Goal: Task Accomplishment & Management: Use online tool/utility

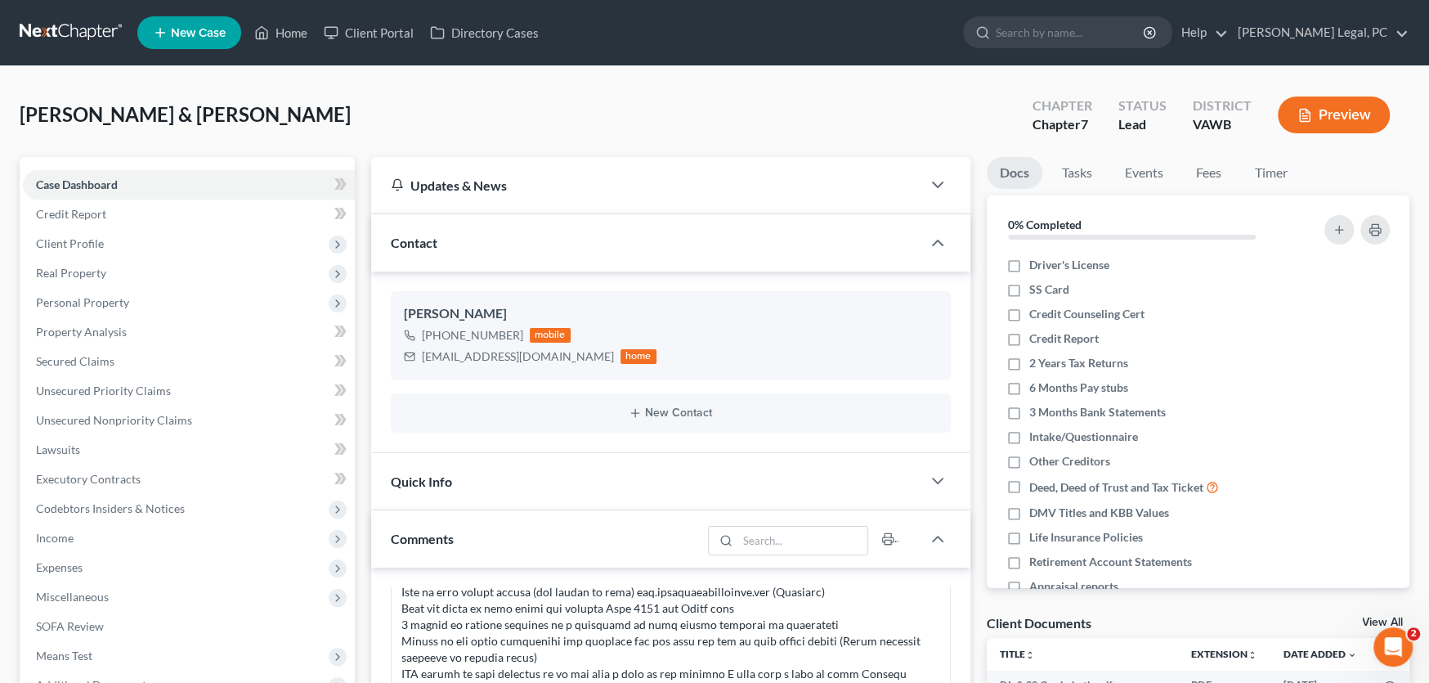
click at [74, 20] on link at bounding box center [72, 32] width 105 height 29
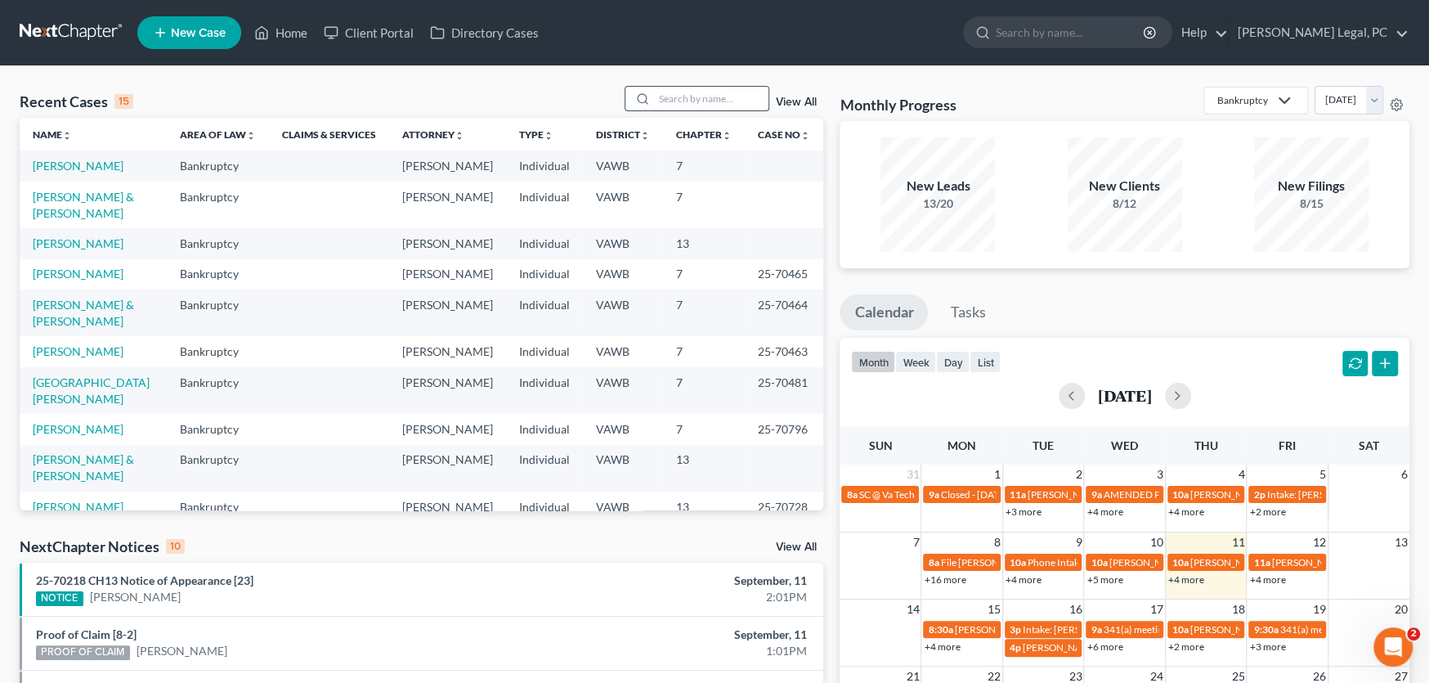
click at [677, 99] on input "search" at bounding box center [711, 99] width 114 height 24
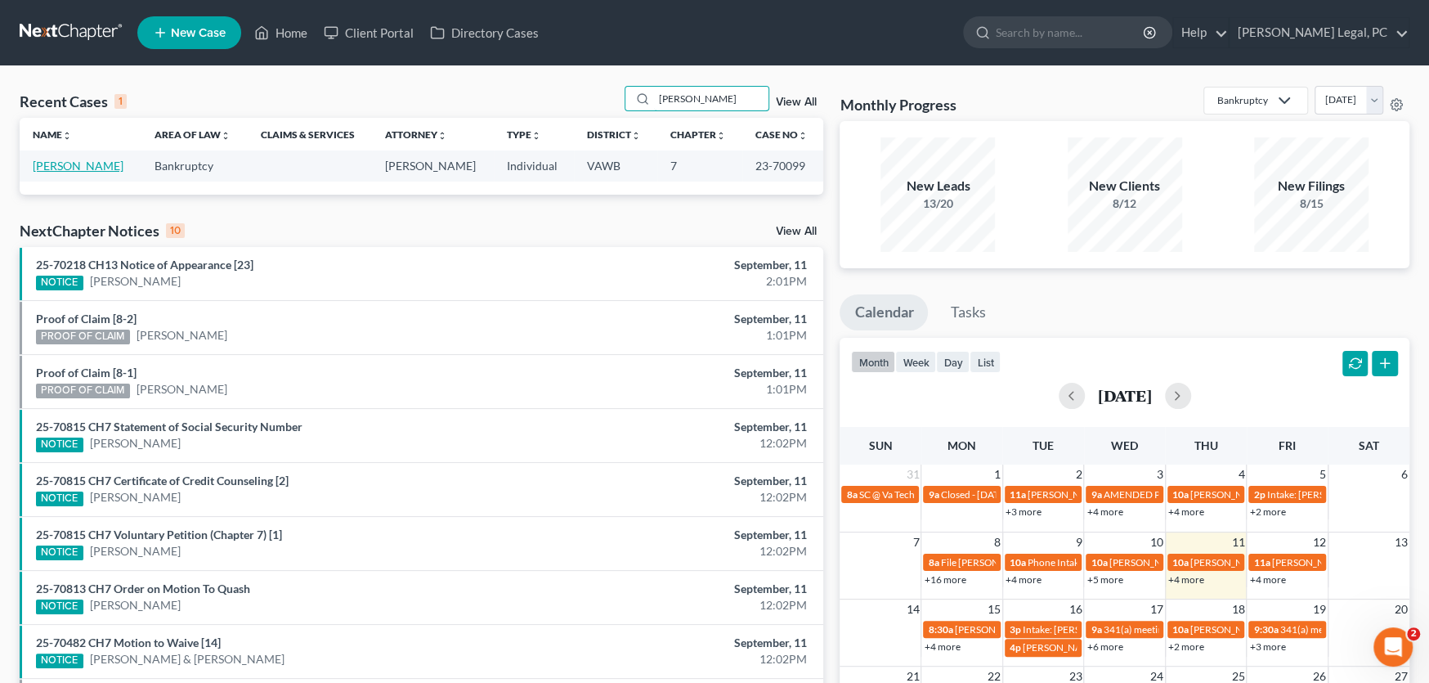
type input "sween"
click at [61, 161] on link "Sweeney, Debra" at bounding box center [78, 166] width 91 height 14
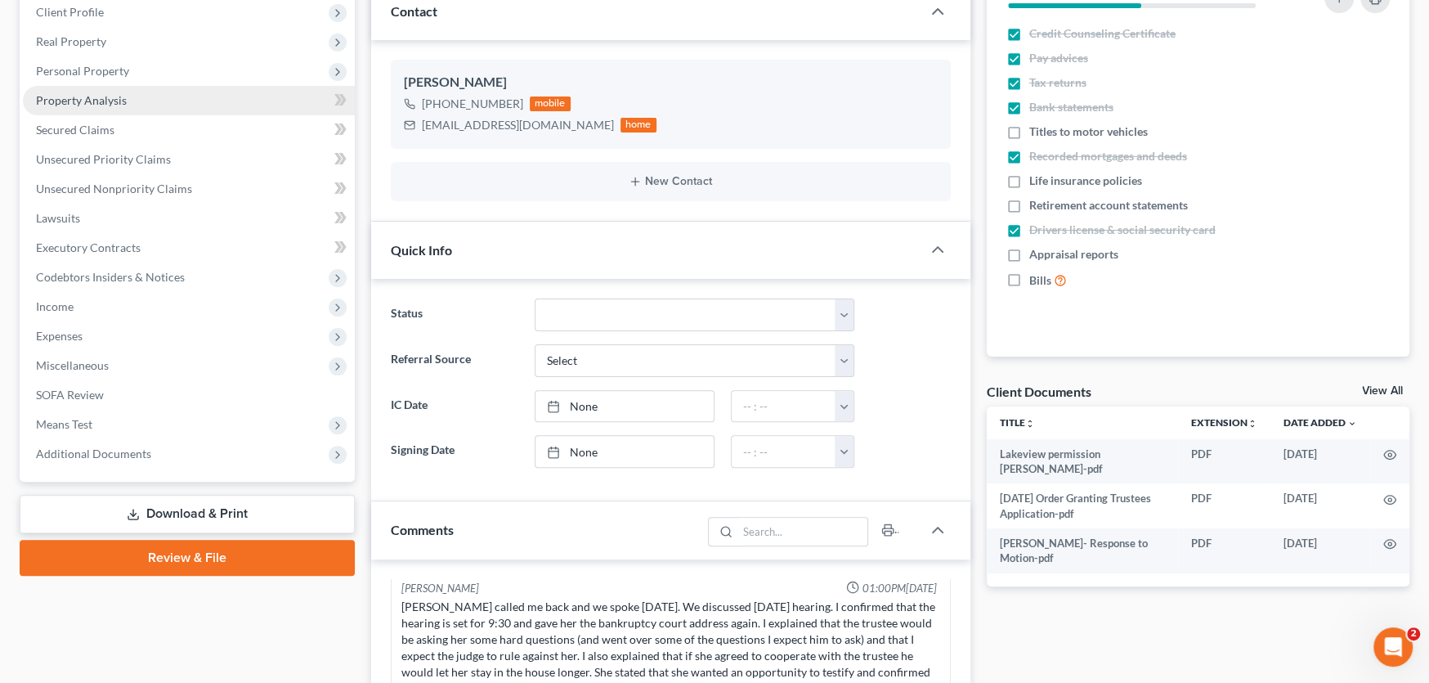
scroll to position [245, 0]
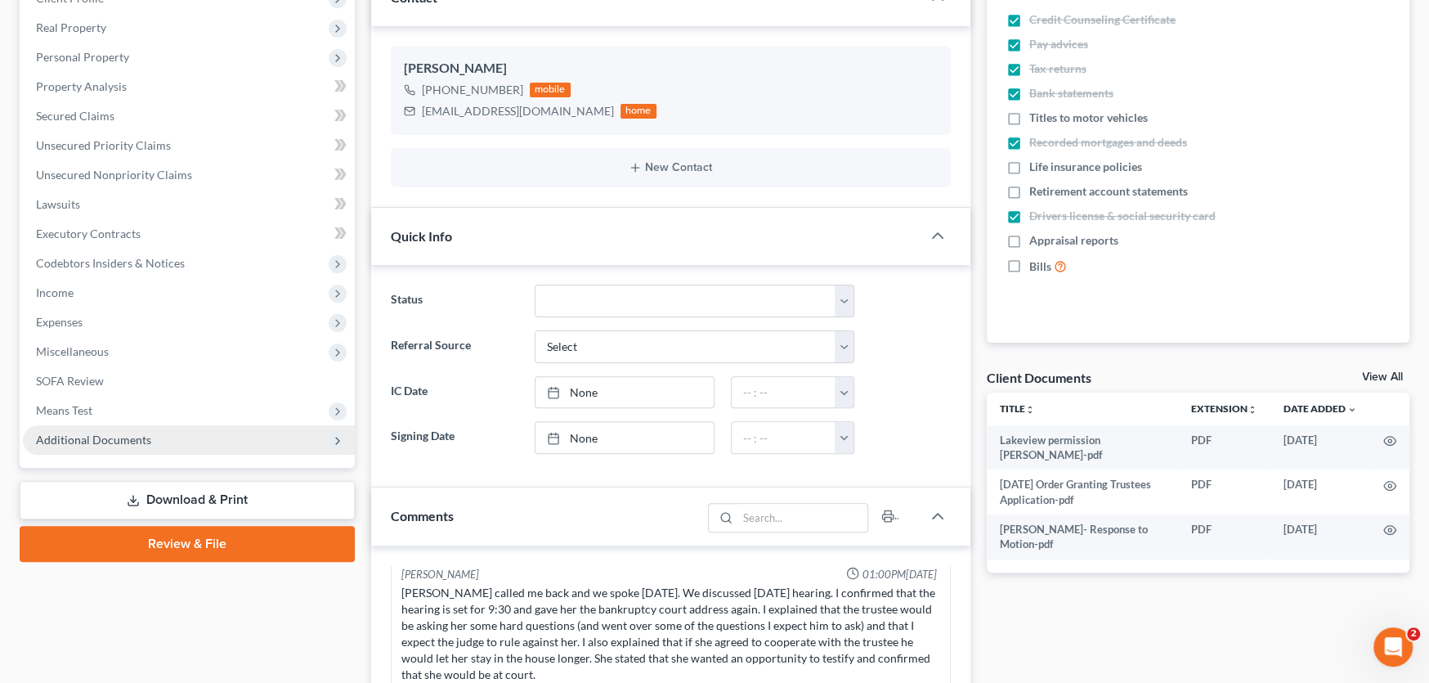
click at [120, 443] on span "Additional Documents" at bounding box center [93, 440] width 115 height 14
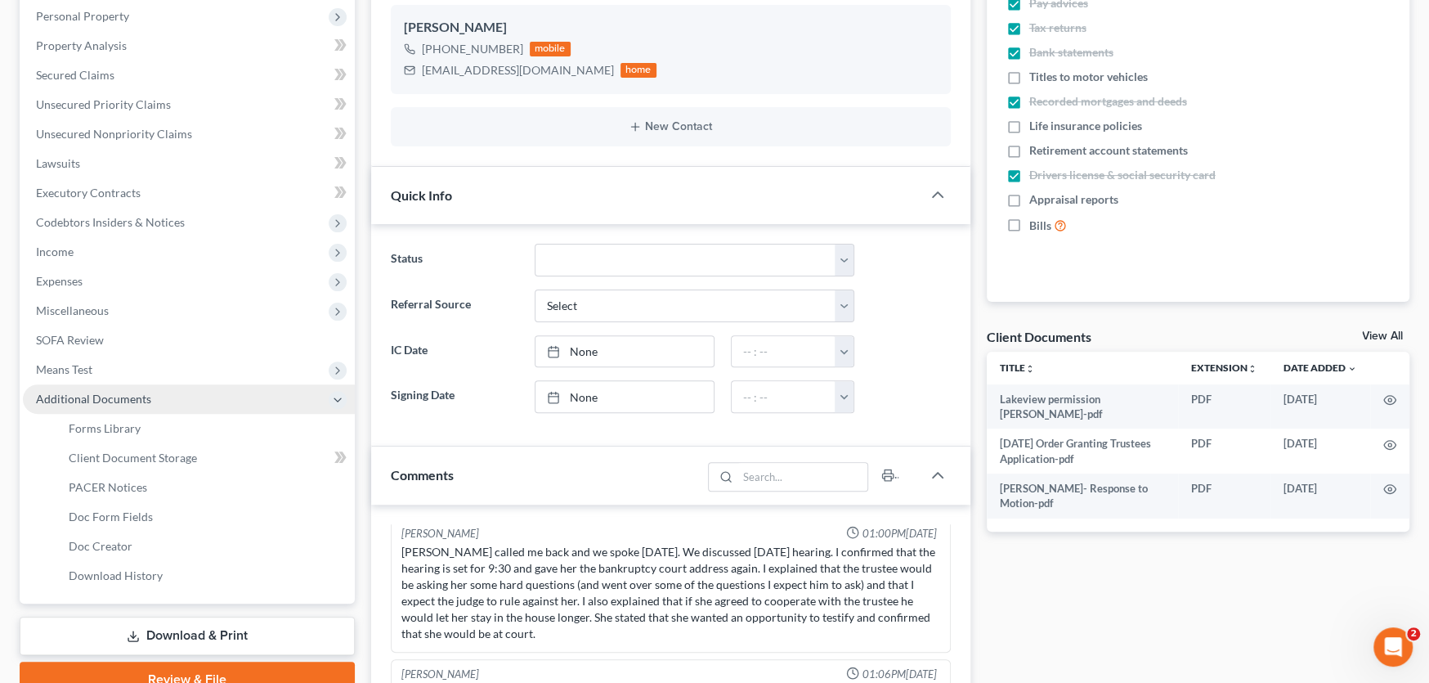
scroll to position [327, 0]
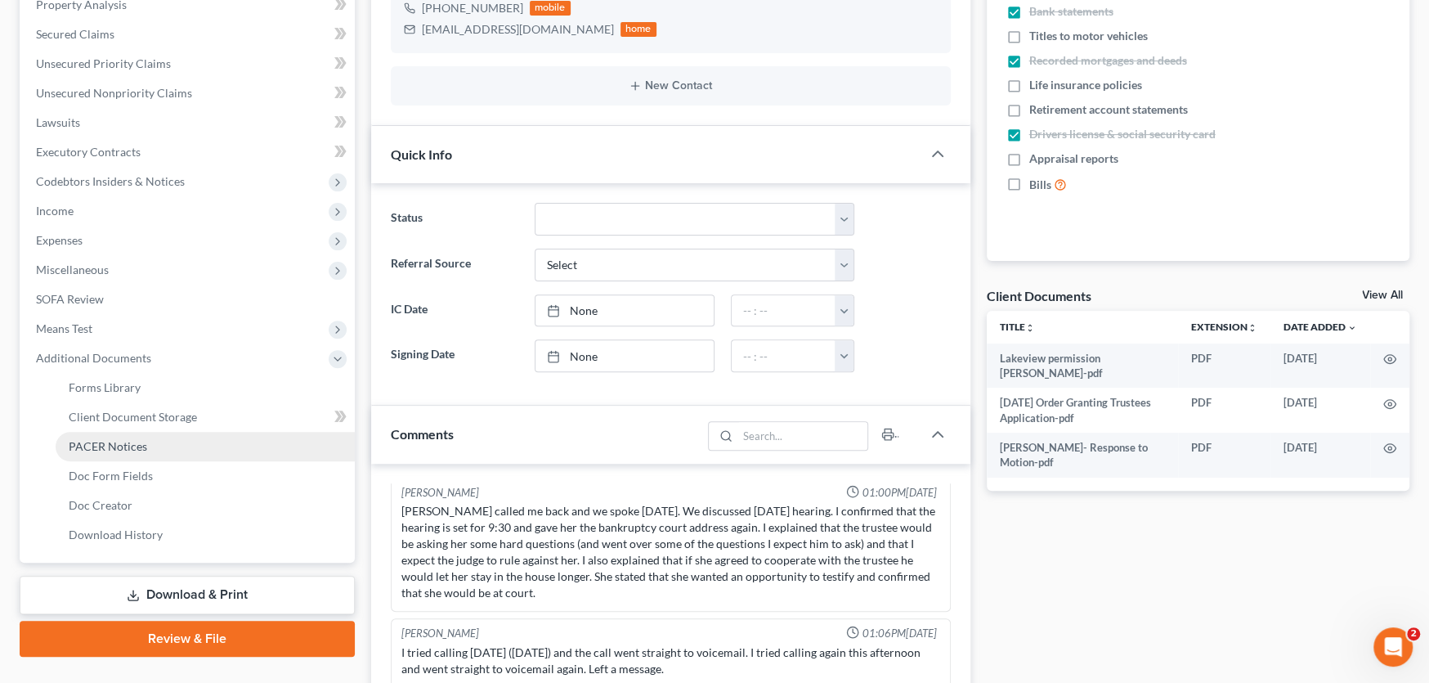
click at [100, 443] on span "PACER Notices" at bounding box center [108, 446] width 78 height 14
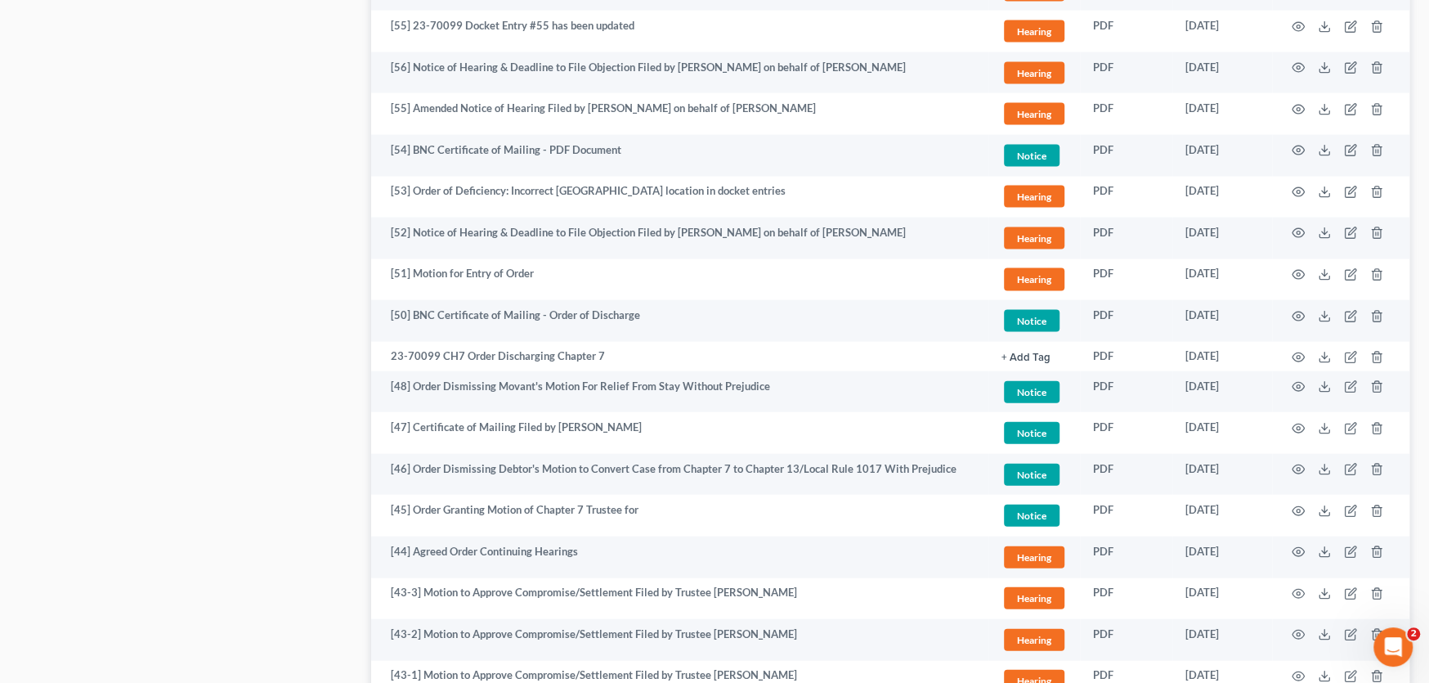
scroll to position [3008, 0]
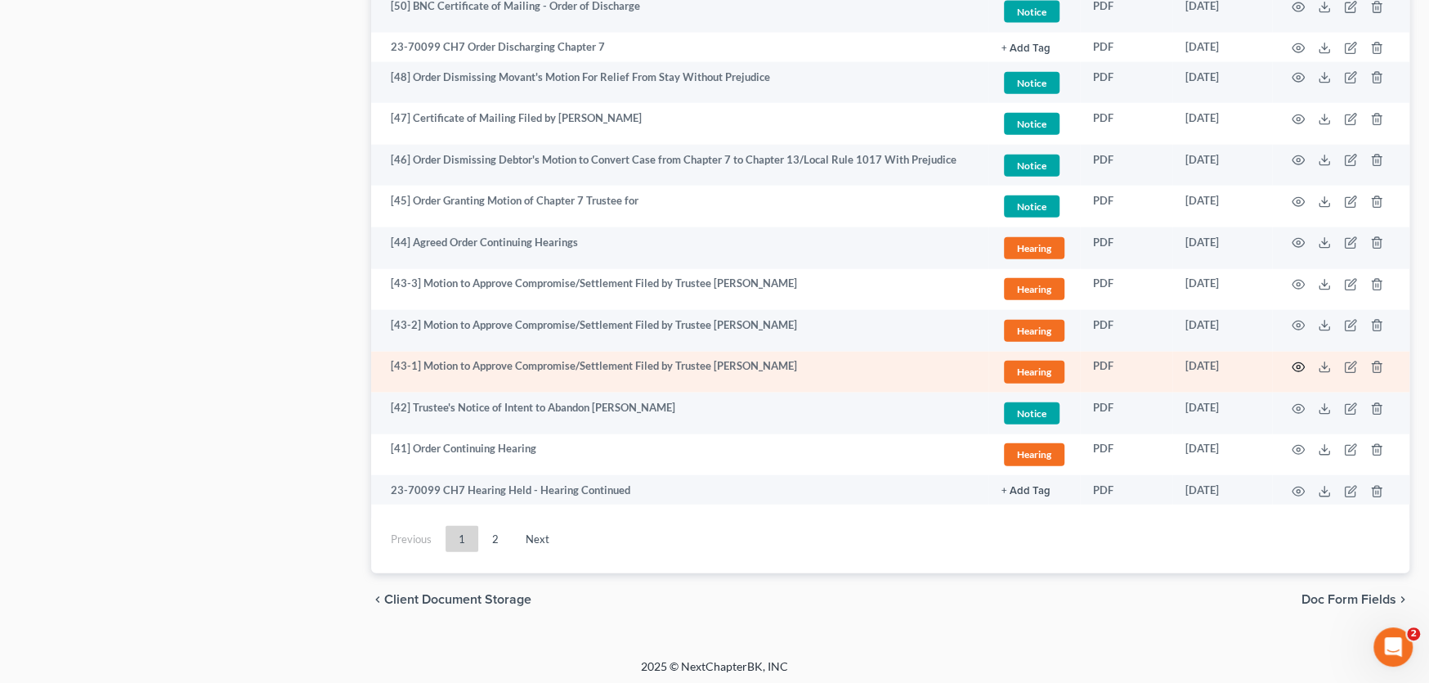
click at [1296, 361] on icon "button" at bounding box center [1298, 367] width 13 height 13
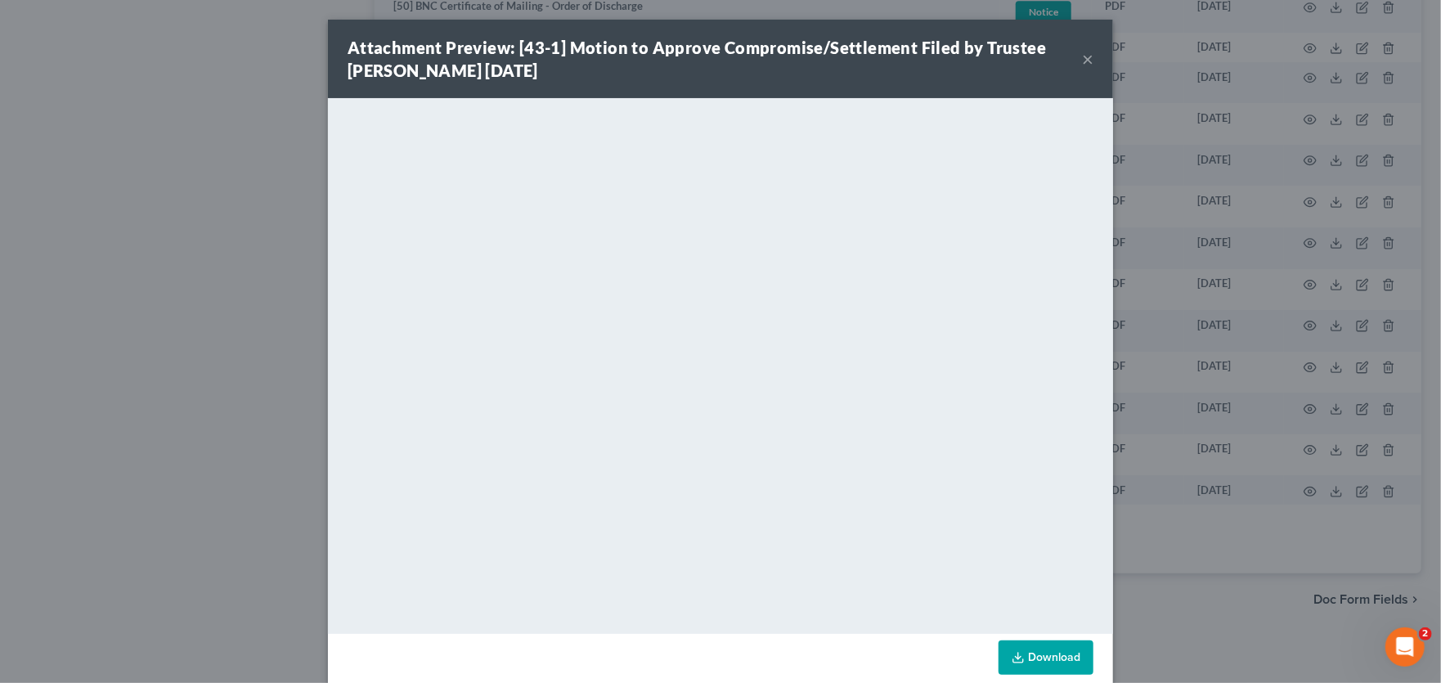
click at [1083, 60] on button "×" at bounding box center [1087, 59] width 11 height 20
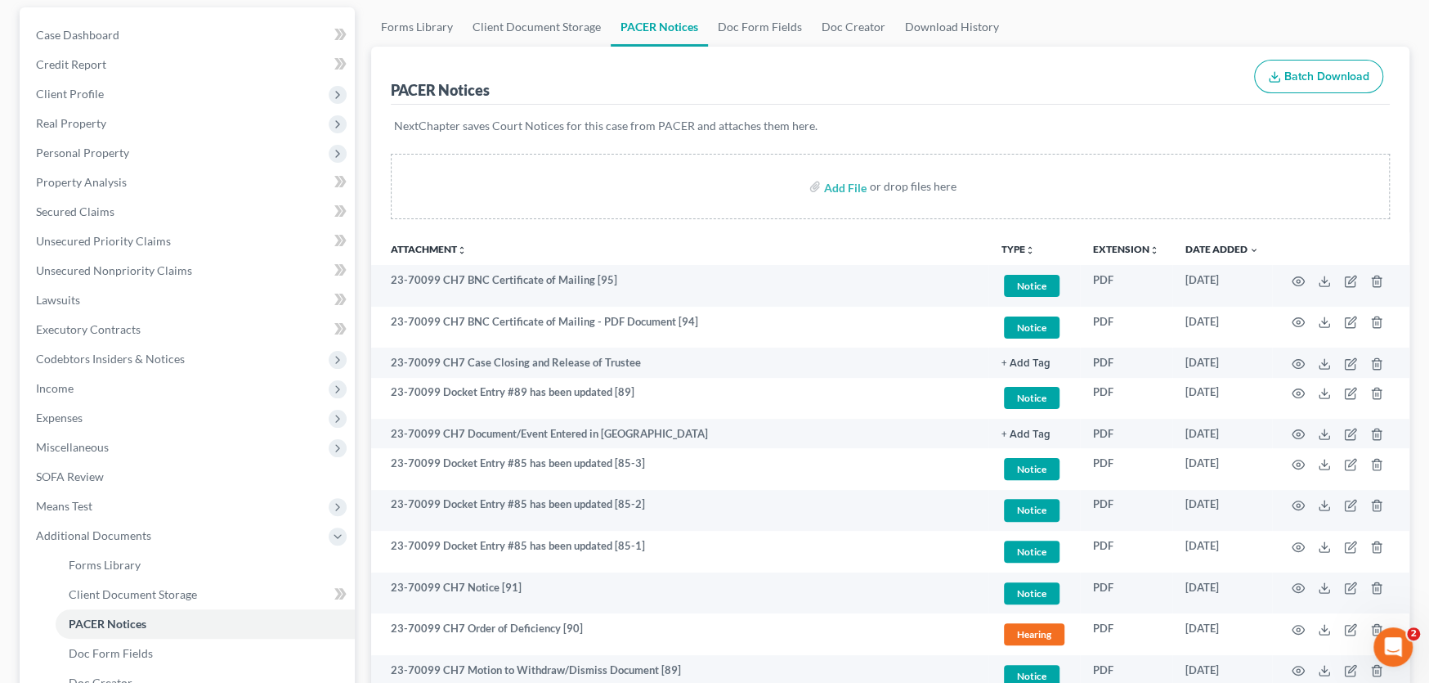
scroll to position [0, 0]
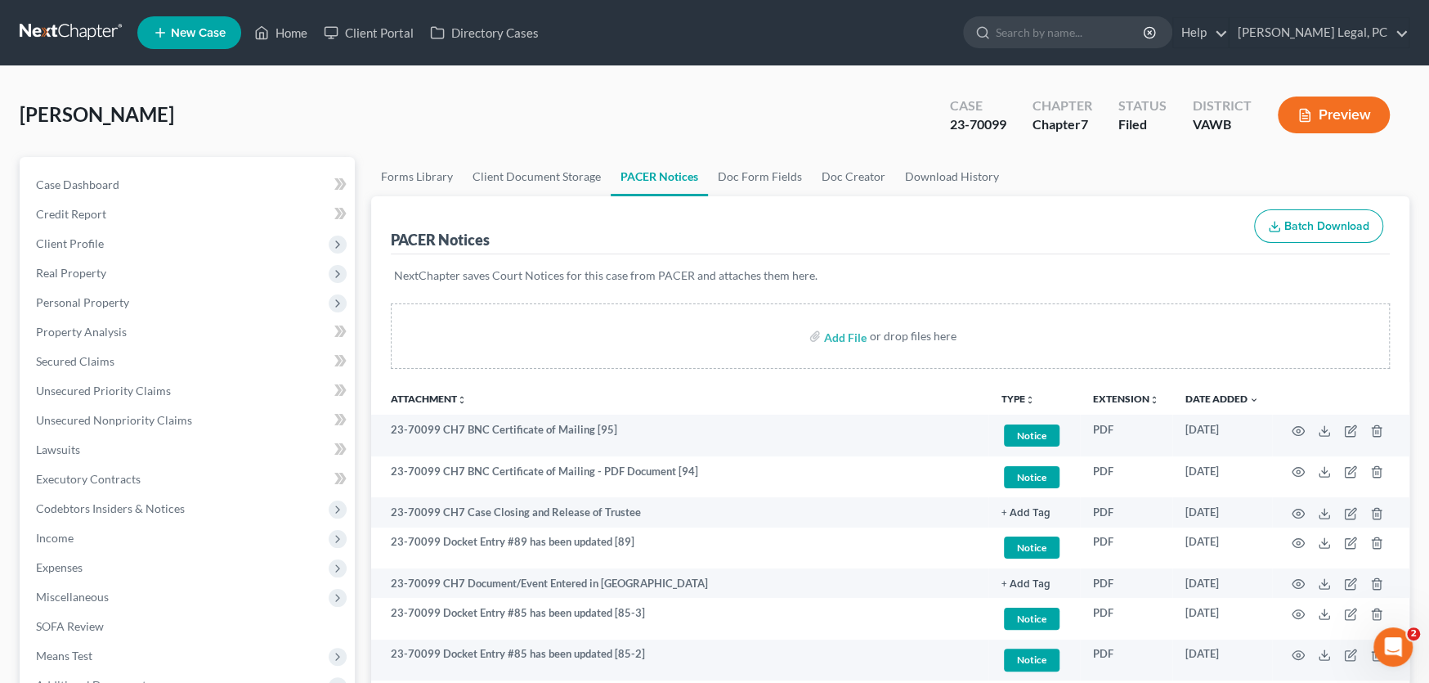
click at [41, 19] on link at bounding box center [72, 32] width 105 height 29
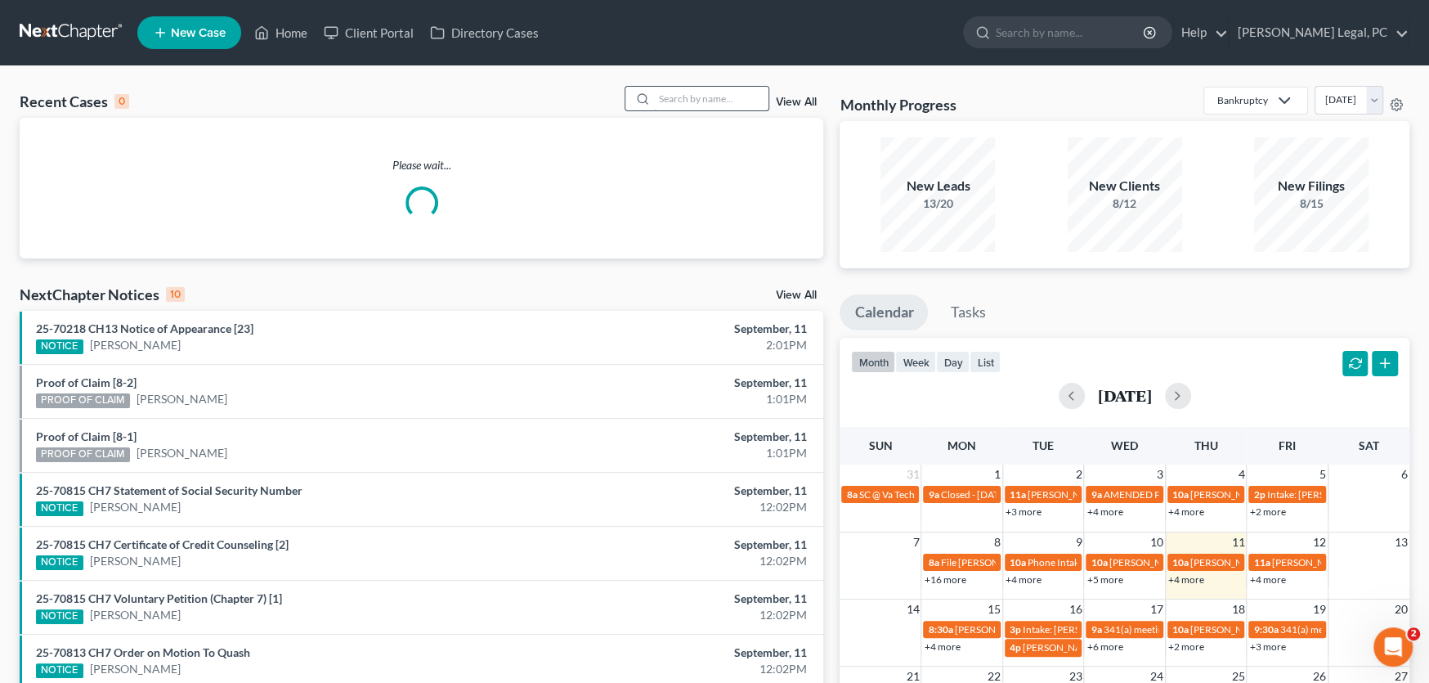
click at [669, 101] on input "search" at bounding box center [711, 99] width 114 height 24
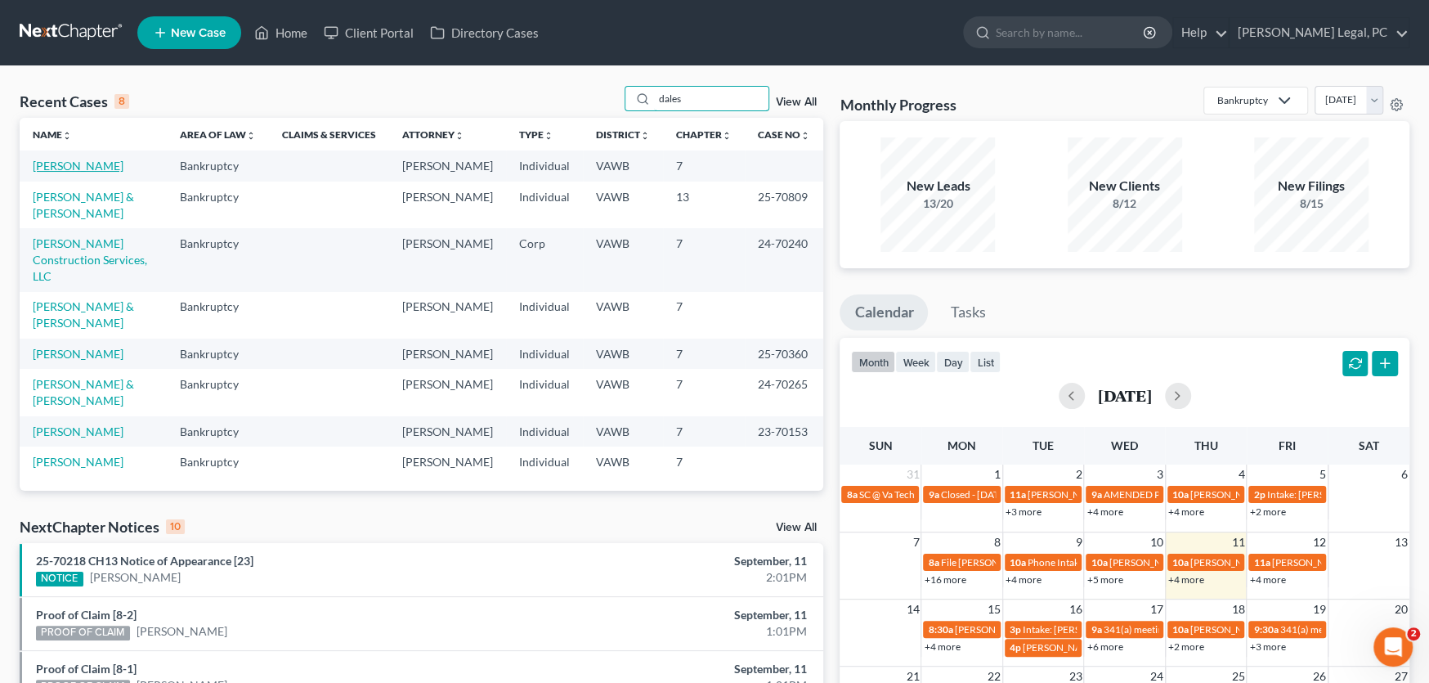
type input "dales"
click at [71, 168] on link "[PERSON_NAME]" at bounding box center [78, 166] width 91 height 14
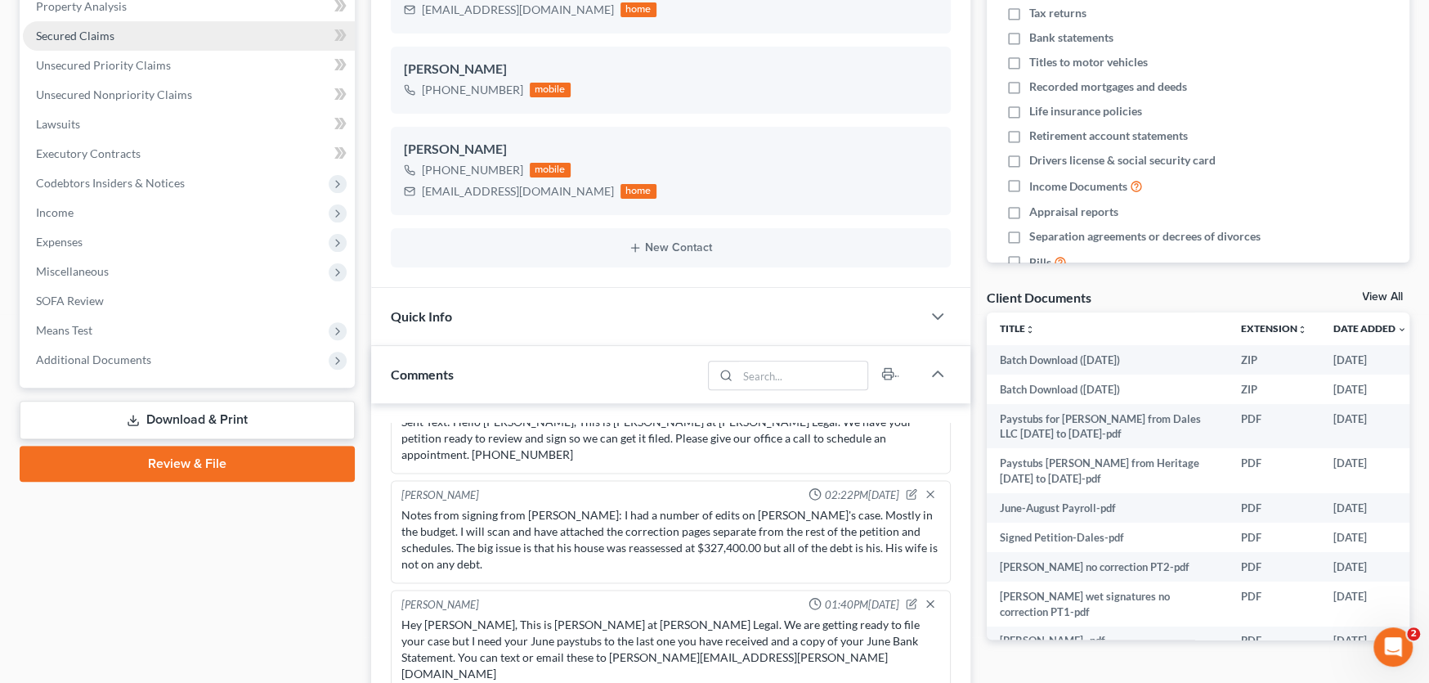
scroll to position [327, 0]
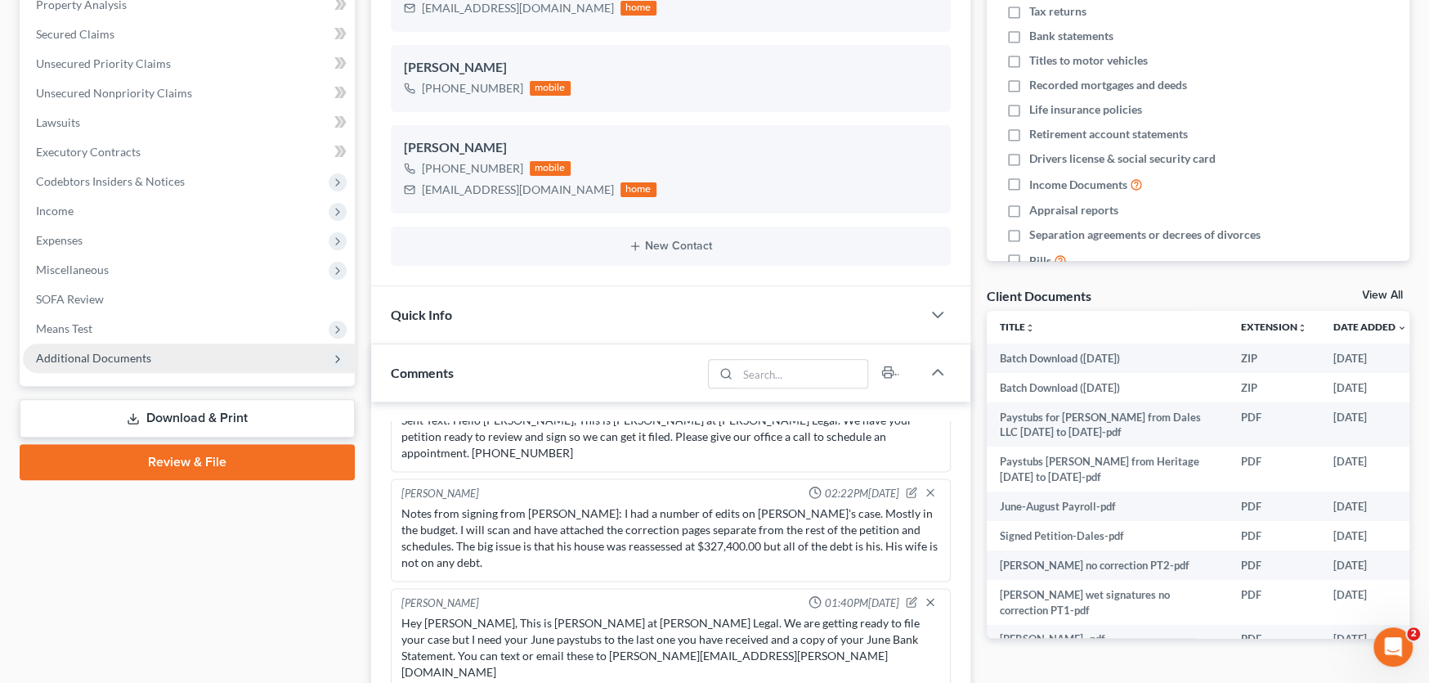
click at [98, 364] on span "Additional Documents" at bounding box center [189, 357] width 332 height 29
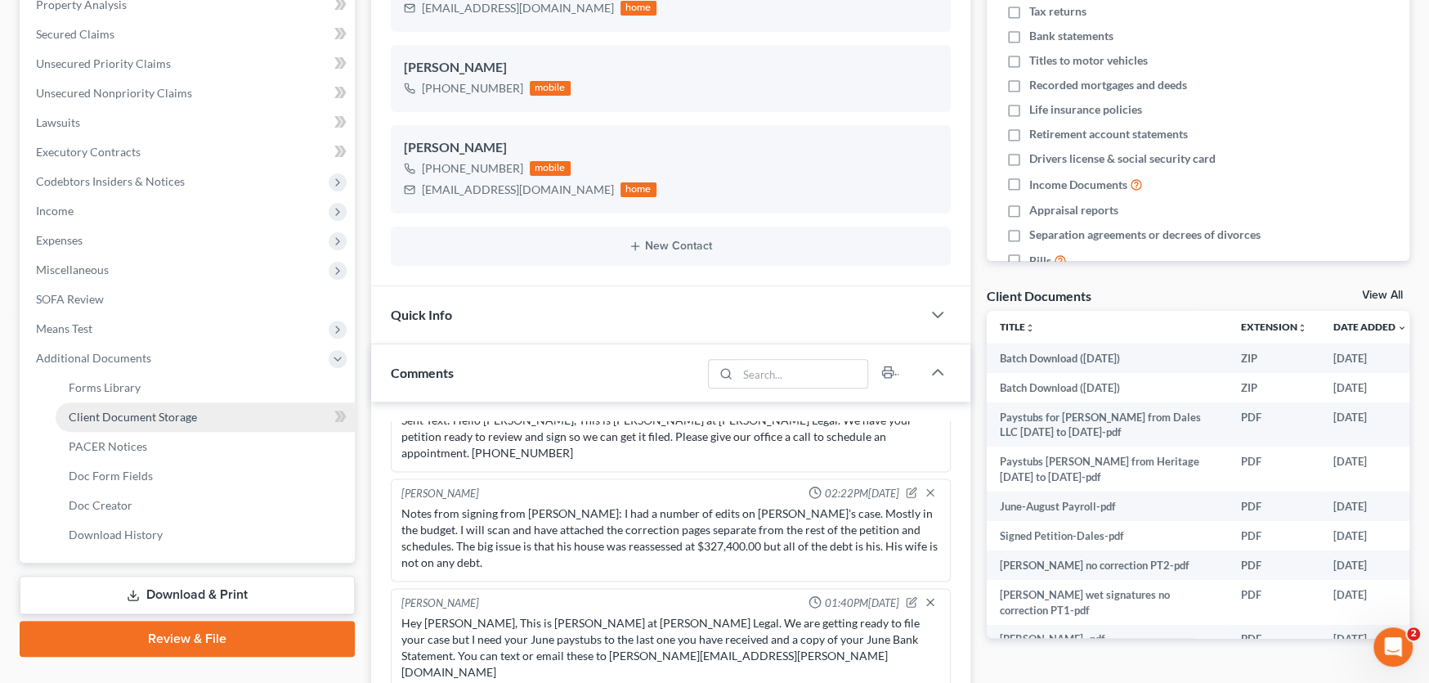
click at [158, 421] on span "Client Document Storage" at bounding box center [133, 417] width 128 height 14
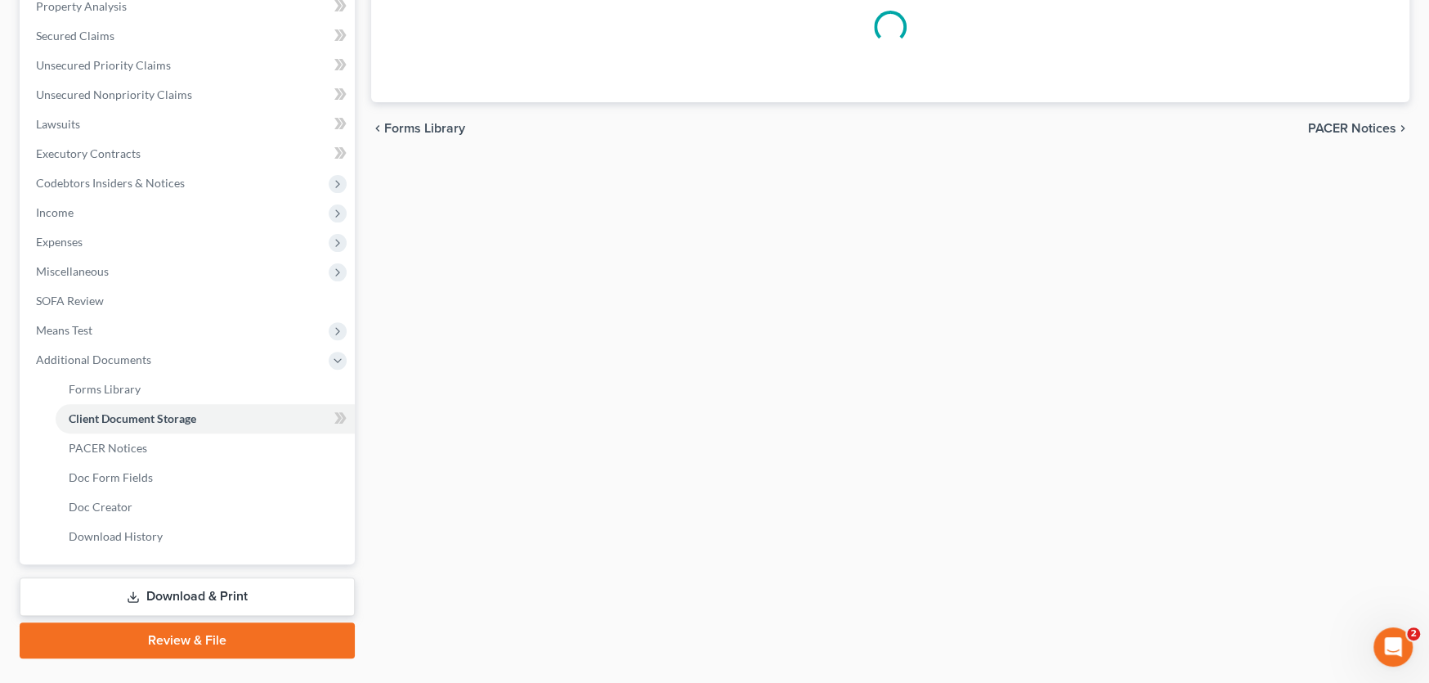
scroll to position [112, 0]
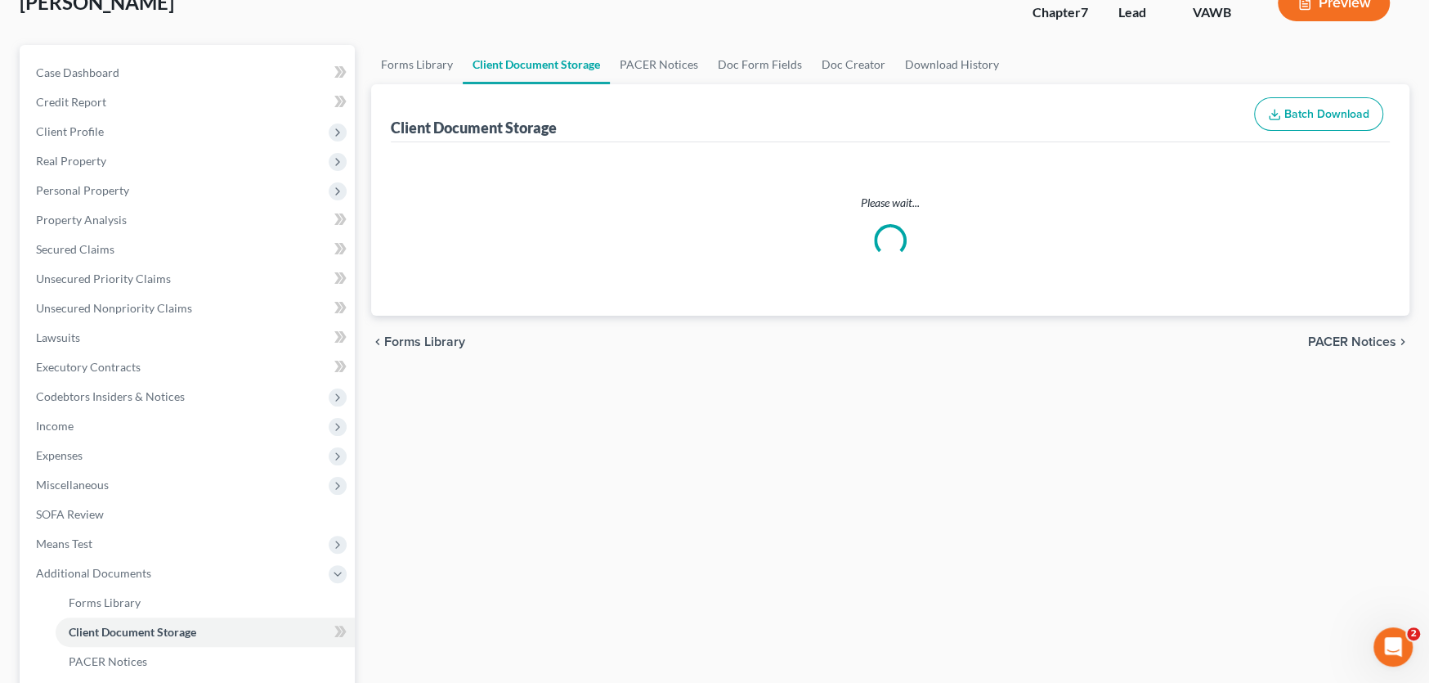
select select "0"
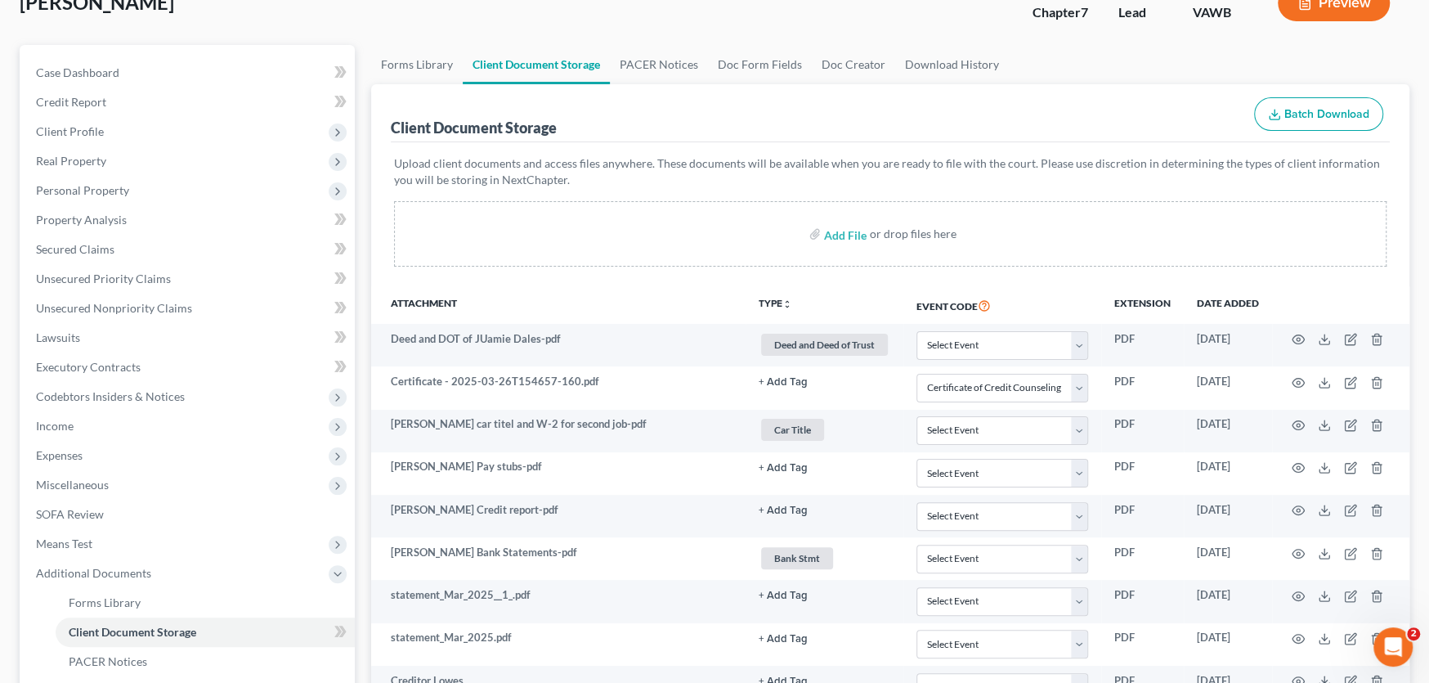
scroll to position [0, 0]
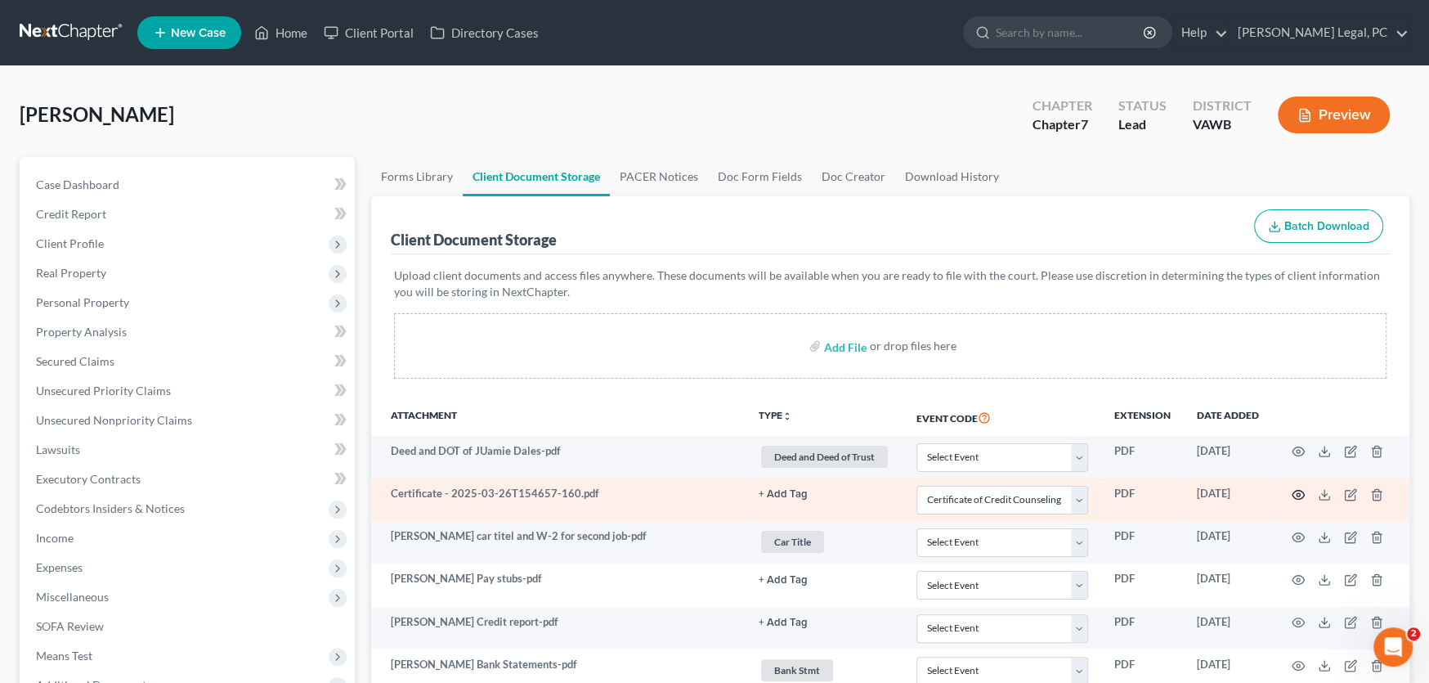
click at [1296, 490] on icon "button" at bounding box center [1298, 494] width 13 height 13
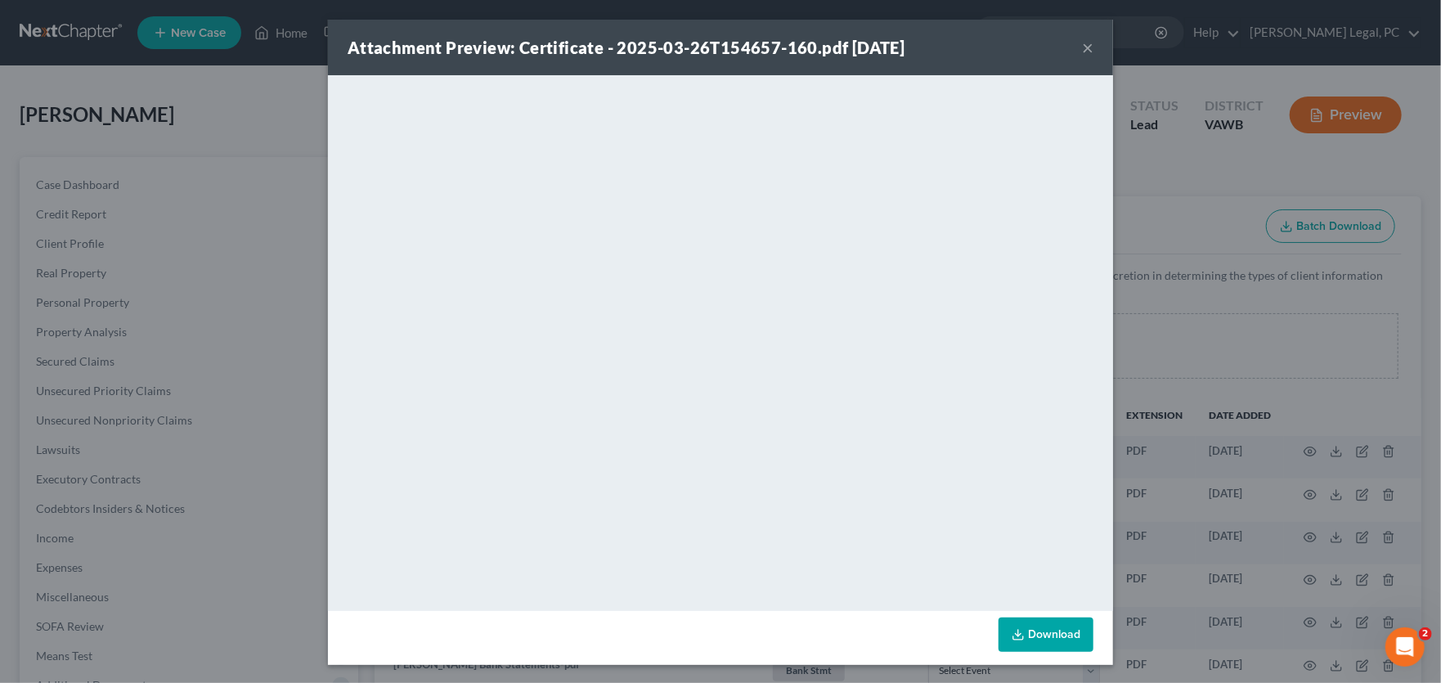
drag, startPoint x: 1089, startPoint y: 43, endPoint x: 1078, endPoint y: 43, distance: 11.4
click at [1090, 43] on div "Attachment Preview: Certificate - 2025-03-26T154657-160.pdf 03/26/2025 ×" at bounding box center [720, 48] width 785 height 56
click at [1082, 49] on button "×" at bounding box center [1087, 48] width 11 height 20
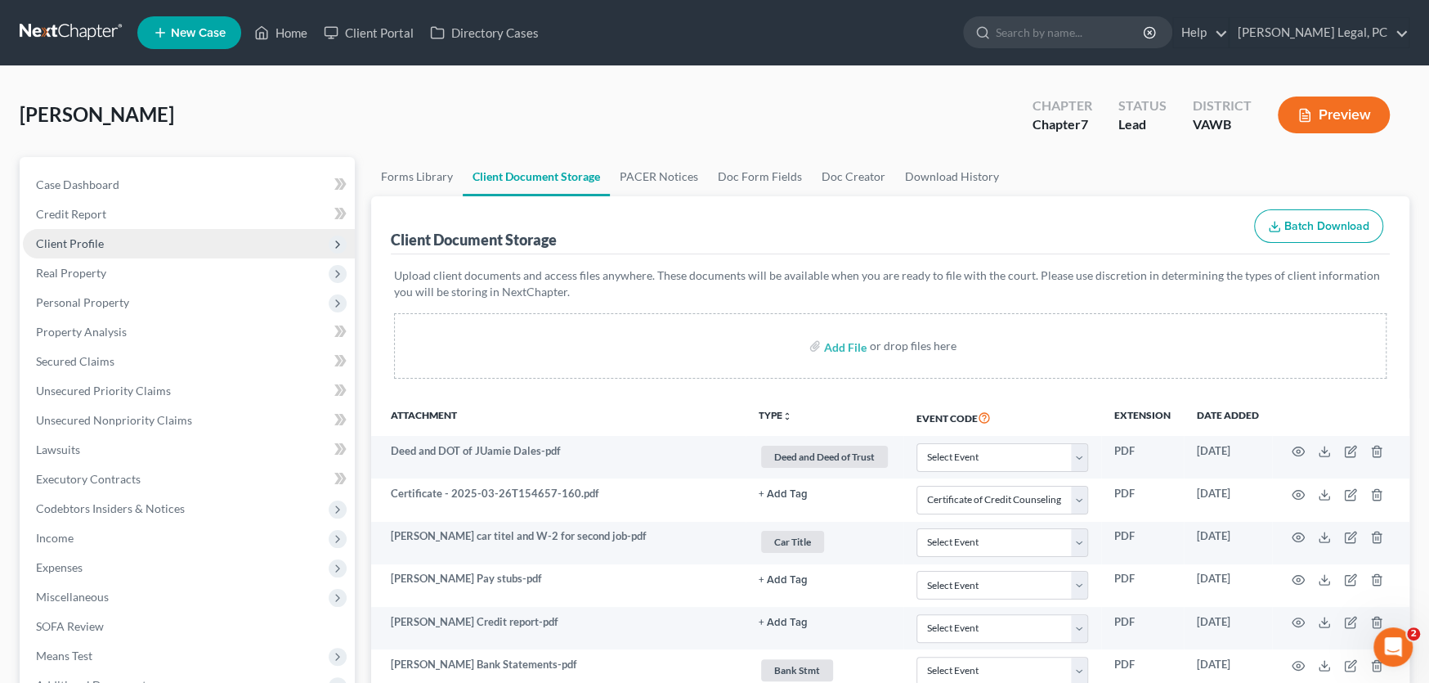
click at [83, 241] on span "Client Profile" at bounding box center [70, 243] width 68 height 14
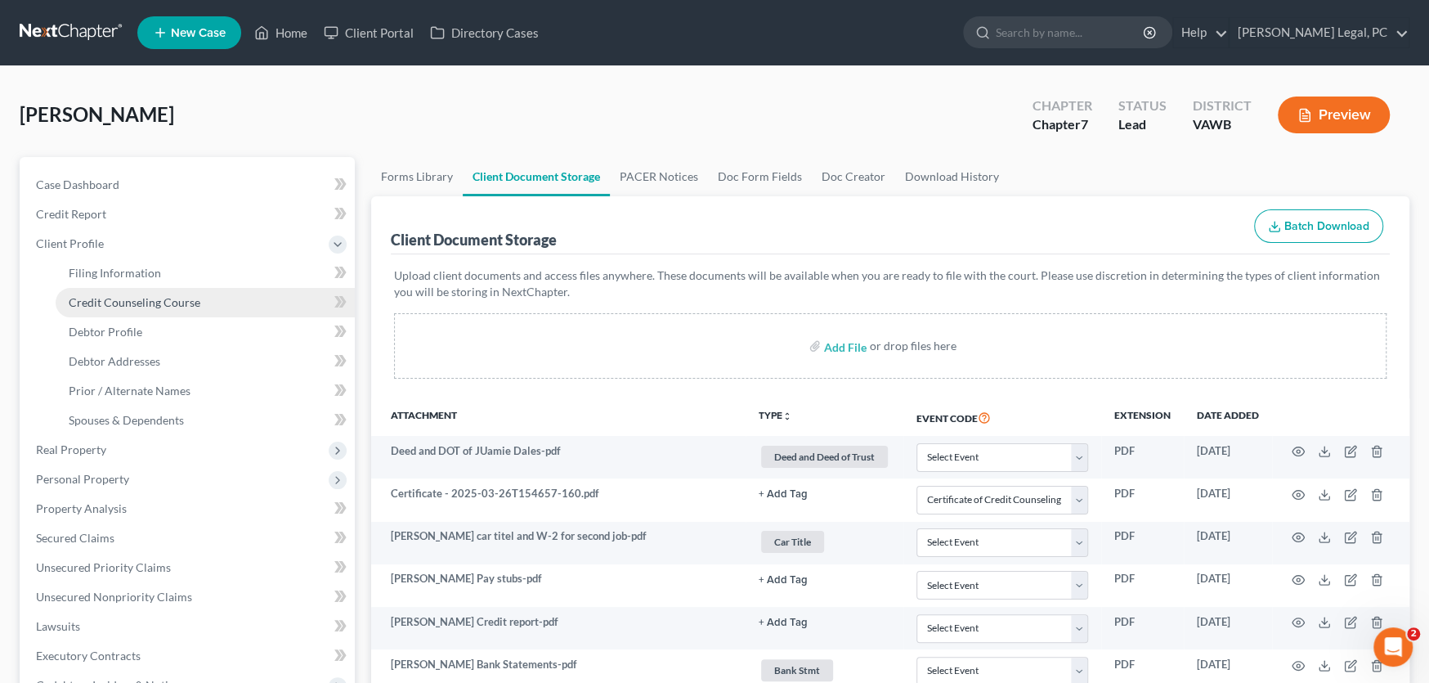
click at [92, 298] on span "Credit Counseling Course" at bounding box center [135, 302] width 132 height 14
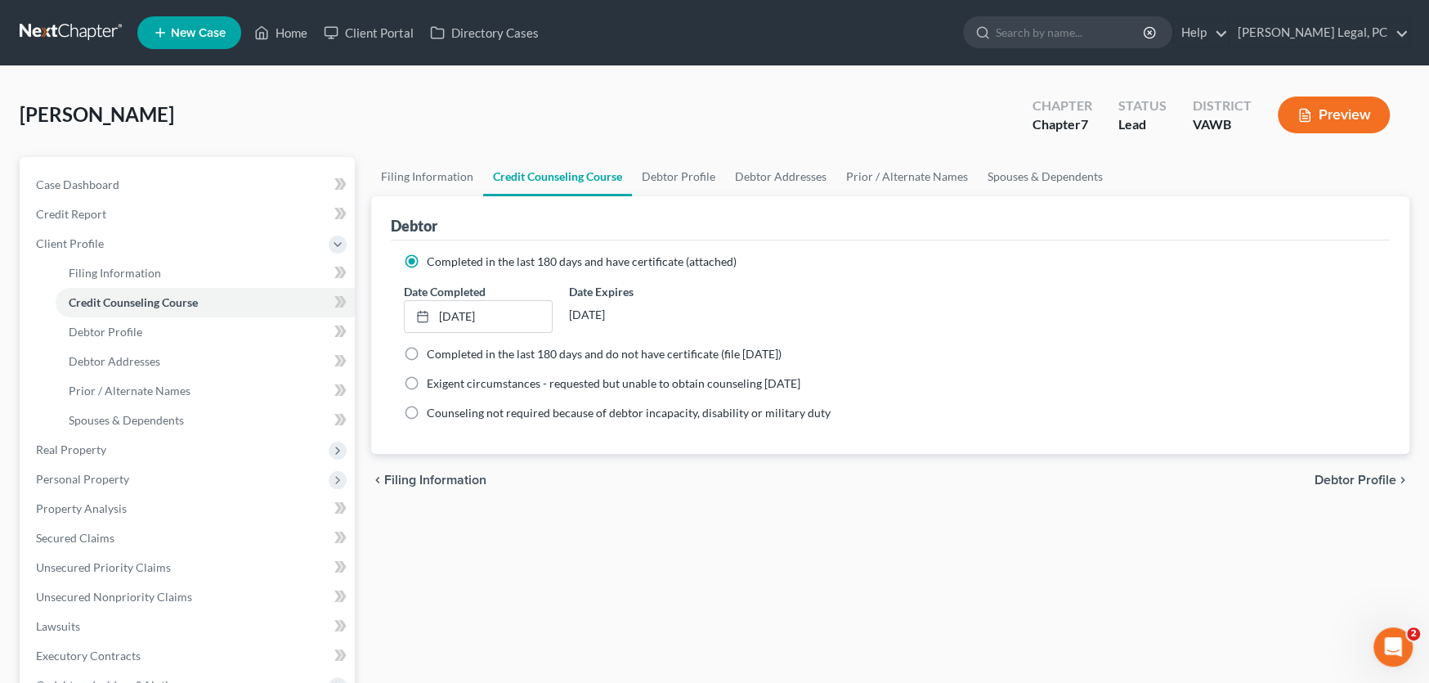
click at [638, 443] on div "Completed in the last 180 days and have certificate (attached) Date Completed 3…" at bounding box center [890, 346] width 999 height 213
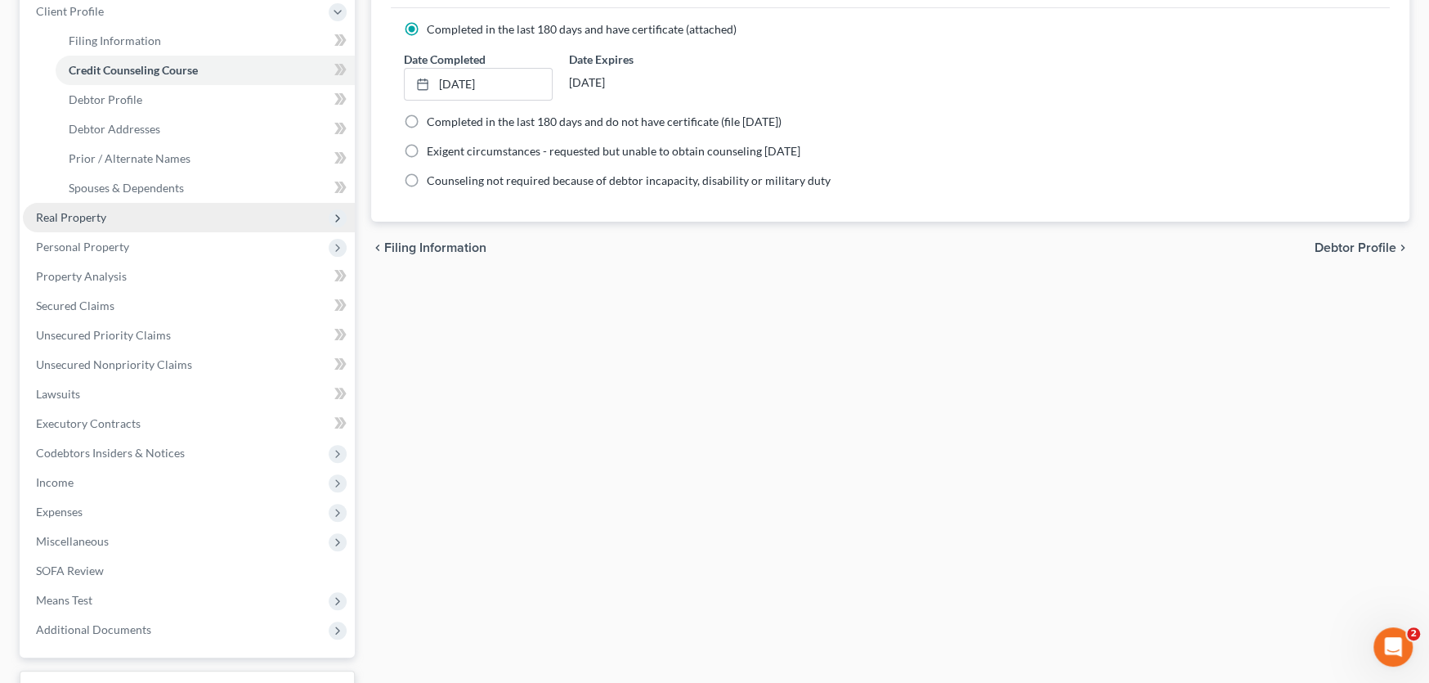
scroll to position [361, 0]
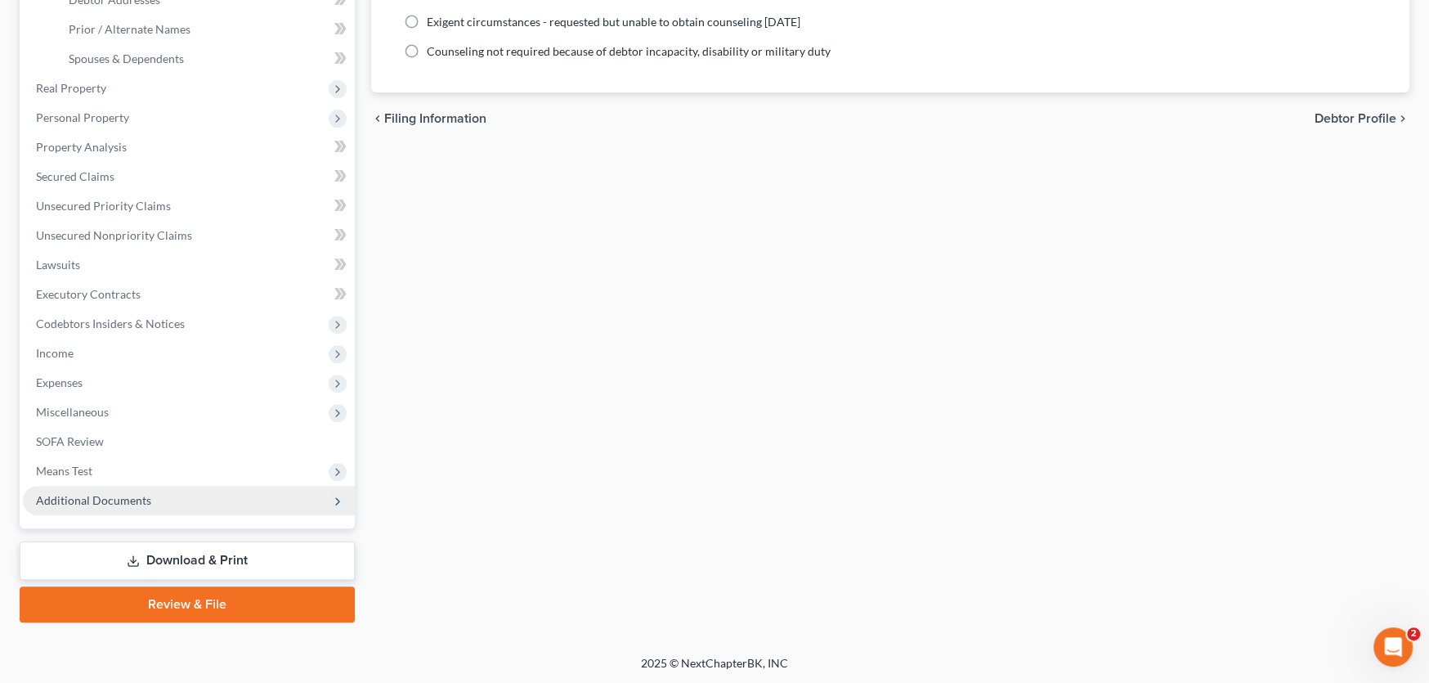
click at [117, 501] on span "Additional Documents" at bounding box center [93, 500] width 115 height 14
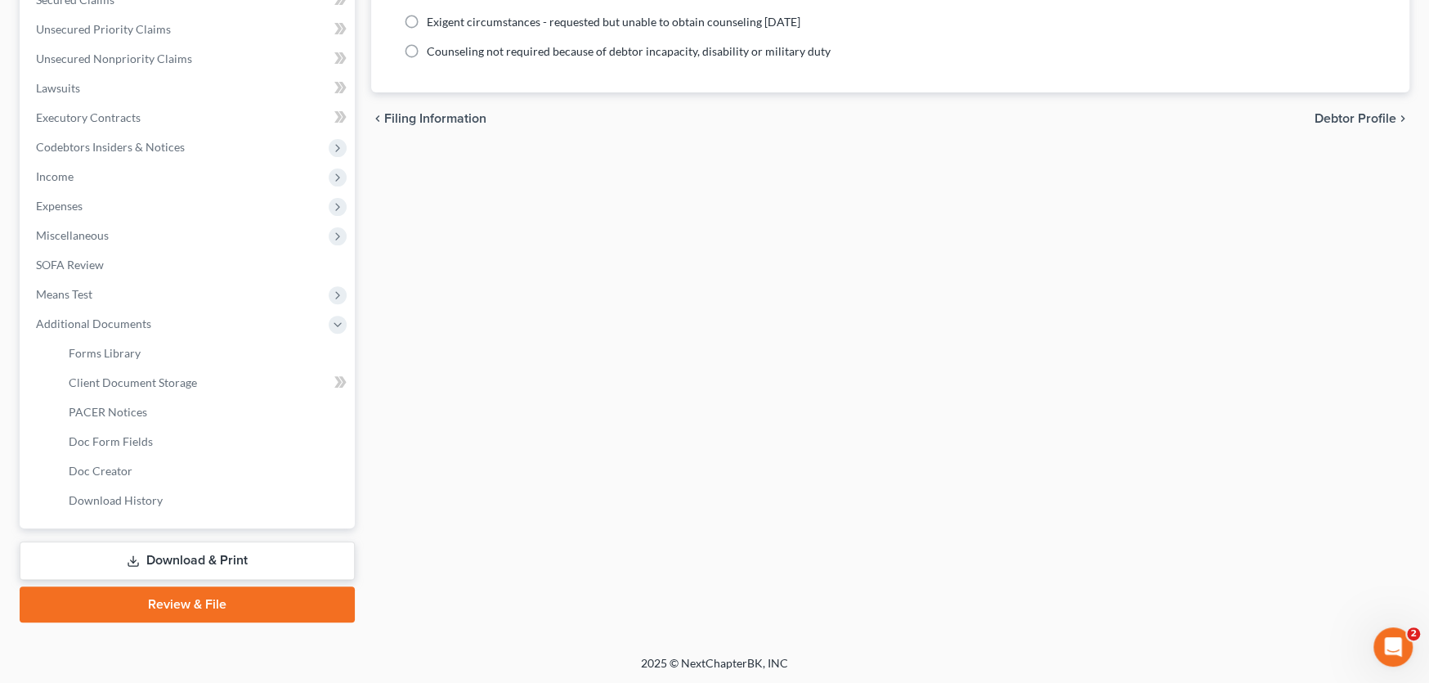
click at [227, 558] on link "Download & Print" at bounding box center [187, 560] width 335 height 38
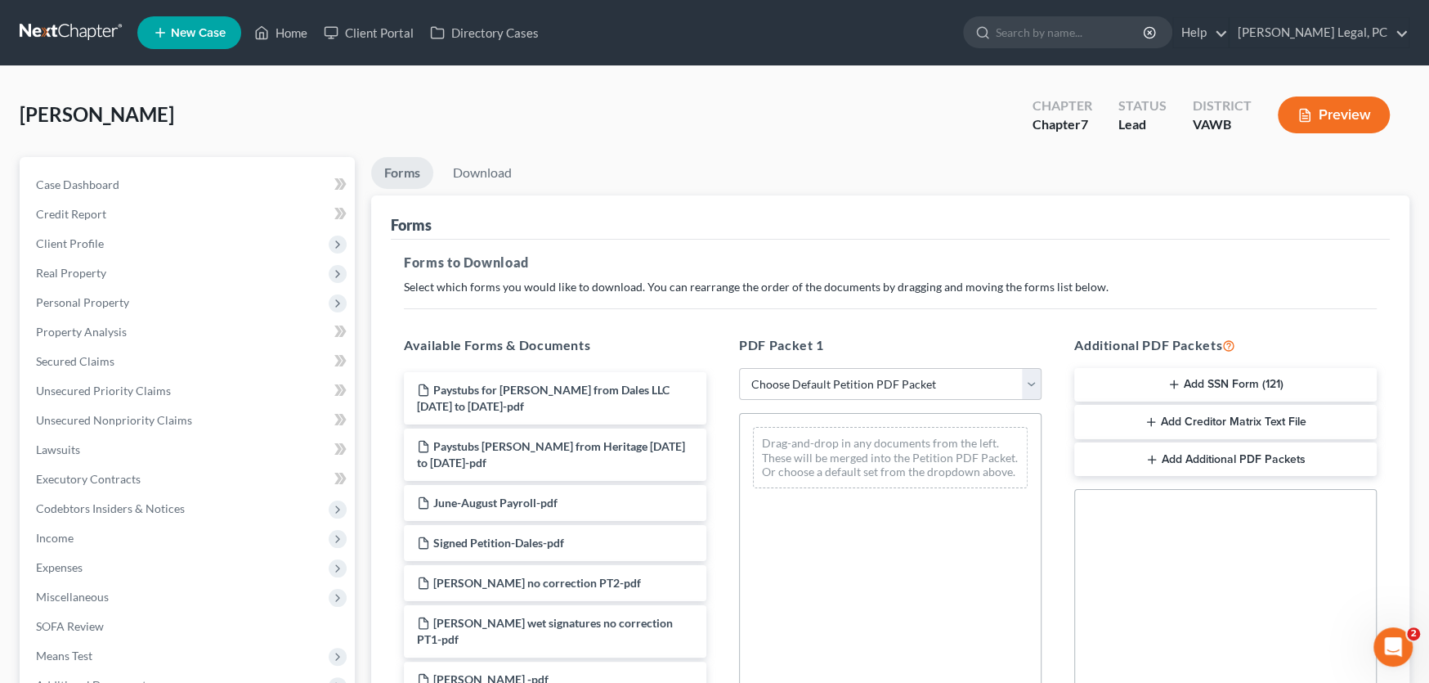
click at [1200, 371] on button "Add SSN Form (121)" at bounding box center [1225, 385] width 303 height 34
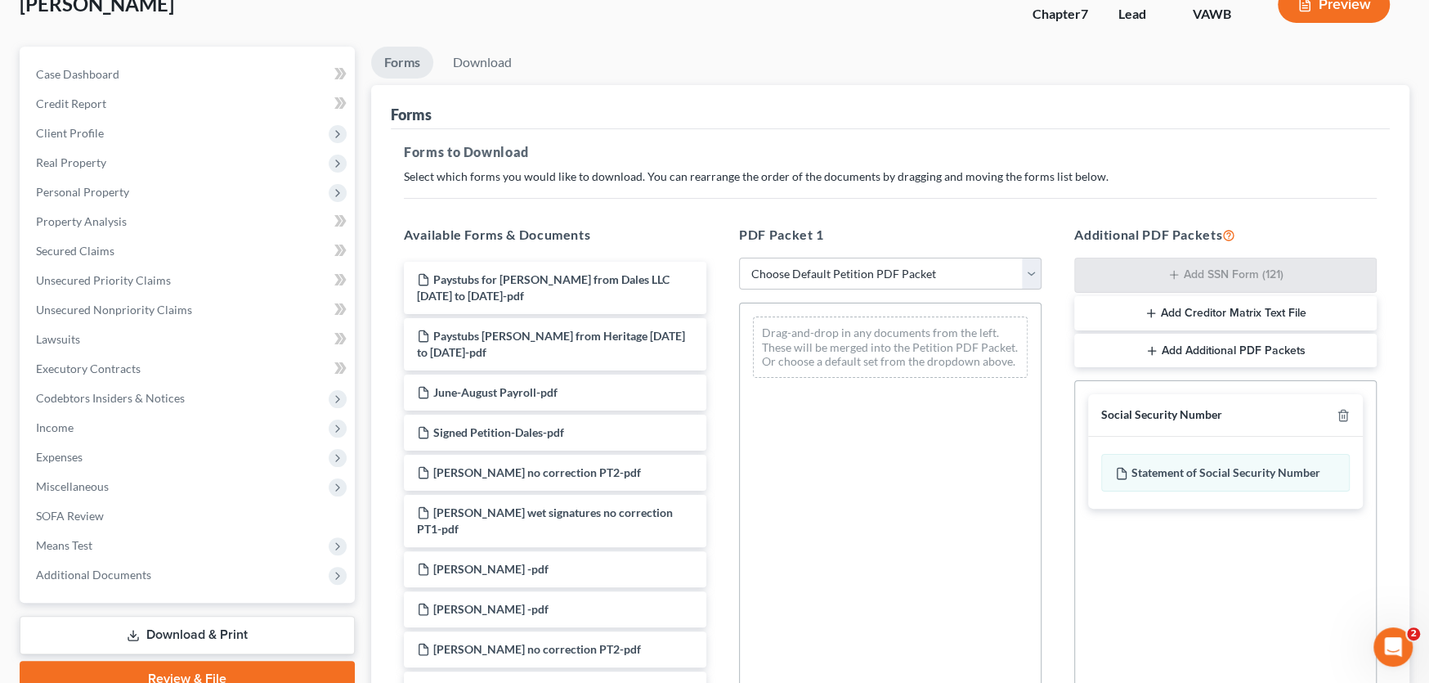
scroll to position [326, 0]
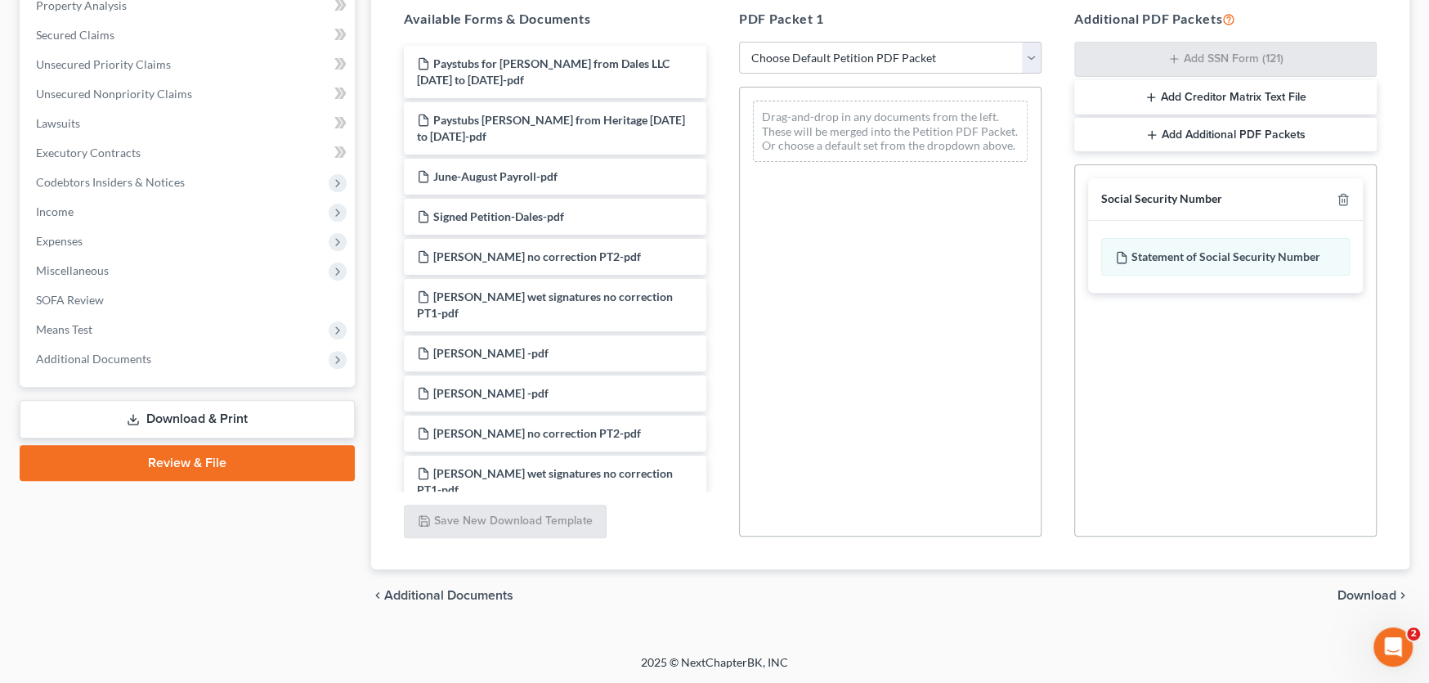
click at [1358, 592] on span "Download" at bounding box center [1367, 595] width 59 height 13
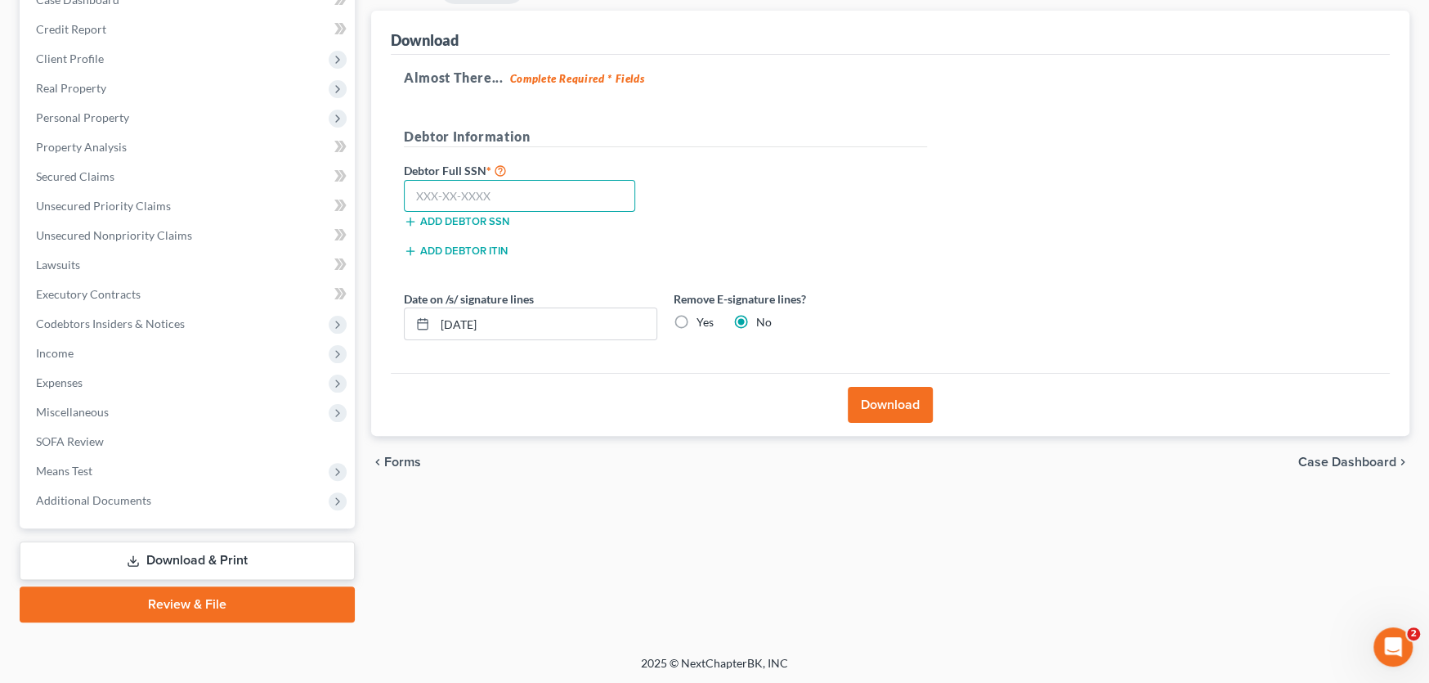
click at [463, 187] on input "text" at bounding box center [519, 196] width 231 height 33
type input "226-27-2237"
click at [926, 410] on button "Download" at bounding box center [890, 405] width 85 height 36
click at [905, 402] on button "Download" at bounding box center [890, 405] width 85 height 36
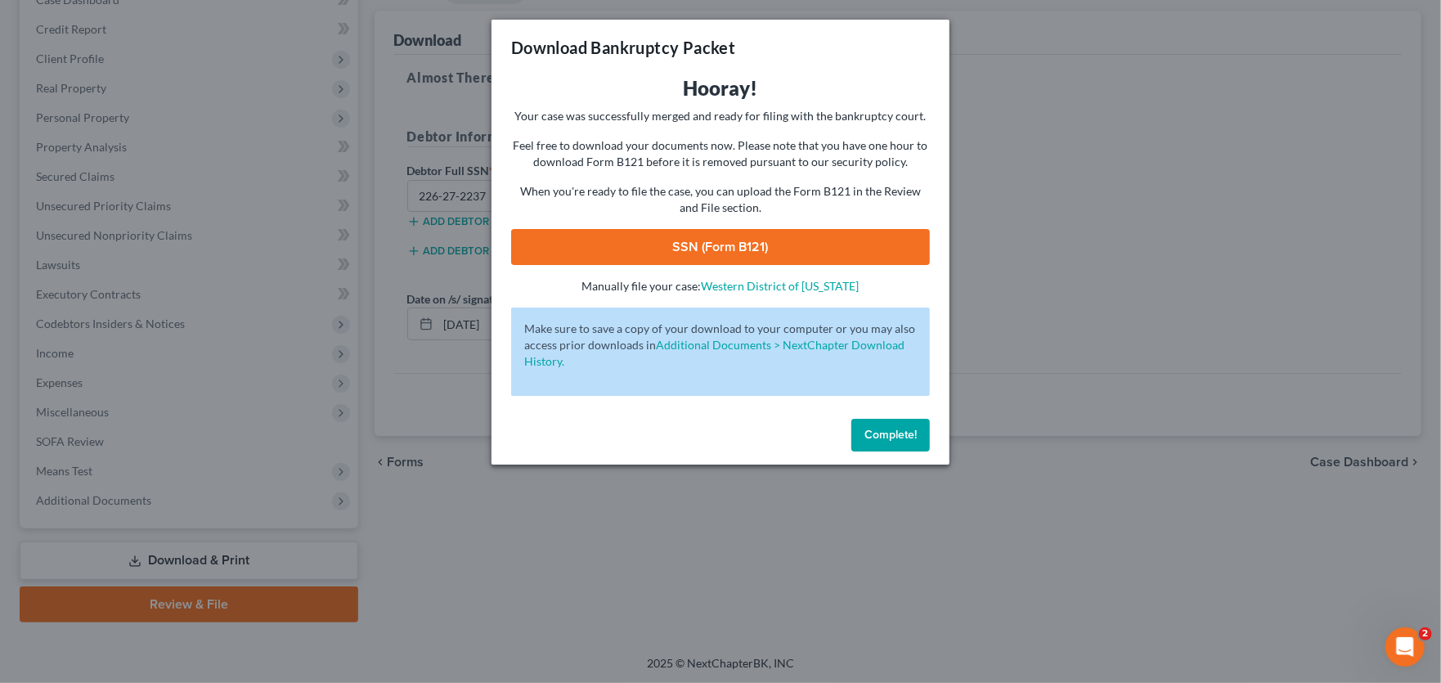
click at [768, 266] on div "Hooray! Your case was successfully merged and ready for filing with the bankrup…" at bounding box center [720, 184] width 419 height 219
click at [764, 244] on link "SSN (Form B121)" at bounding box center [720, 247] width 419 height 36
click at [908, 433] on span "Complete!" at bounding box center [890, 435] width 52 height 14
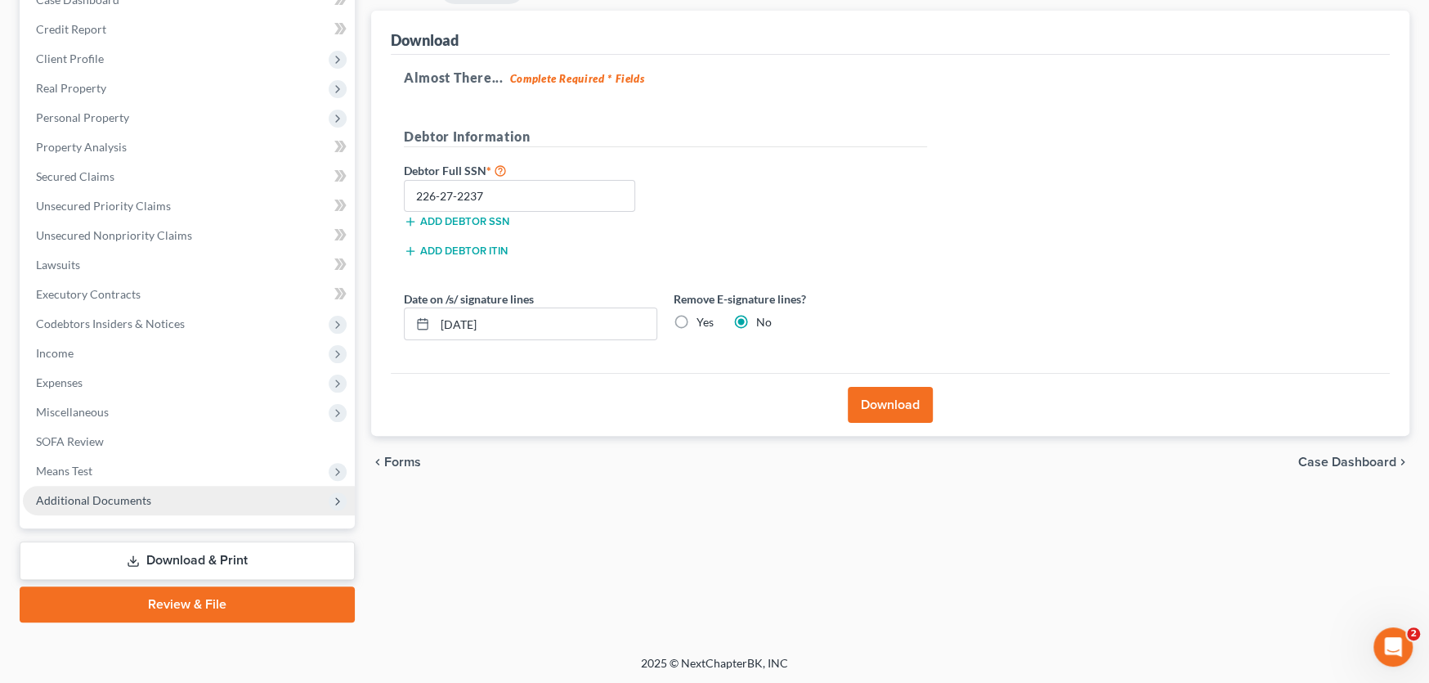
drag, startPoint x: 75, startPoint y: 490, endPoint x: 74, endPoint y: 503, distance: 13.1
click at [74, 503] on span "Additional Documents" at bounding box center [189, 500] width 332 height 29
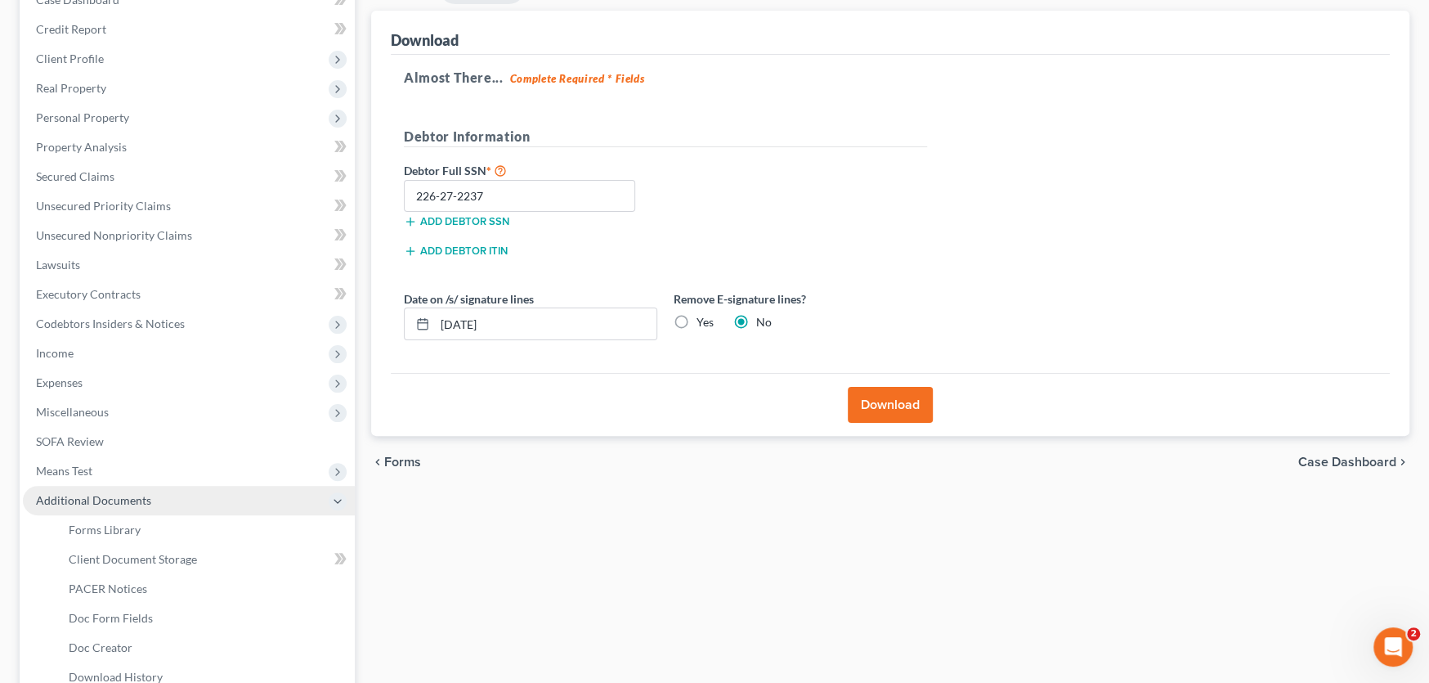
click at [78, 501] on span "Additional Documents" at bounding box center [93, 500] width 115 height 14
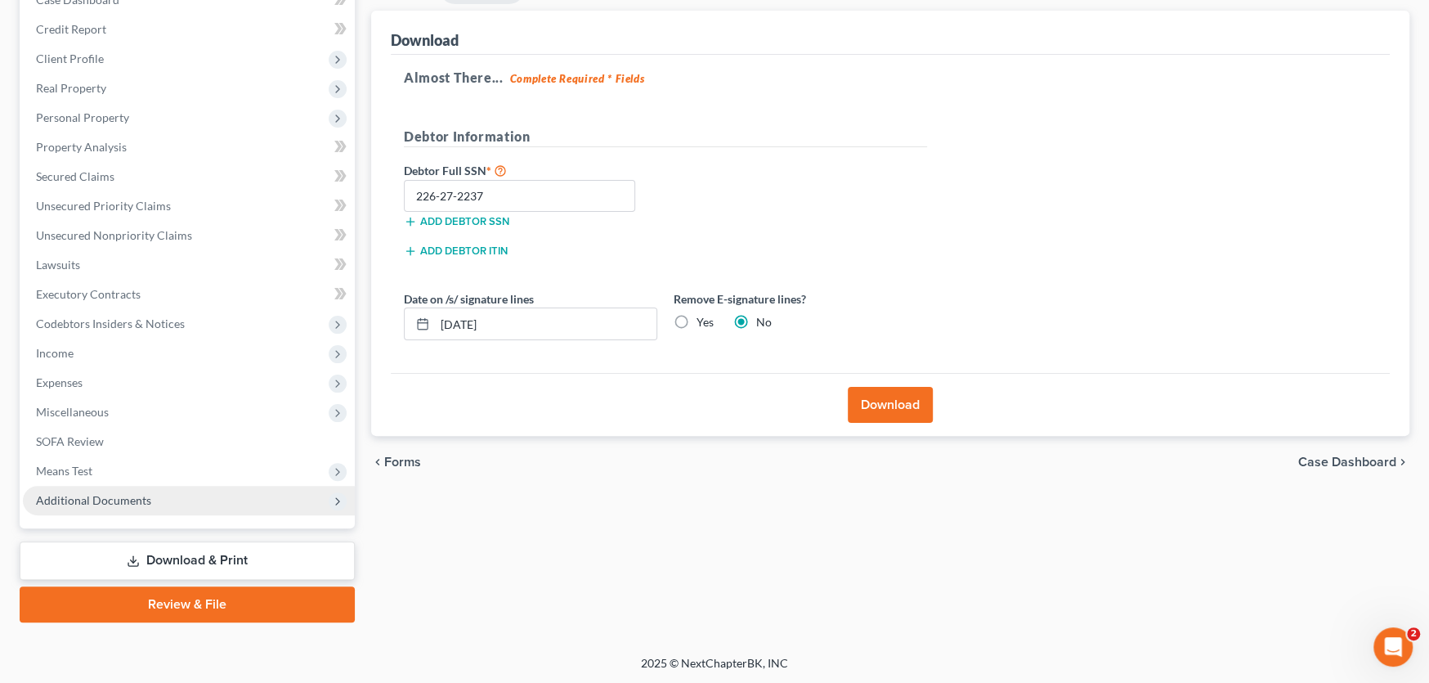
click at [78, 501] on span "Additional Documents" at bounding box center [93, 500] width 115 height 14
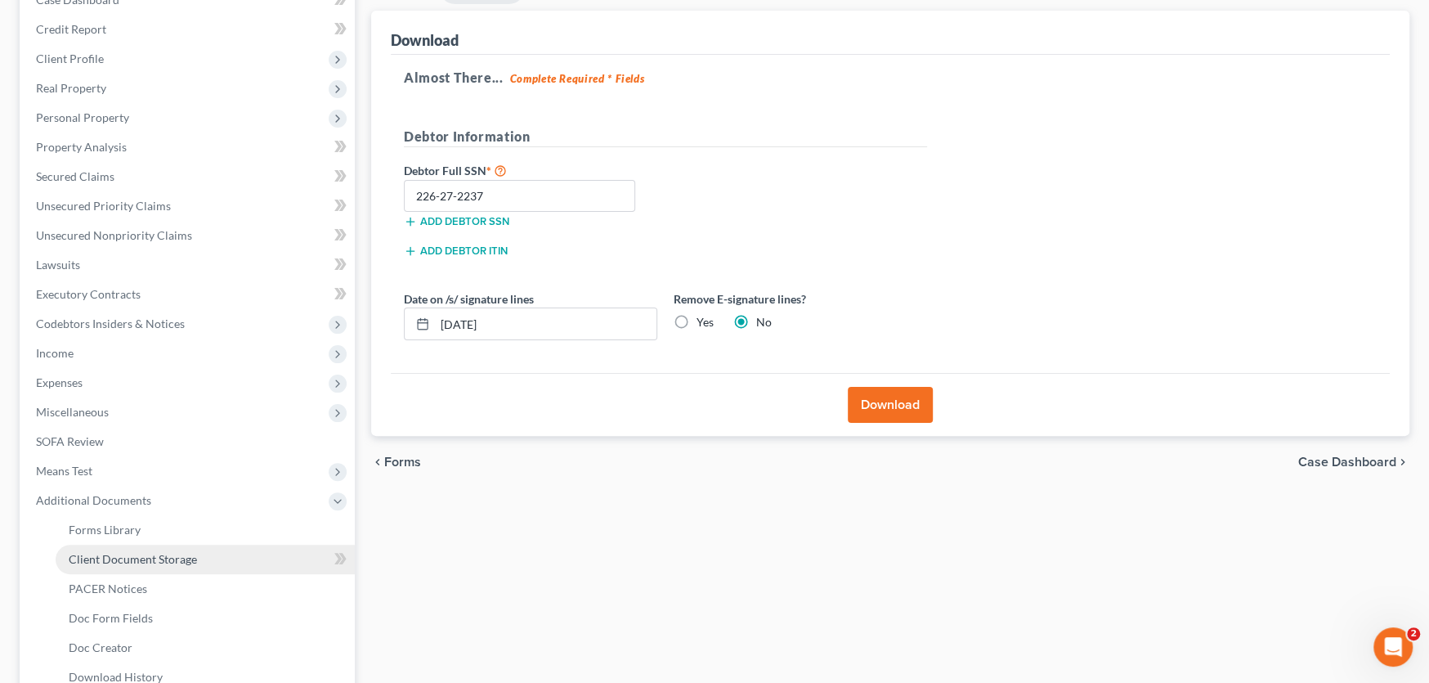
click at [110, 565] on link "Client Document Storage" at bounding box center [205, 559] width 299 height 29
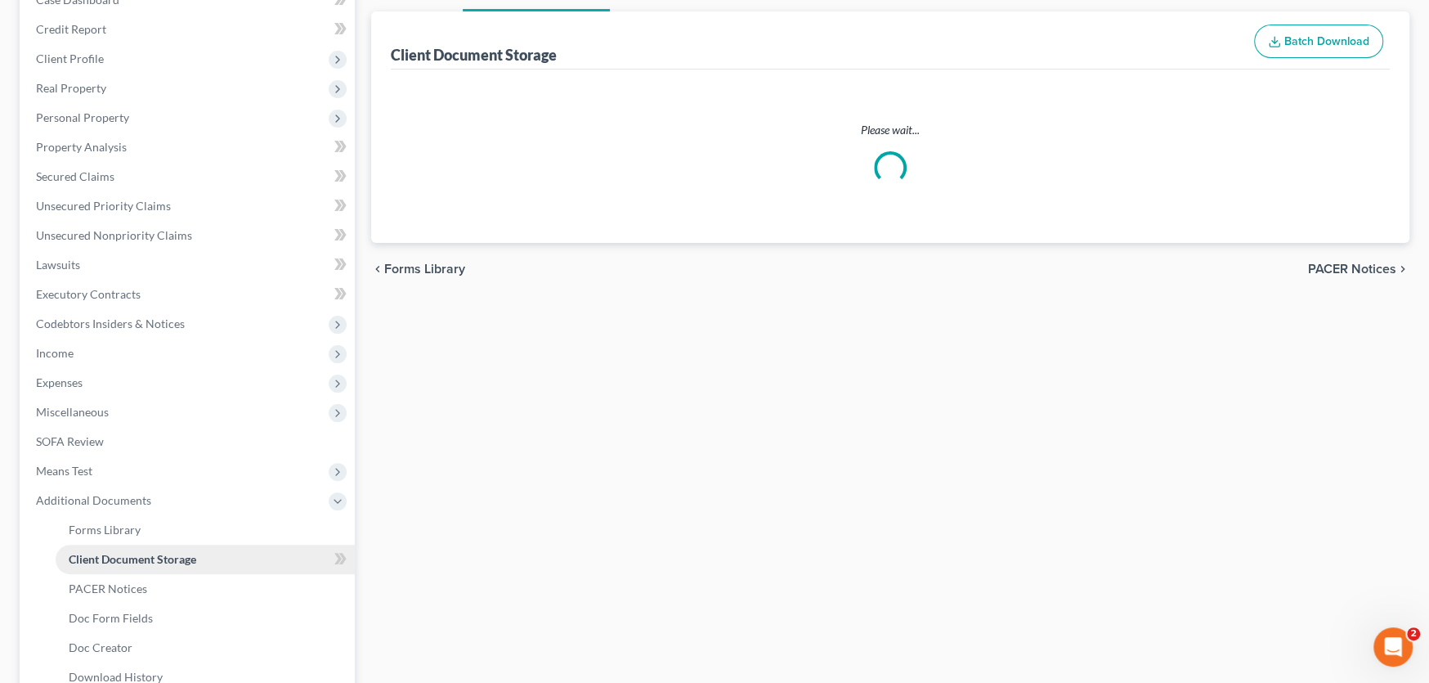
scroll to position [34, 0]
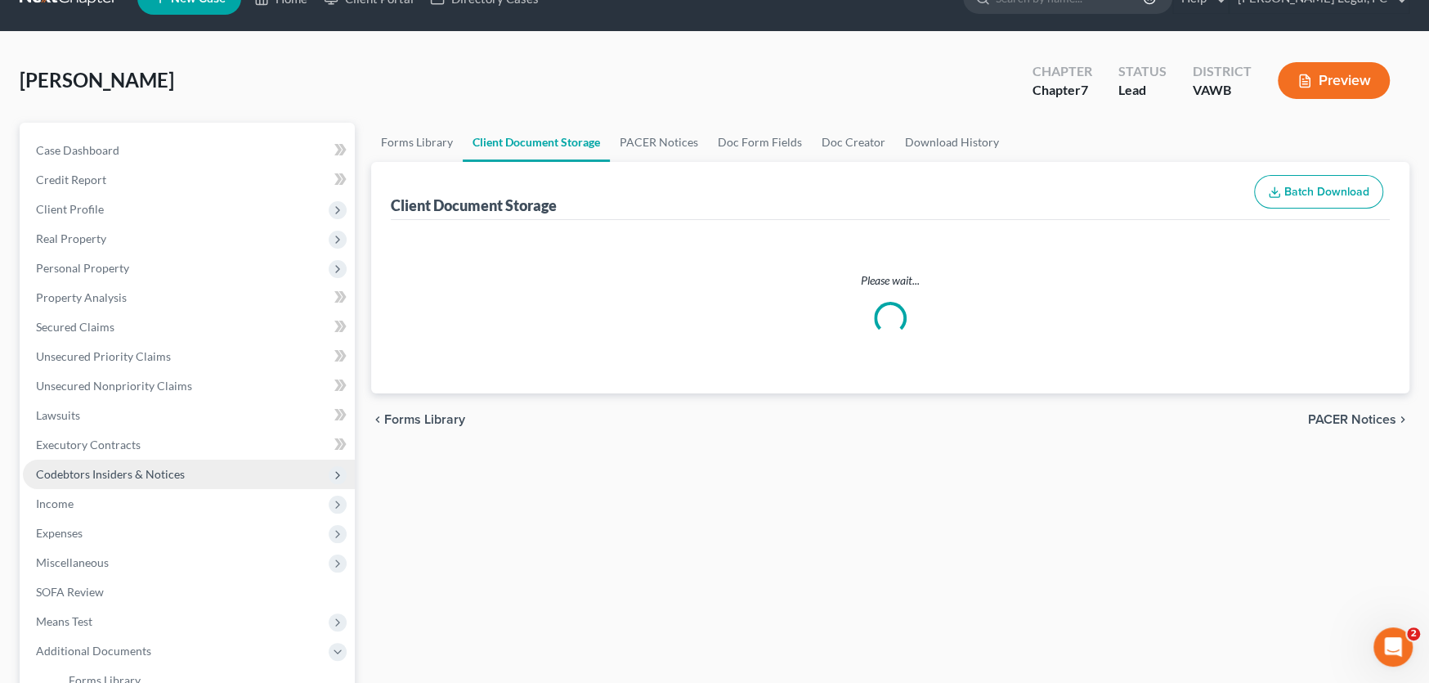
select select "0"
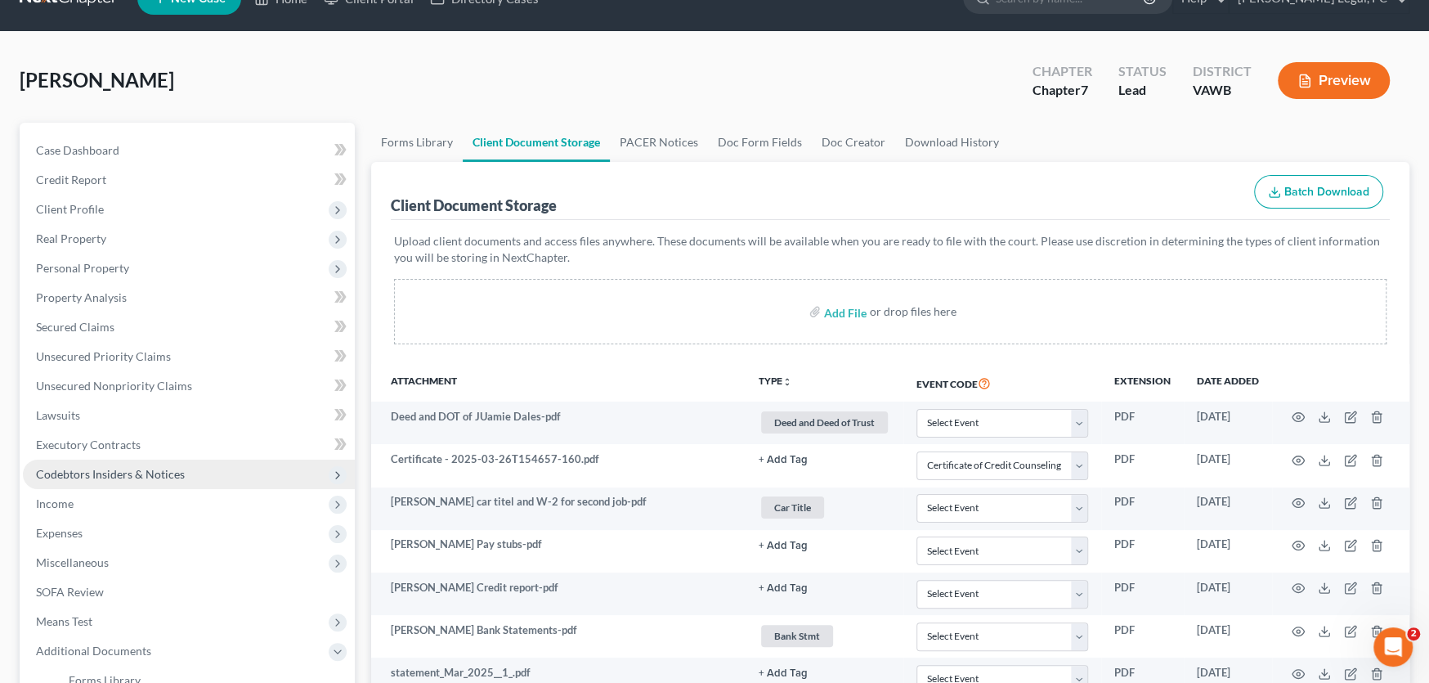
scroll to position [491, 0]
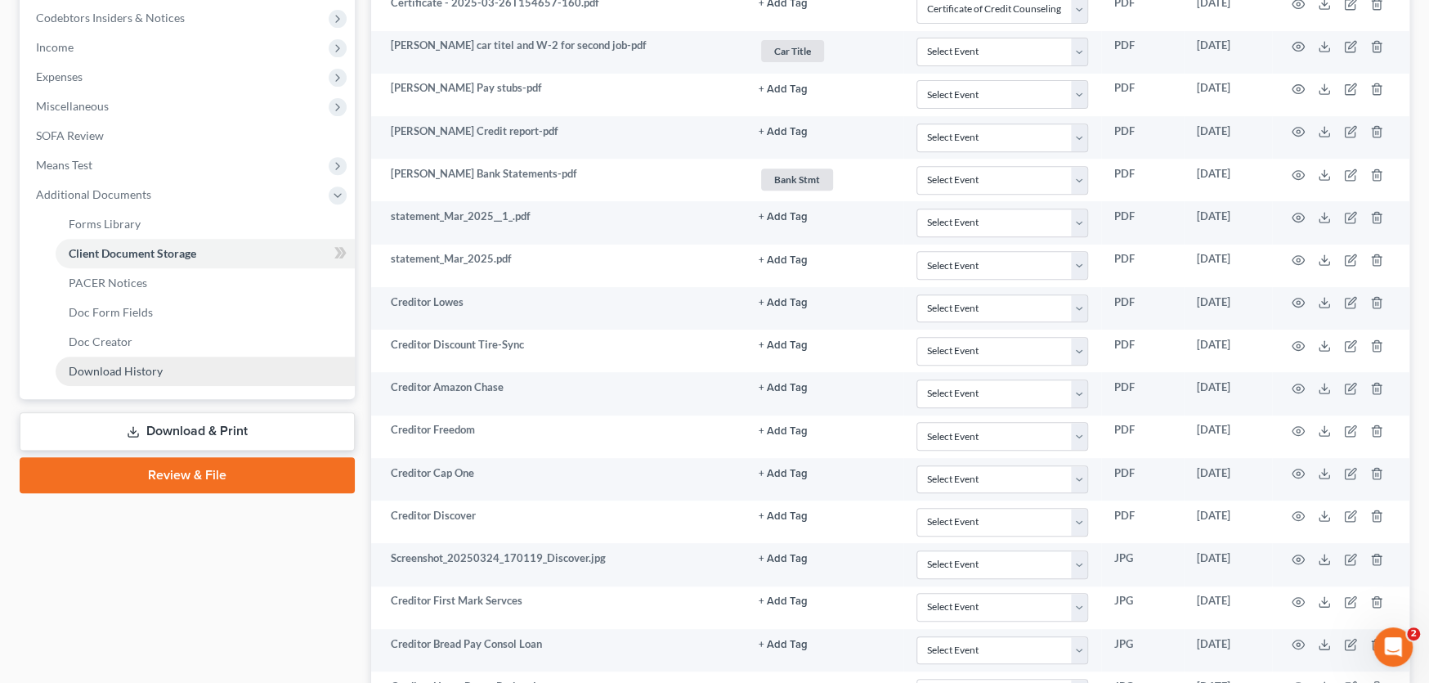
drag, startPoint x: 166, startPoint y: 471, endPoint x: 267, endPoint y: 485, distance: 101.5
click at [166, 472] on link "Review & File" at bounding box center [187, 475] width 335 height 36
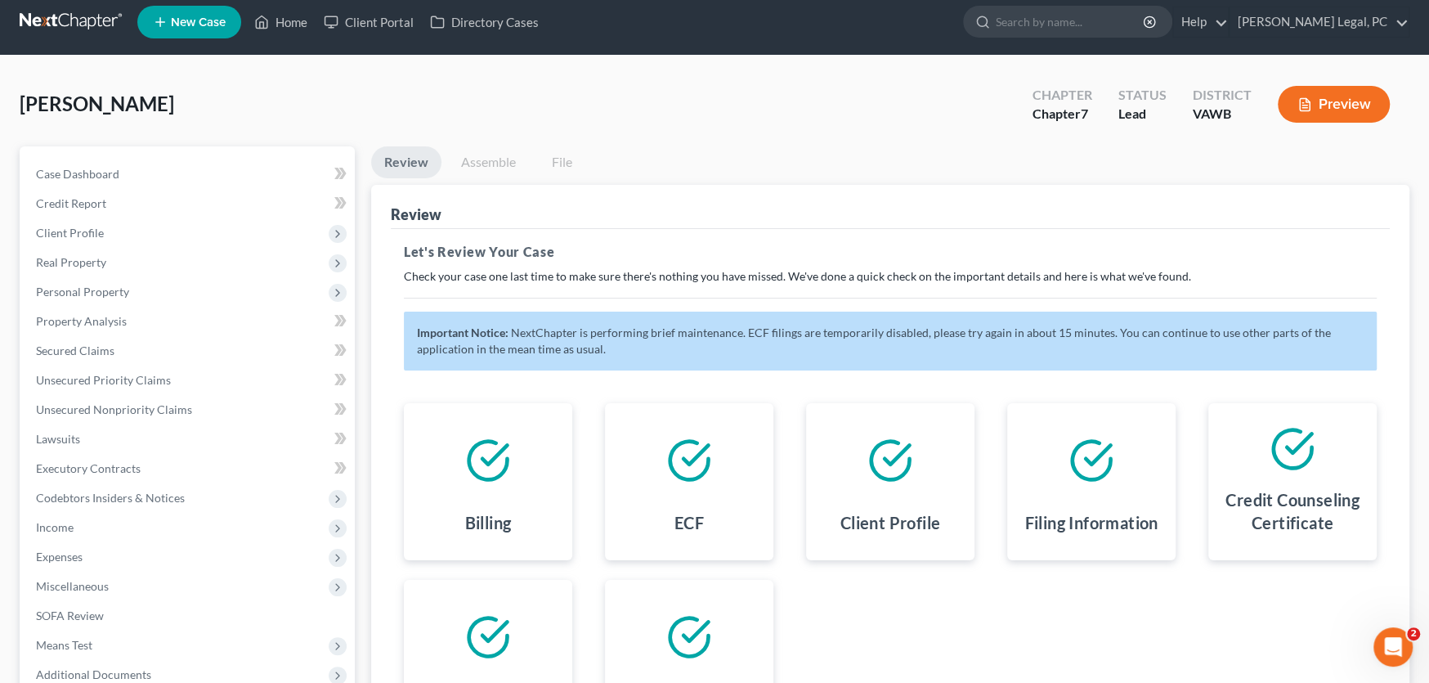
scroll to position [217, 0]
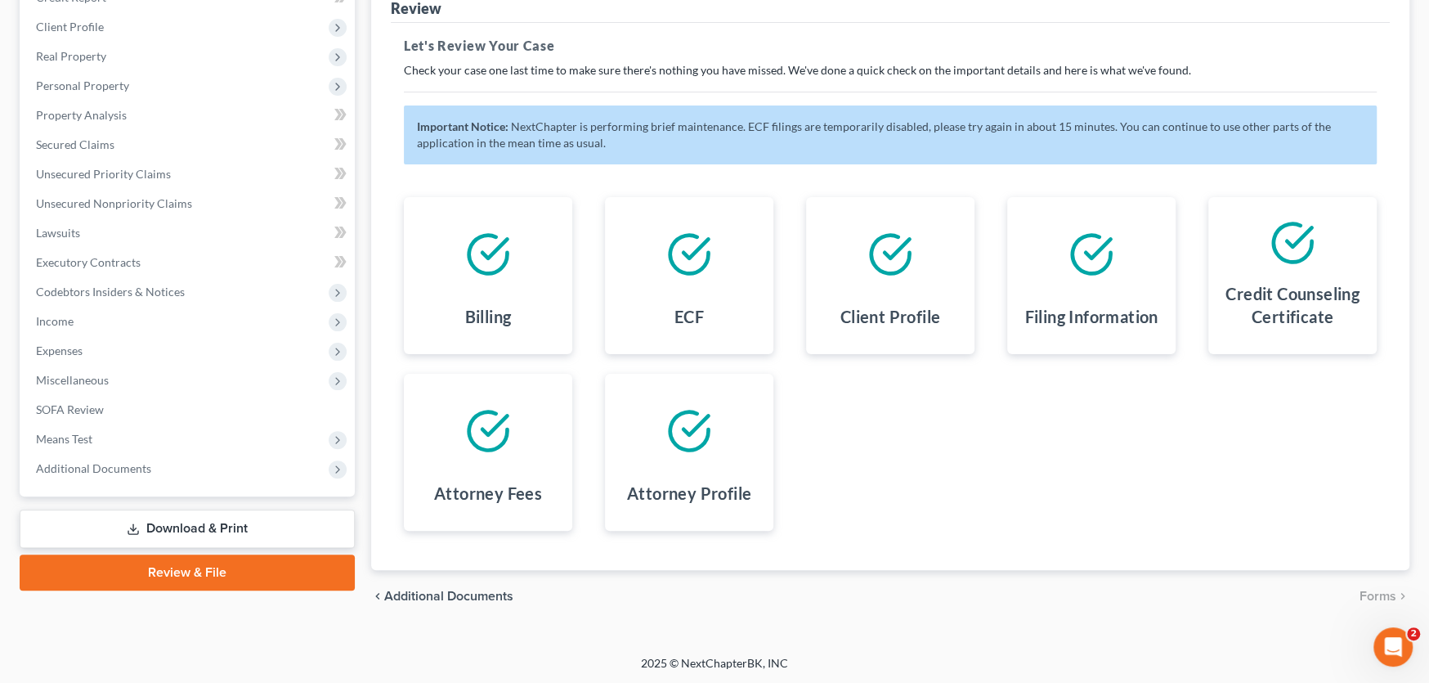
click at [906, 487] on div "Billing ECF Client Profile Filing Information Credit Counseling Certificate Att…" at bounding box center [891, 363] width 1006 height 373
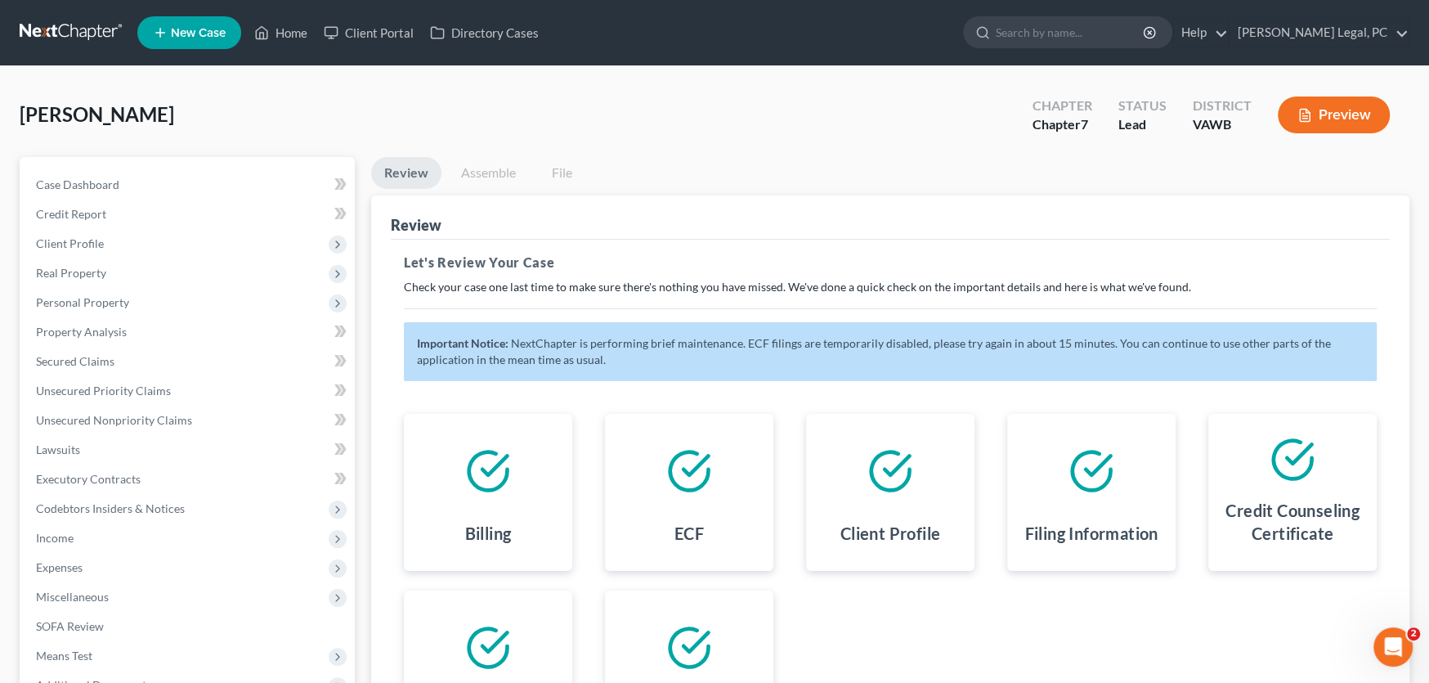
click at [55, 19] on link at bounding box center [72, 32] width 105 height 29
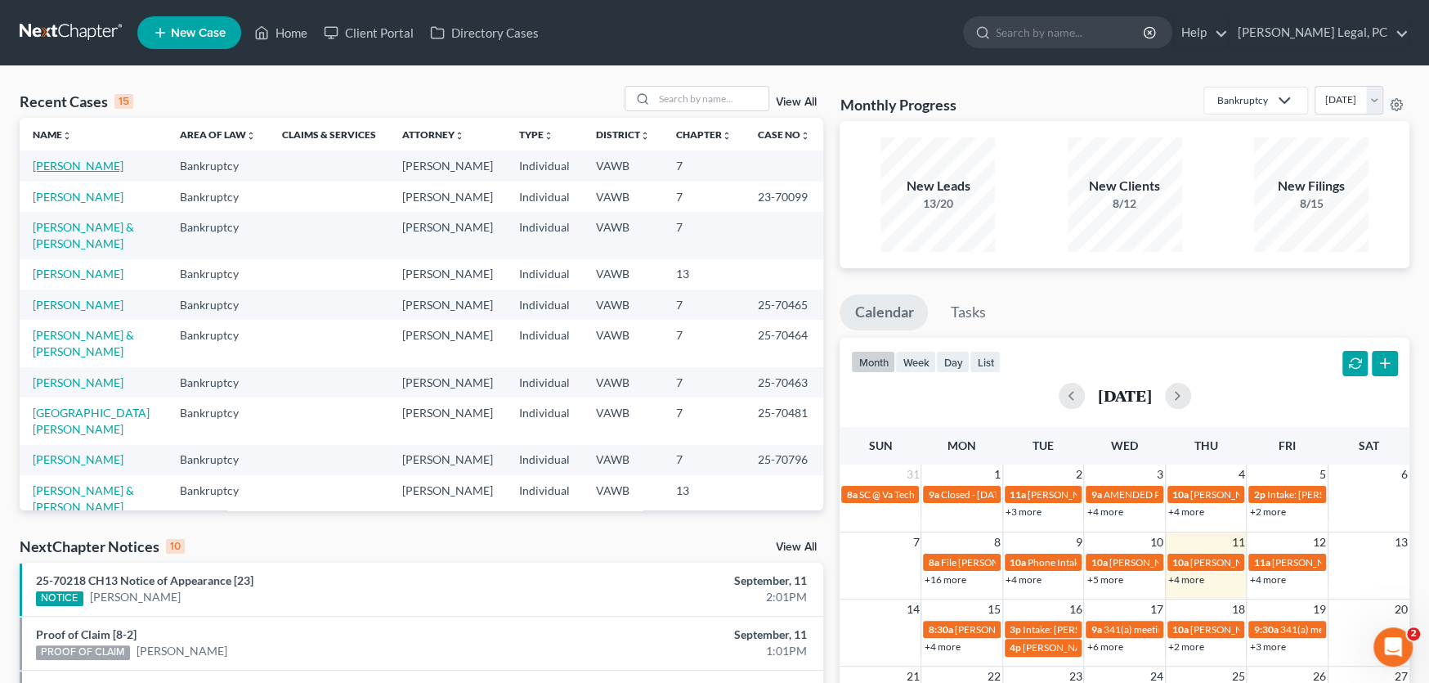
click at [63, 160] on link "[PERSON_NAME]" at bounding box center [78, 166] width 91 height 14
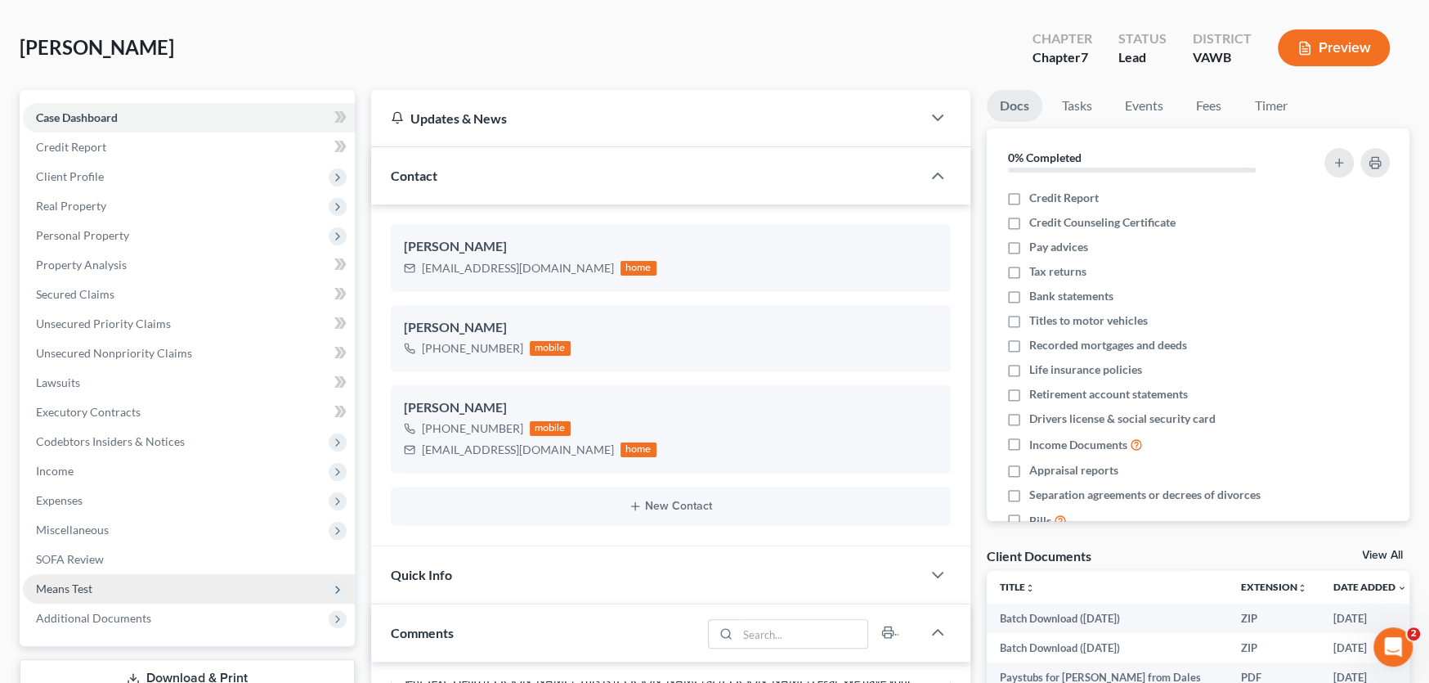
scroll to position [408, 0]
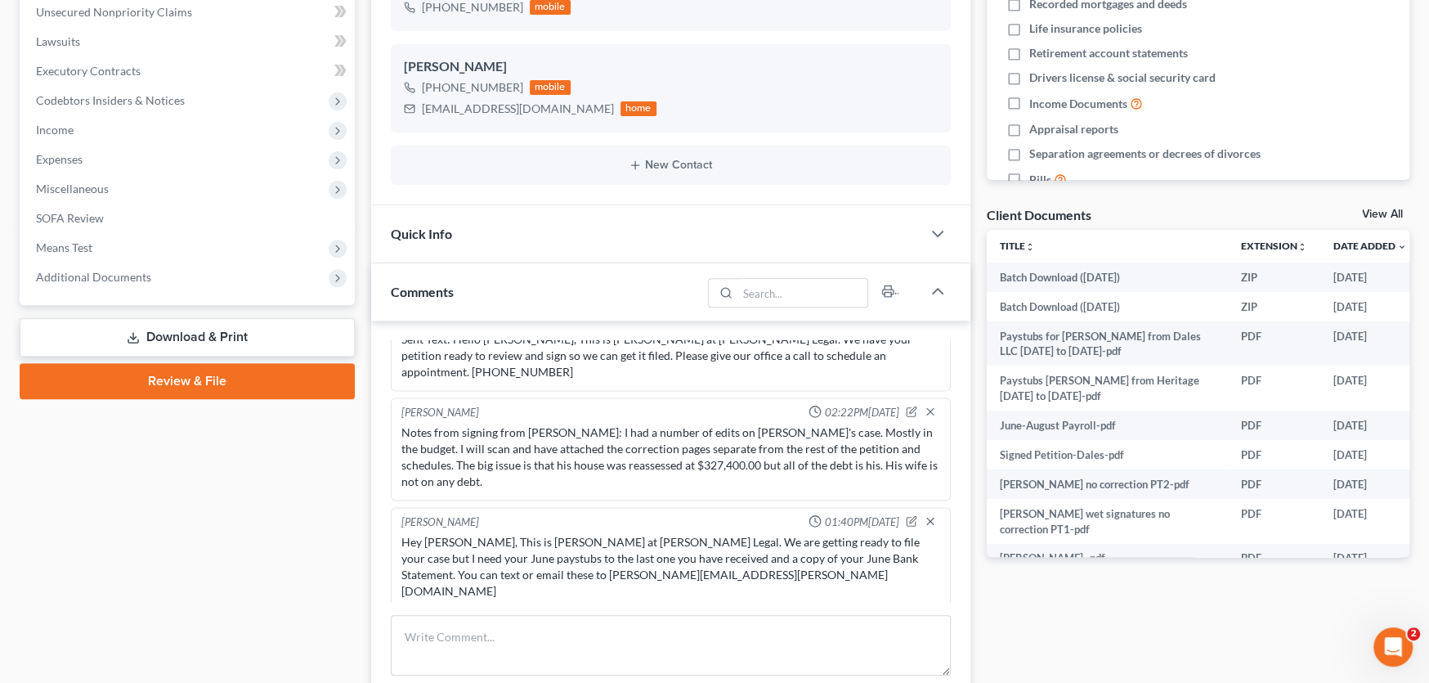
click at [108, 379] on link "Review & File" at bounding box center [187, 381] width 335 height 36
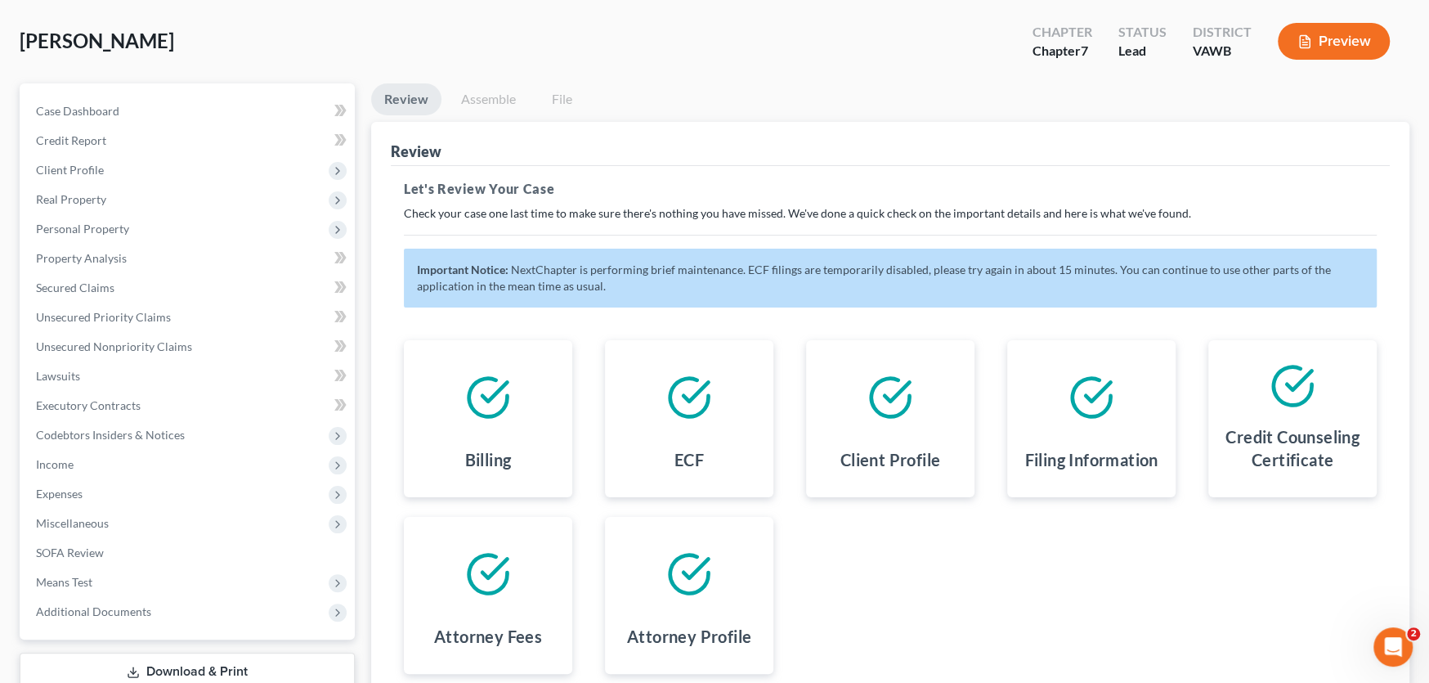
scroll to position [217, 0]
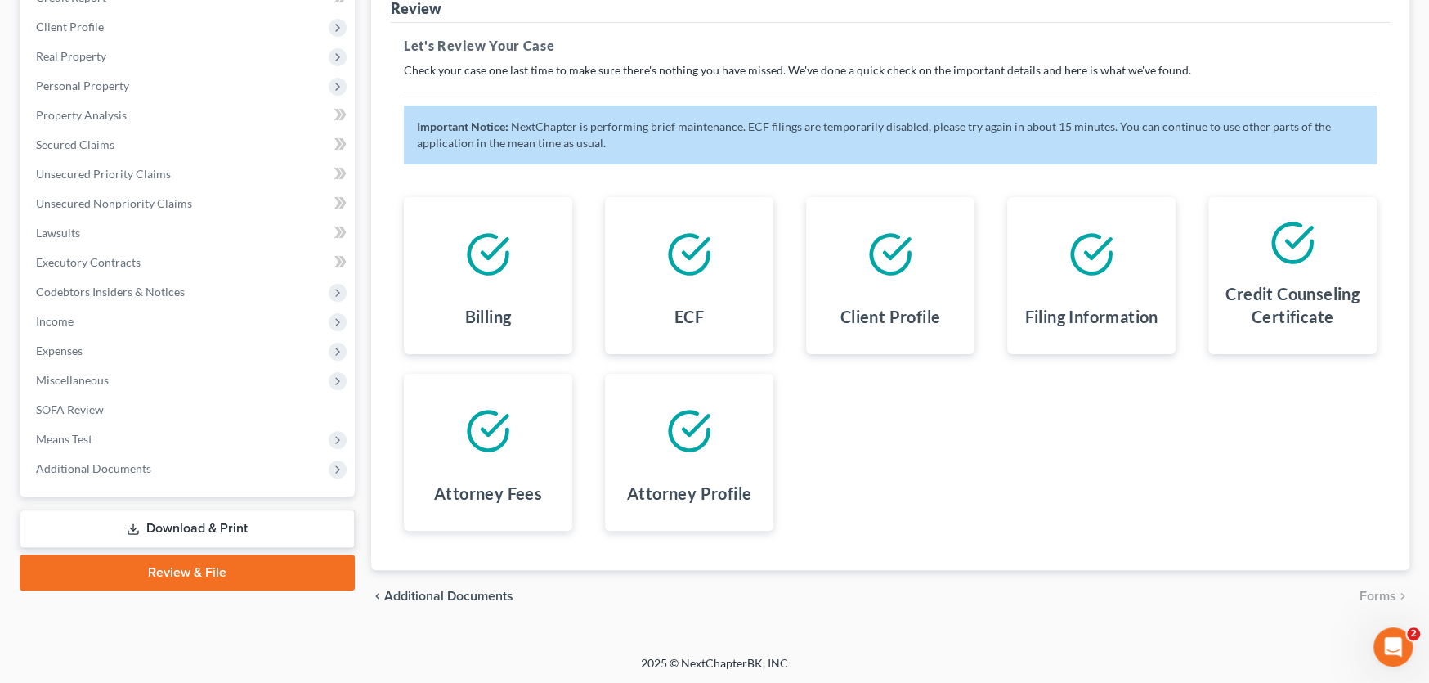
click at [960, 475] on div "Billing ECF Client Profile Filing Information Credit Counseling Certificate Att…" at bounding box center [891, 363] width 1006 height 373
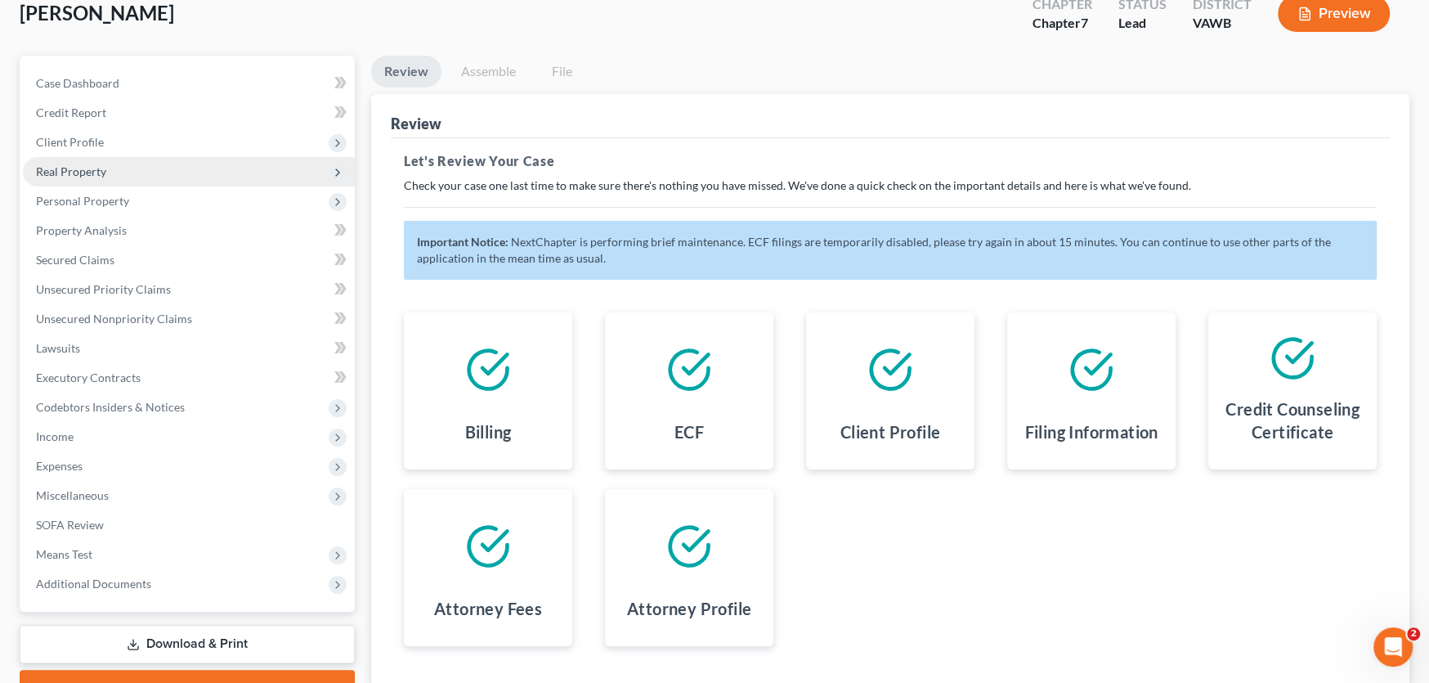
scroll to position [0, 0]
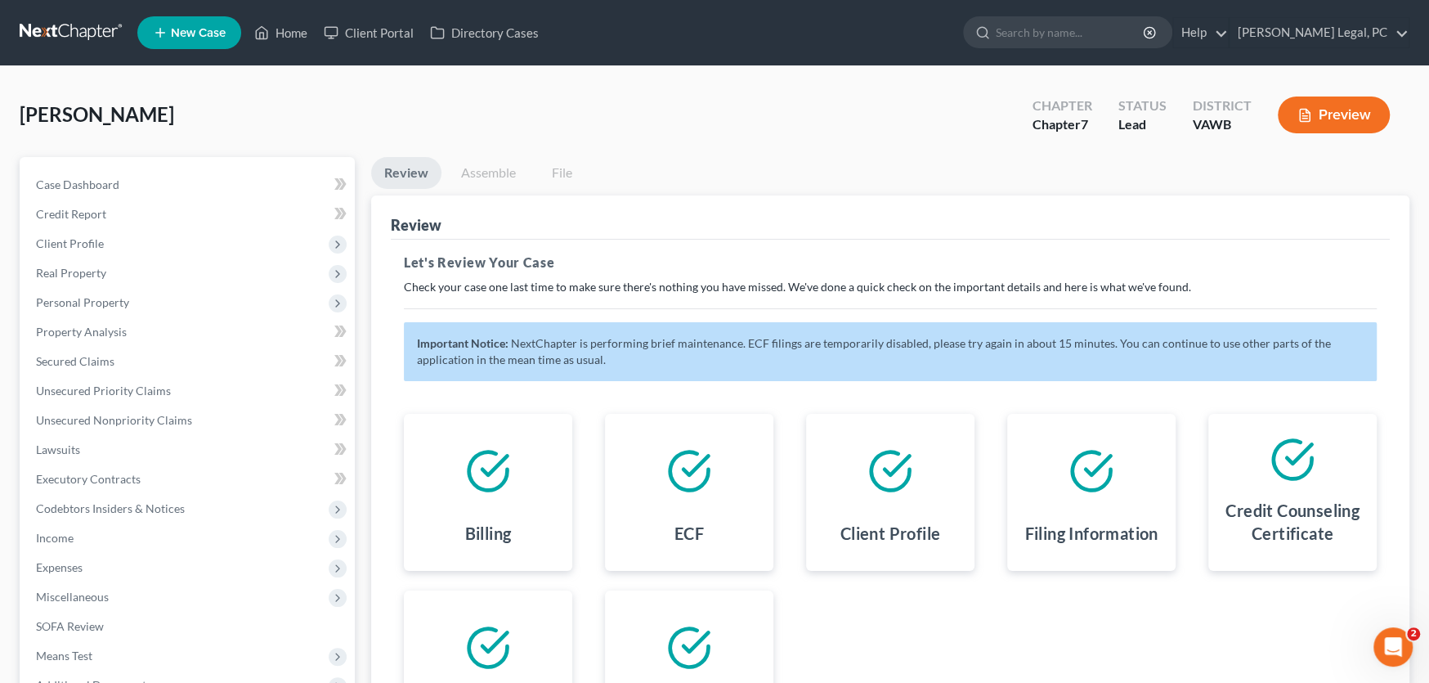
click at [57, 32] on link at bounding box center [72, 32] width 105 height 29
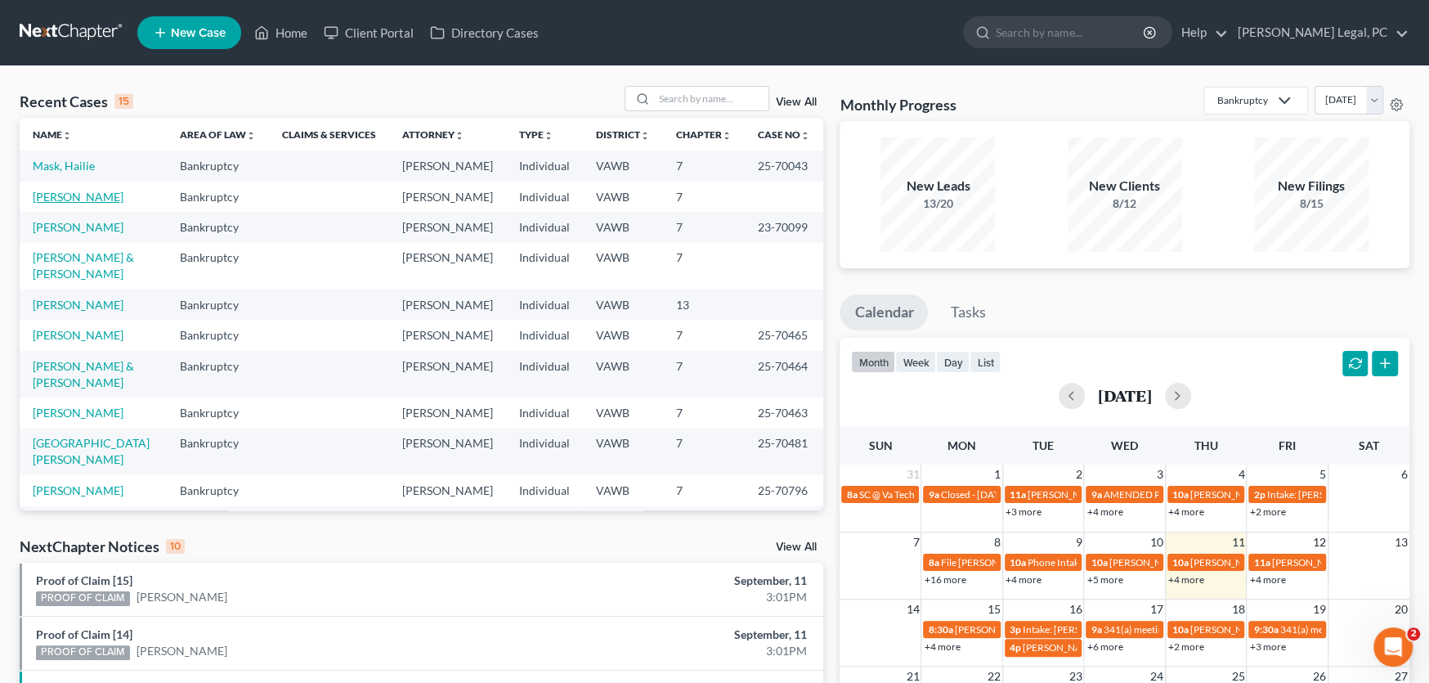
click at [81, 200] on link "[PERSON_NAME]" at bounding box center [78, 197] width 91 height 14
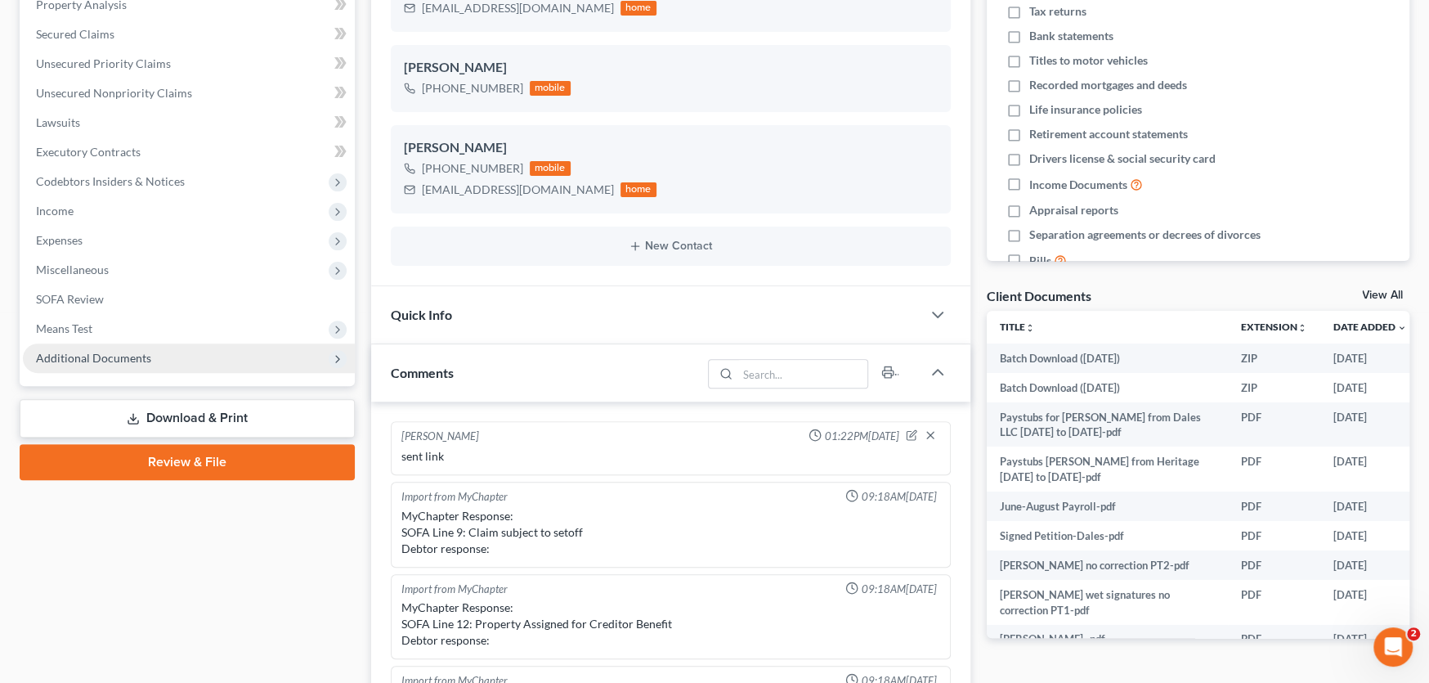
scroll to position [1804, 0]
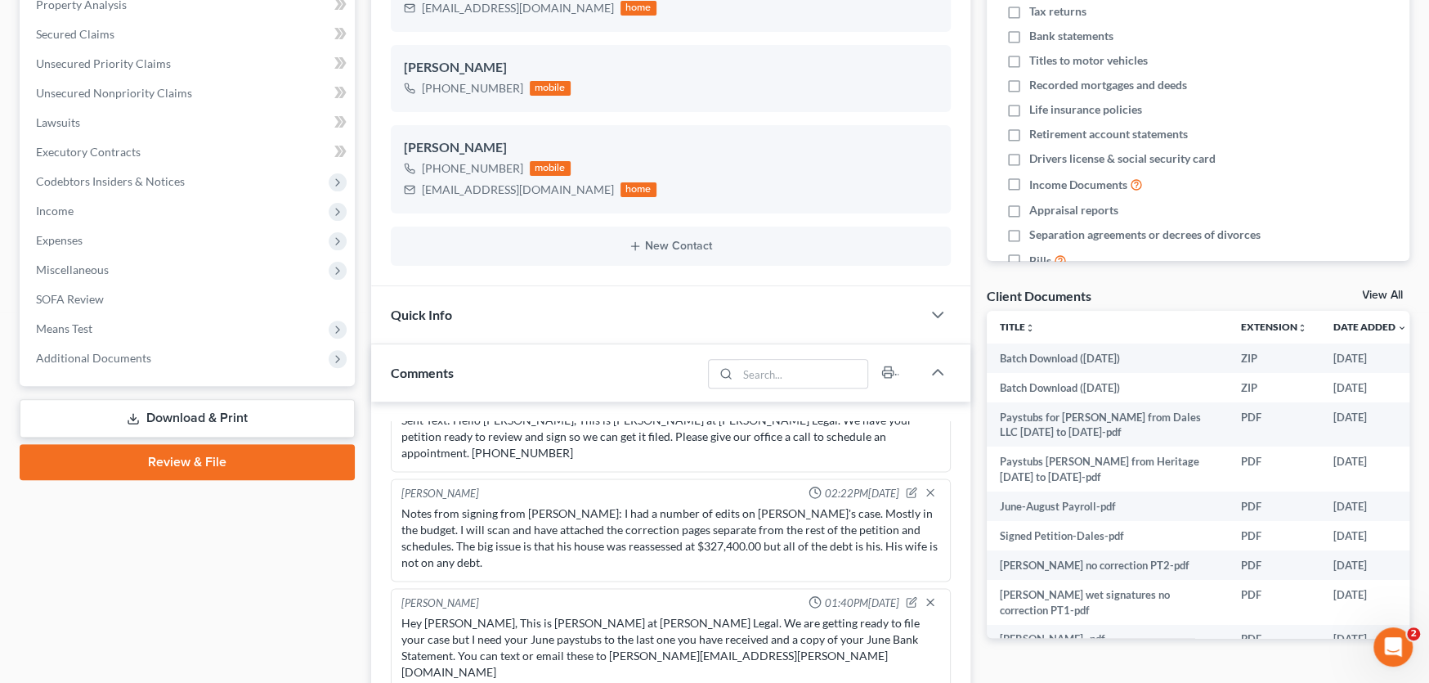
click at [173, 464] on link "Review & File" at bounding box center [187, 462] width 335 height 36
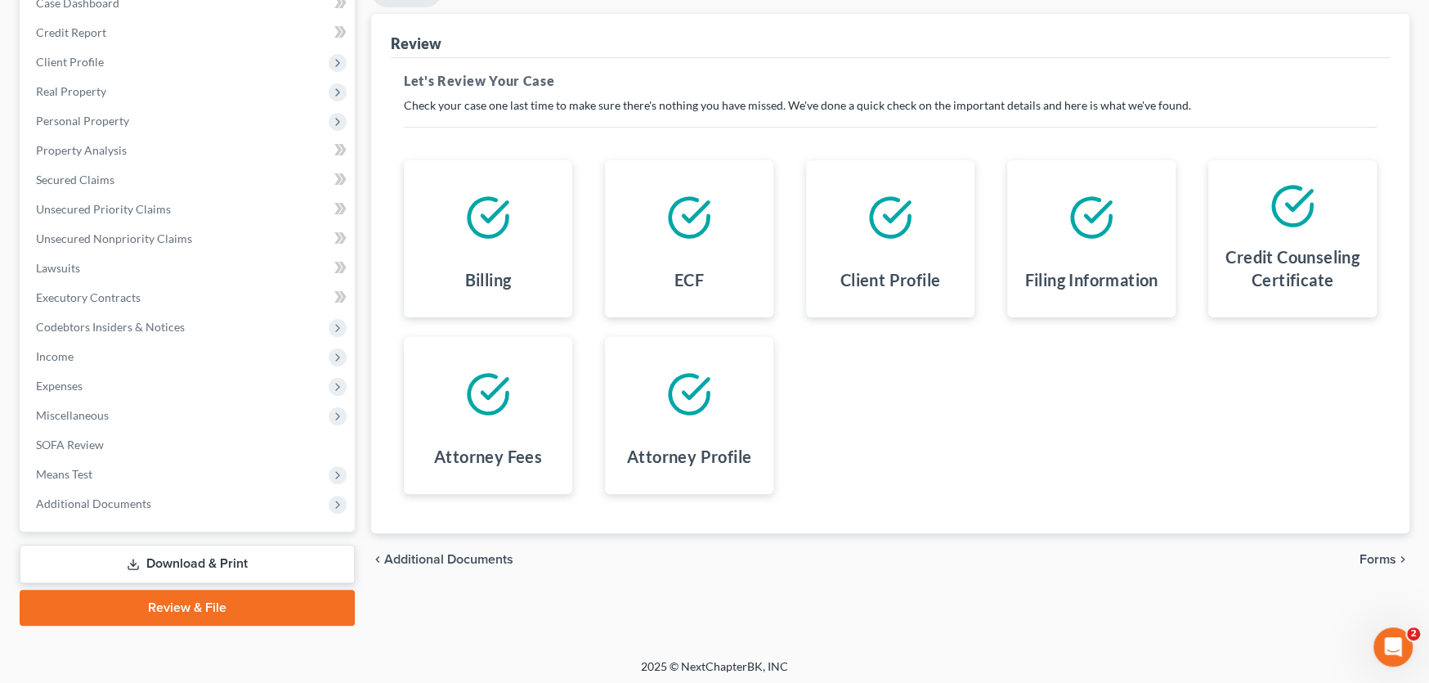
scroll to position [185, 0]
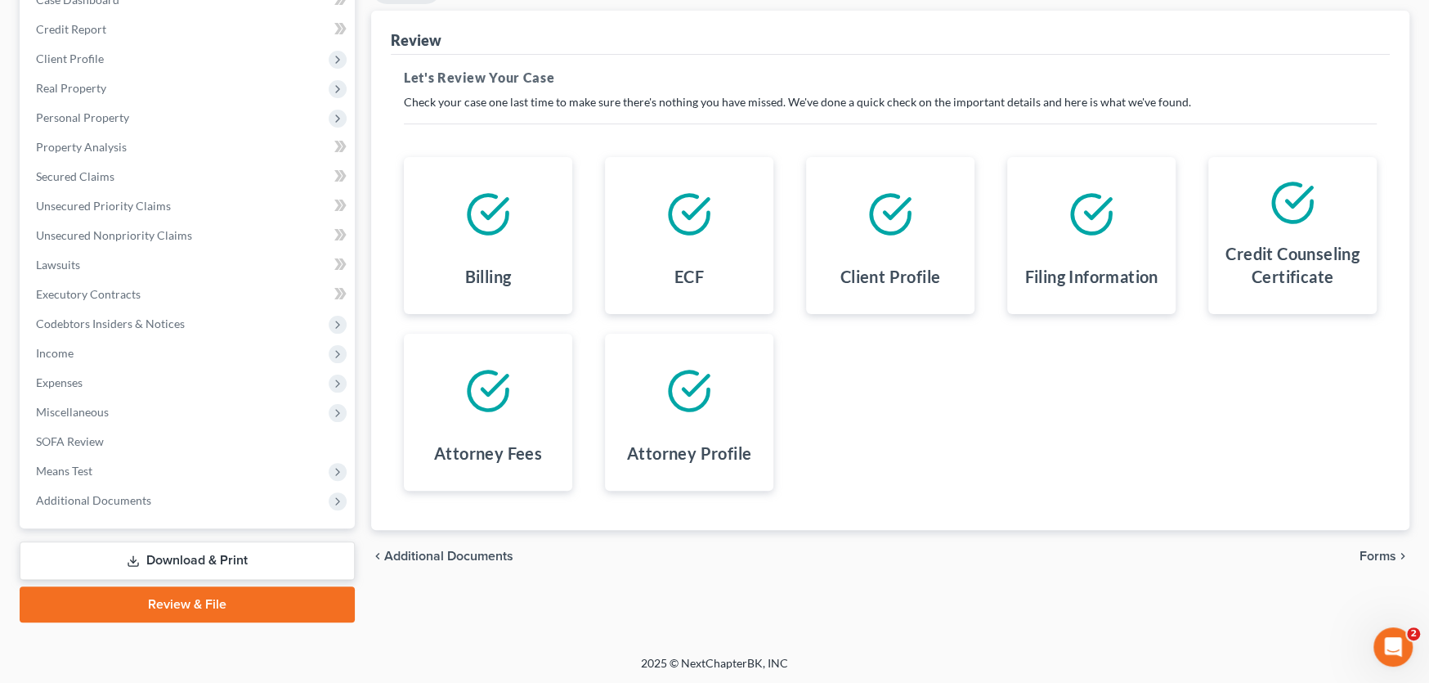
click at [1366, 550] on span "Forms" at bounding box center [1378, 555] width 37 height 13
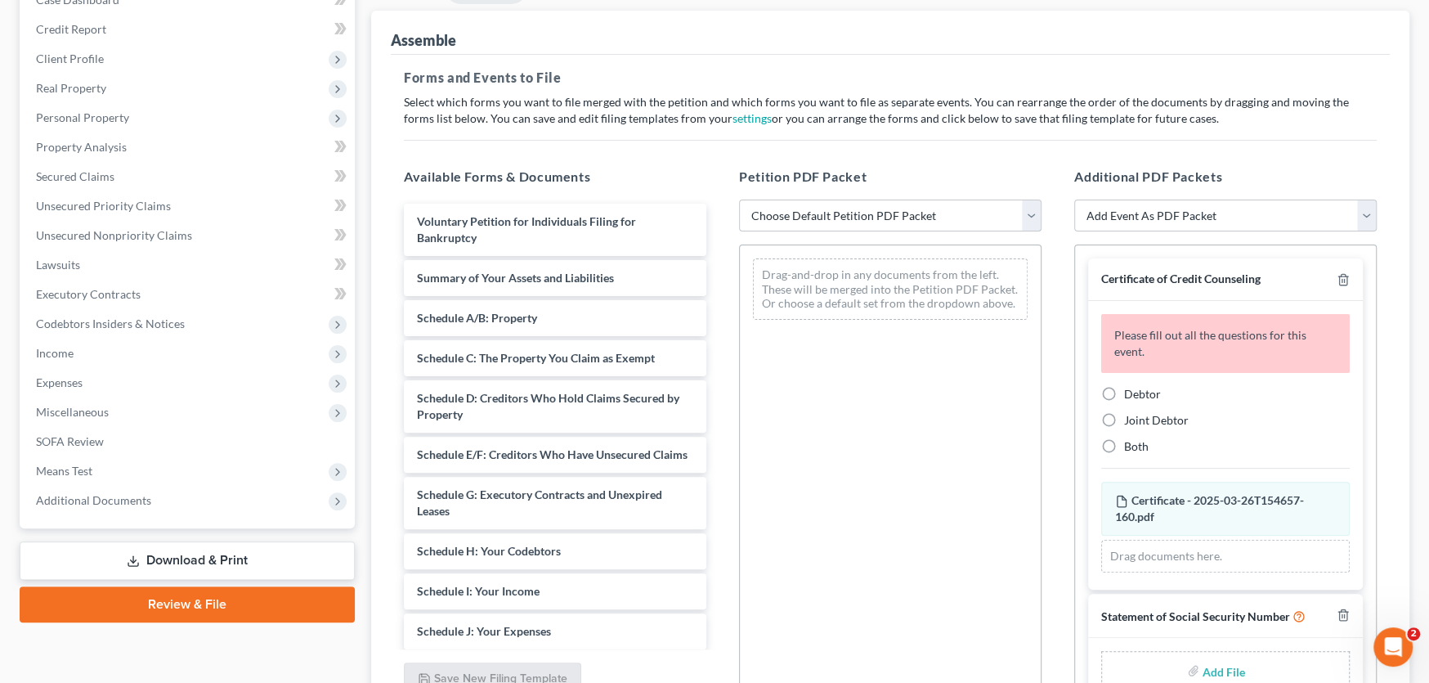
click at [917, 213] on select "Choose Default Petition PDF Packet Complete Bankruptcy Petition (all forms and …" at bounding box center [890, 216] width 303 height 33
select select "0"
click at [739, 200] on select "Choose Default Petition PDF Packet Complete Bankruptcy Petition (all forms and …" at bounding box center [890, 216] width 303 height 33
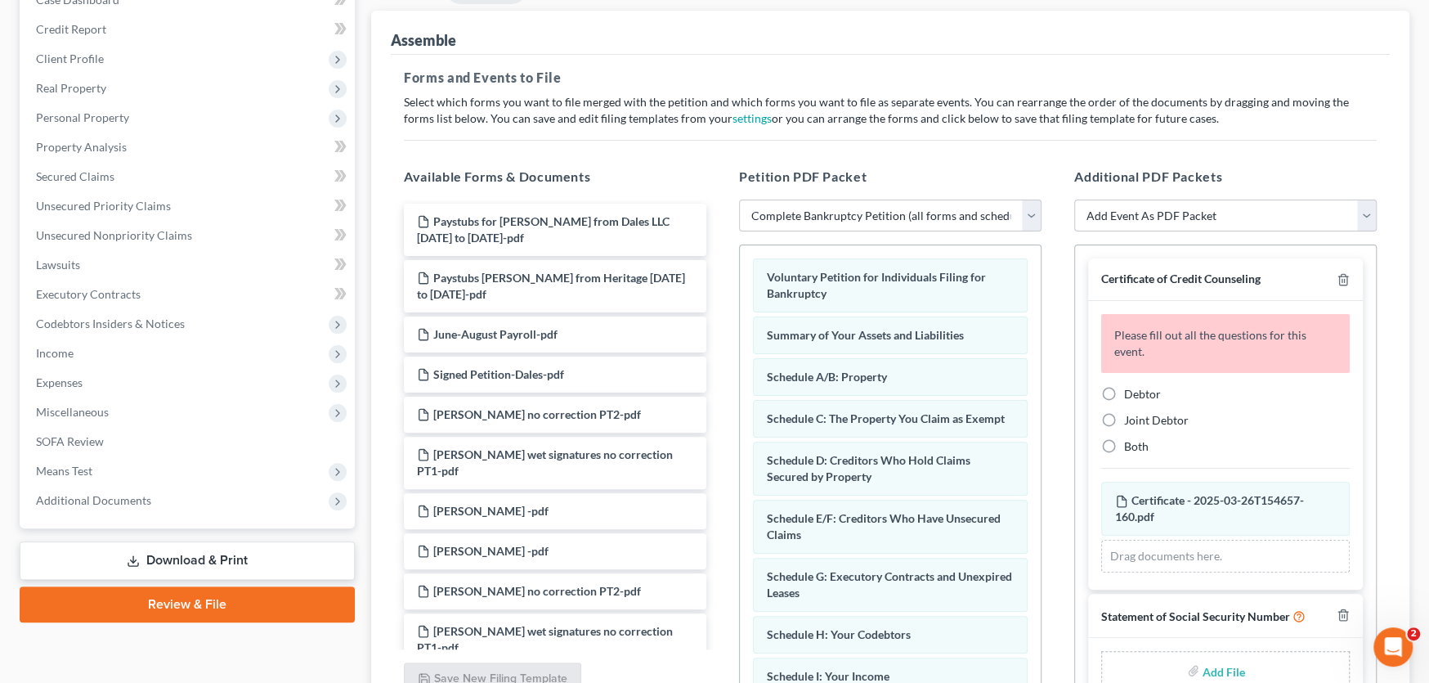
click at [1128, 392] on span "Debtor" at bounding box center [1142, 394] width 37 height 14
click at [1131, 392] on input "Debtor" at bounding box center [1136, 391] width 11 height 11
radio input "true"
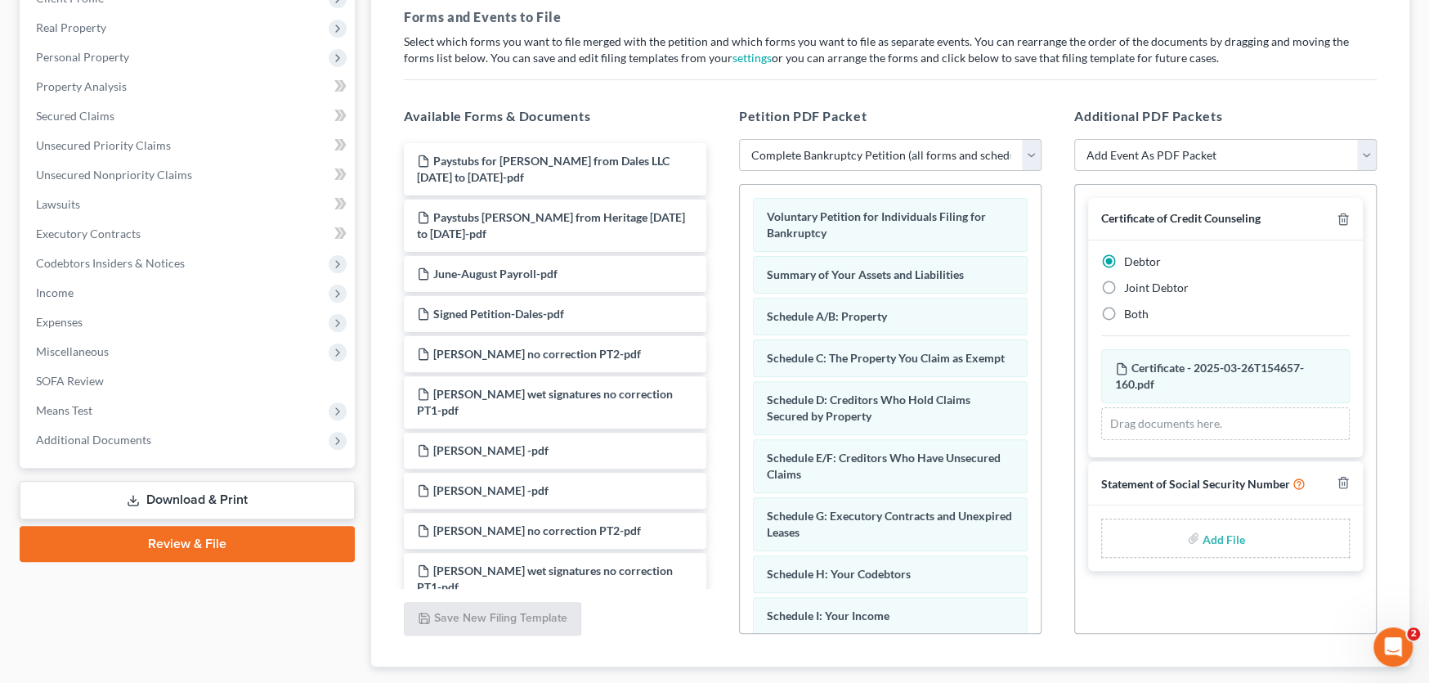
scroll to position [342, 0]
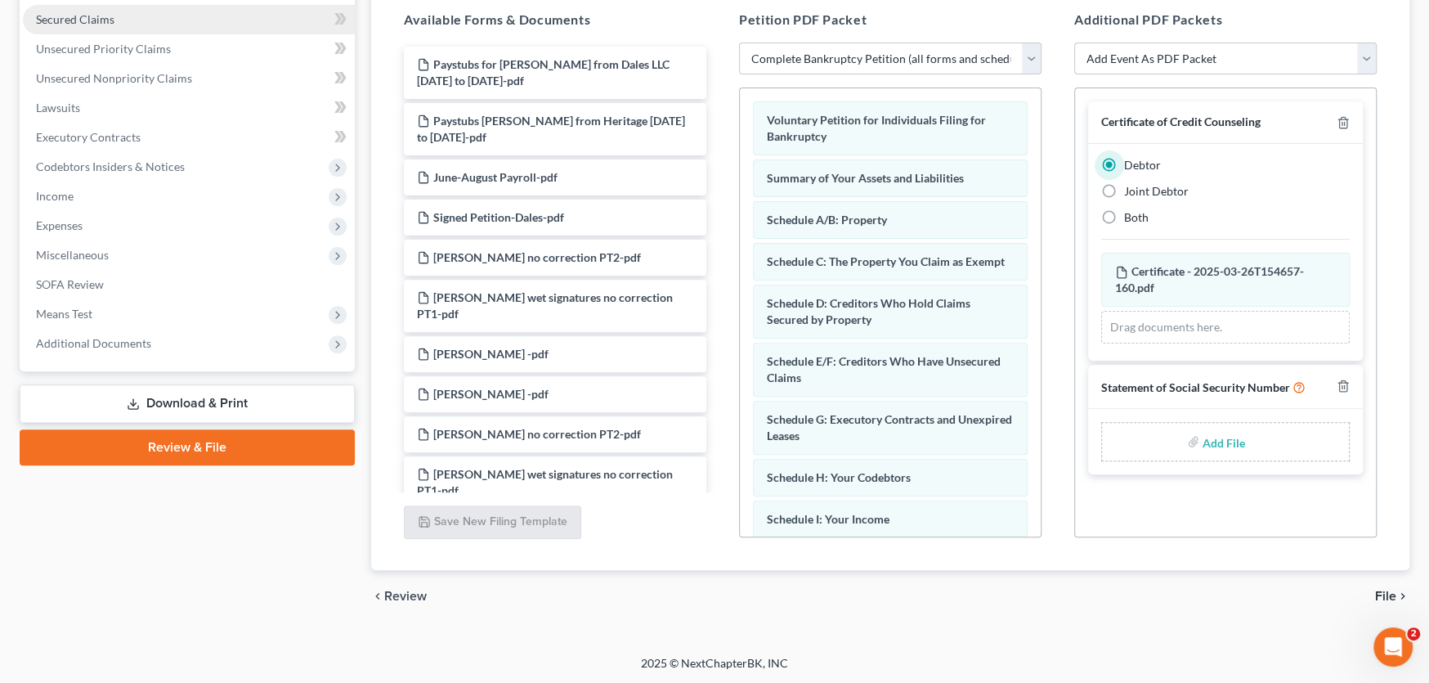
type input "C:\fakepath\Stmt of SSN Form B121 Dales.pdf"
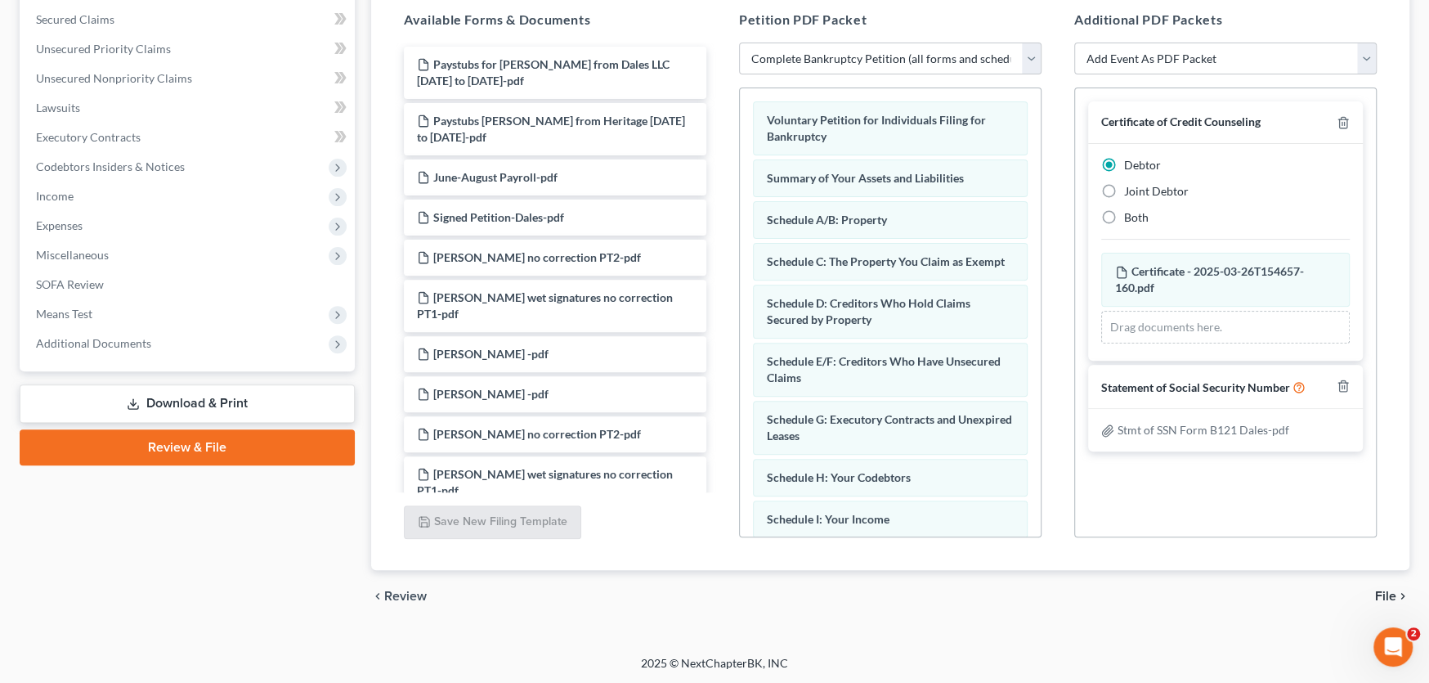
click at [1379, 591] on span "File" at bounding box center [1385, 596] width 21 height 13
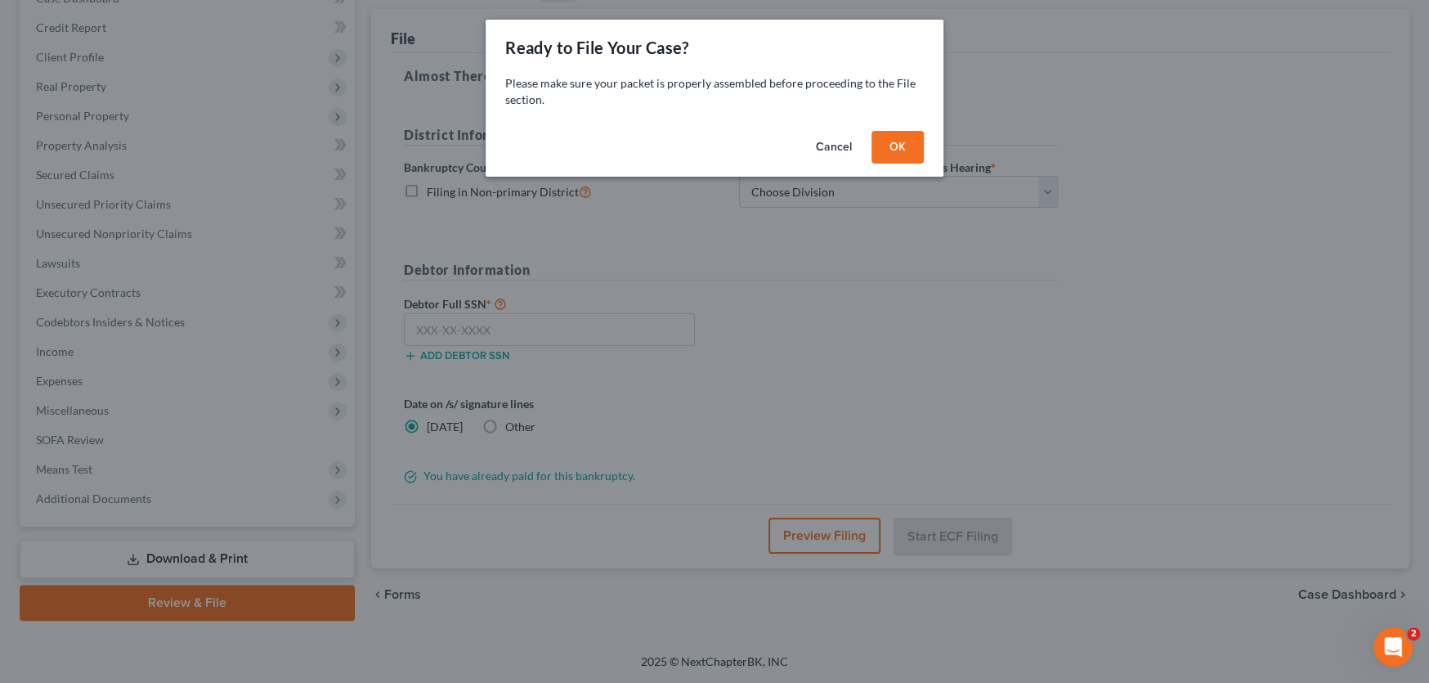
scroll to position [185, 0]
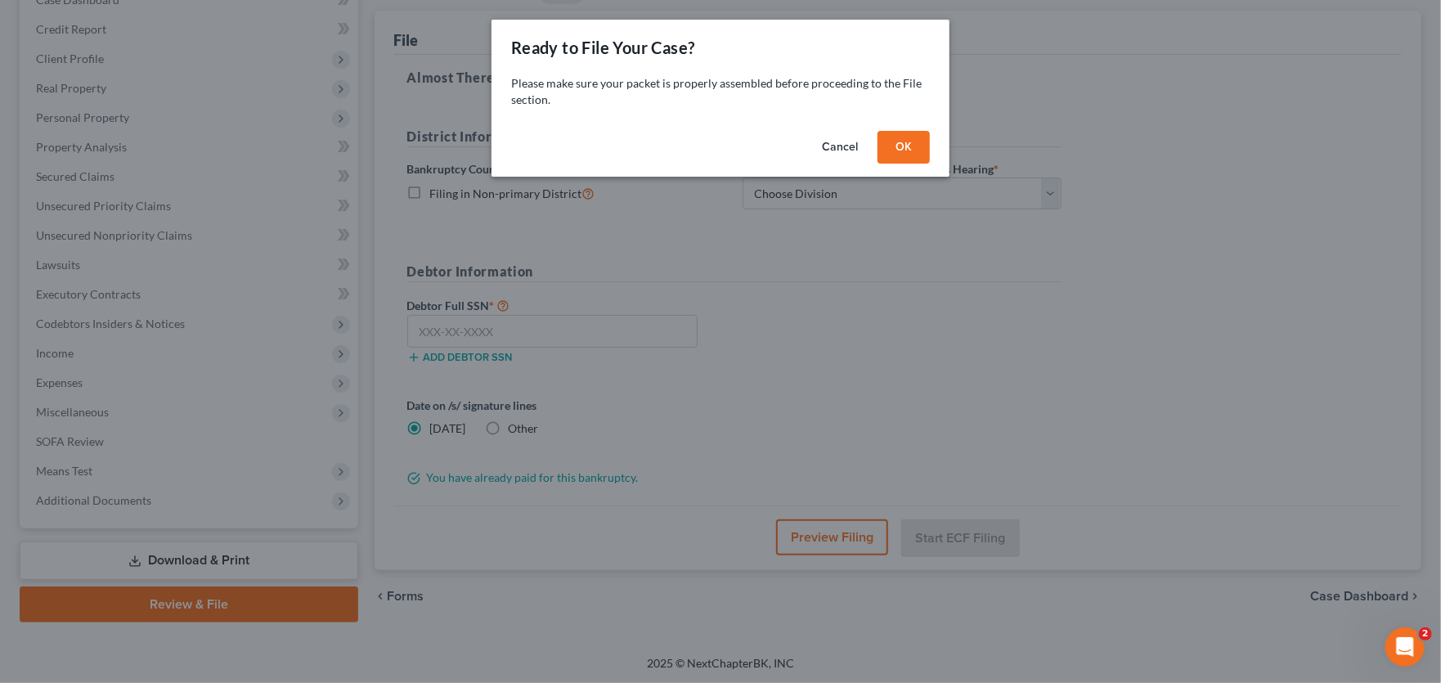
click at [920, 157] on button "OK" at bounding box center [903, 147] width 52 height 33
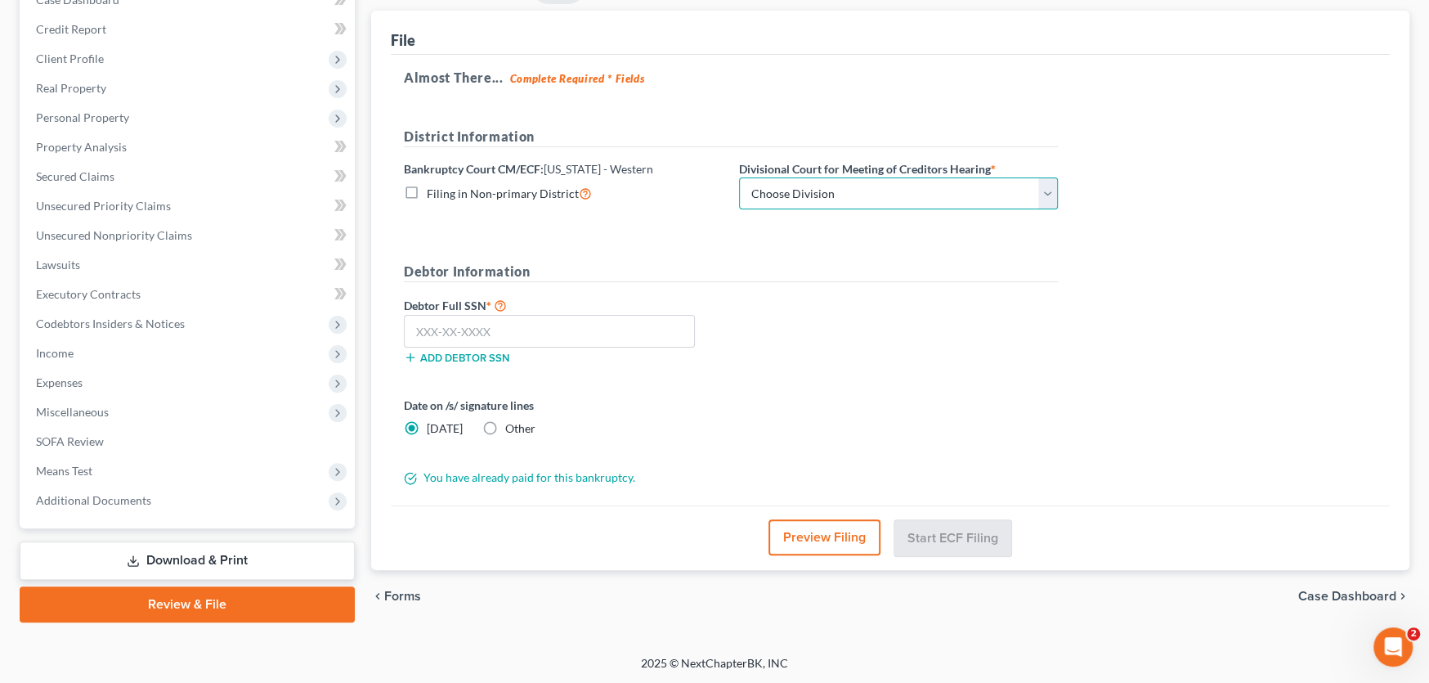
click at [895, 193] on select "Choose Division Roanoke Lynchburg Harrisonburg Lynchburg/ Roanoke Norfolk" at bounding box center [898, 193] width 319 height 33
select select "0"
click at [739, 177] on select "Choose Division Roanoke Lynchburg Harrisonburg Lynchburg/ Roanoke Norfolk" at bounding box center [898, 193] width 319 height 33
click at [561, 327] on input "text" at bounding box center [549, 331] width 291 height 33
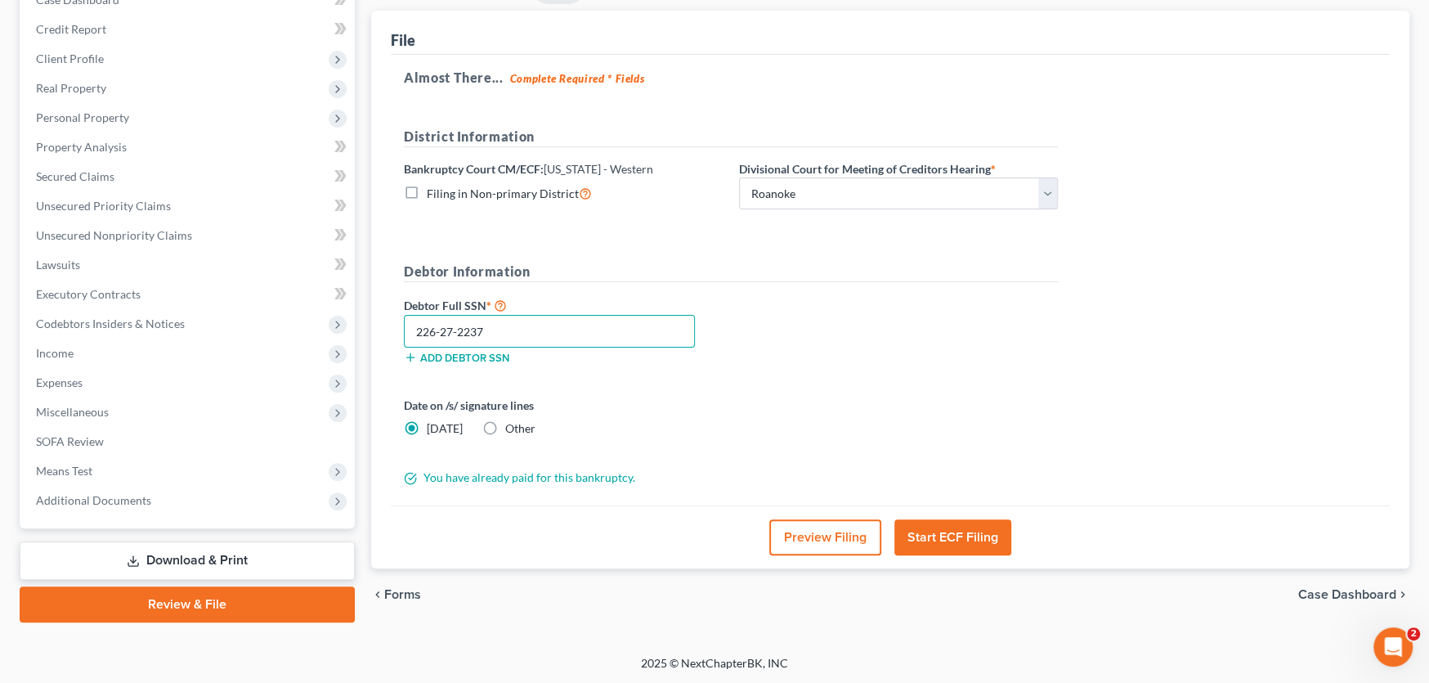
type input "226-27-2237"
click at [961, 530] on button "Start ECF Filing" at bounding box center [953, 537] width 117 height 36
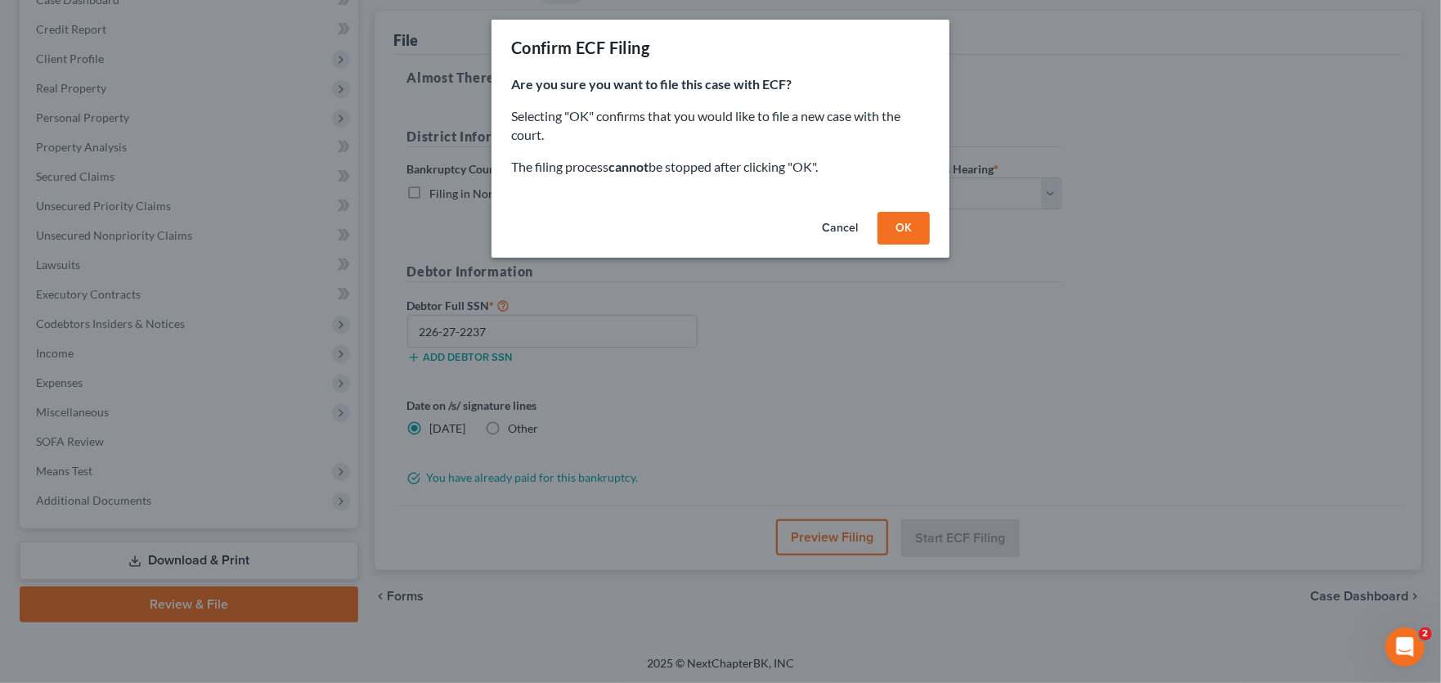
click at [899, 218] on button "OK" at bounding box center [903, 228] width 52 height 33
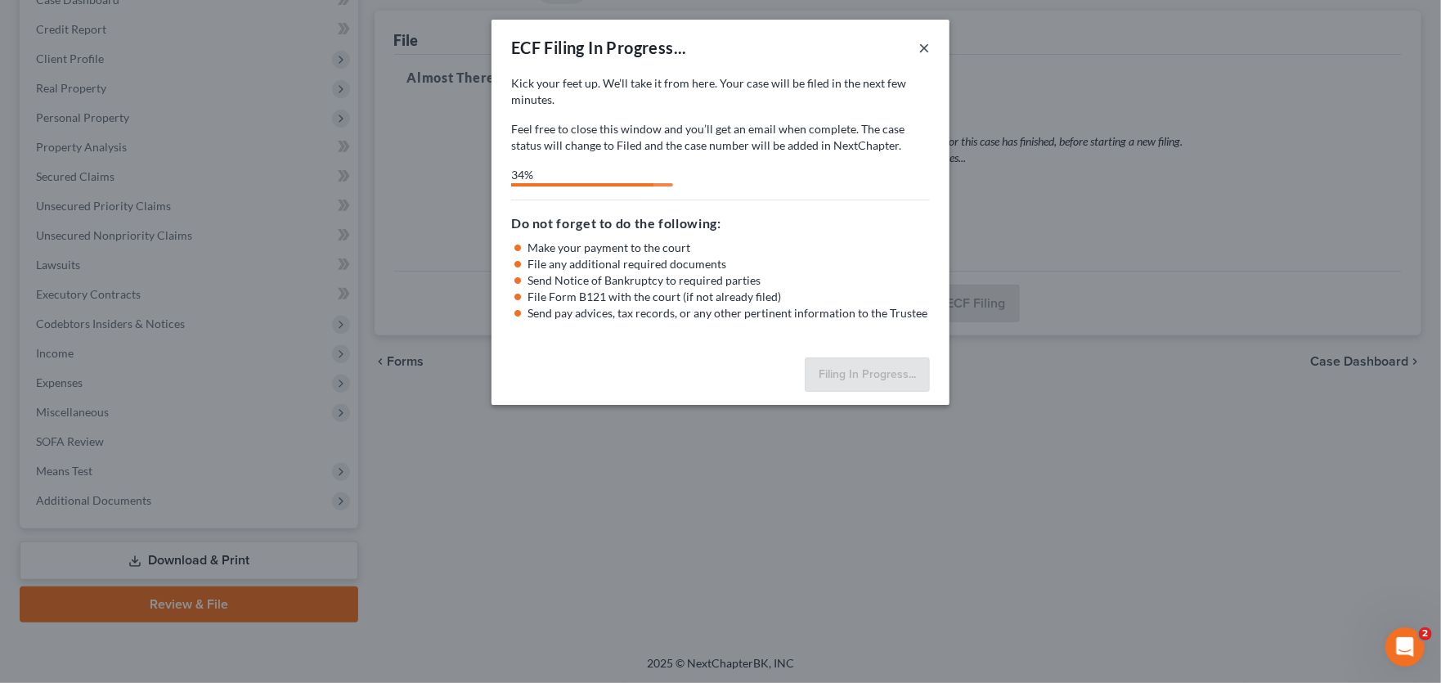
click at [925, 46] on button "×" at bounding box center [923, 48] width 11 height 20
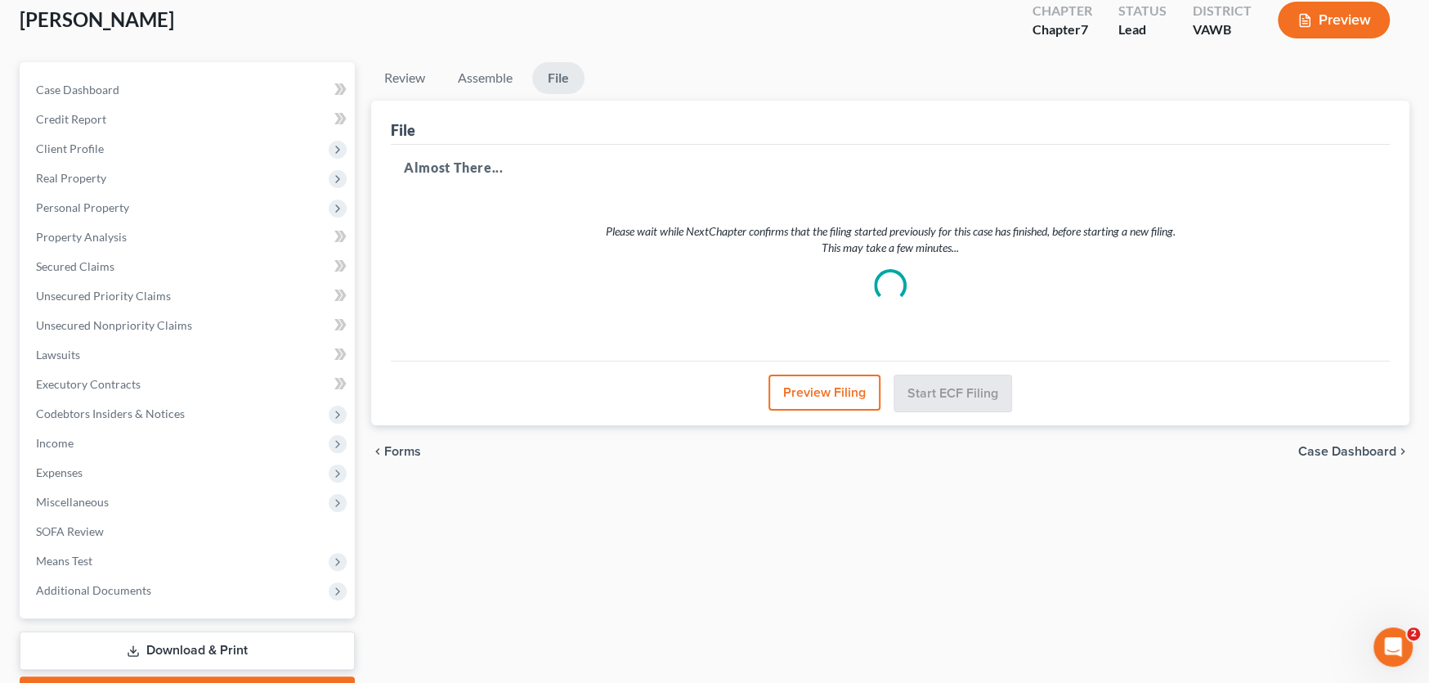
scroll to position [0, 0]
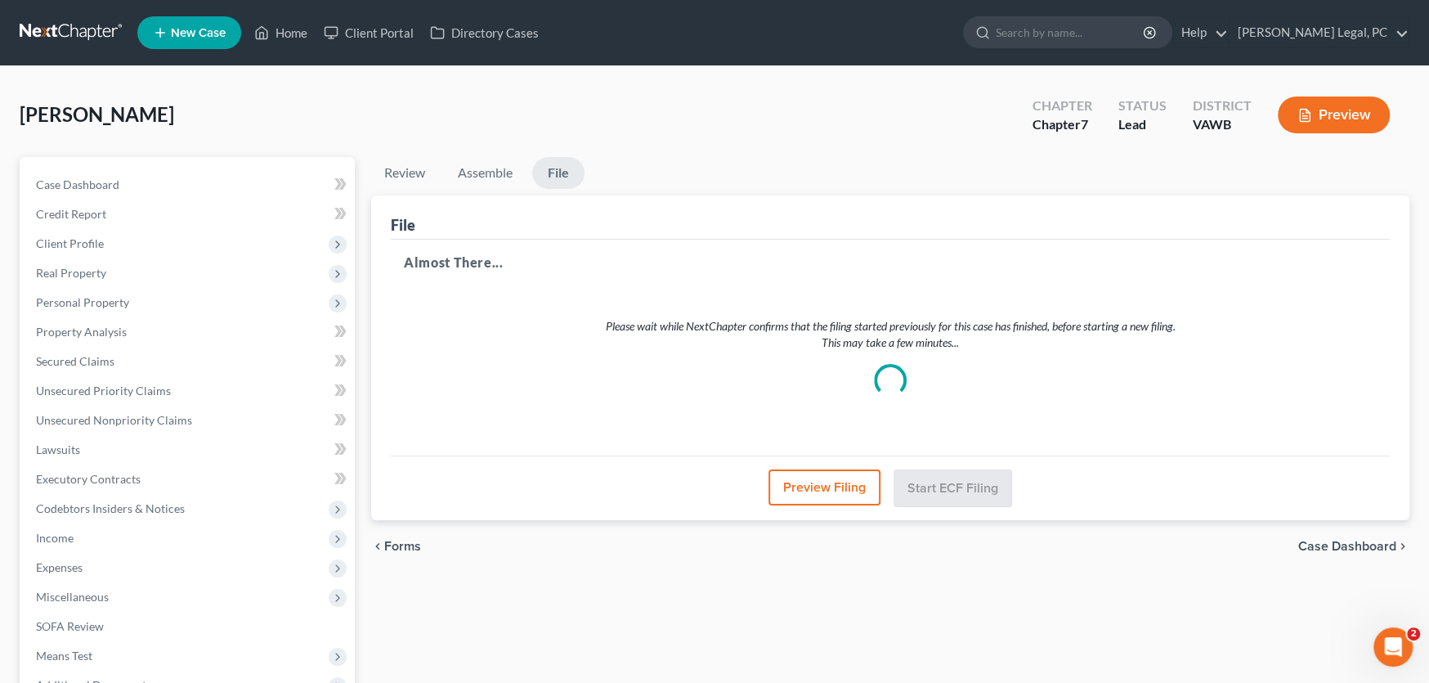
click at [61, 40] on link at bounding box center [72, 32] width 105 height 29
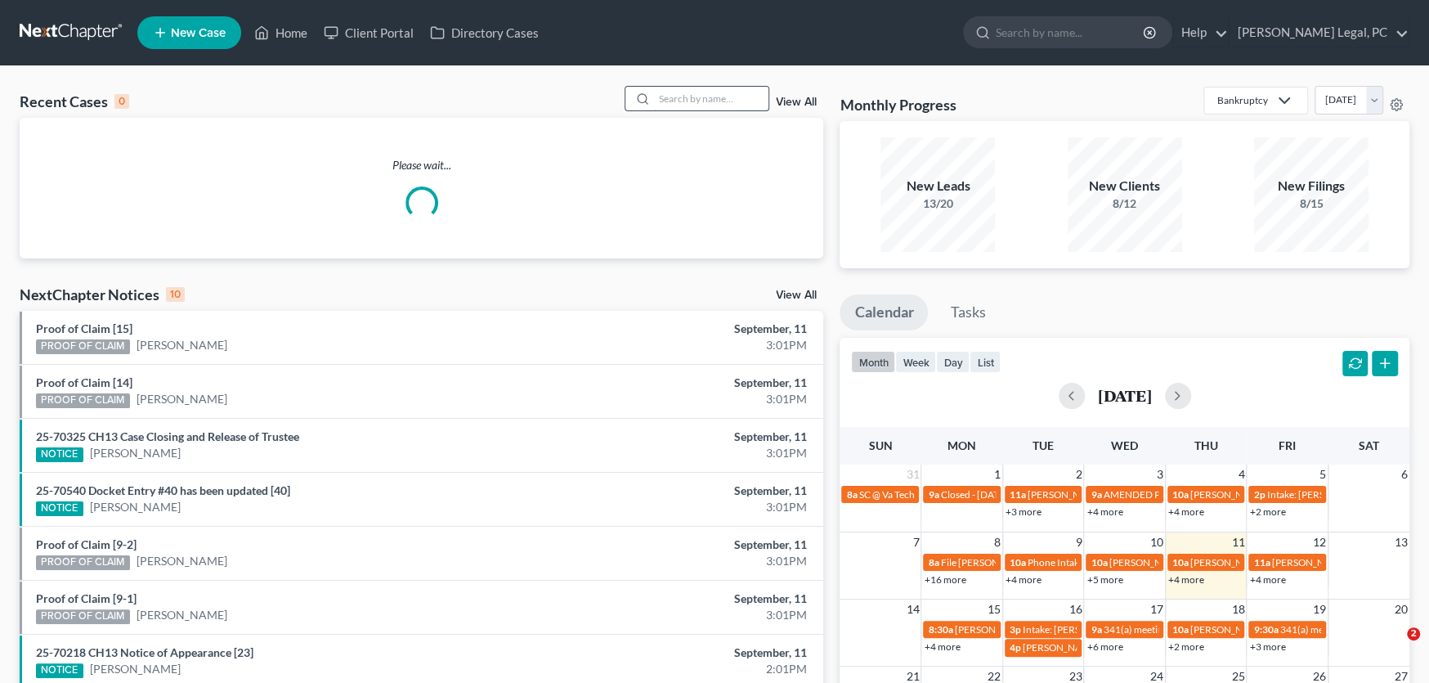
click at [692, 101] on input "search" at bounding box center [711, 99] width 114 height 24
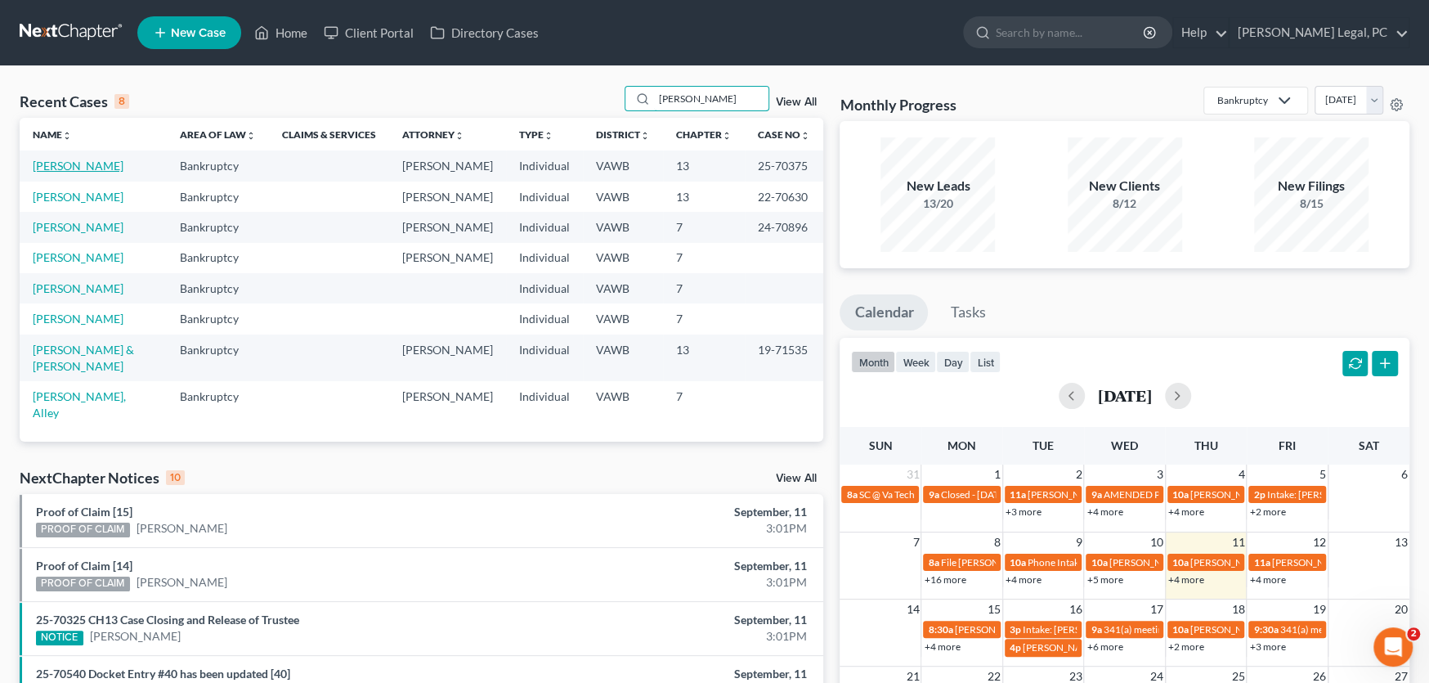
type input "[PERSON_NAME]"
click at [72, 168] on link "[PERSON_NAME]" at bounding box center [78, 166] width 91 height 14
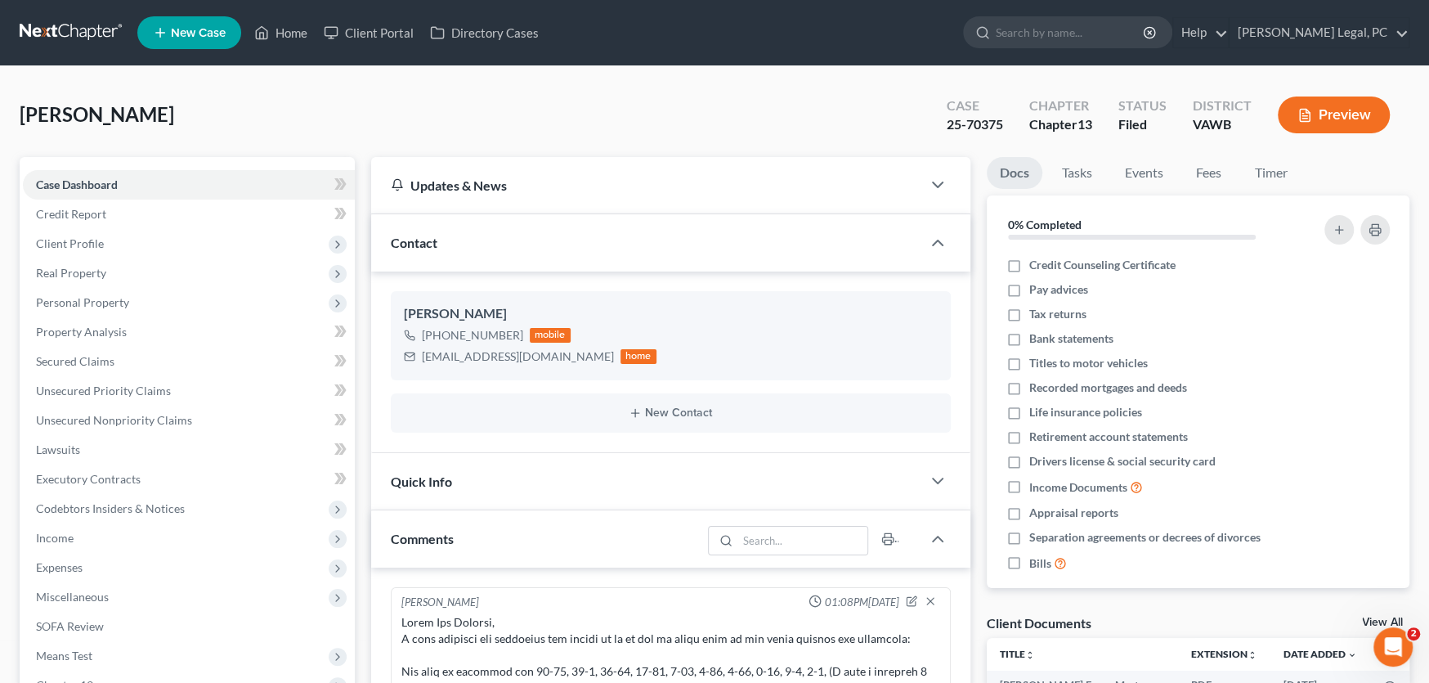
scroll to position [1455, 0]
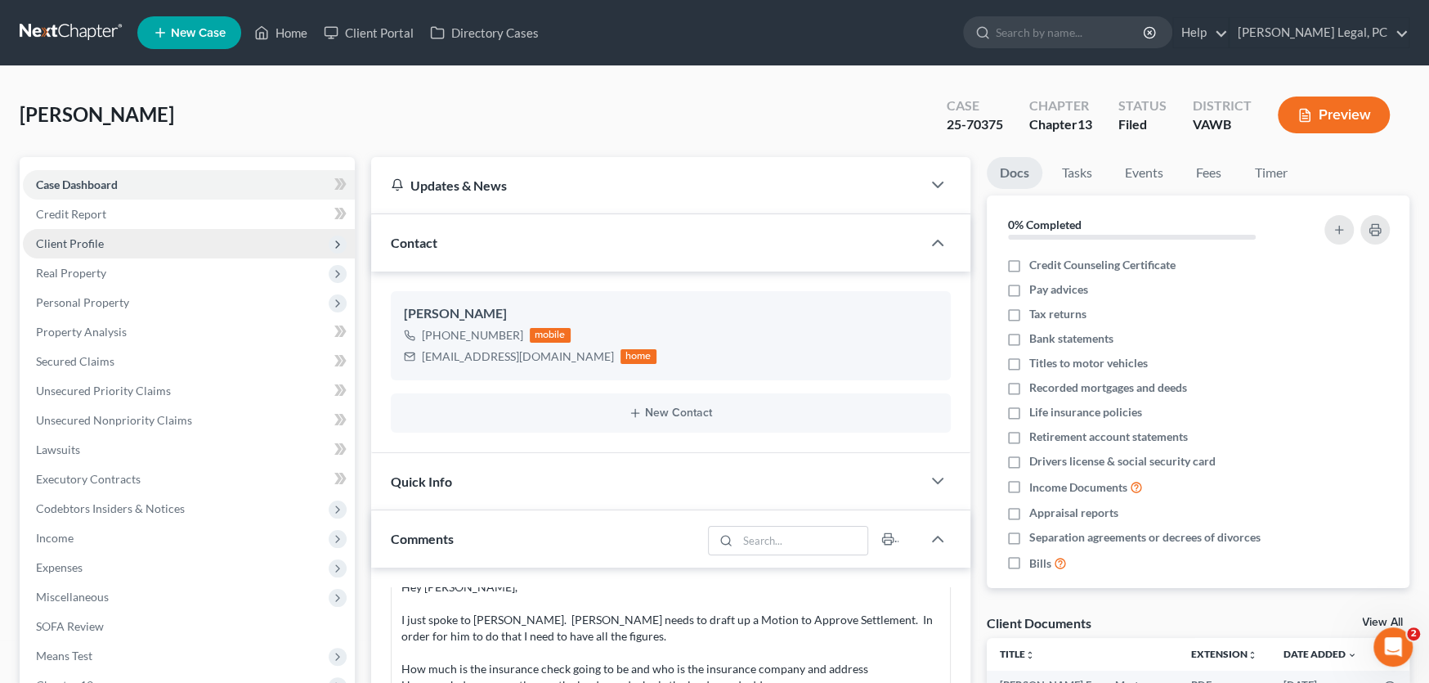
click at [82, 242] on span "Client Profile" at bounding box center [70, 243] width 68 height 14
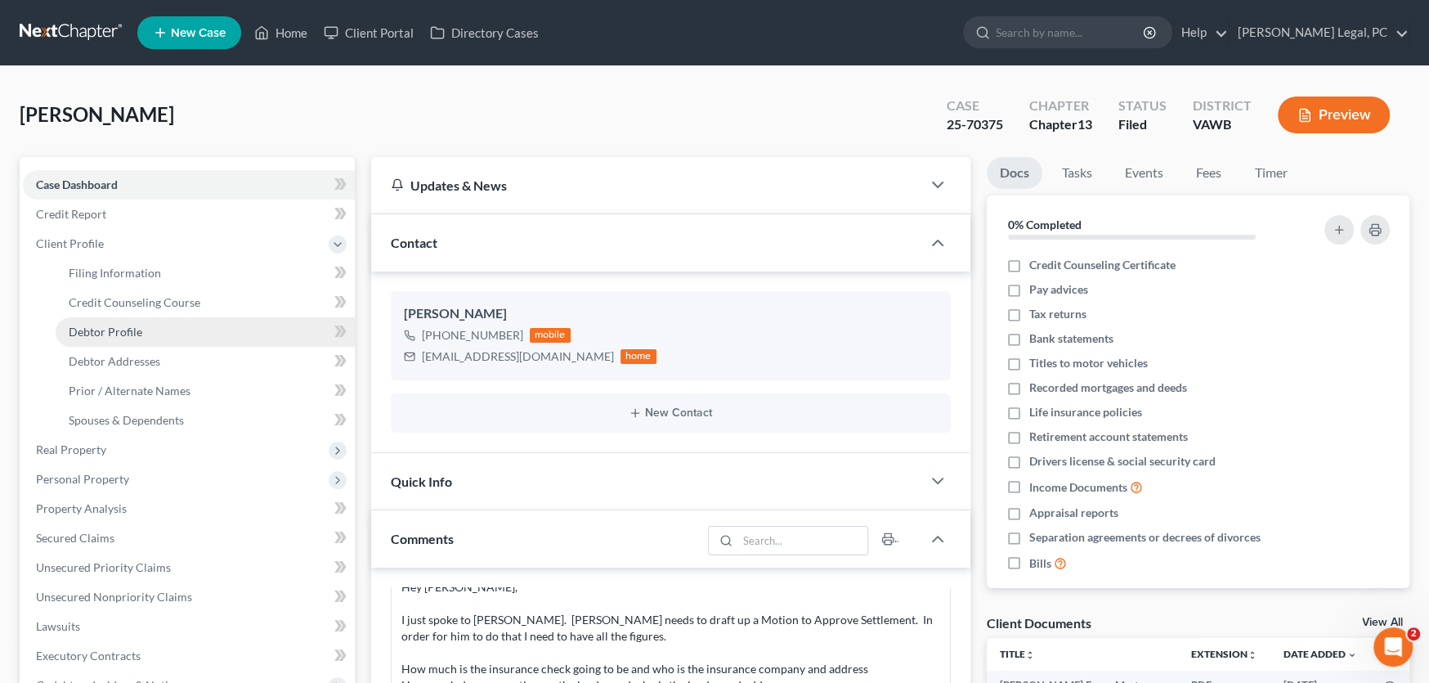
click at [132, 328] on span "Debtor Profile" at bounding box center [106, 332] width 74 height 14
select select "1"
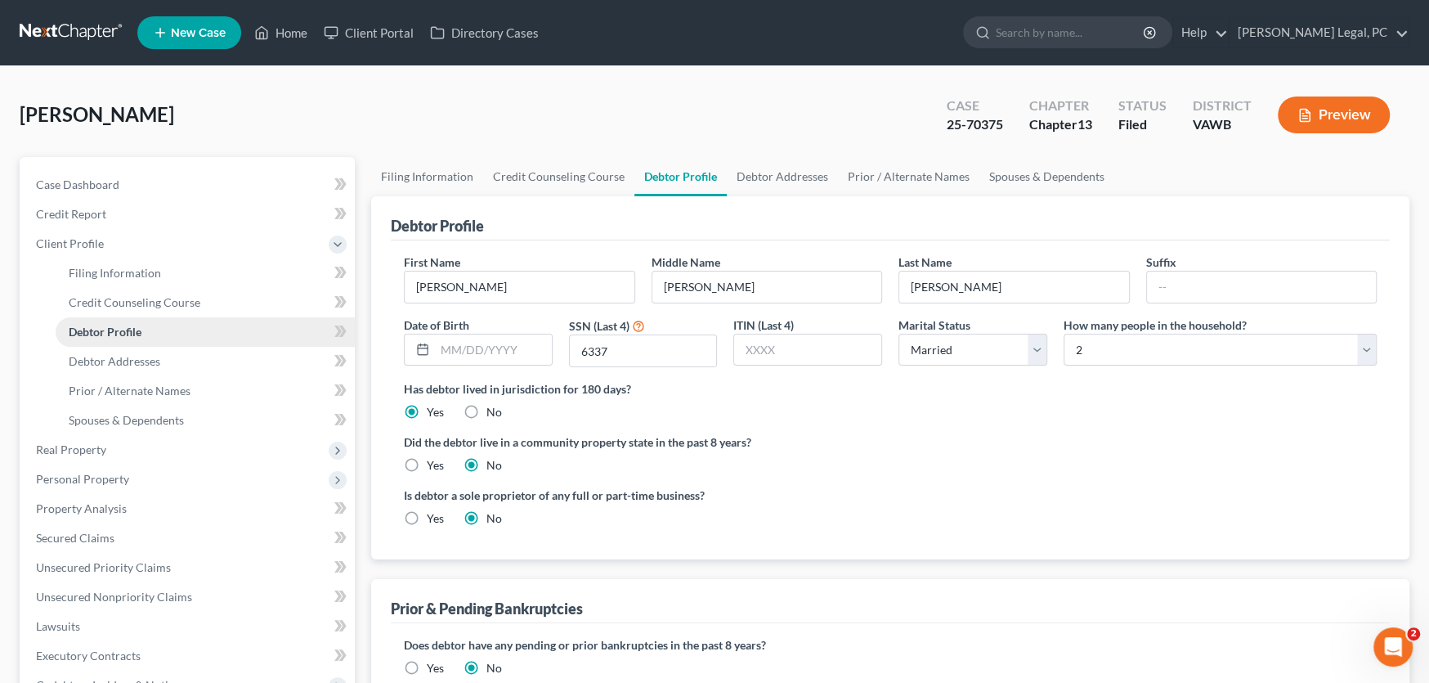
radio input "true"
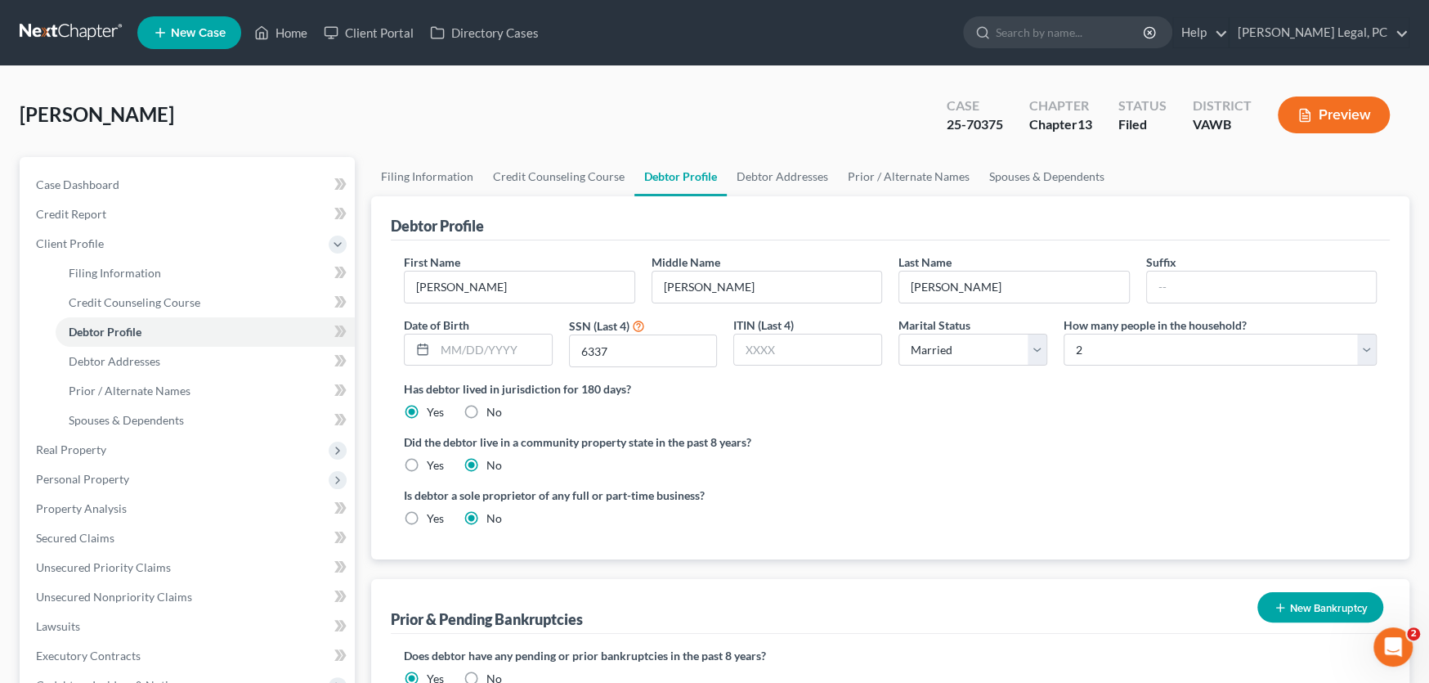
click at [60, 28] on link at bounding box center [72, 32] width 105 height 29
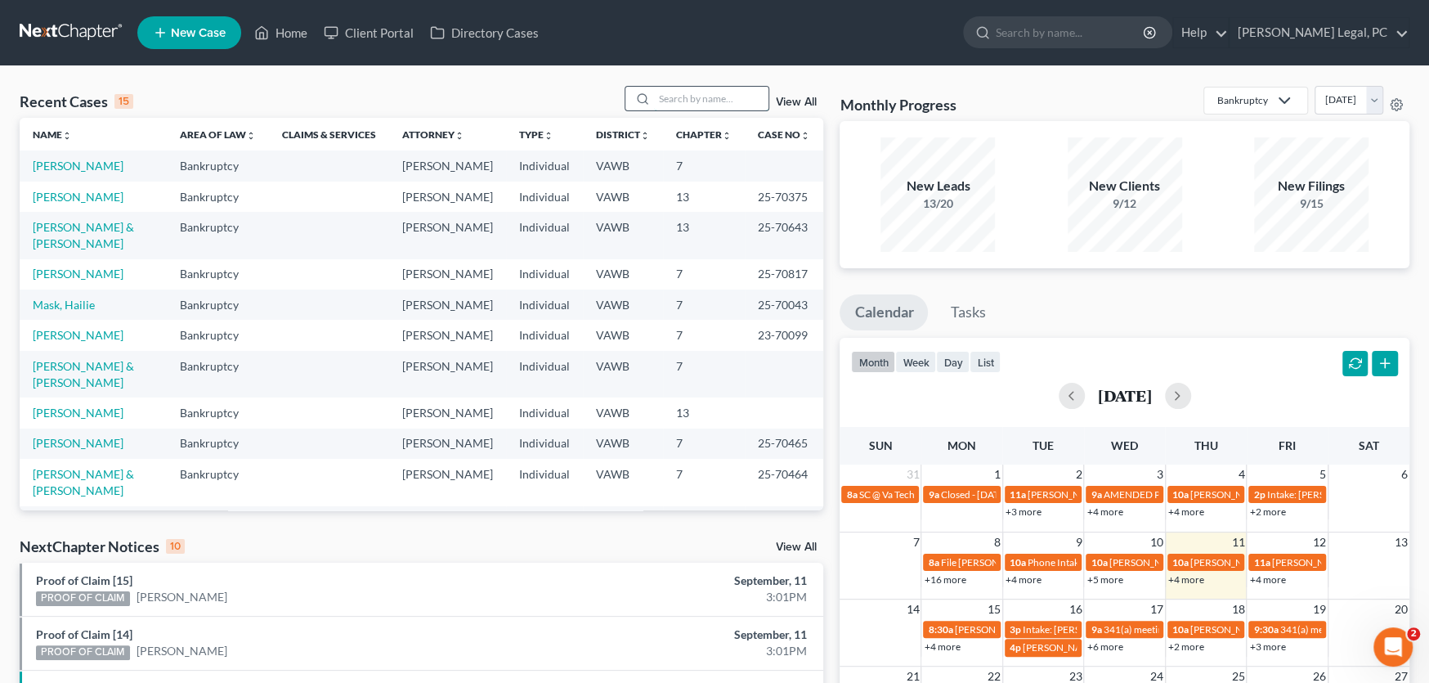
click at [701, 96] on input "search" at bounding box center [711, 99] width 114 height 24
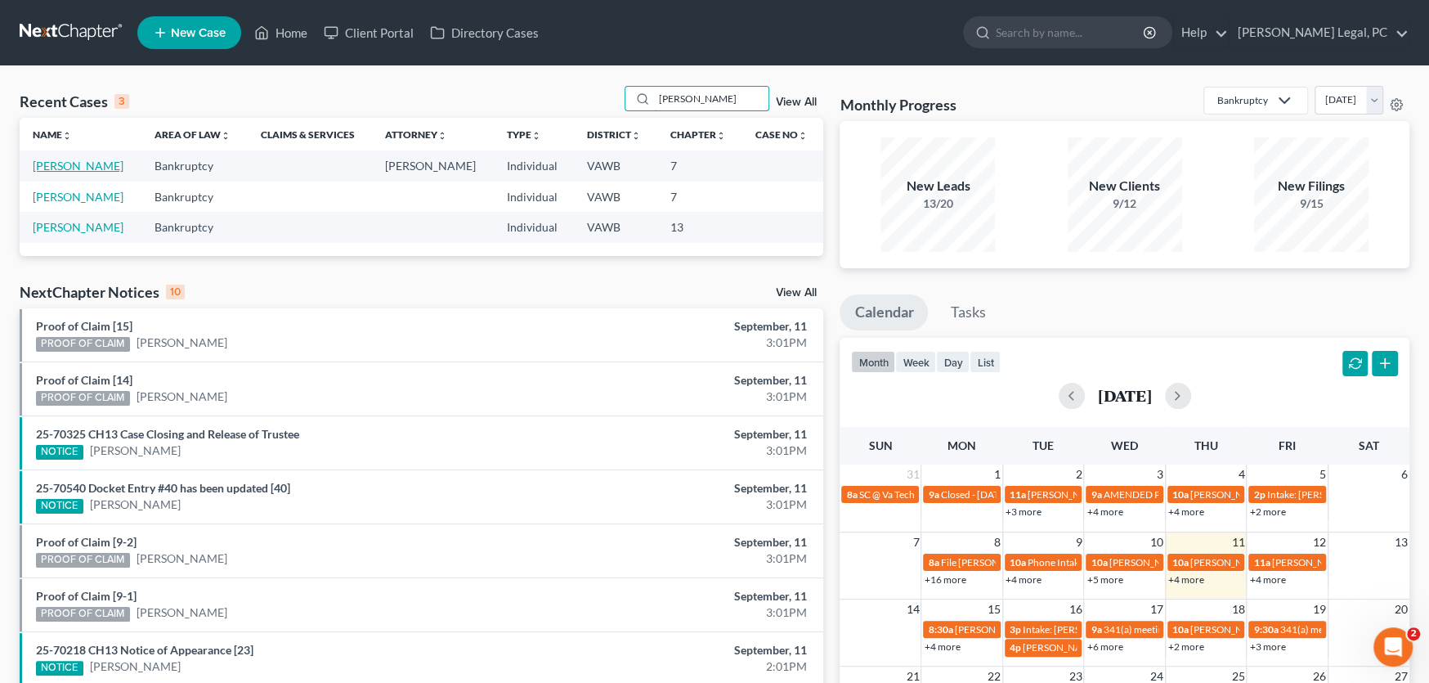
type input "warren"
click at [69, 161] on link "[PERSON_NAME]" at bounding box center [78, 166] width 91 height 14
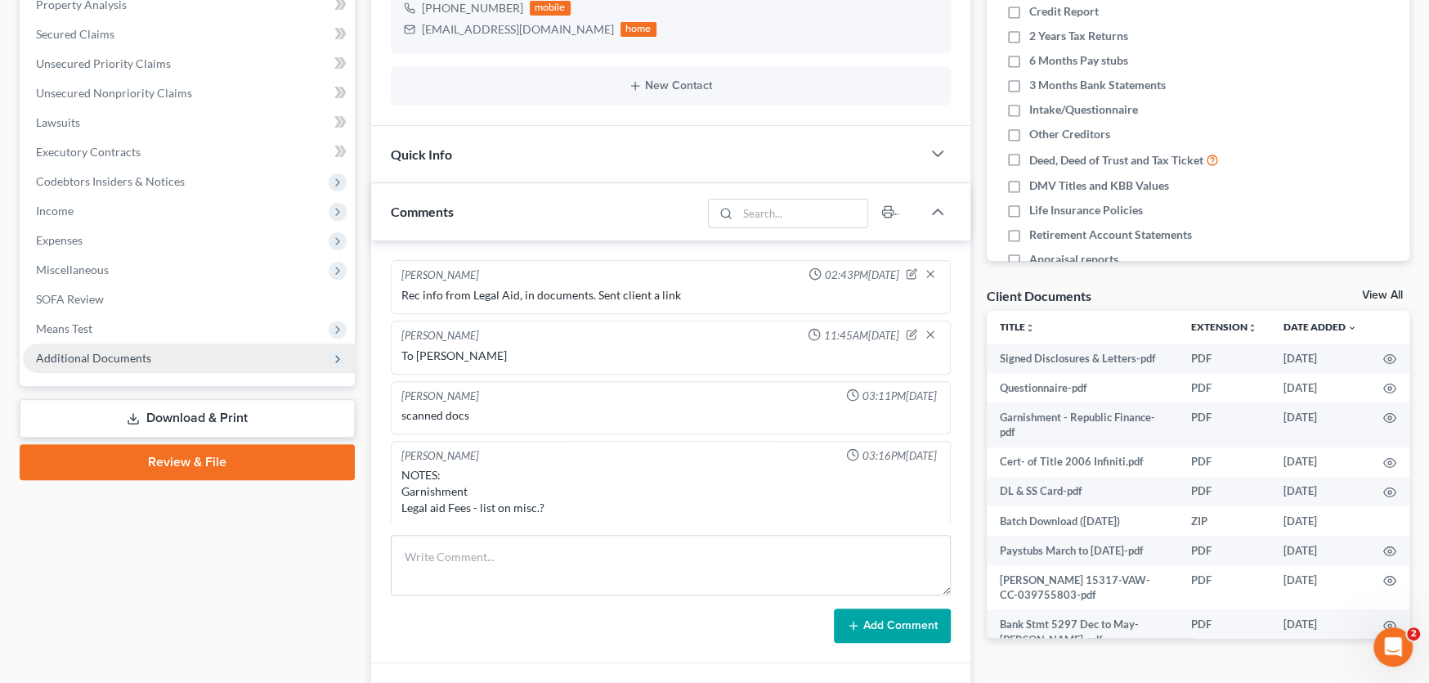
scroll to position [111, 0]
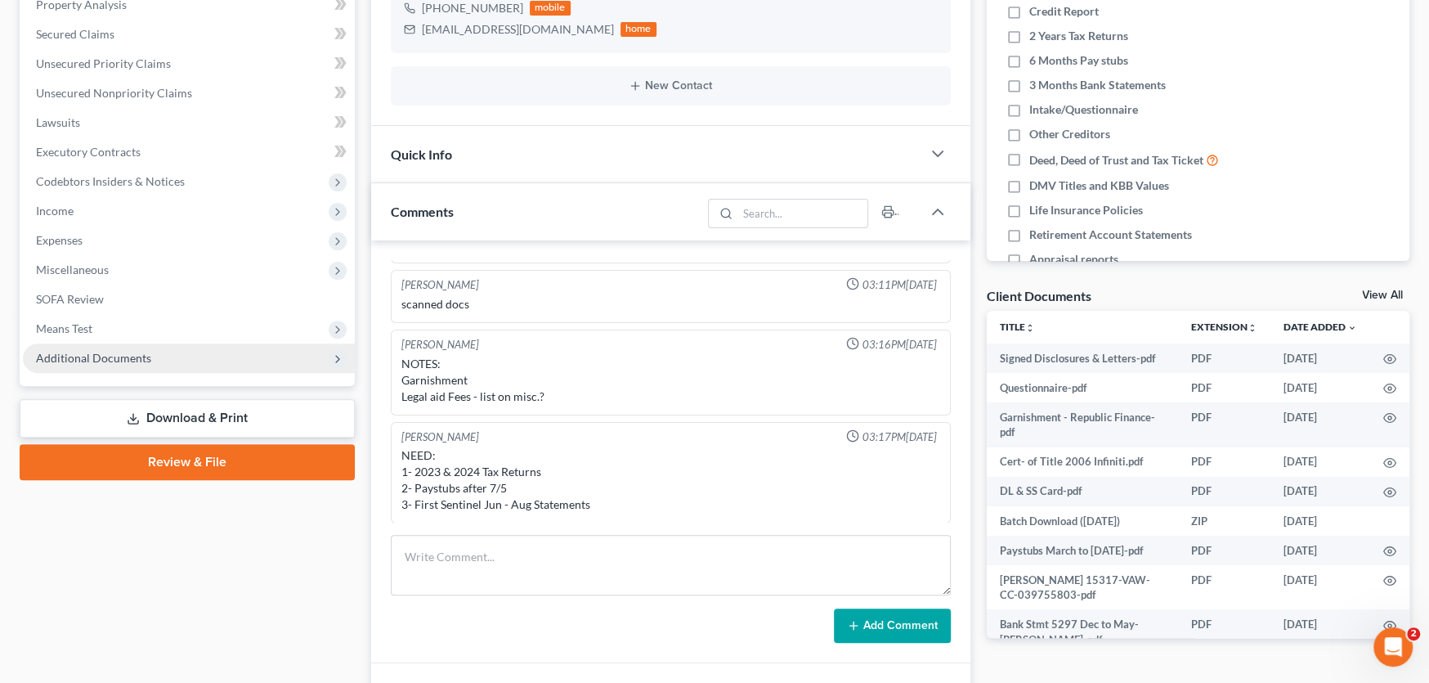
click at [122, 360] on span "Additional Documents" at bounding box center [93, 358] width 115 height 14
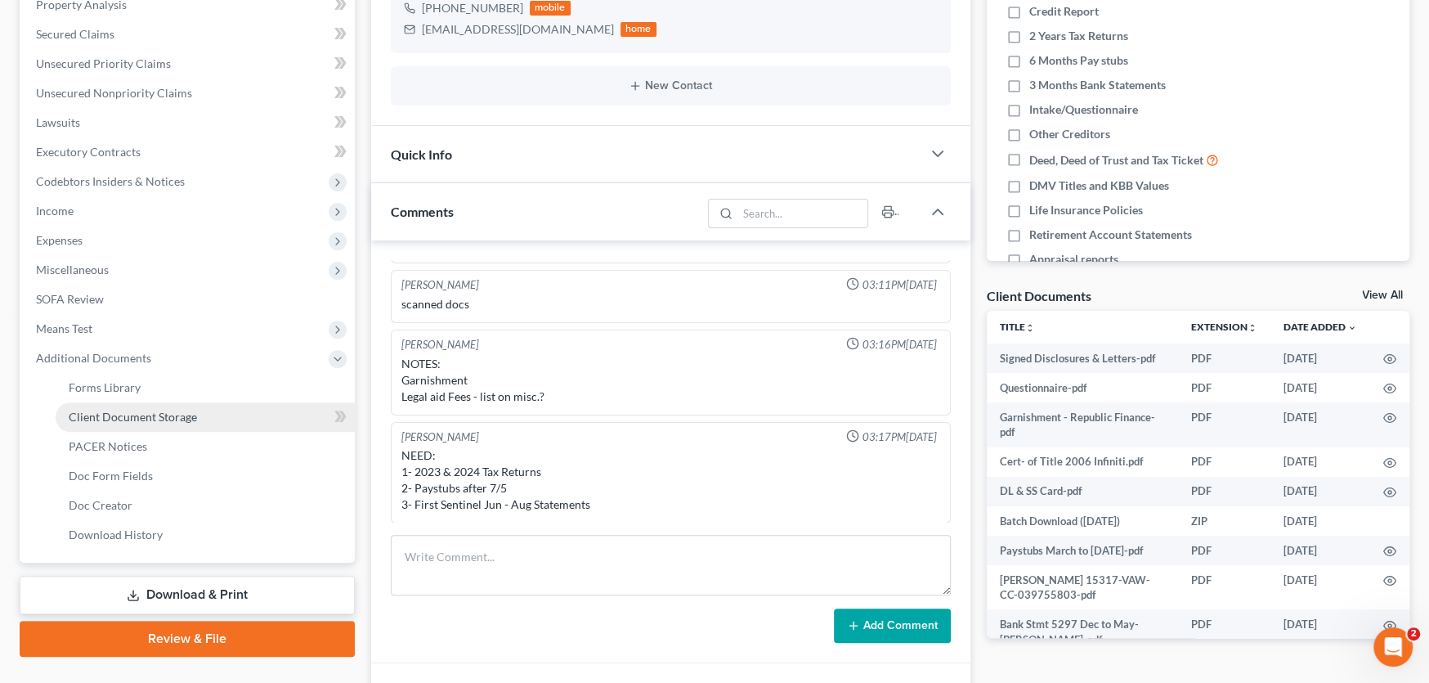
click at [144, 406] on link "Client Document Storage" at bounding box center [205, 416] width 299 height 29
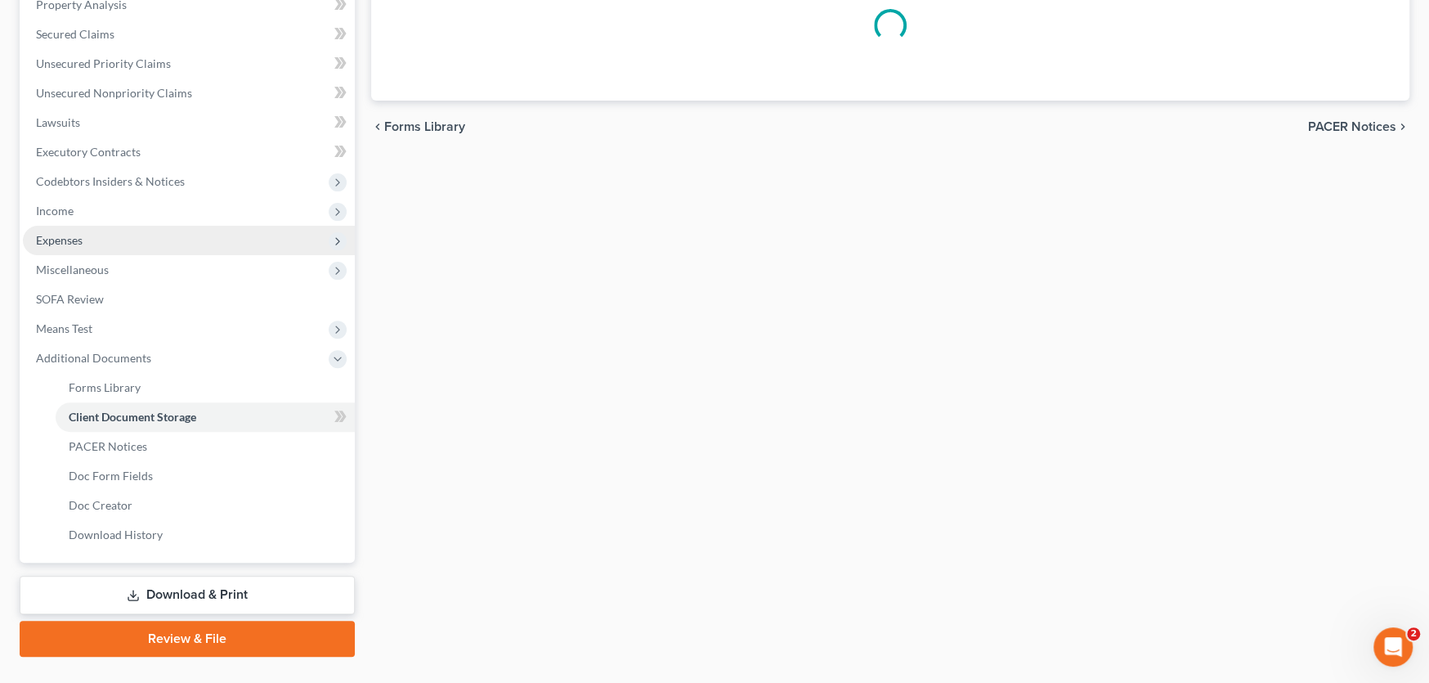
select select "0"
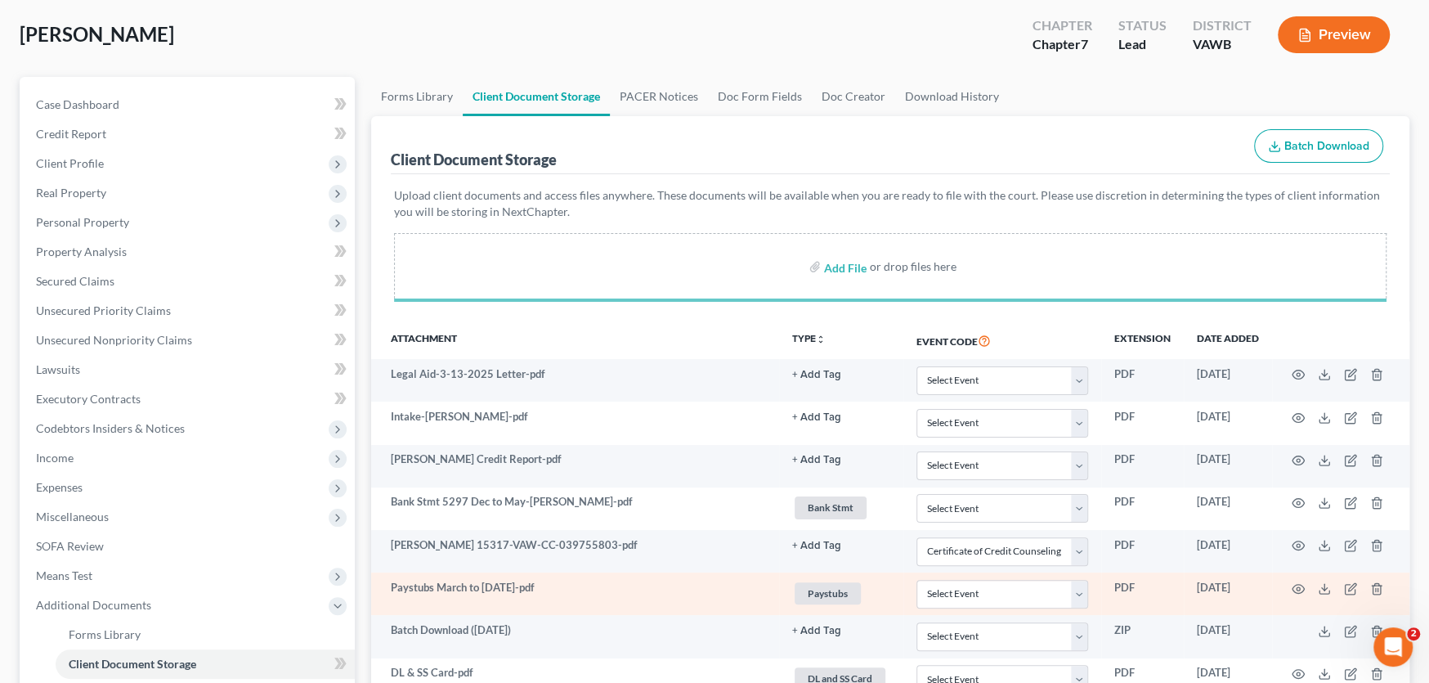
scroll to position [327, 0]
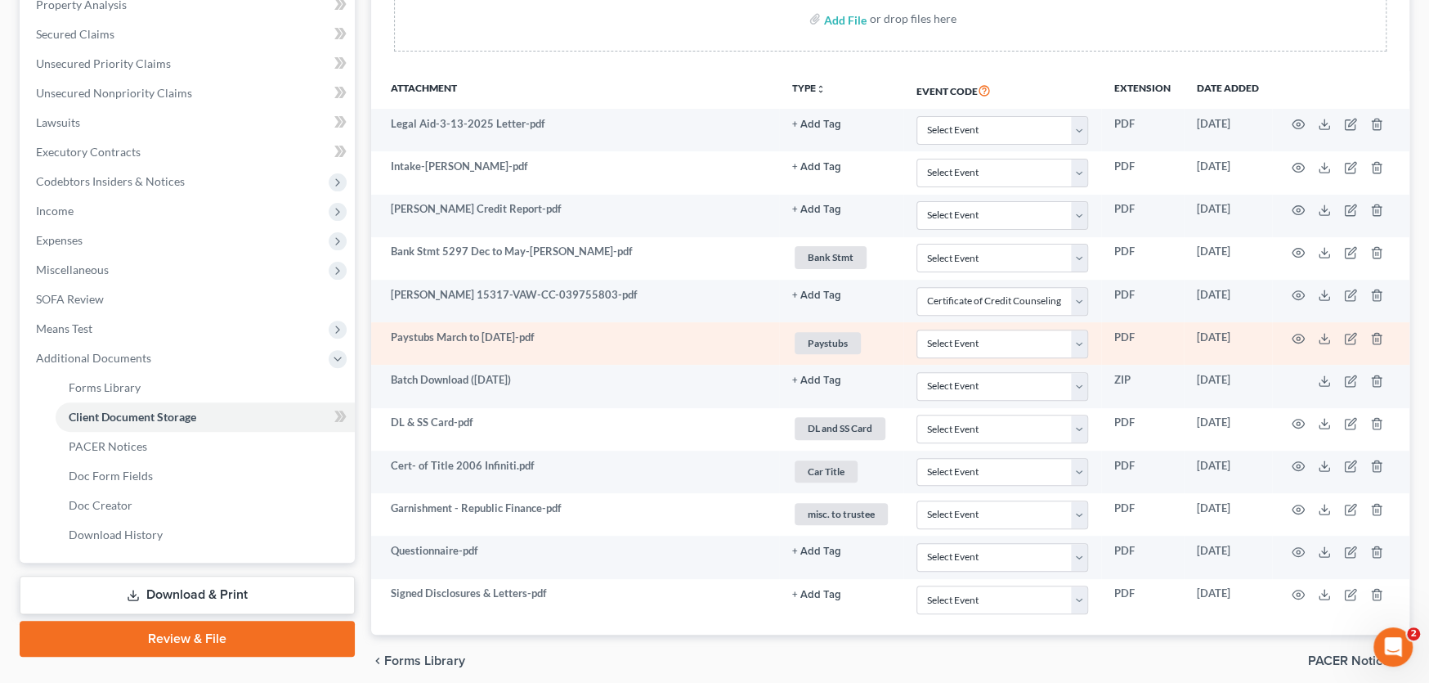
select select "0"
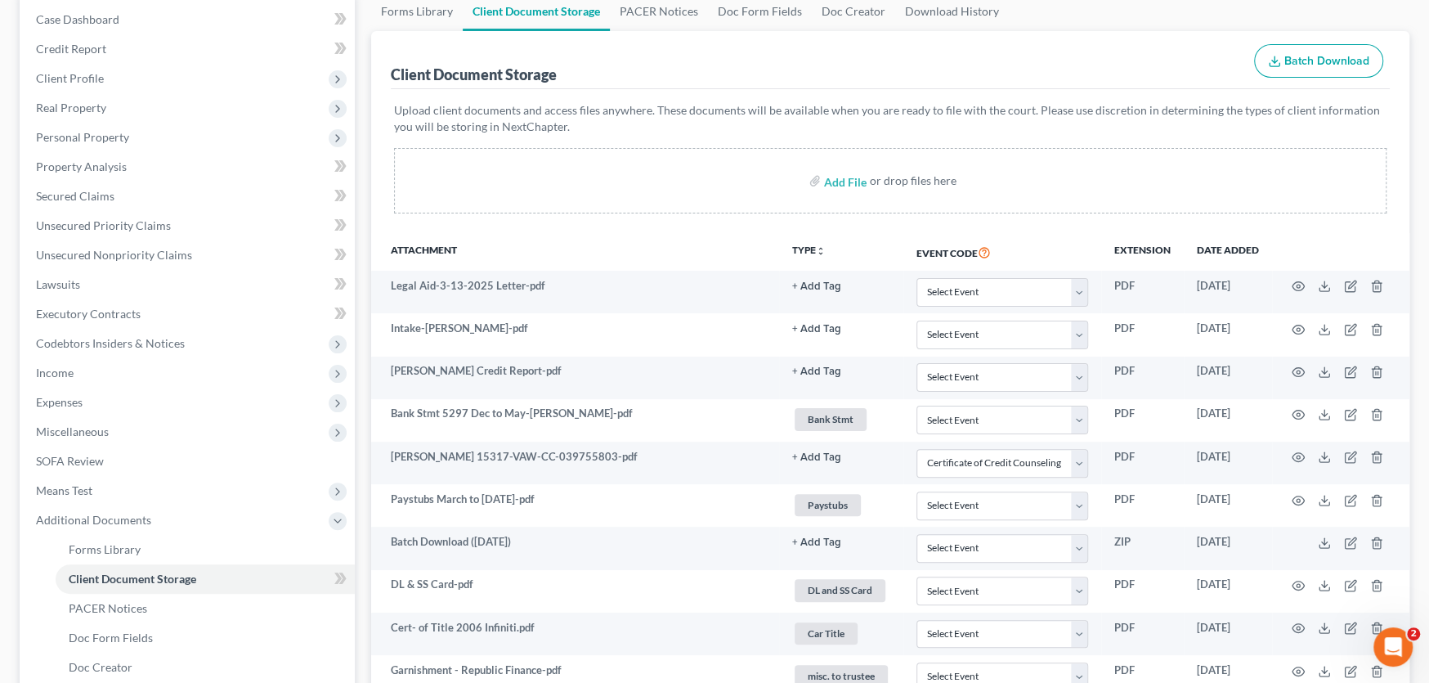
scroll to position [0, 0]
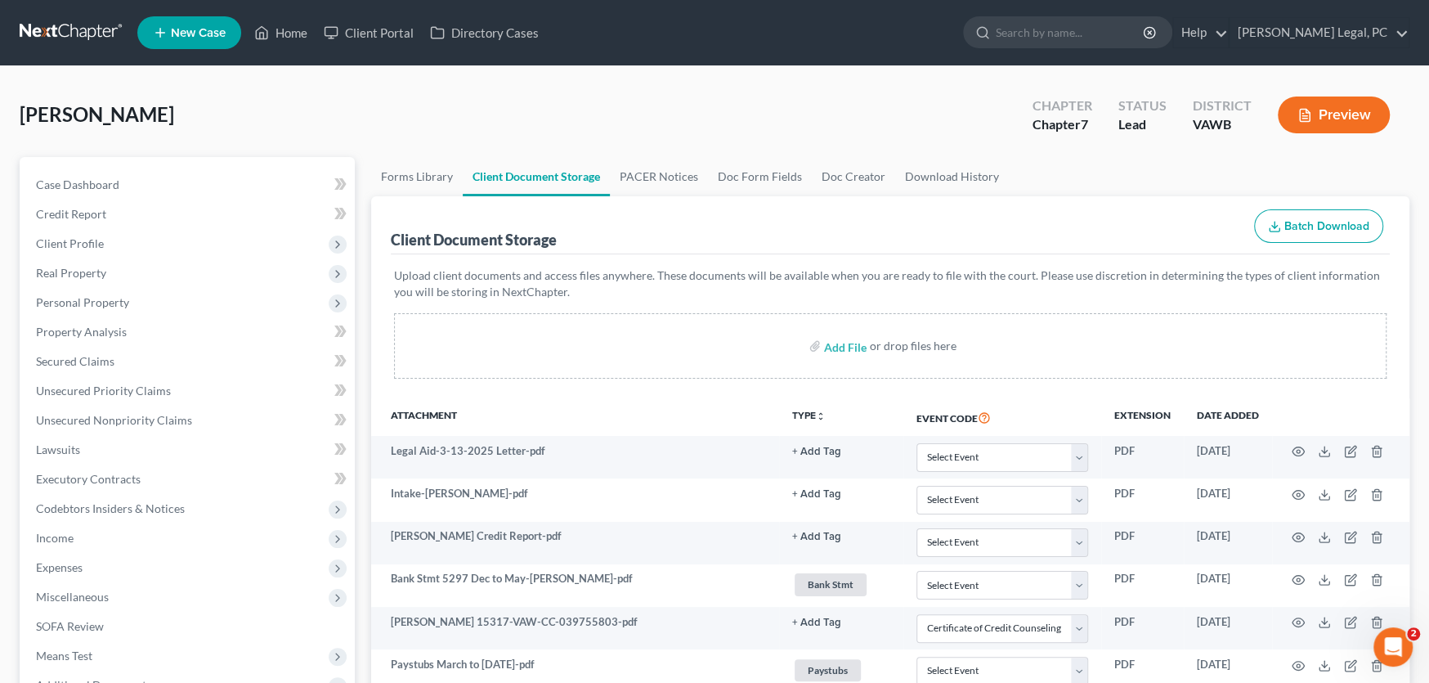
click at [75, 24] on link at bounding box center [72, 32] width 105 height 29
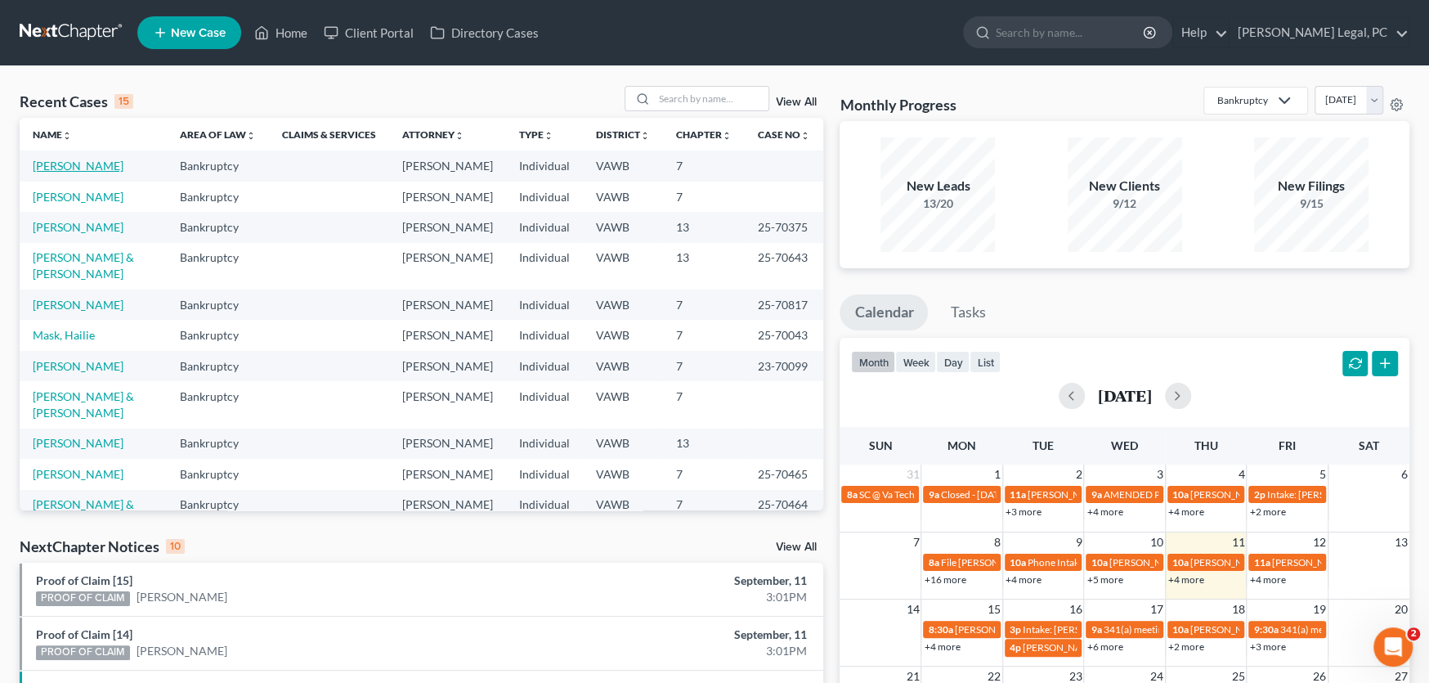
click at [70, 164] on link "[PERSON_NAME]" at bounding box center [78, 166] width 91 height 14
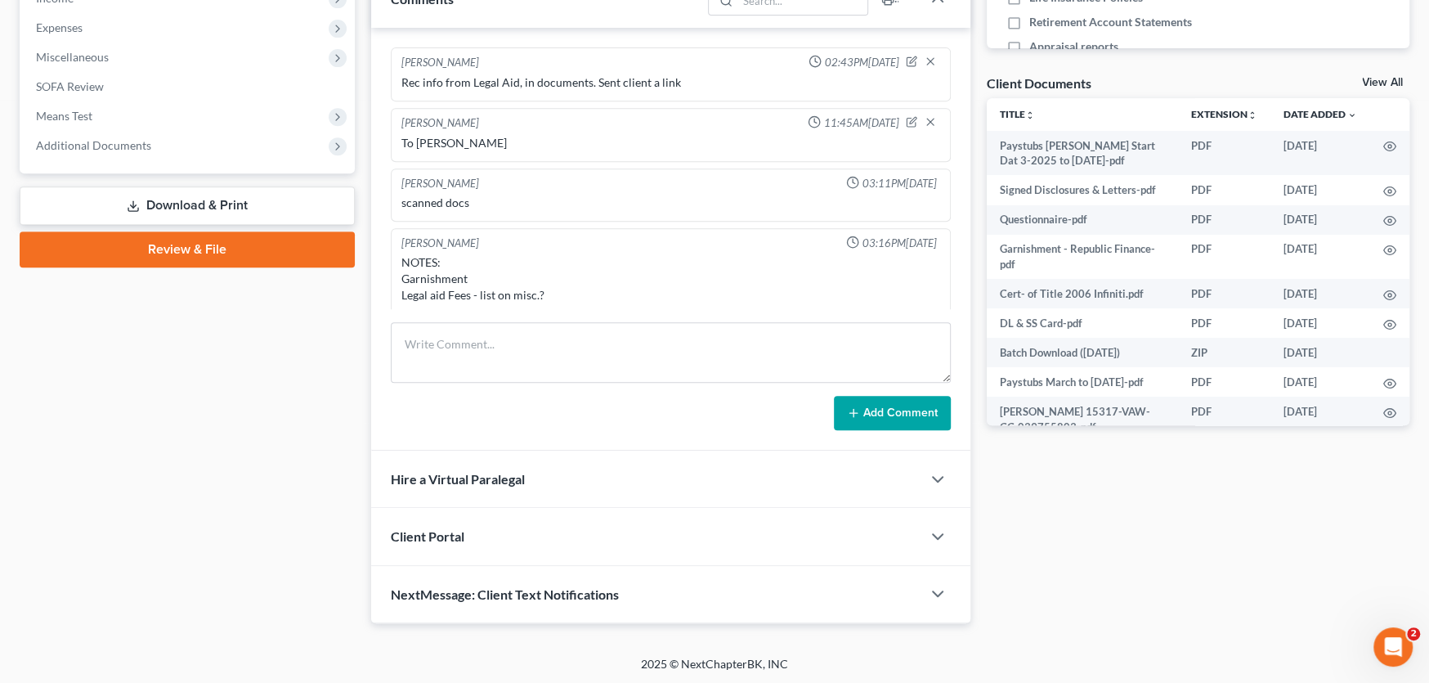
scroll to position [111, 0]
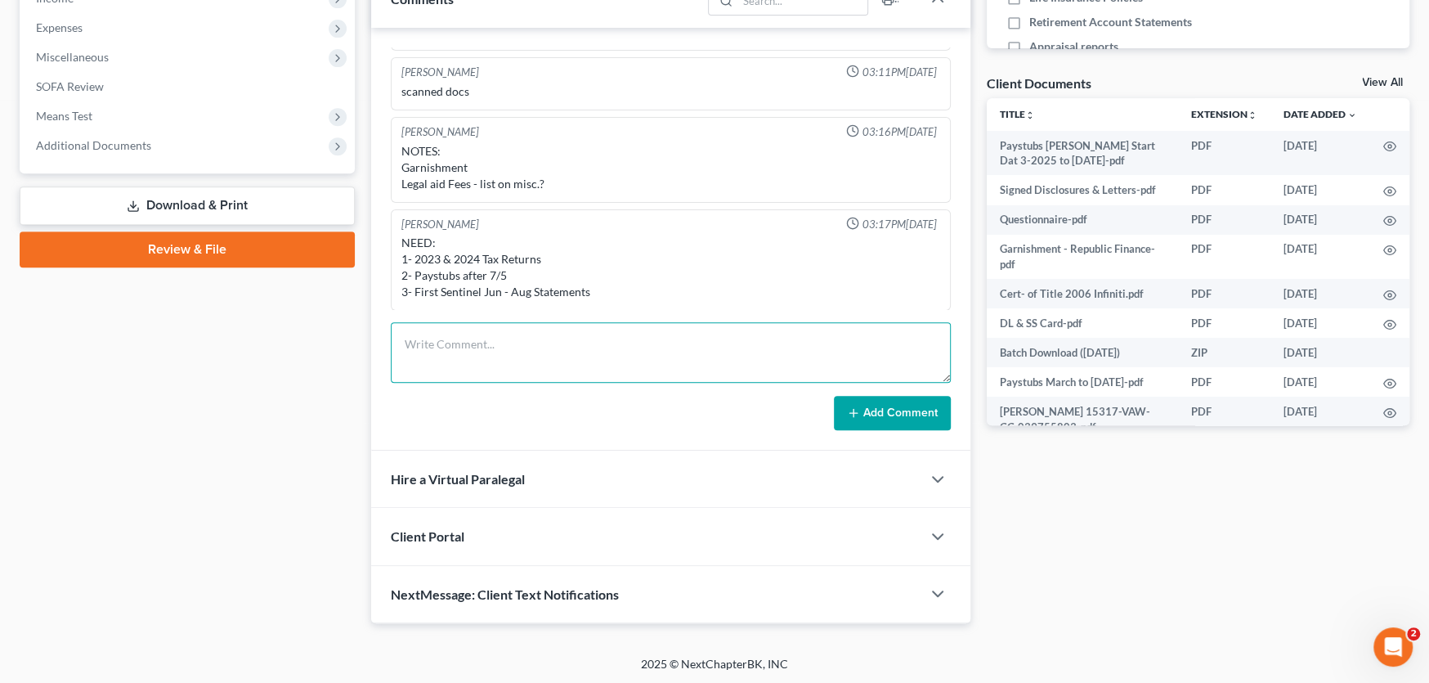
click at [469, 342] on textarea at bounding box center [671, 352] width 560 height 61
type textarea "Received Paystubs-In Client Documents, she is emailed bank statements"
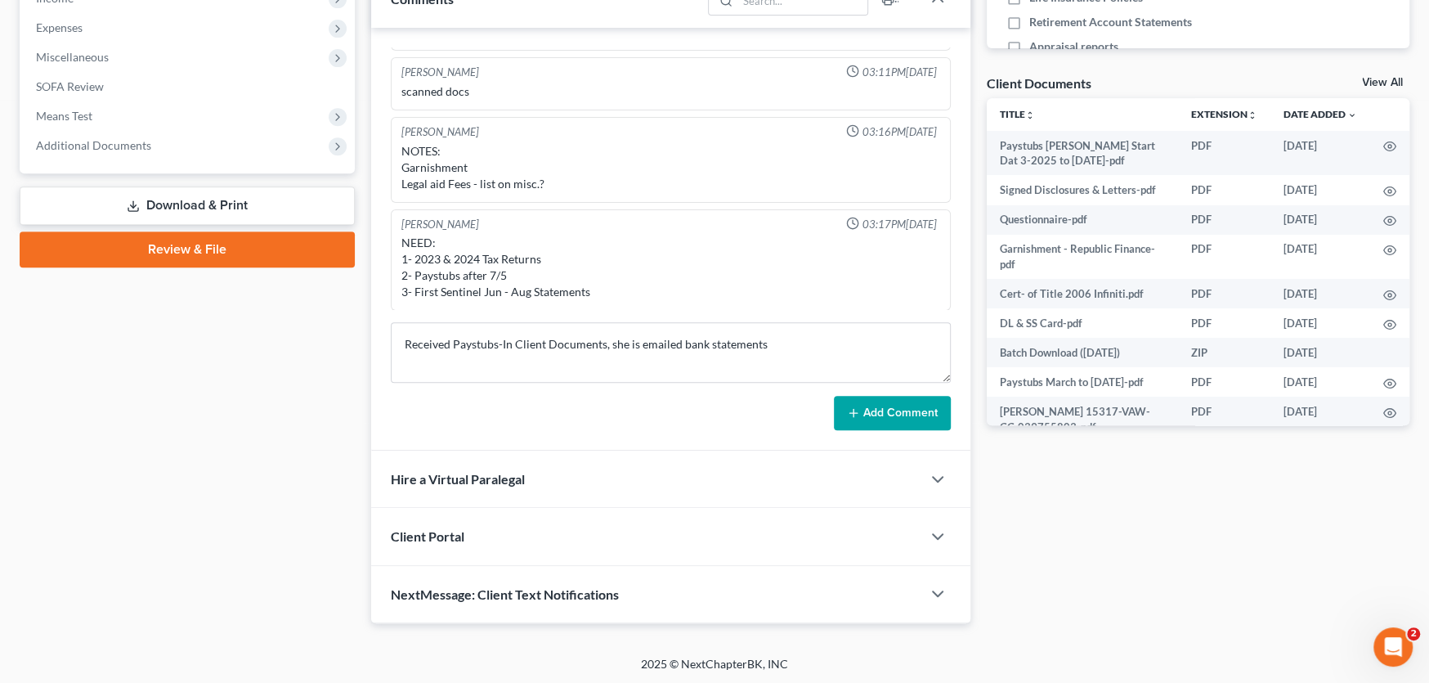
click at [886, 409] on button "Add Comment" at bounding box center [892, 413] width 117 height 34
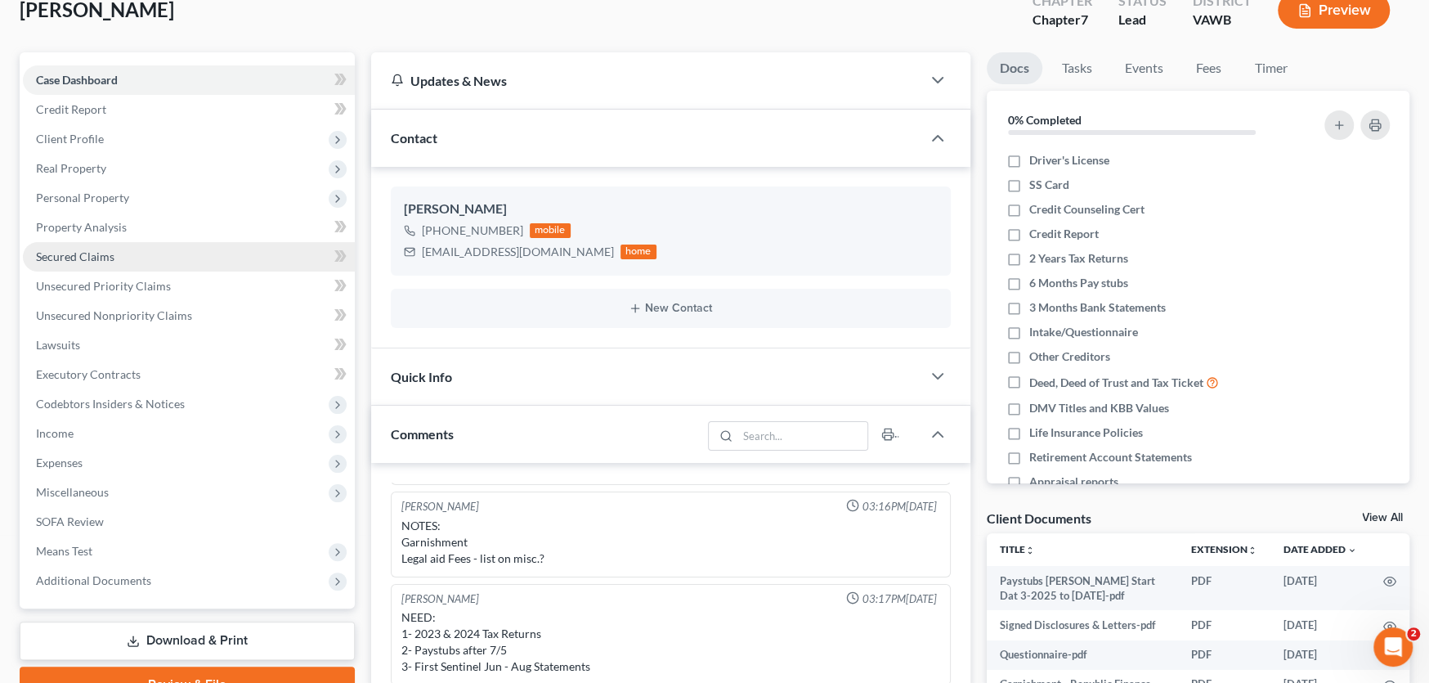
scroll to position [0, 0]
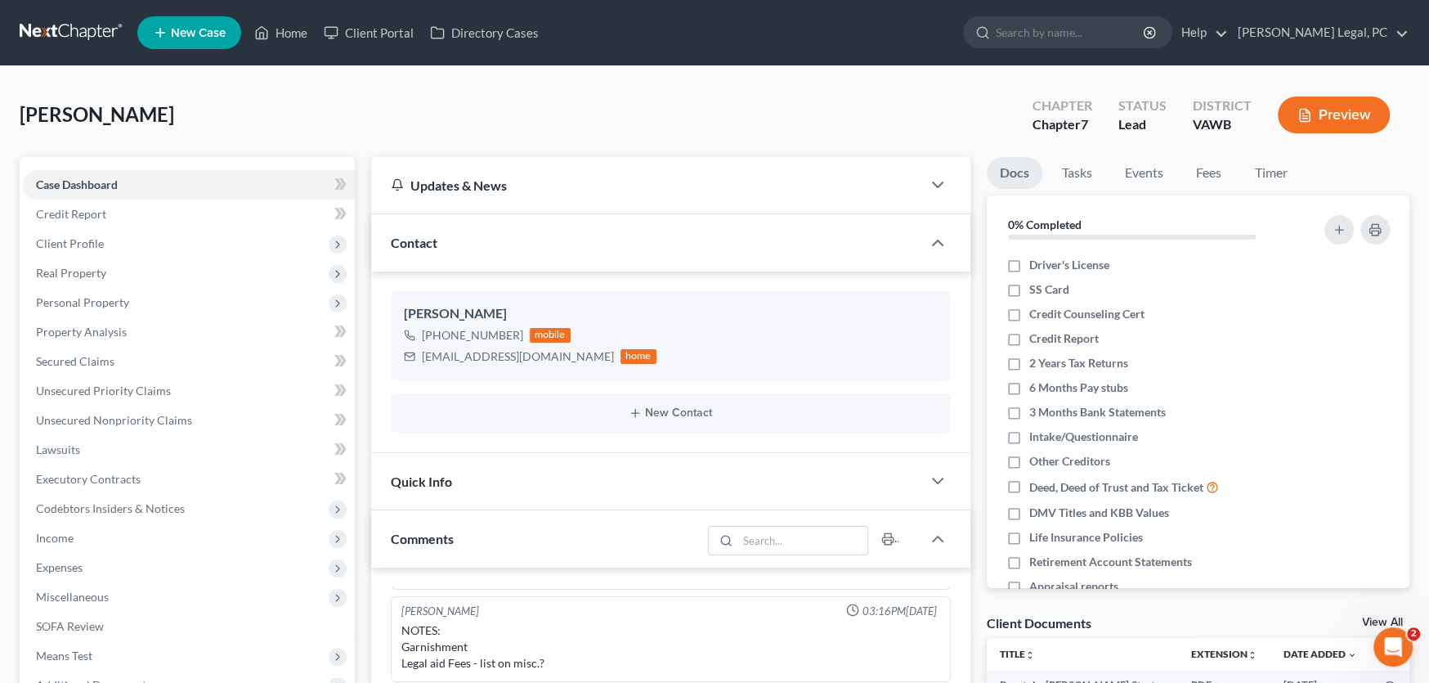
click at [61, 28] on link at bounding box center [72, 32] width 105 height 29
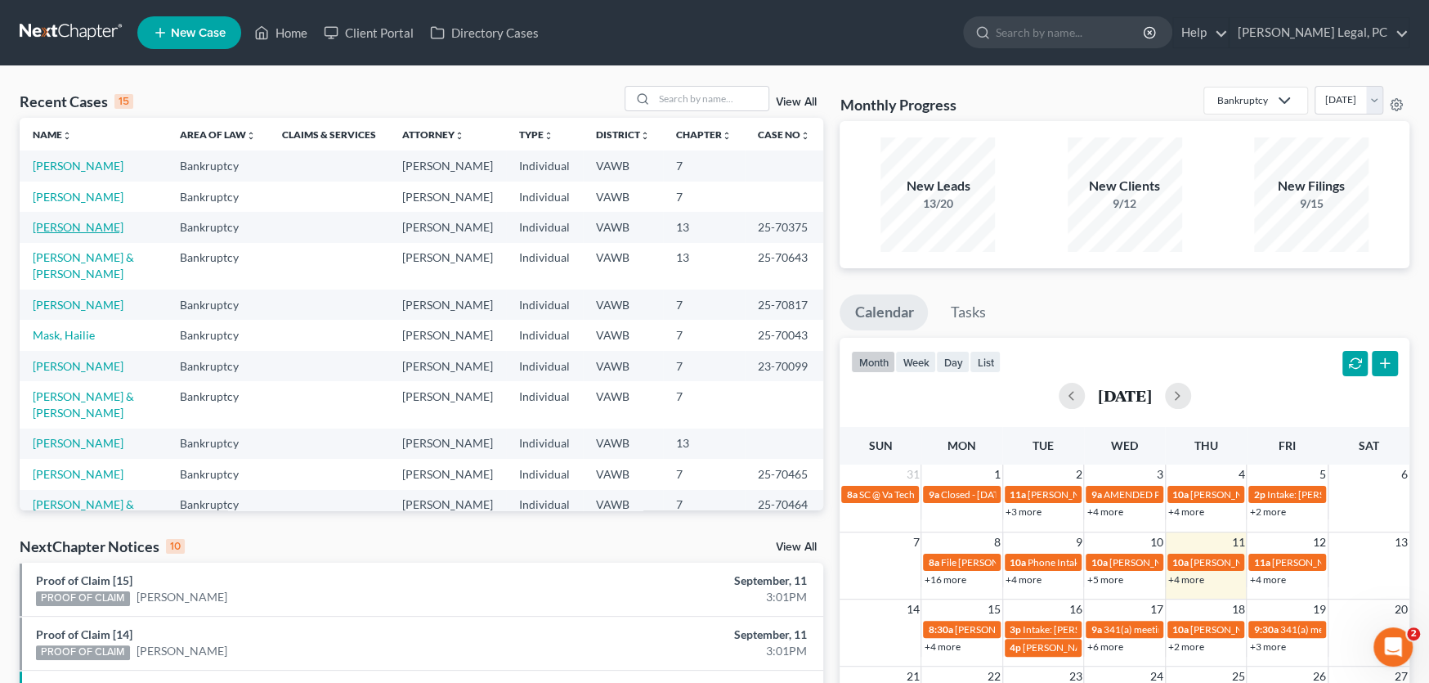
click at [72, 232] on link "[PERSON_NAME]" at bounding box center [78, 227] width 91 height 14
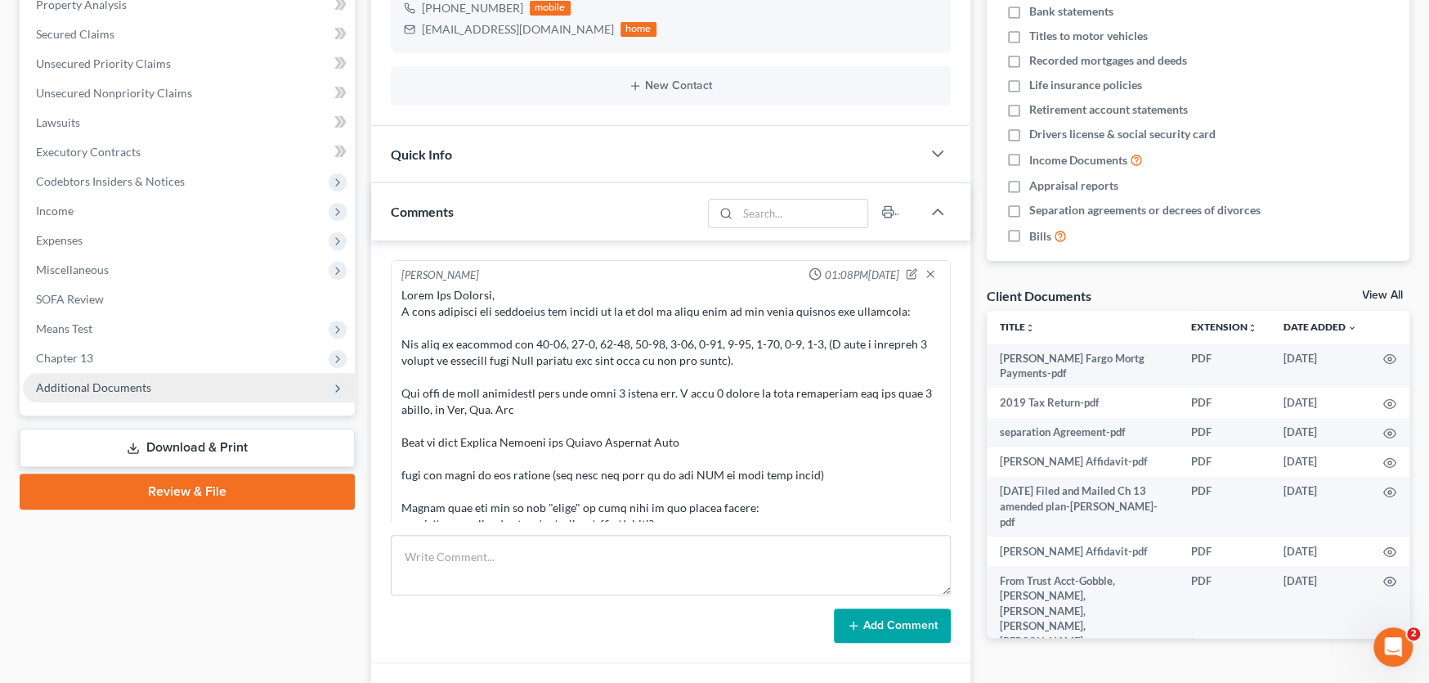
scroll to position [1455, 0]
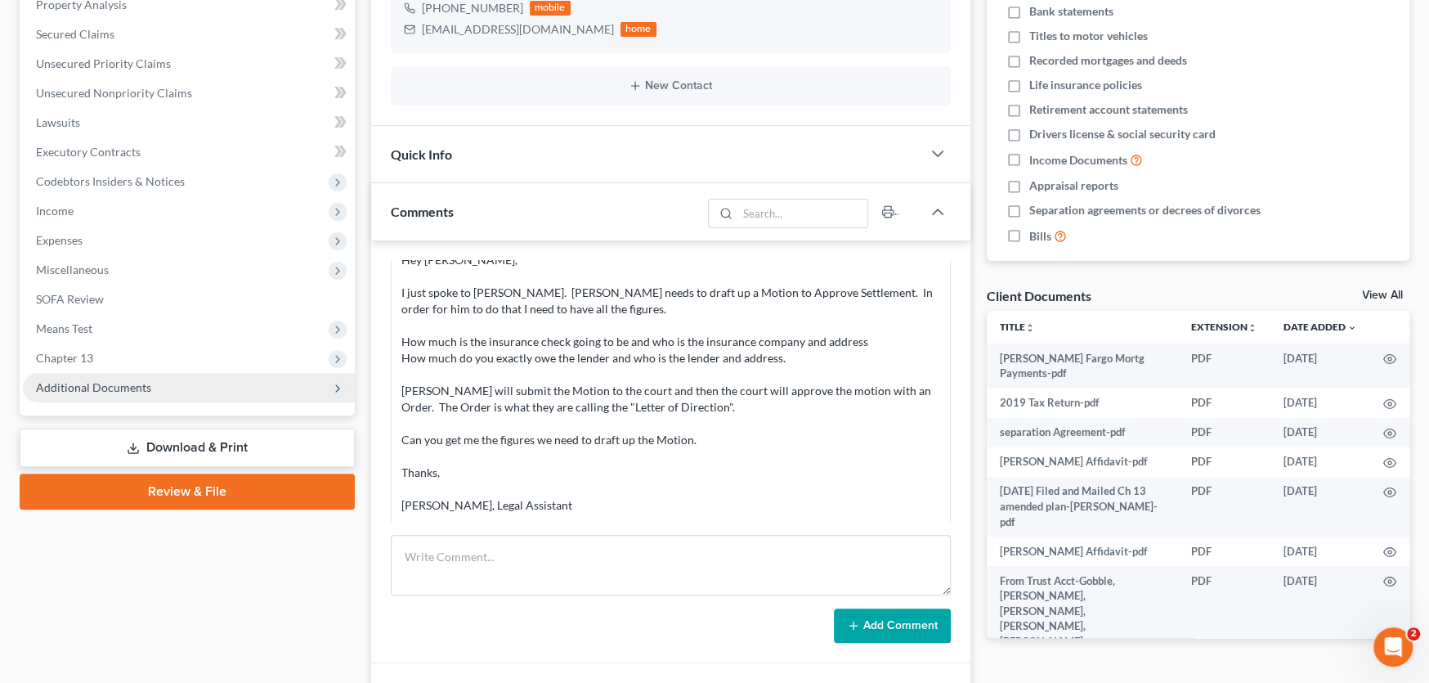
click at [127, 385] on span "Additional Documents" at bounding box center [93, 387] width 115 height 14
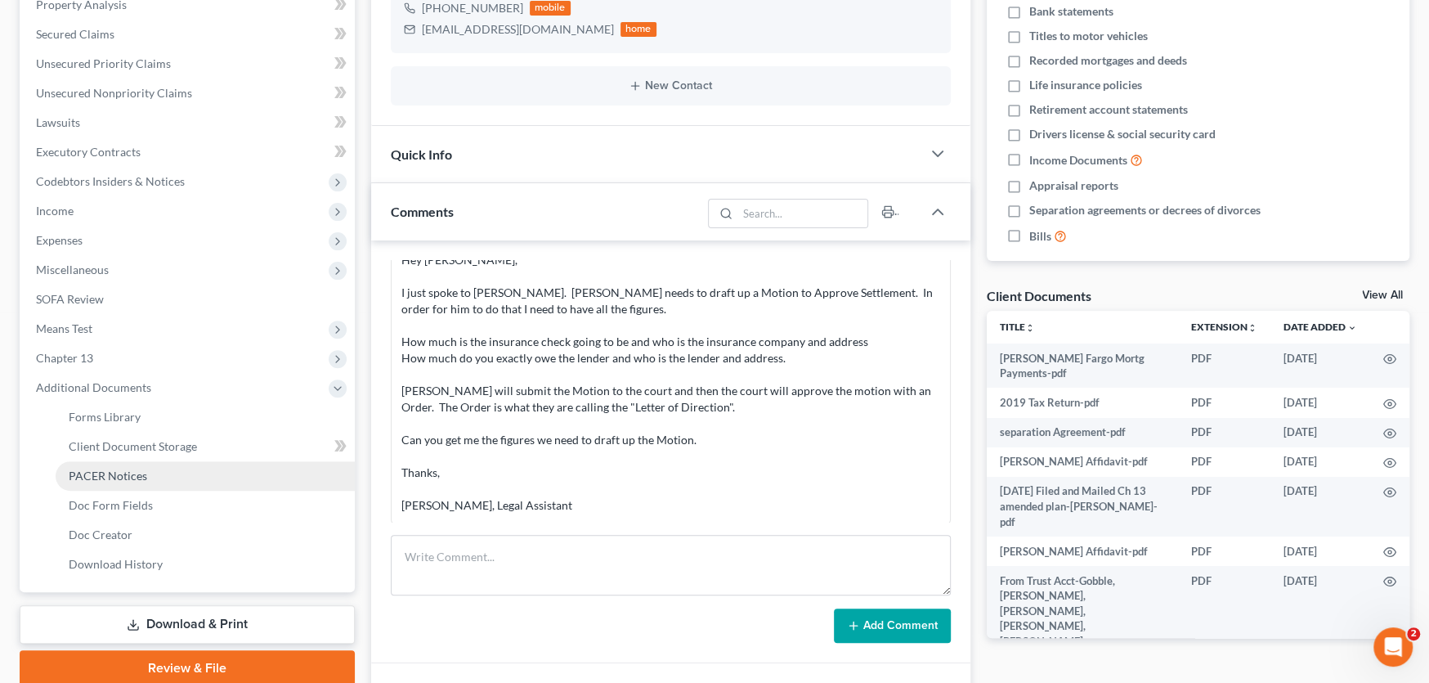
click at [145, 469] on span "PACER Notices" at bounding box center [108, 476] width 78 height 14
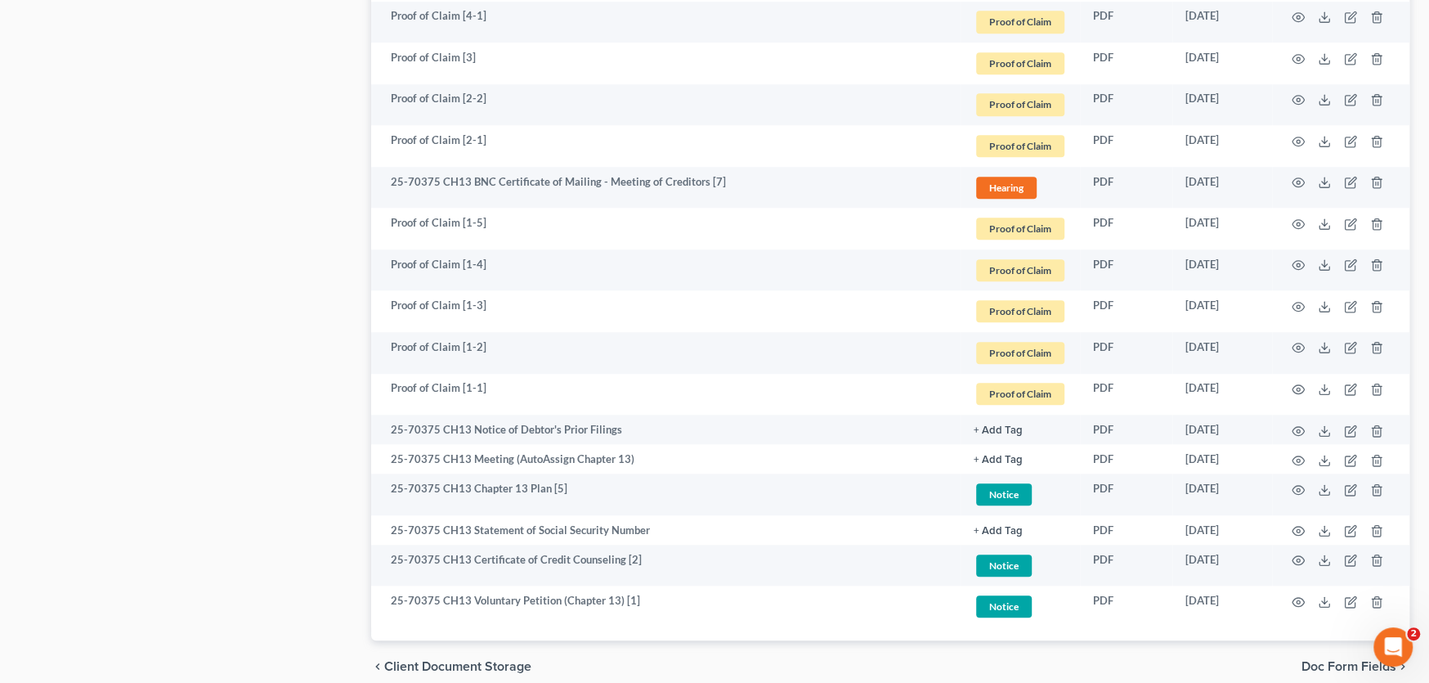
scroll to position [1132, 0]
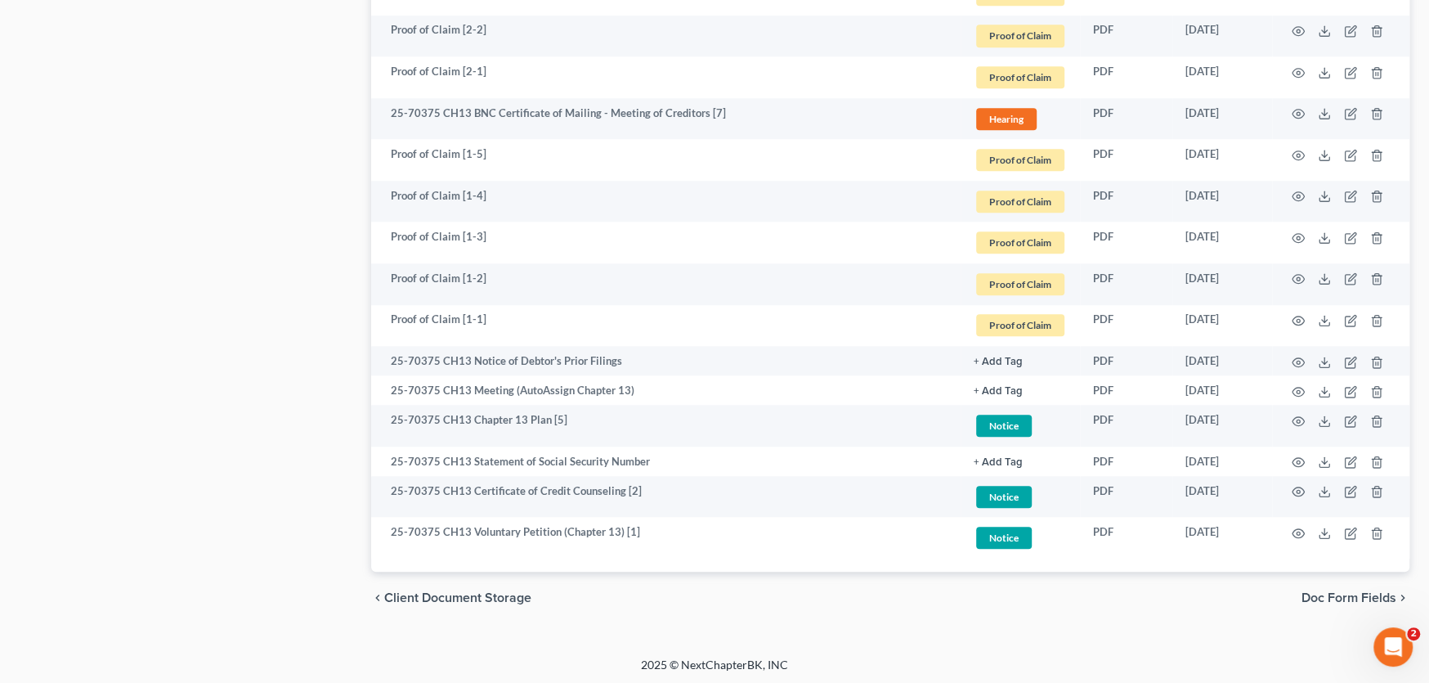
drag, startPoint x: 1068, startPoint y: 604, endPoint x: 1081, endPoint y: 594, distance: 16.9
click at [1068, 604] on div "chevron_left Client Document Storage Doc Form Fields chevron_right" at bounding box center [890, 598] width 1038 height 52
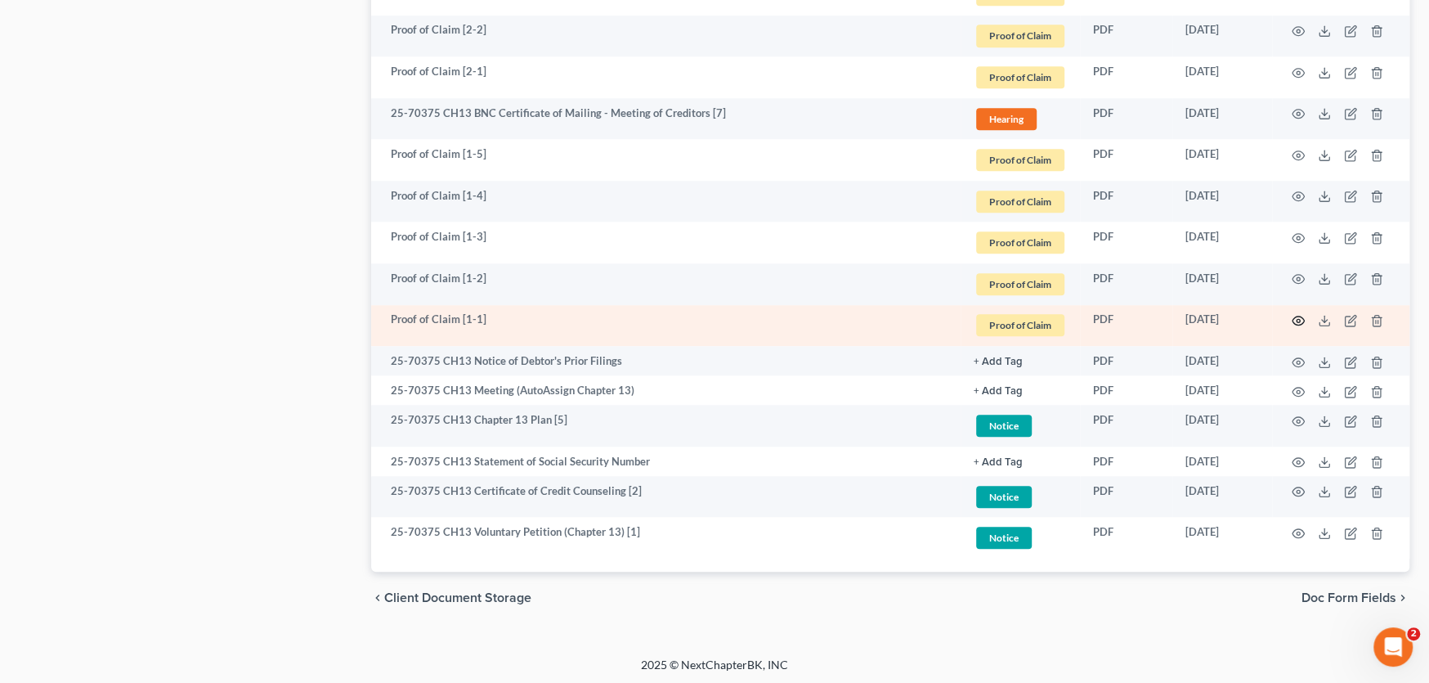
click at [1299, 319] on circle "button" at bounding box center [1298, 320] width 3 height 3
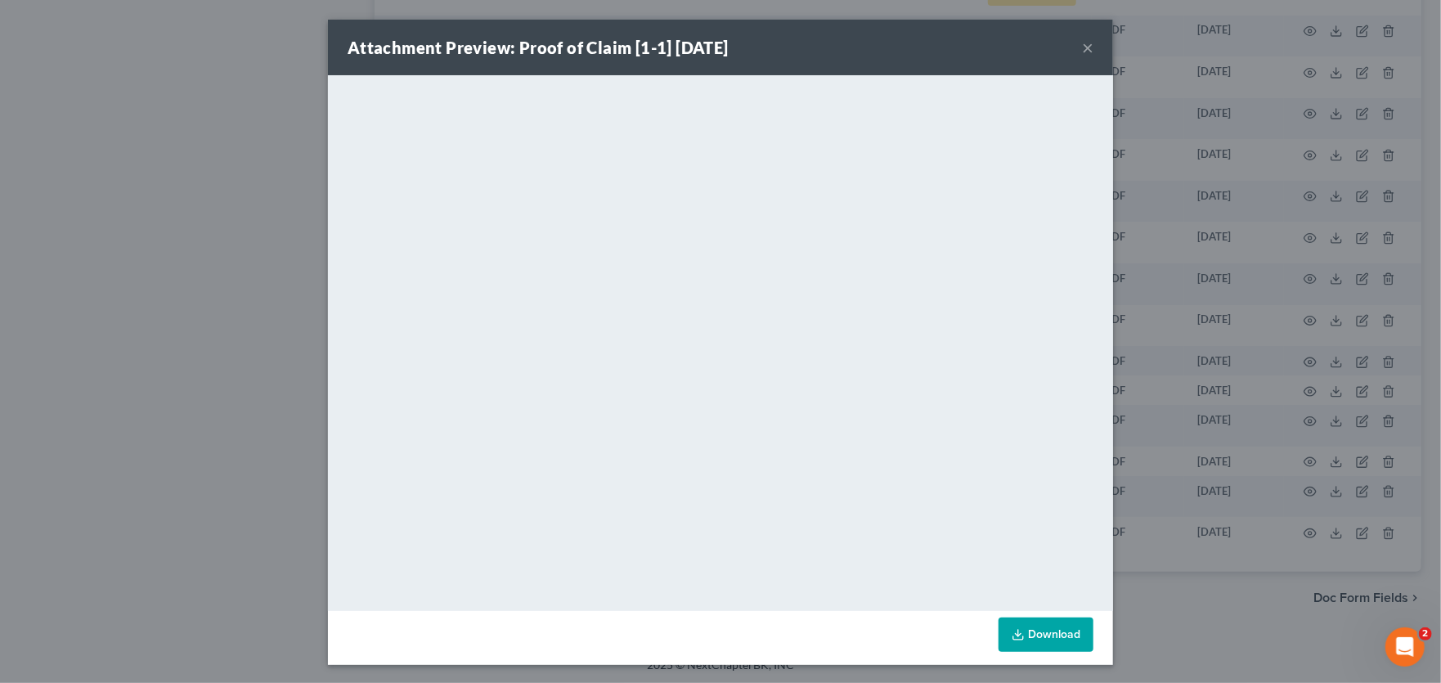
click at [1082, 46] on button "×" at bounding box center [1087, 48] width 11 height 20
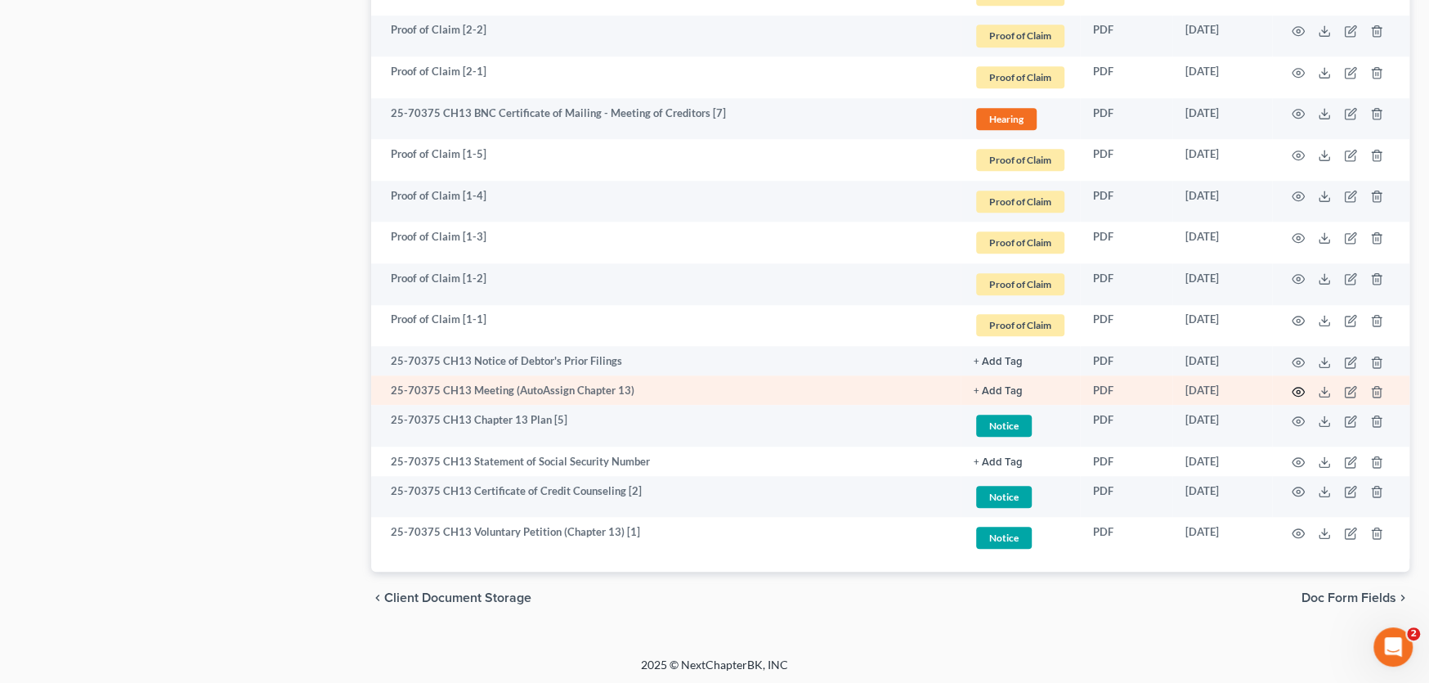
click at [1298, 390] on circle "button" at bounding box center [1298, 391] width 3 height 3
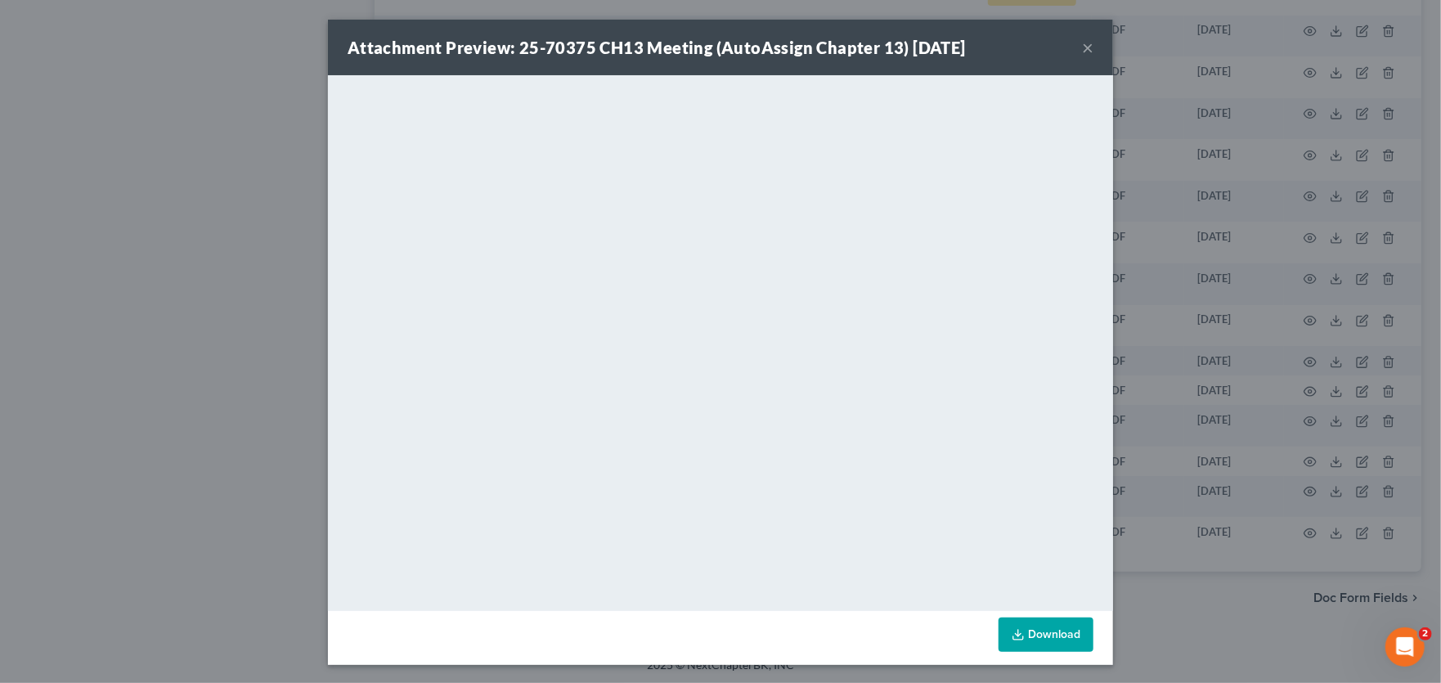
click at [1082, 49] on button "×" at bounding box center [1087, 48] width 11 height 20
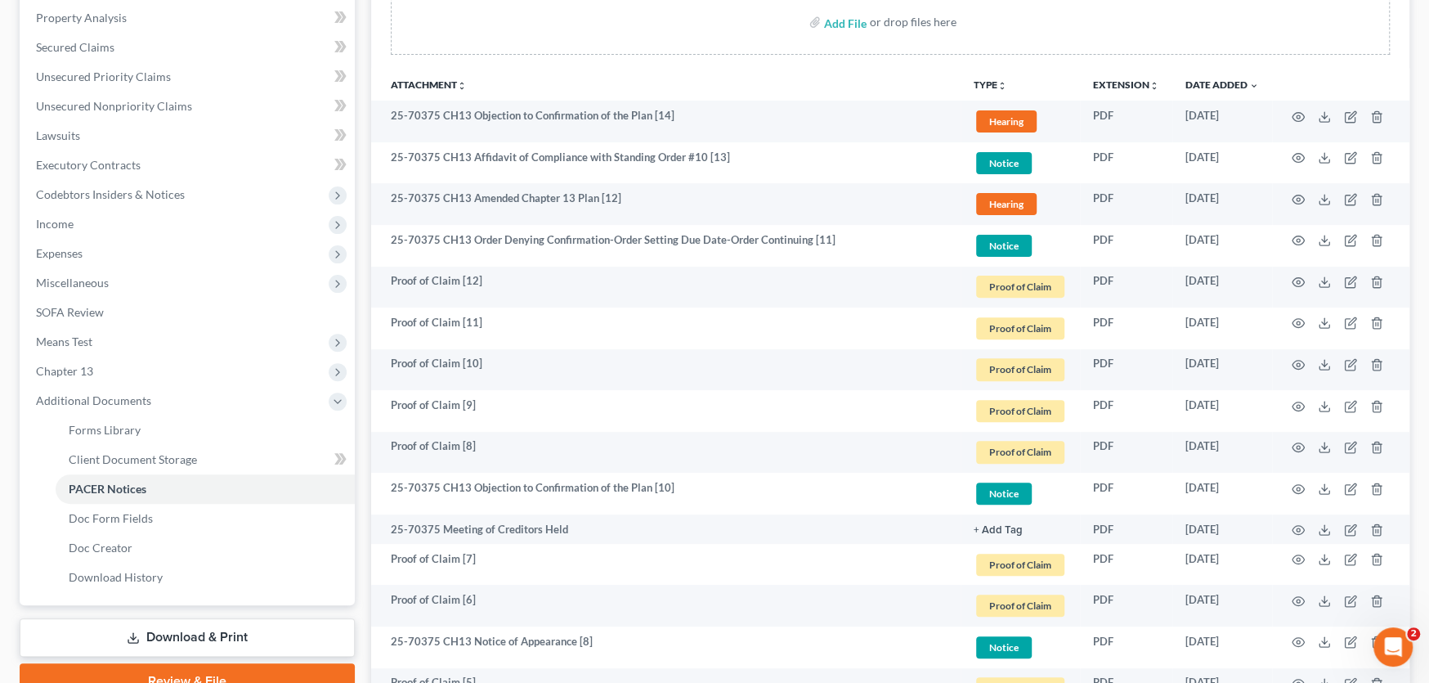
scroll to position [0, 0]
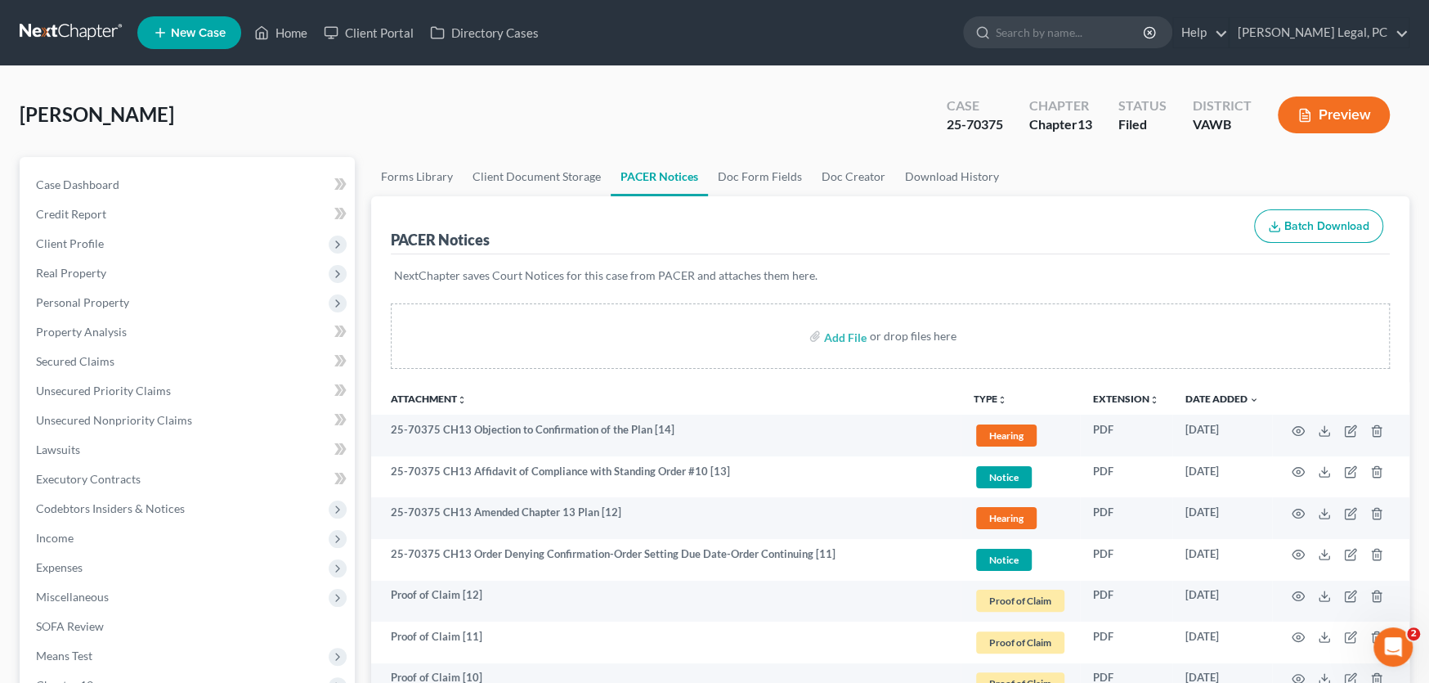
click at [71, 37] on link at bounding box center [72, 32] width 105 height 29
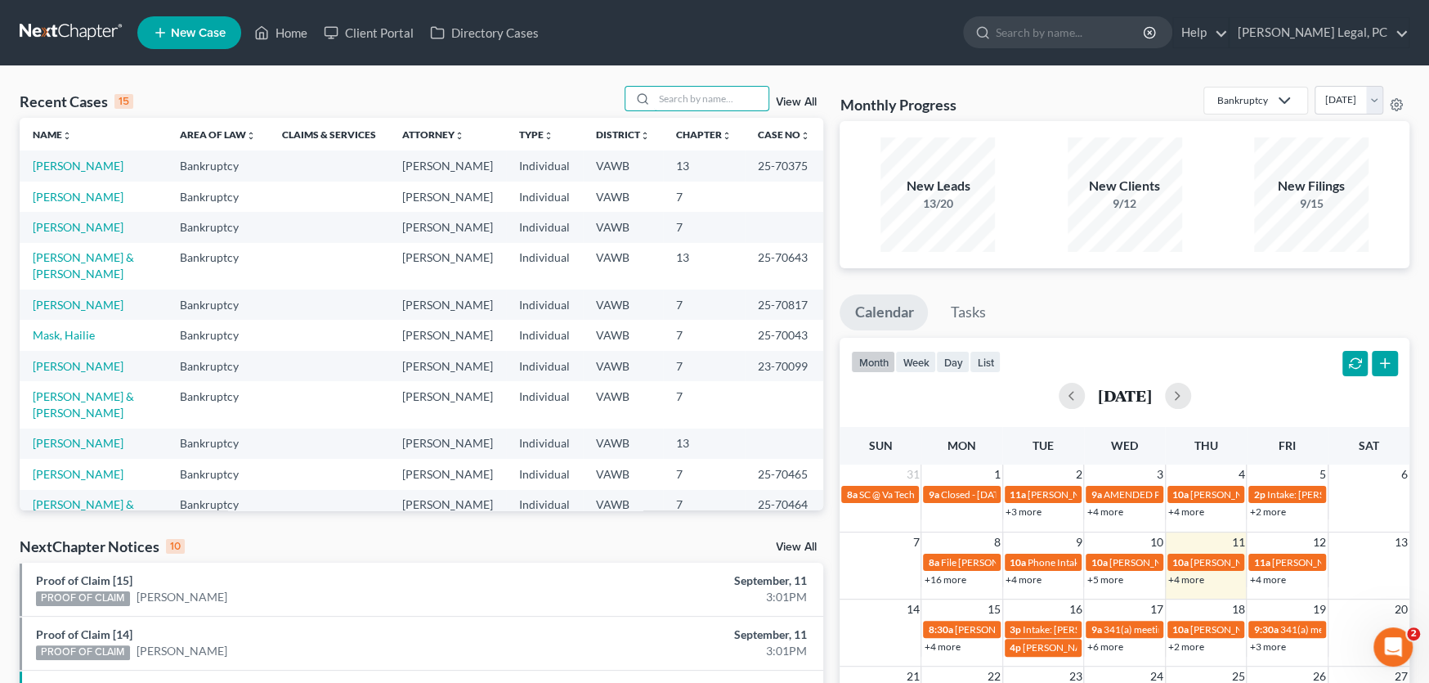
drag, startPoint x: 659, startPoint y: 99, endPoint x: 806, endPoint y: 49, distance: 155.4
click at [672, 93] on input "search" at bounding box center [711, 99] width 114 height 24
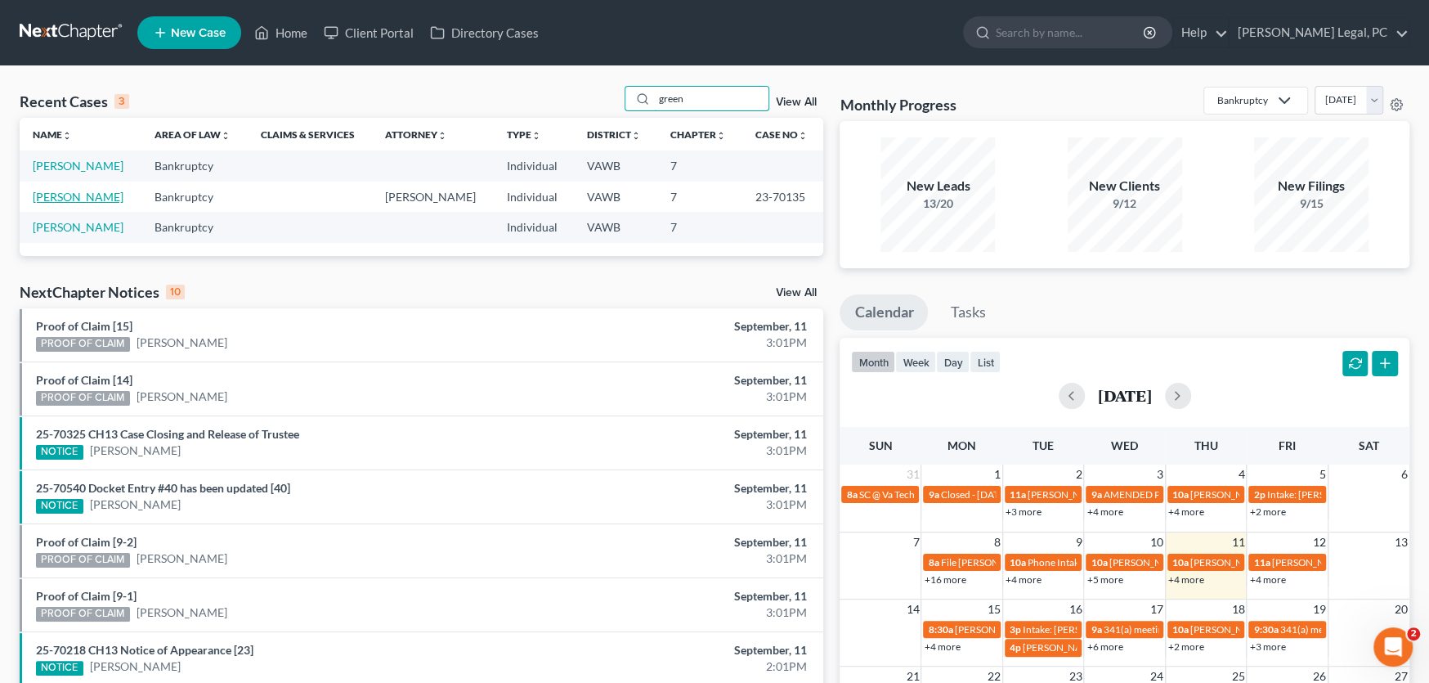
type input "green"
click at [83, 191] on link "[PERSON_NAME]" at bounding box center [78, 197] width 91 height 14
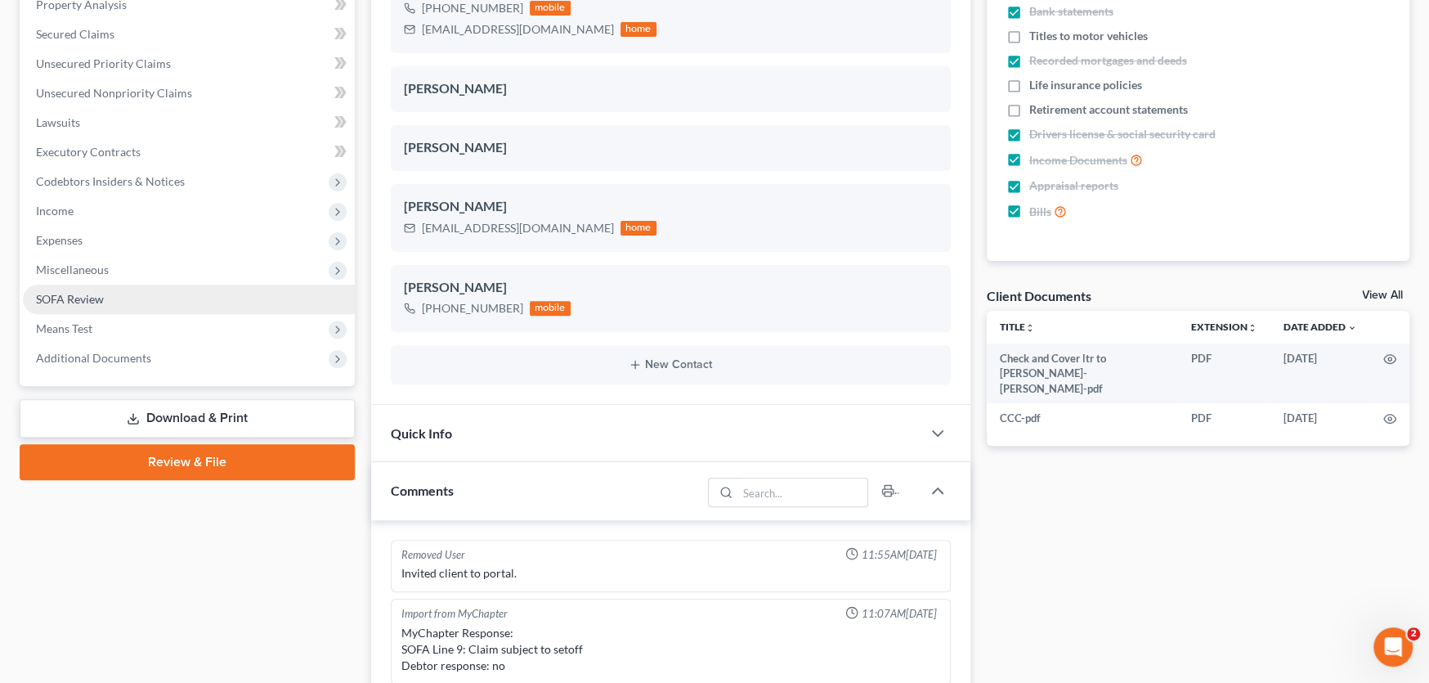
scroll to position [342, 0]
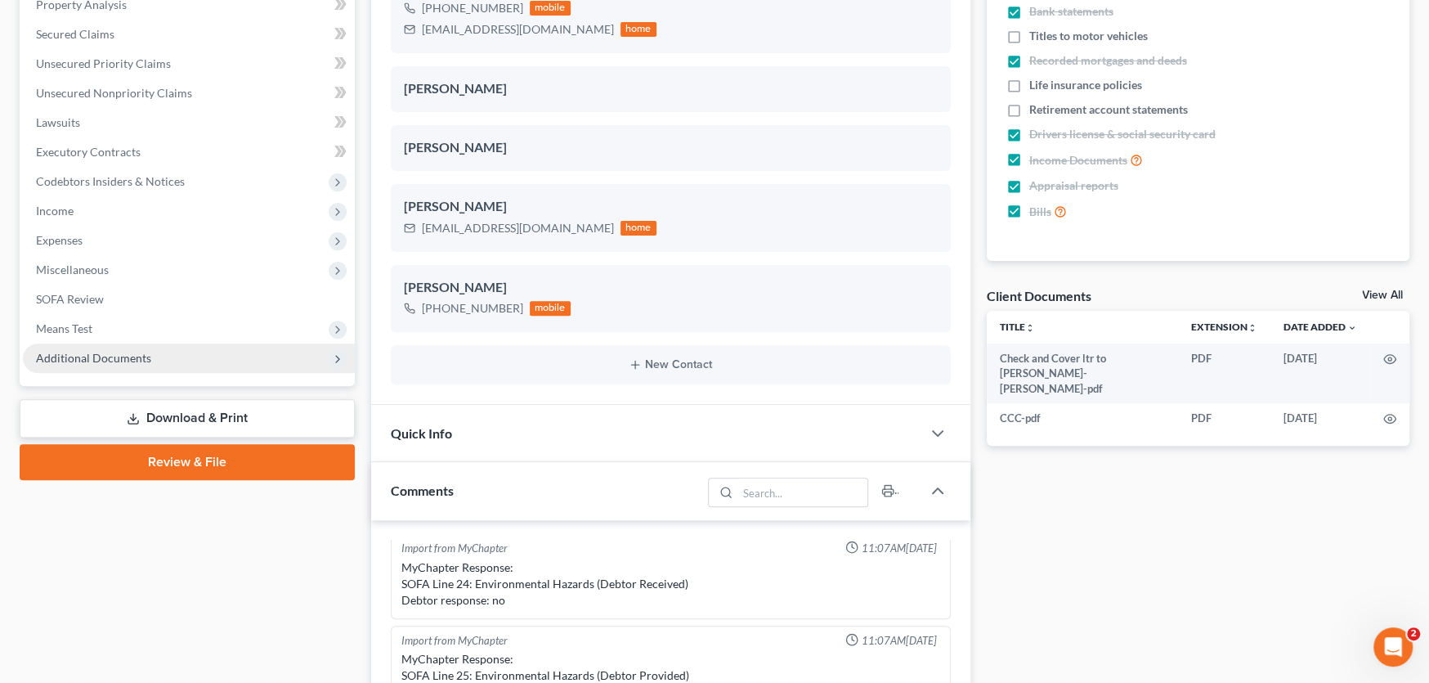
click at [83, 352] on span "Additional Documents" at bounding box center [93, 358] width 115 height 14
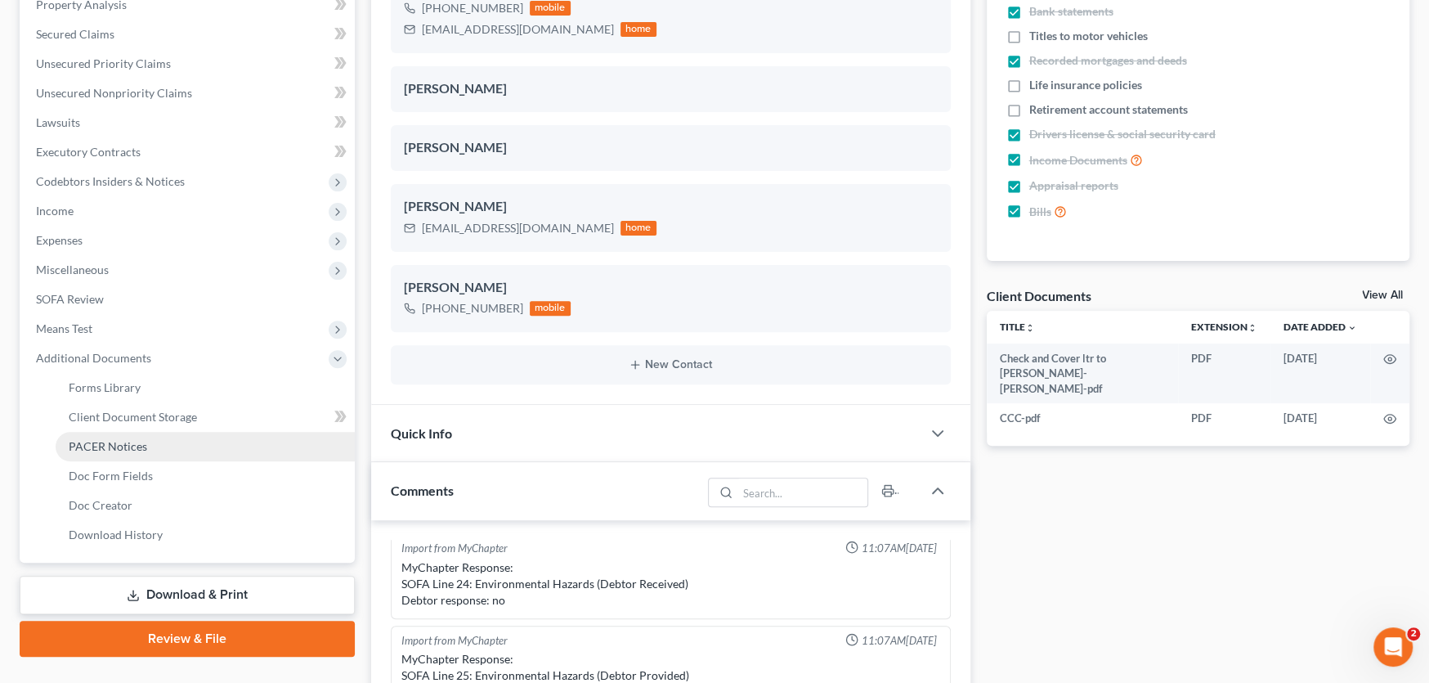
click at [121, 439] on span "PACER Notices" at bounding box center [108, 446] width 78 height 14
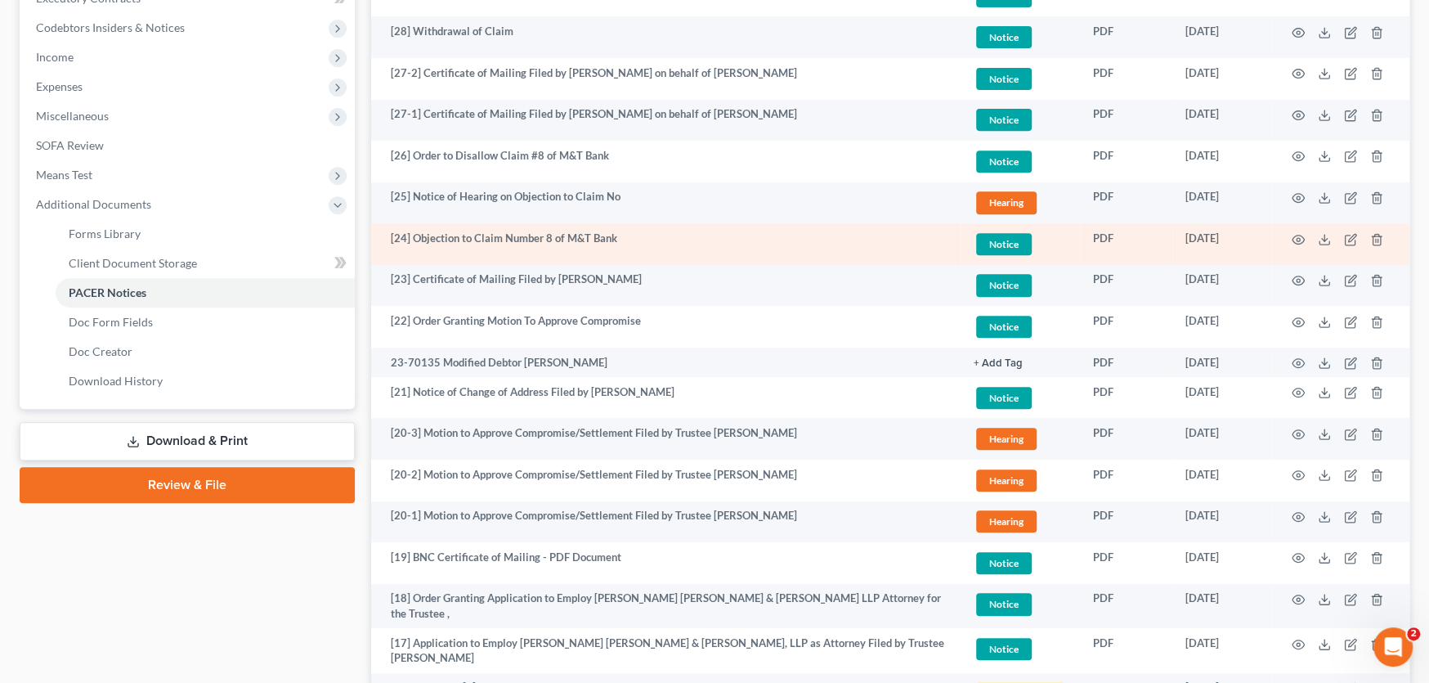
scroll to position [491, 0]
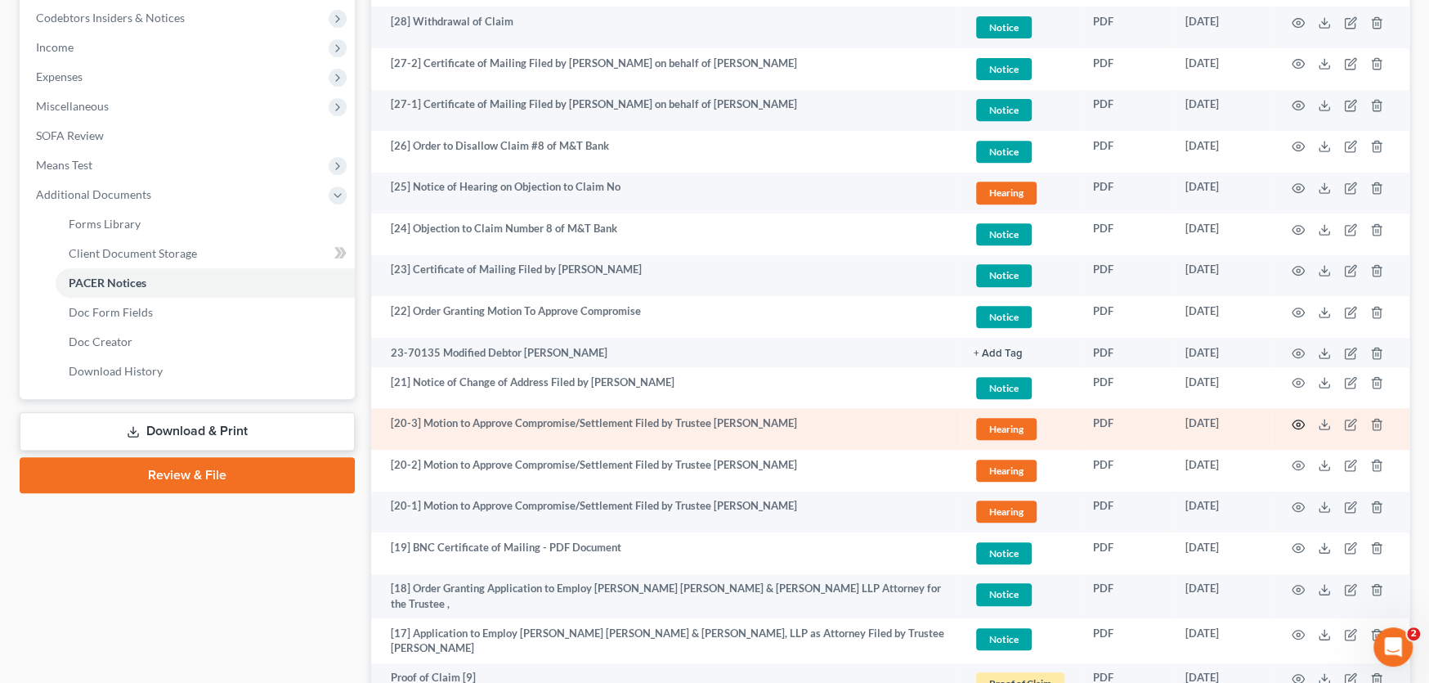
click at [1299, 419] on icon "button" at bounding box center [1298, 424] width 13 height 13
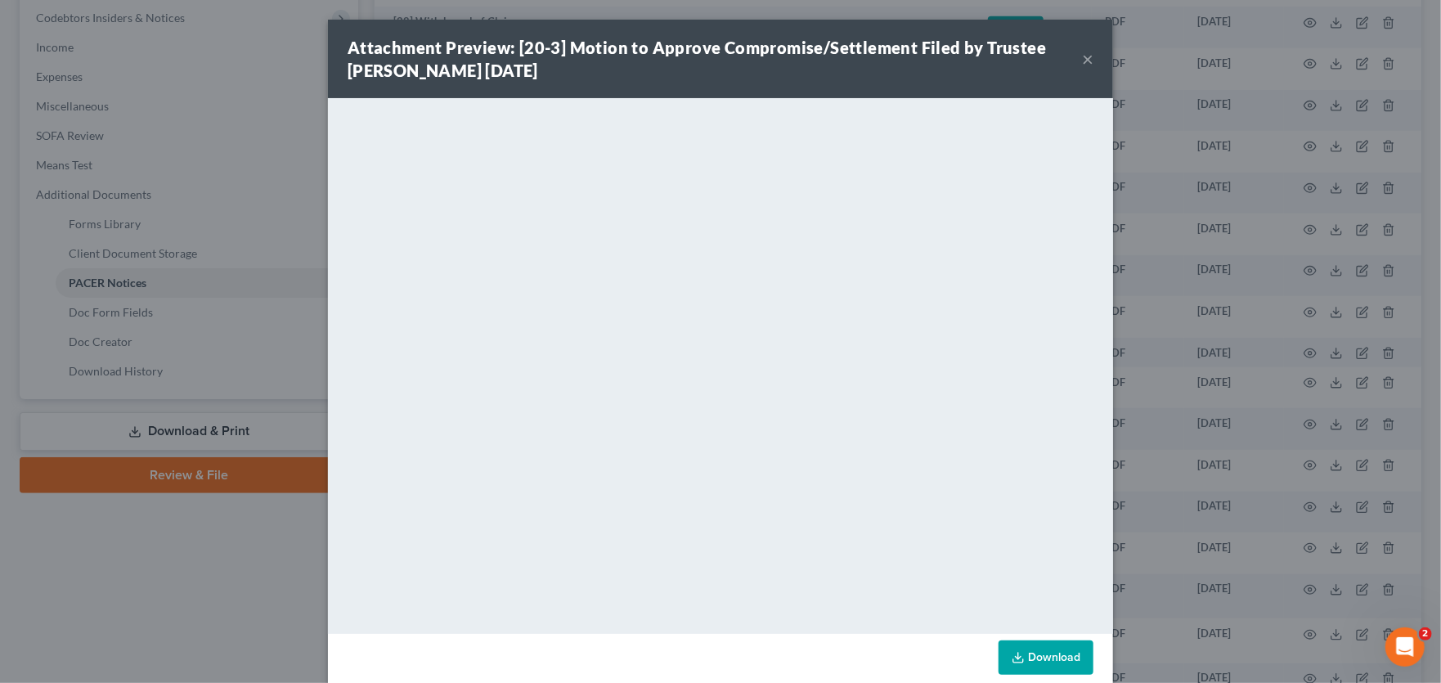
click at [1082, 55] on button "×" at bounding box center [1087, 59] width 11 height 20
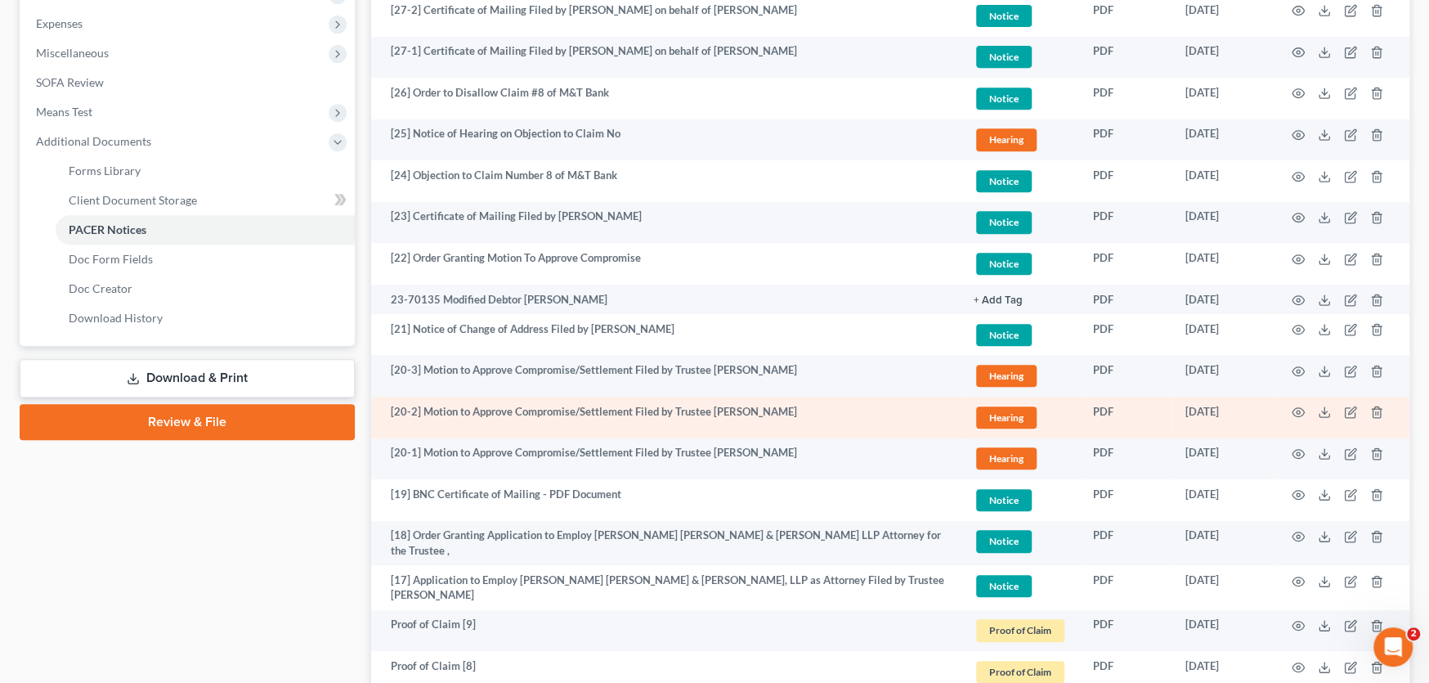
scroll to position [572, 0]
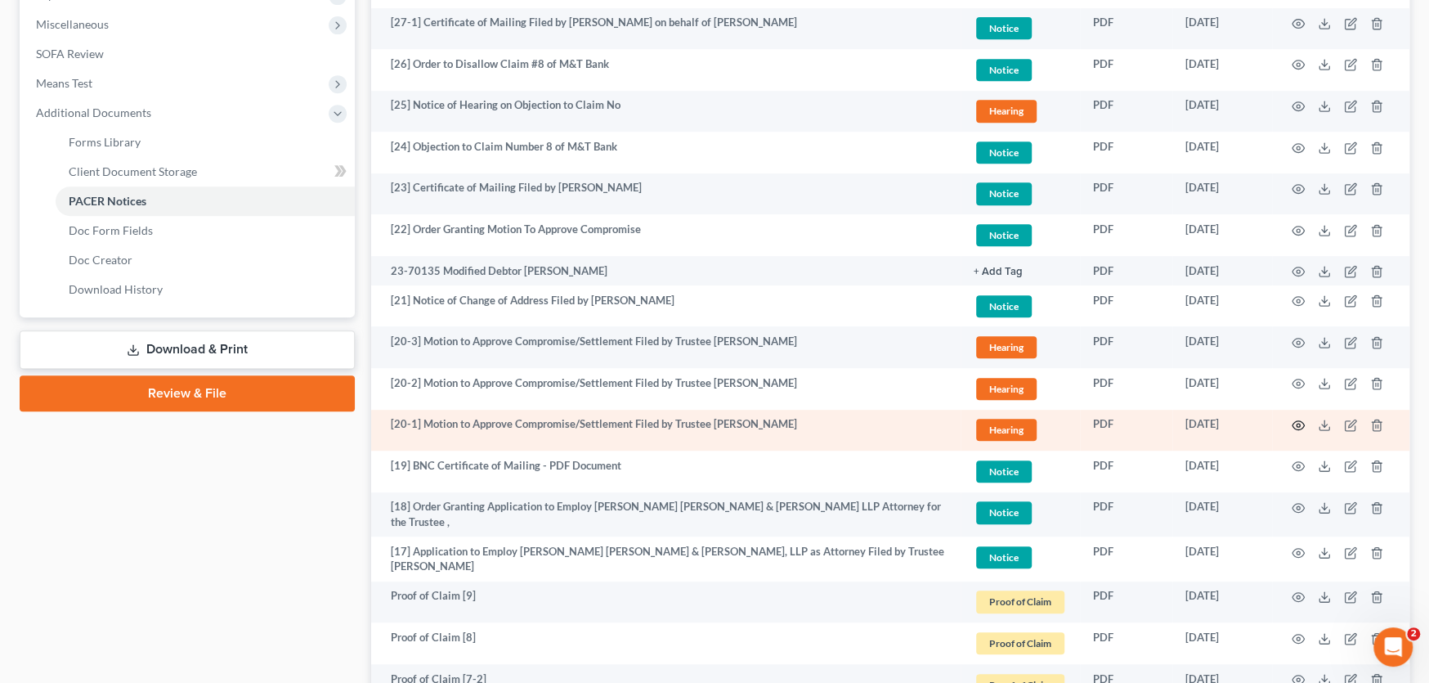
click at [1303, 424] on icon "button" at bounding box center [1299, 425] width 12 height 9
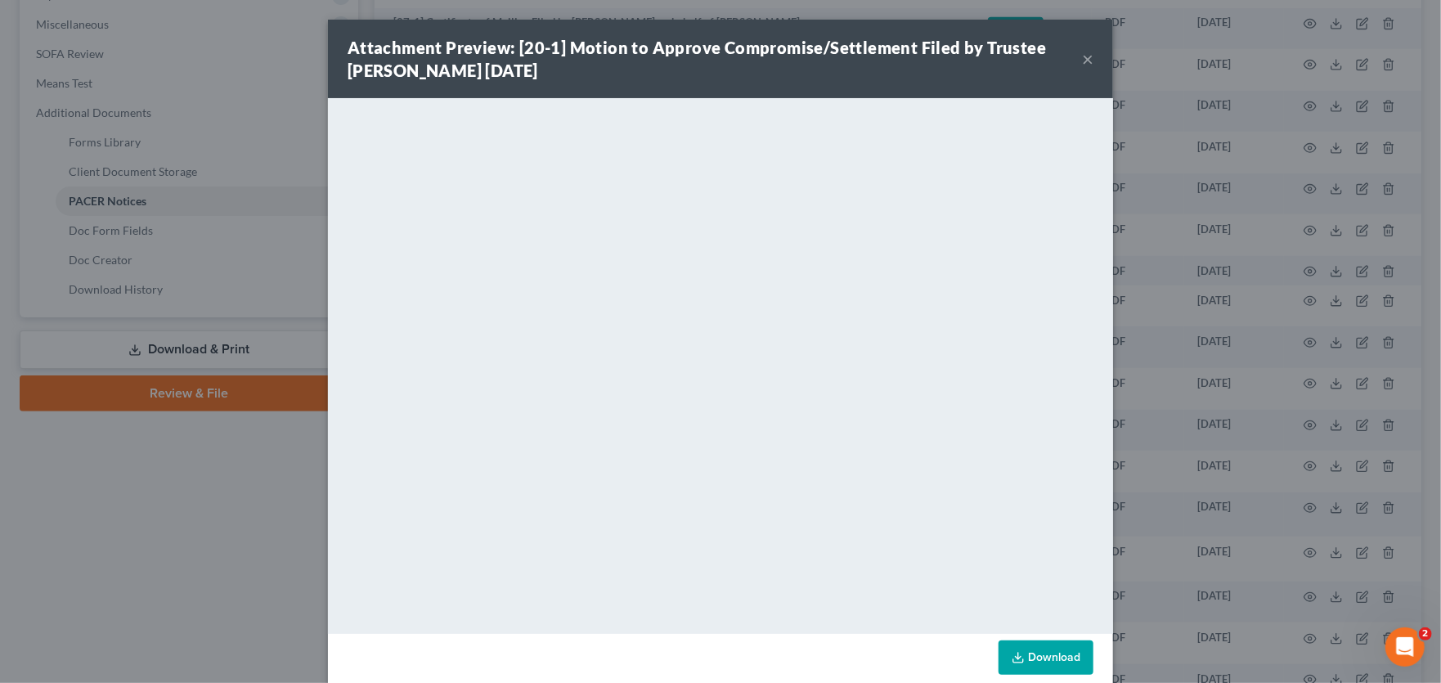
click at [1083, 56] on button "×" at bounding box center [1087, 59] width 11 height 20
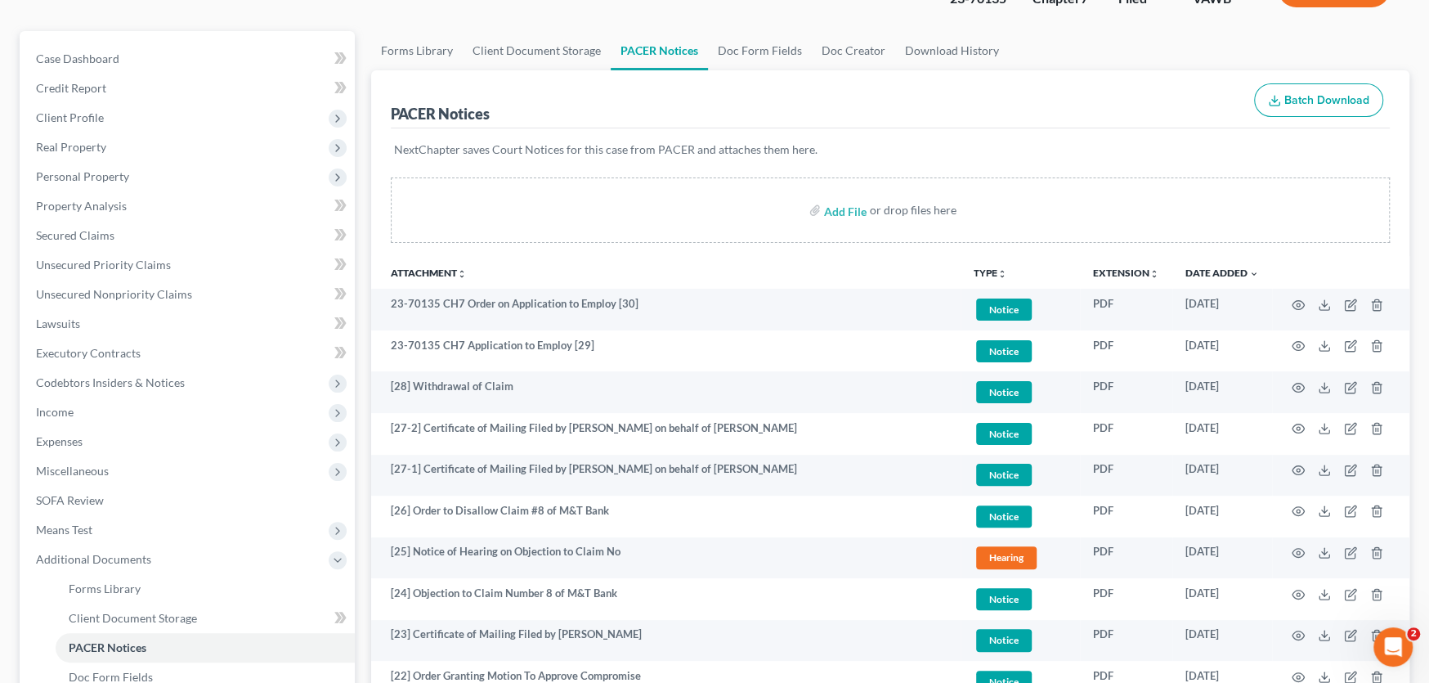
scroll to position [0, 0]
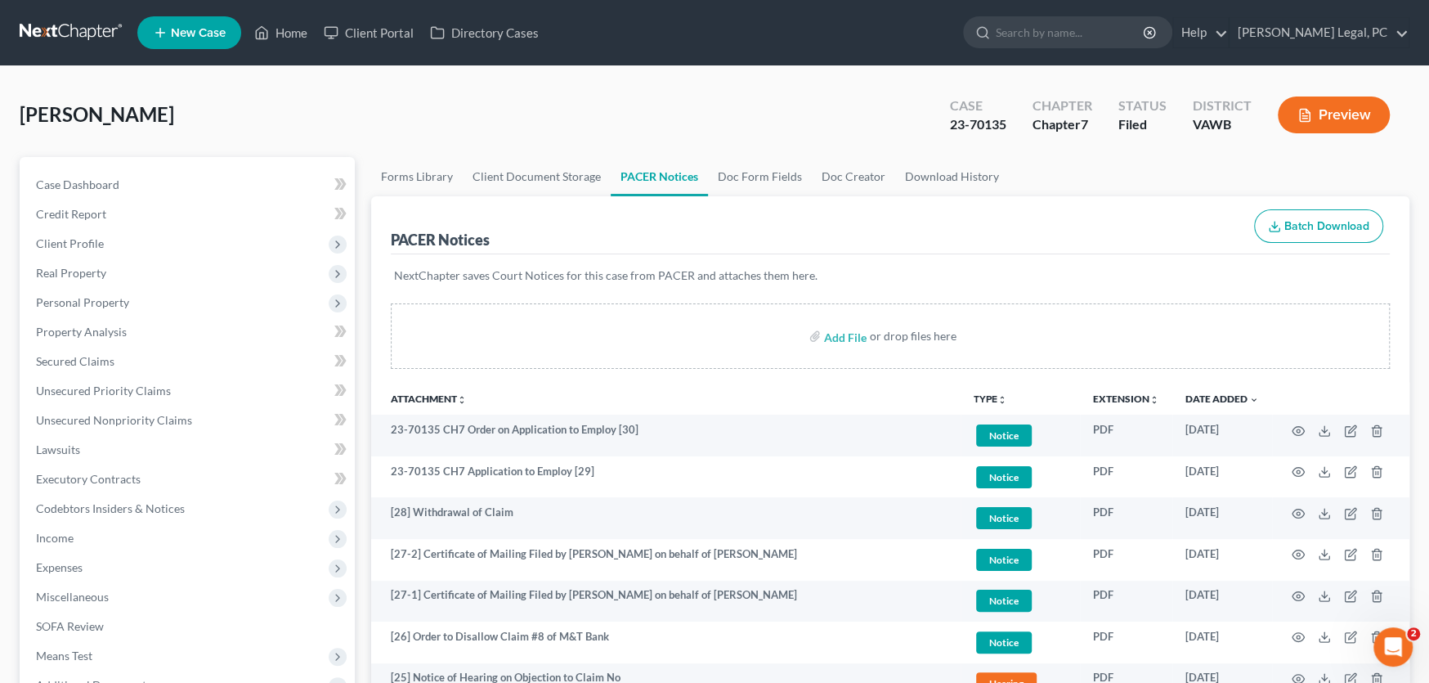
click at [56, 31] on link at bounding box center [72, 32] width 105 height 29
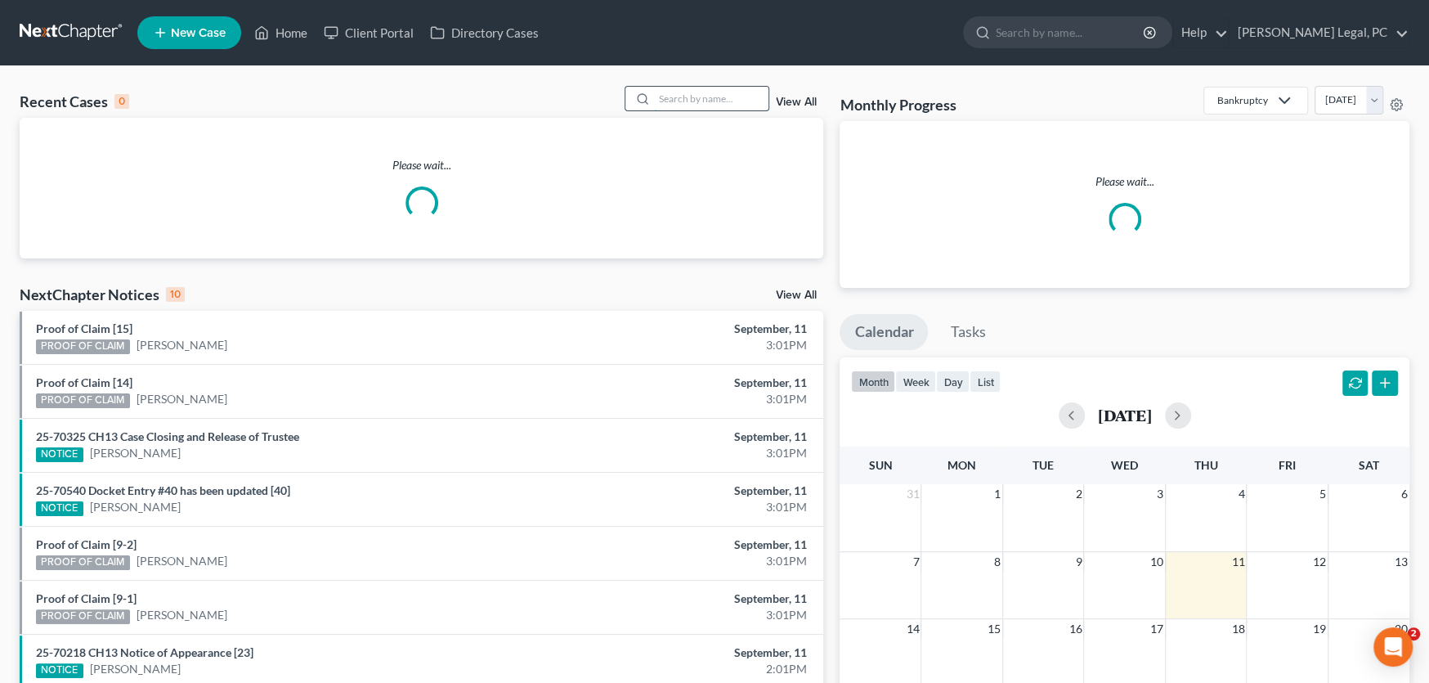
click at [678, 93] on input "search" at bounding box center [711, 99] width 114 height 24
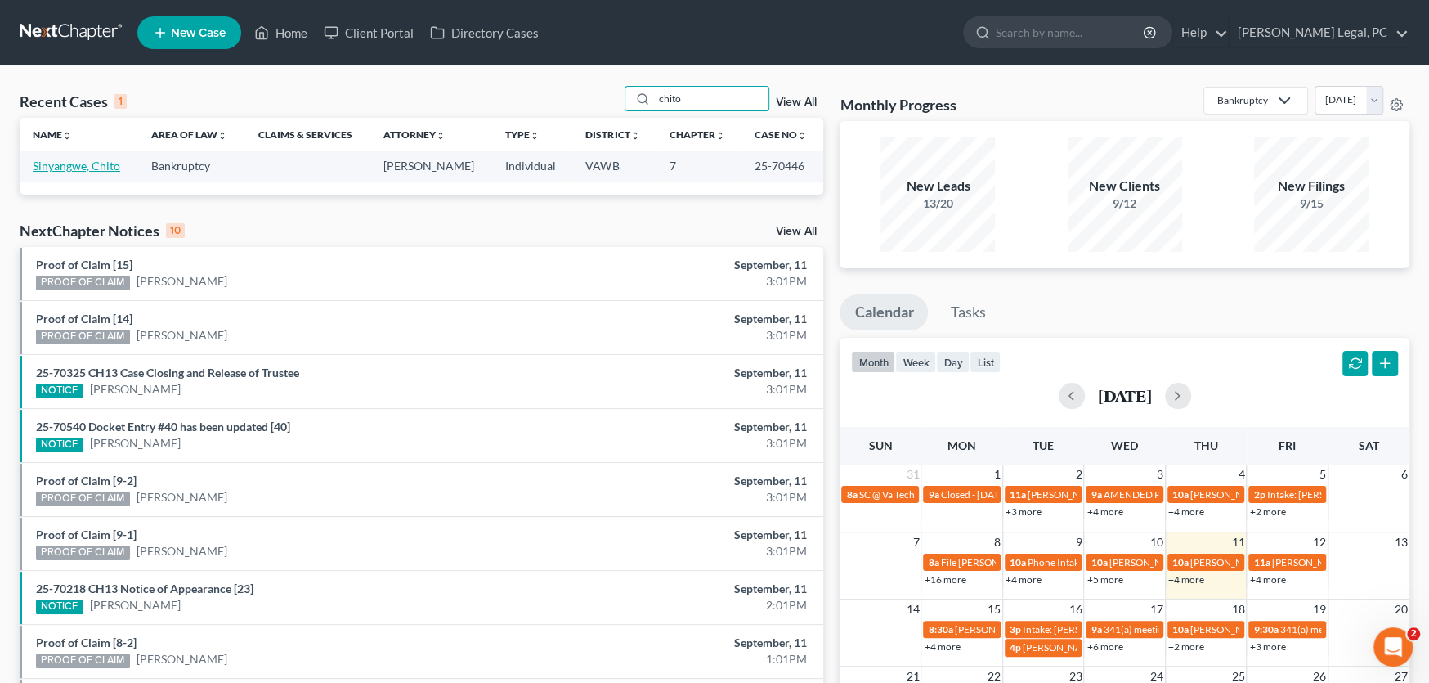
type input "chito"
click at [80, 164] on link "Sinyangwe, Chito" at bounding box center [76, 166] width 87 height 14
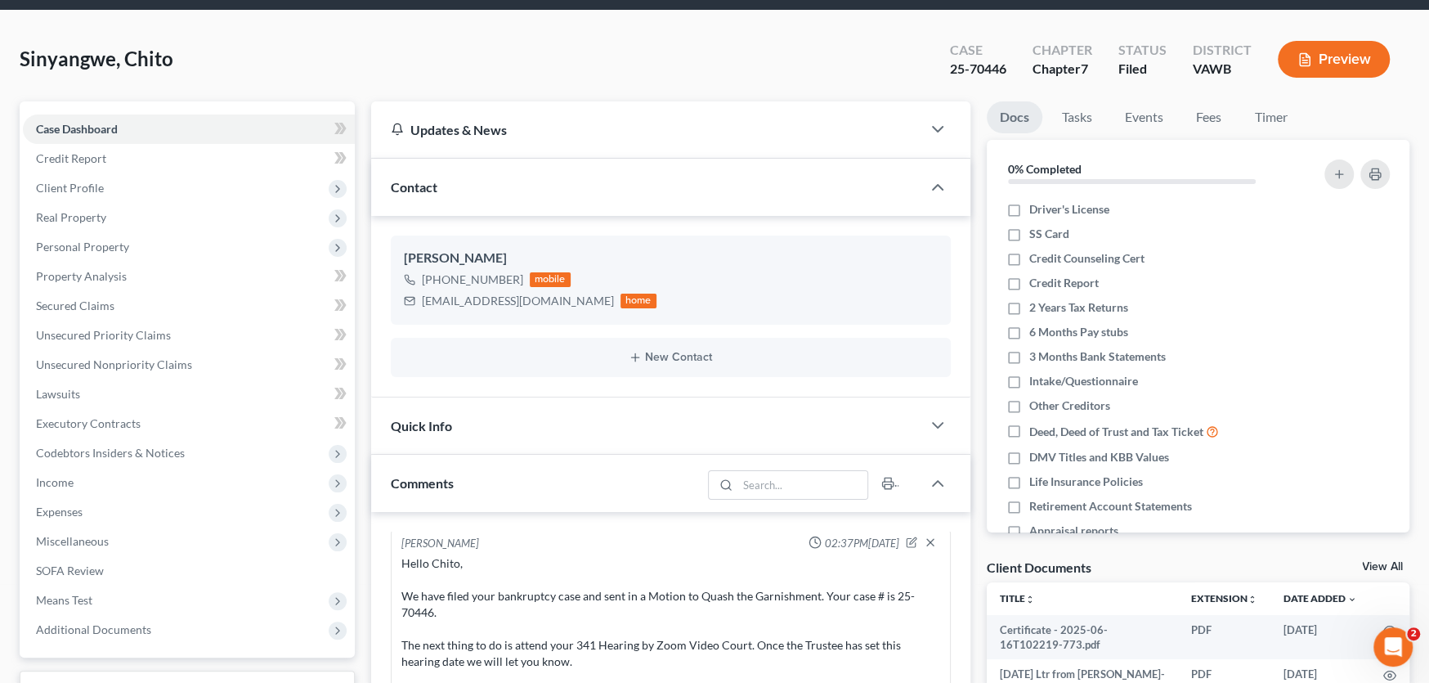
scroll to position [327, 0]
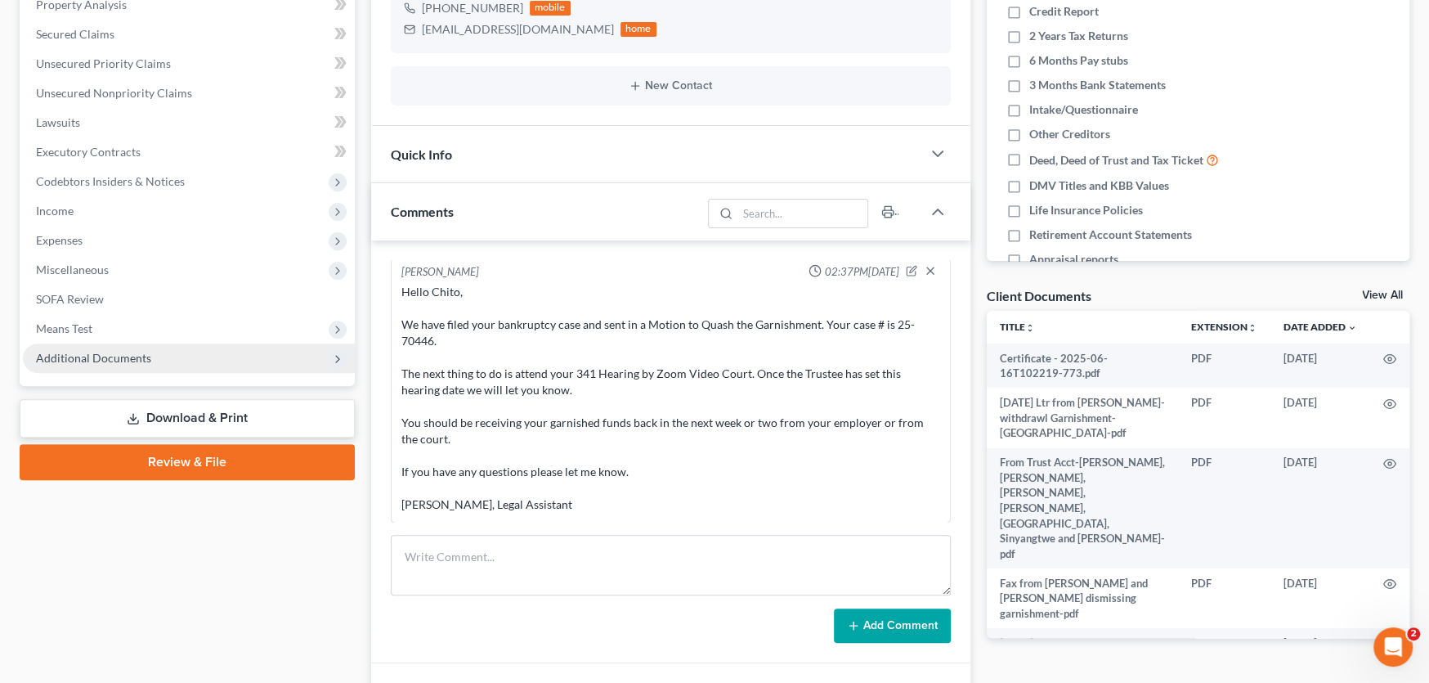
click at [107, 357] on span "Additional Documents" at bounding box center [93, 358] width 115 height 14
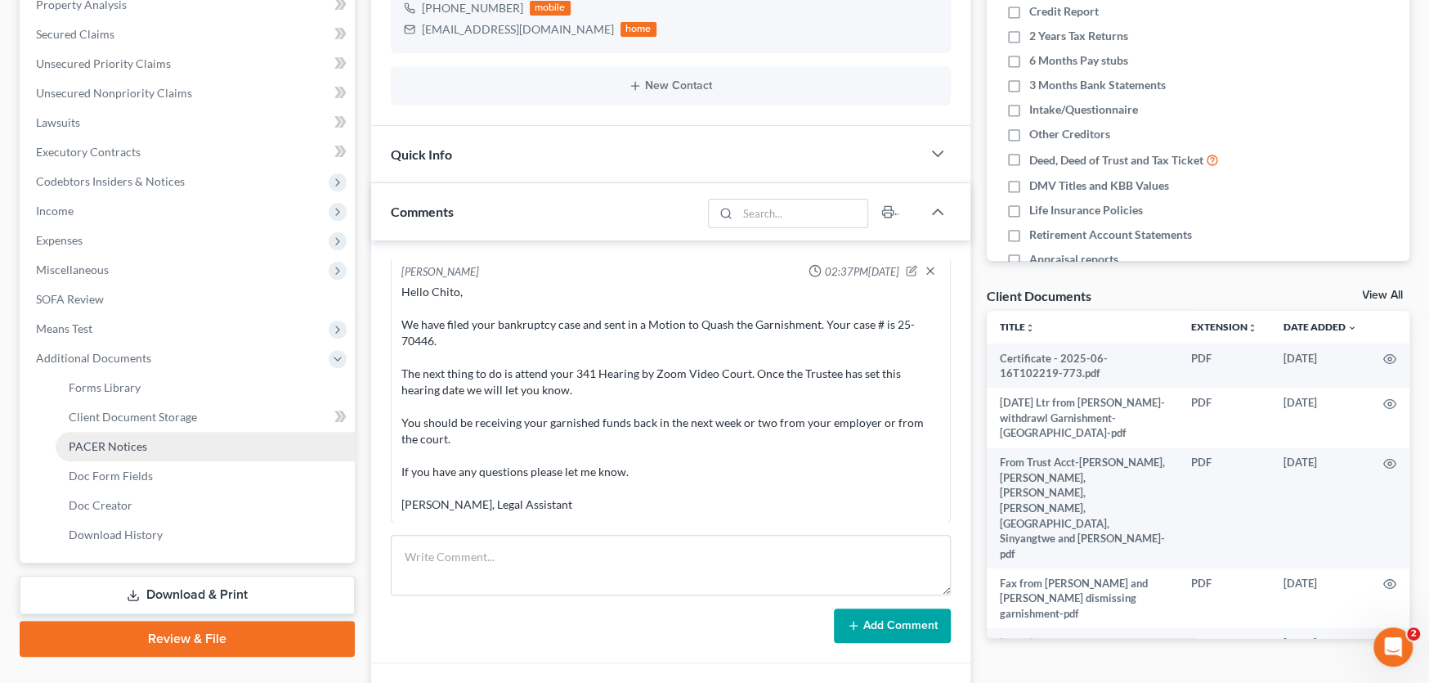
click at [104, 440] on span "PACER Notices" at bounding box center [108, 446] width 78 height 14
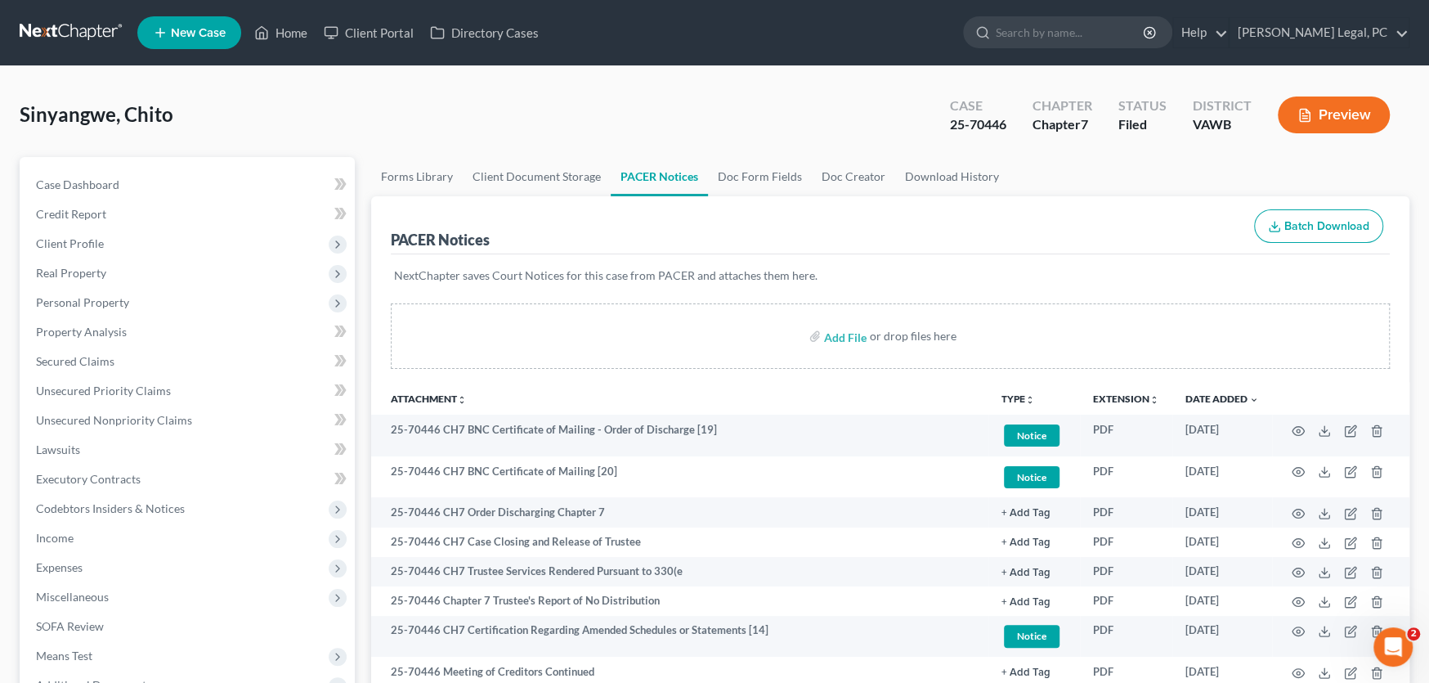
click at [81, 29] on link at bounding box center [72, 32] width 105 height 29
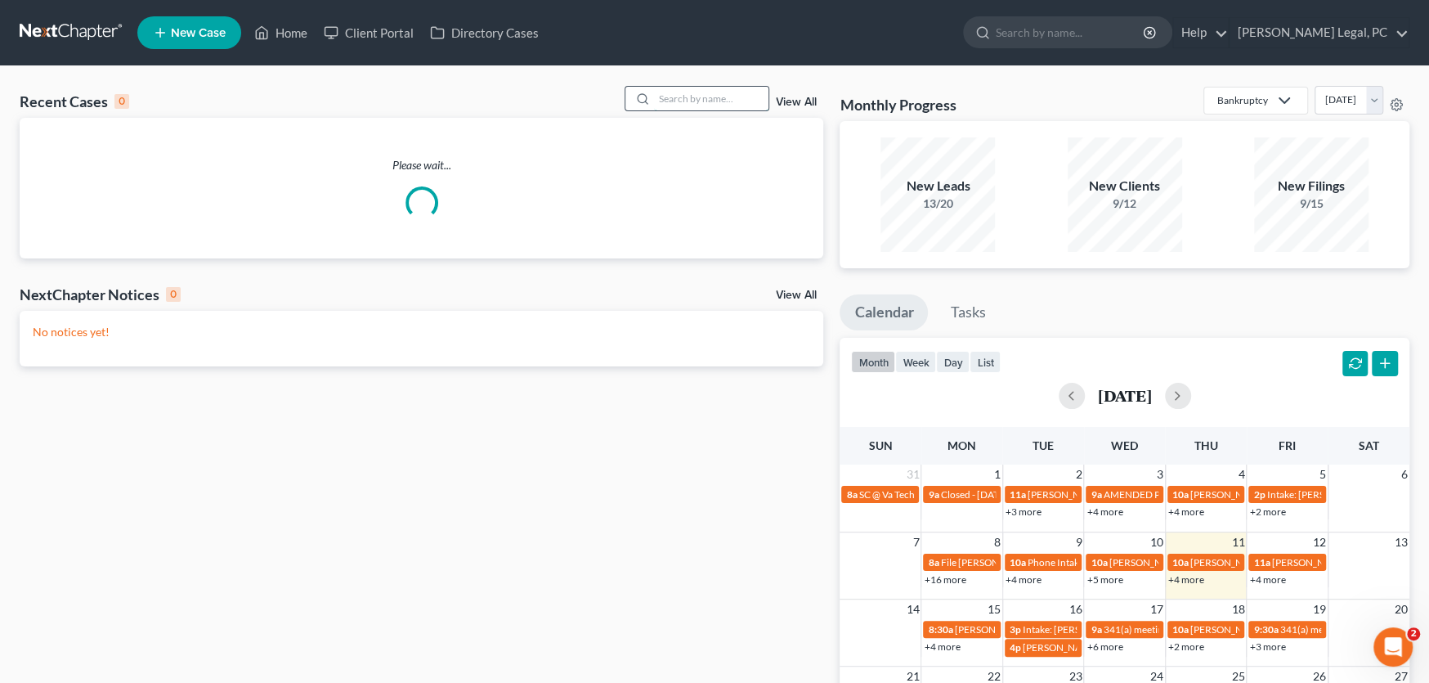
click at [698, 98] on input "search" at bounding box center [711, 99] width 114 height 24
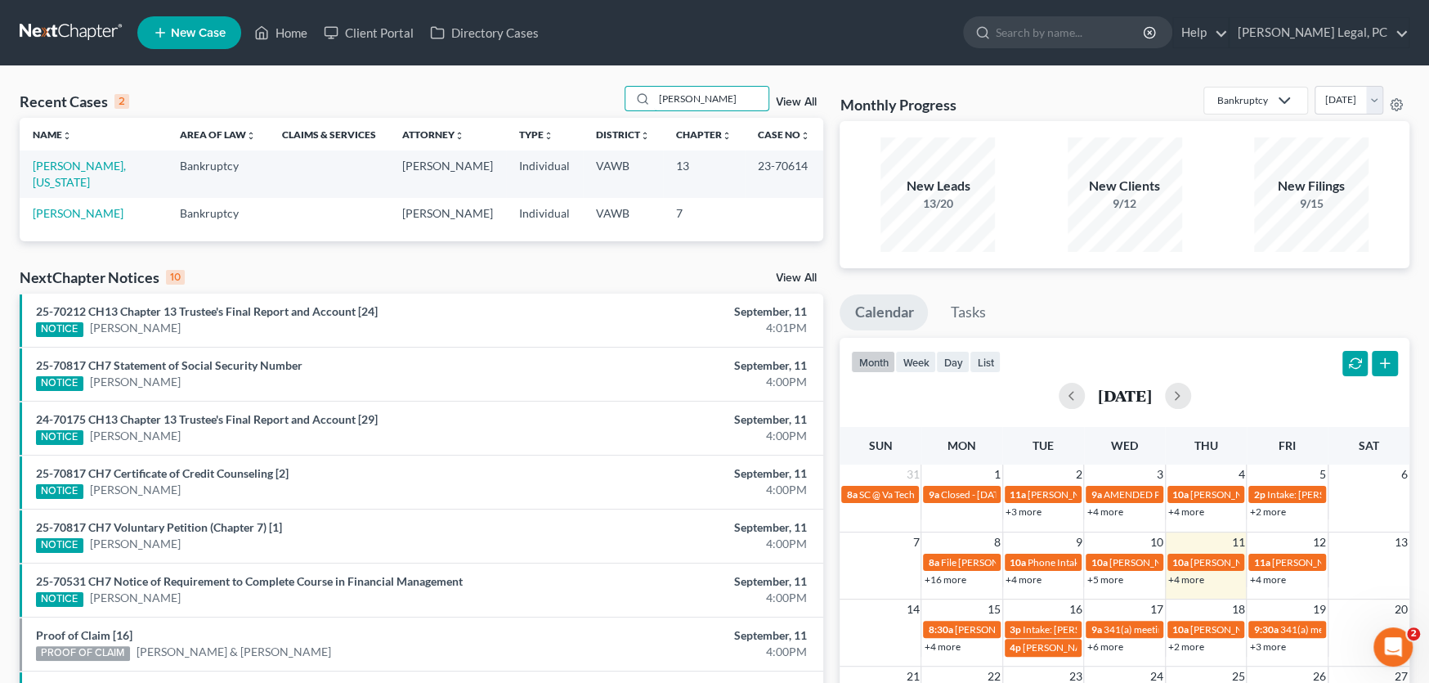
drag, startPoint x: 720, startPoint y: 98, endPoint x: 575, endPoint y: 83, distance: 146.4
click at [575, 83] on div "Recent Cases 2 hayes View All Name unfold_more expand_more expand_less Area of …" at bounding box center [714, 490] width 1429 height 849
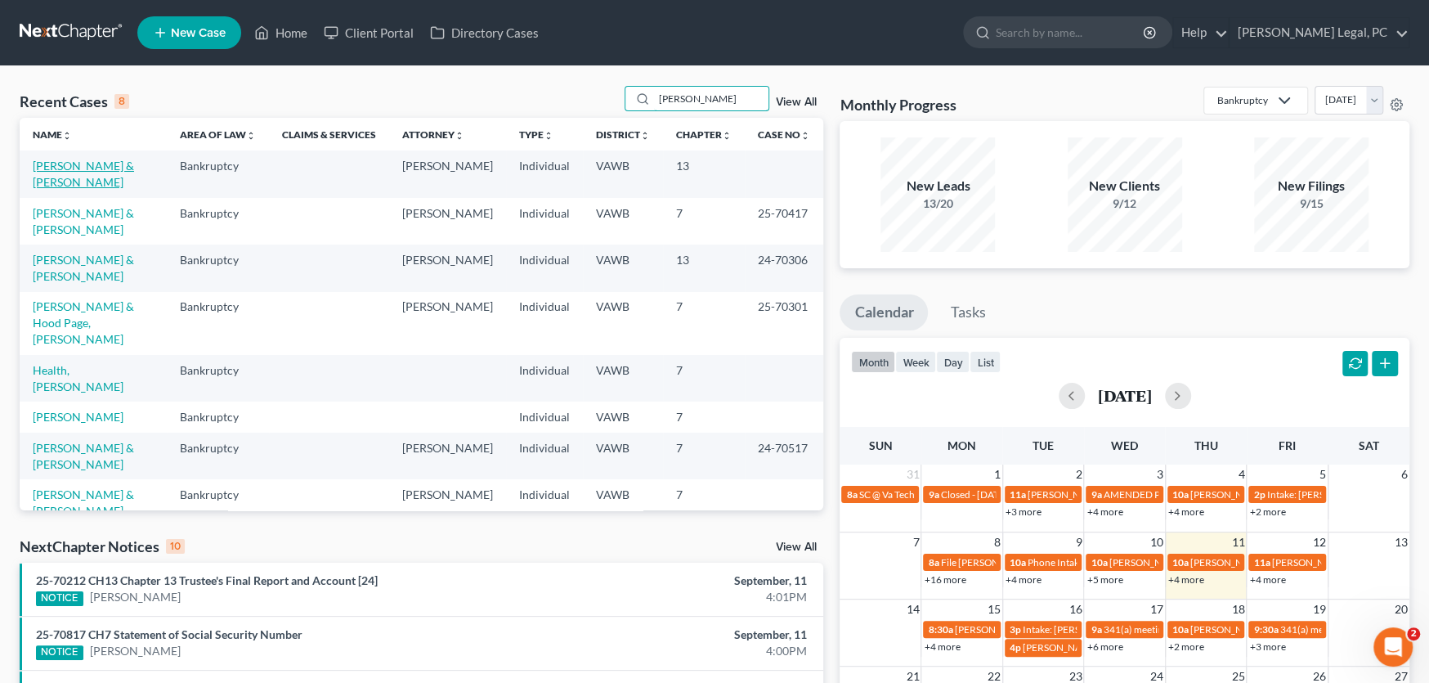
type input "daniel"
click at [89, 166] on link "[PERSON_NAME] & [PERSON_NAME]" at bounding box center [83, 174] width 101 height 30
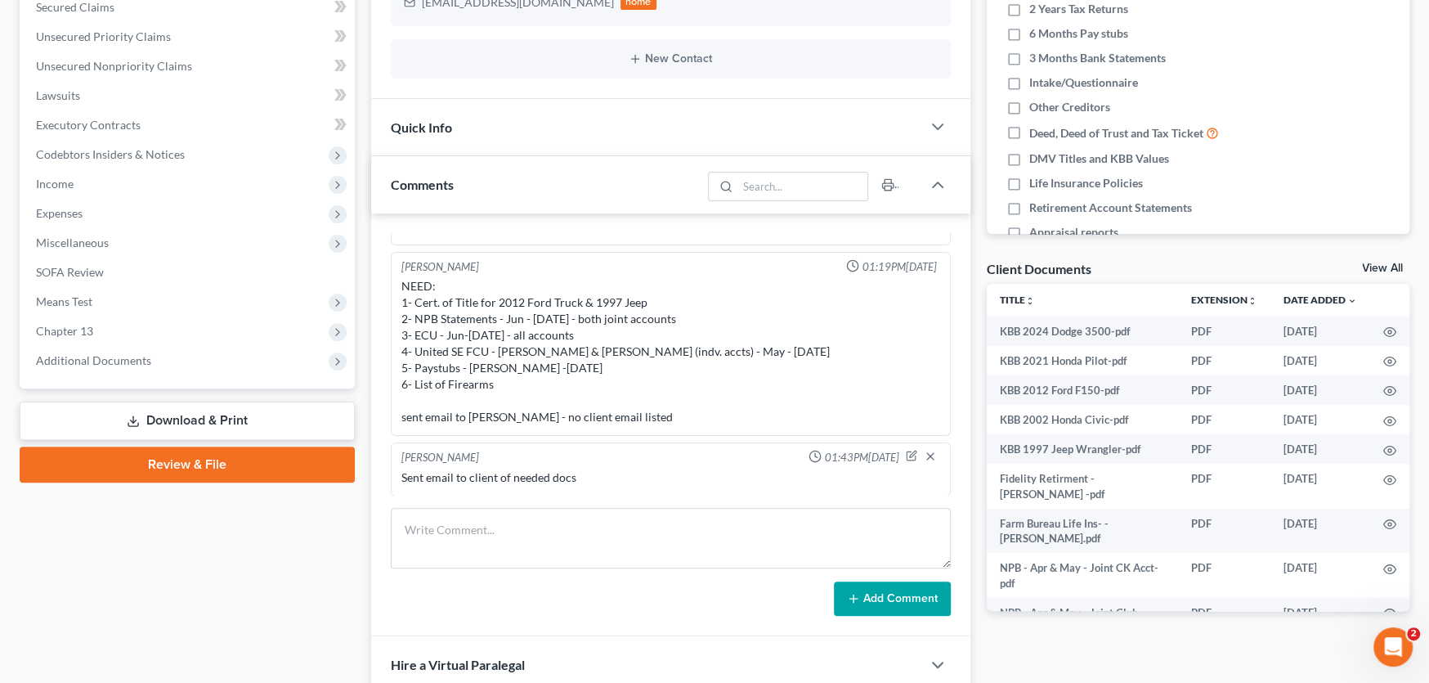
scroll to position [408, 0]
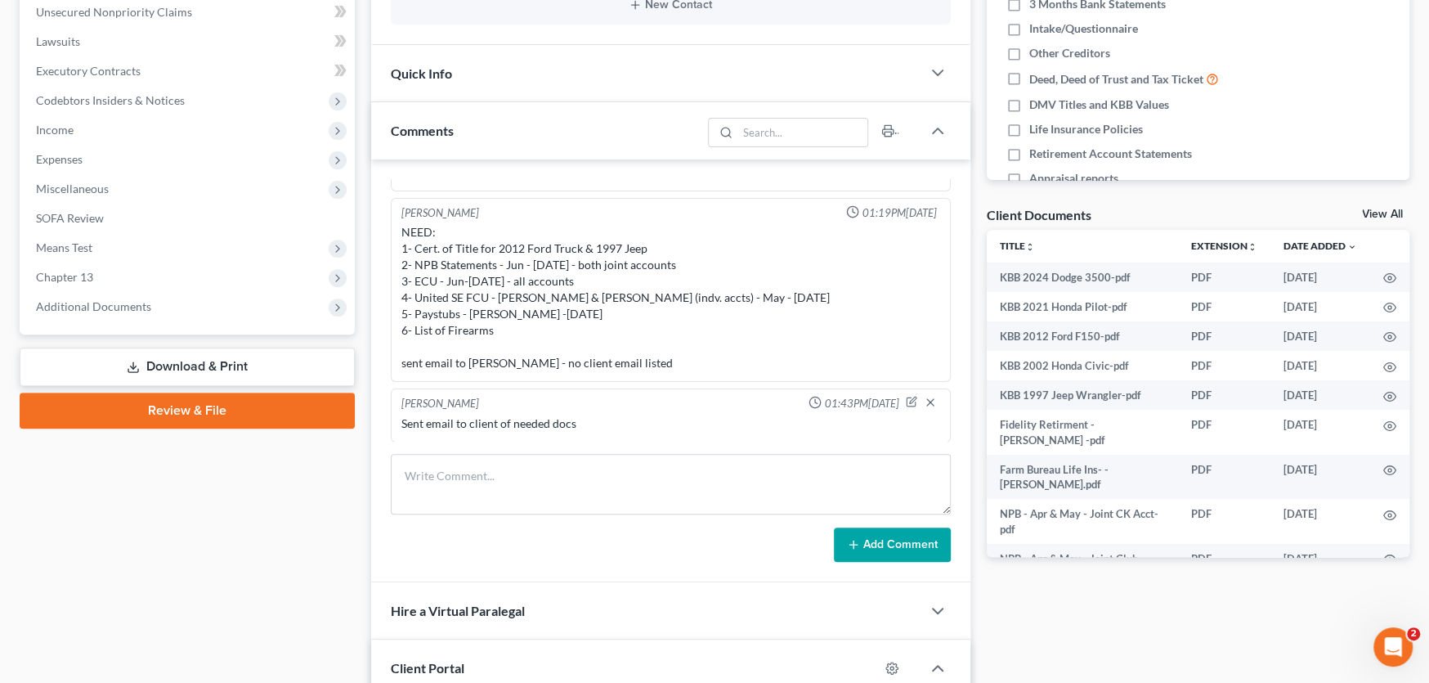
click at [608, 419] on div "Sent email to client of needed docs" at bounding box center [670, 423] width 539 height 16
click at [121, 299] on span "Additional Documents" at bounding box center [93, 306] width 115 height 14
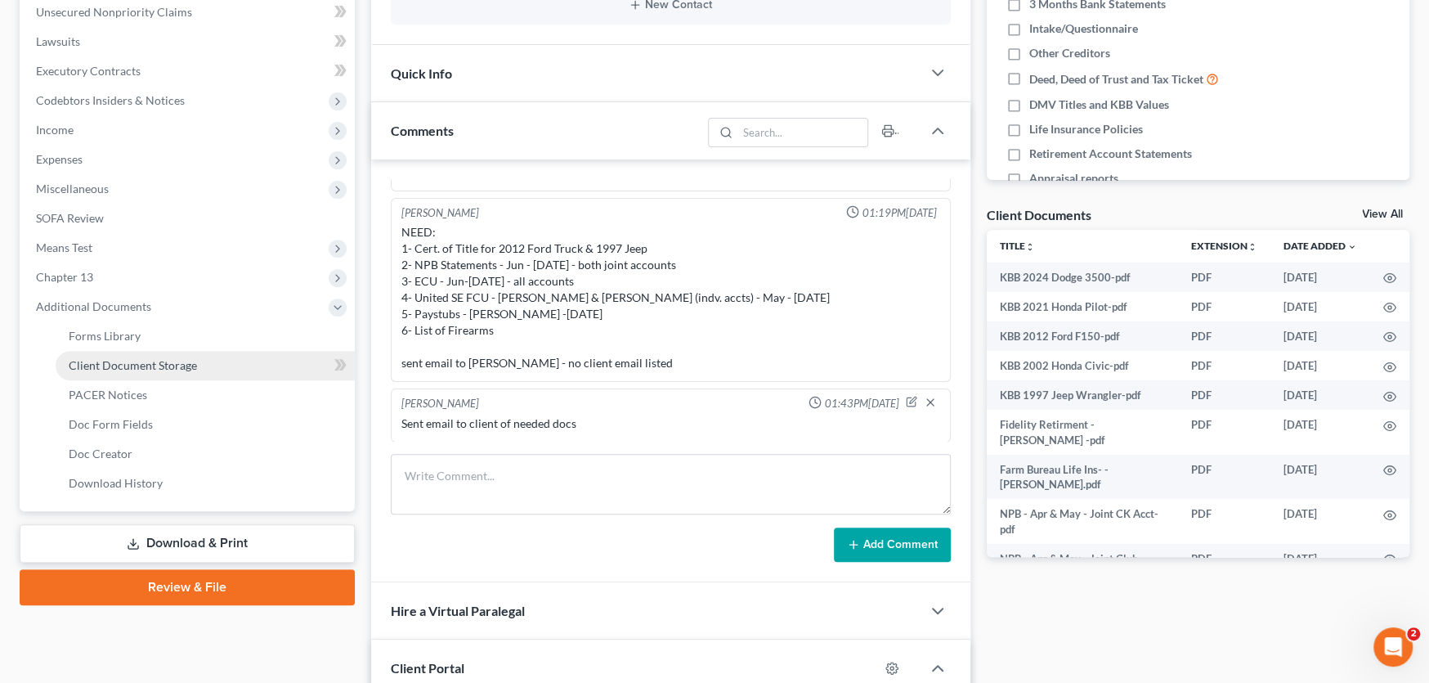
click at [120, 359] on span "Client Document Storage" at bounding box center [133, 365] width 128 height 14
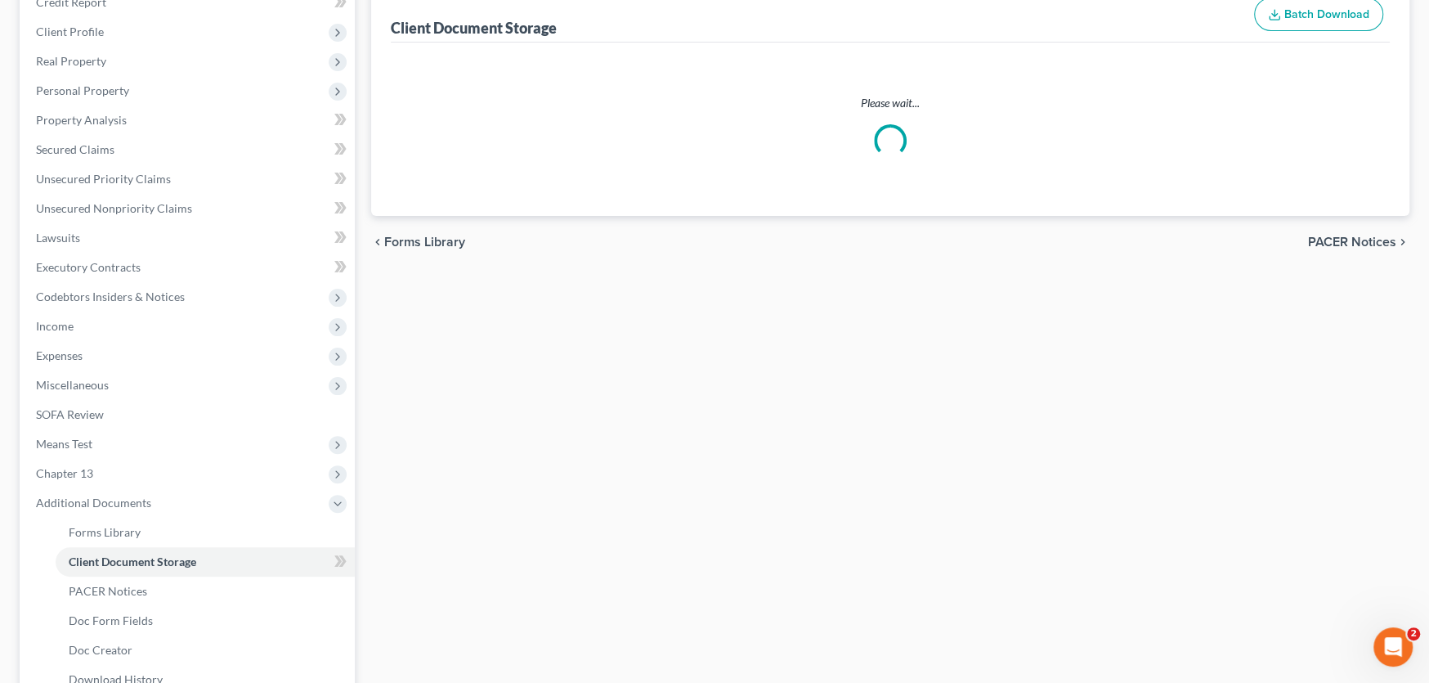
scroll to position [36, 0]
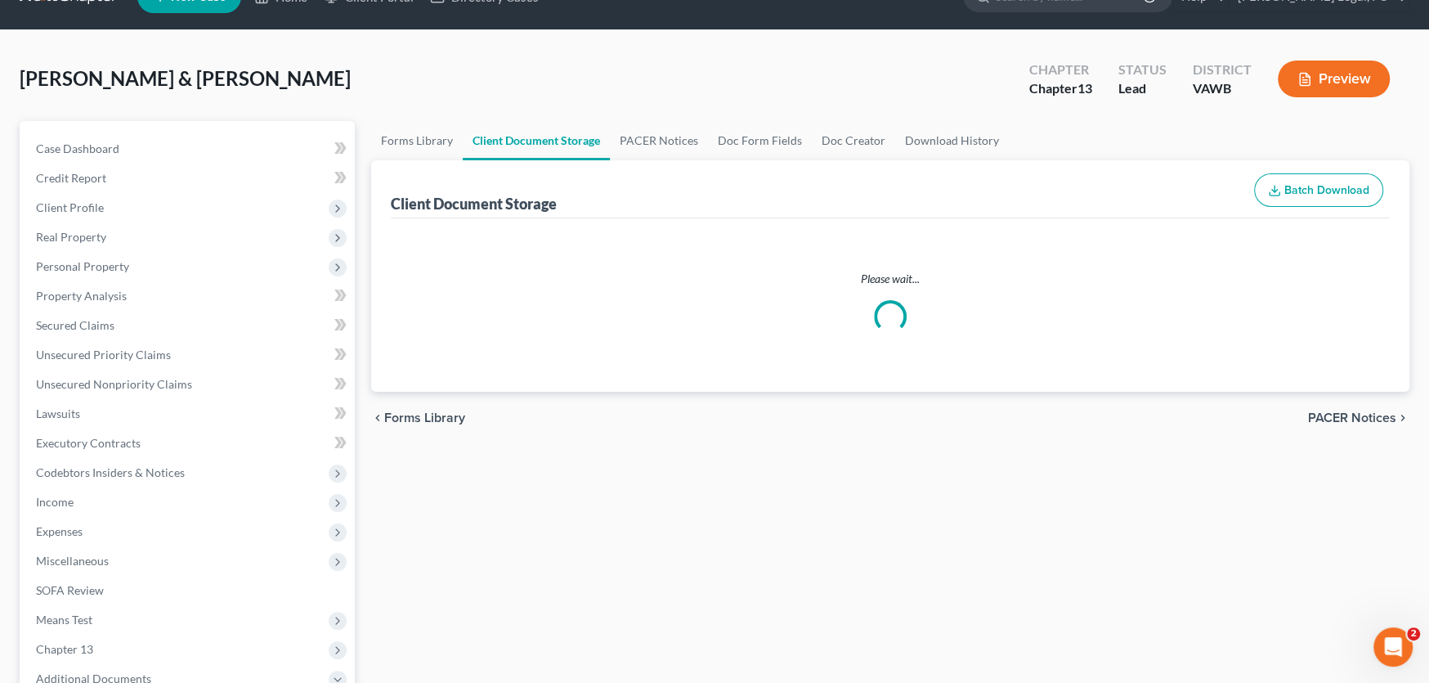
select select "0"
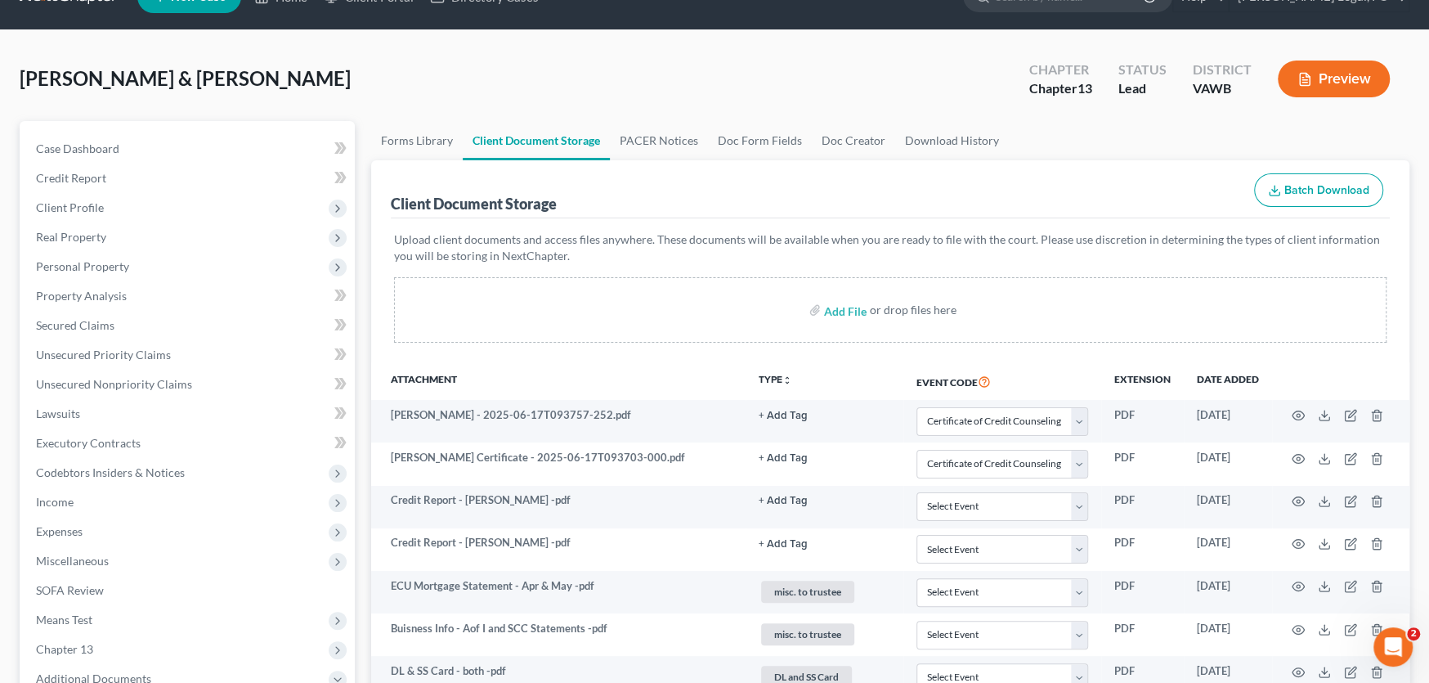
scroll to position [0, 0]
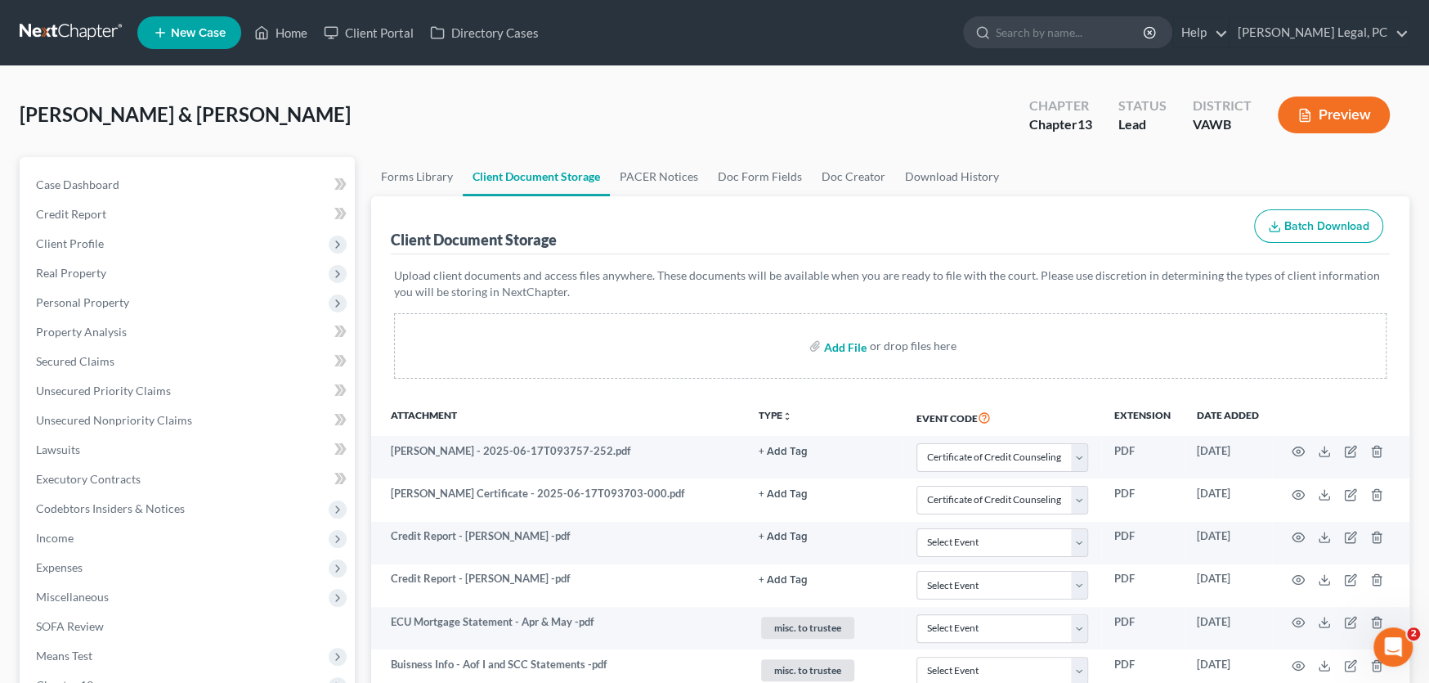
click at [829, 348] on input "file" at bounding box center [843, 345] width 39 height 29
type input "C:\fakepath\VeriFacts.pdf"
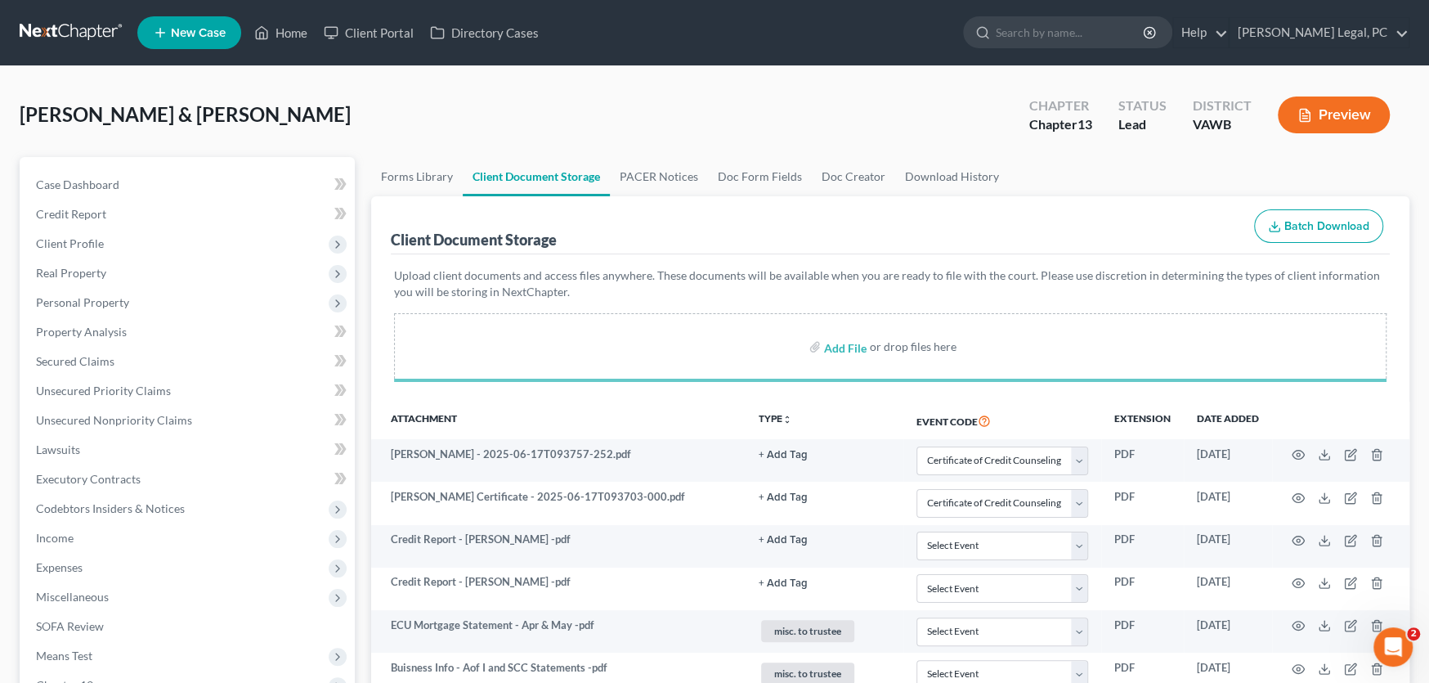
select select "0"
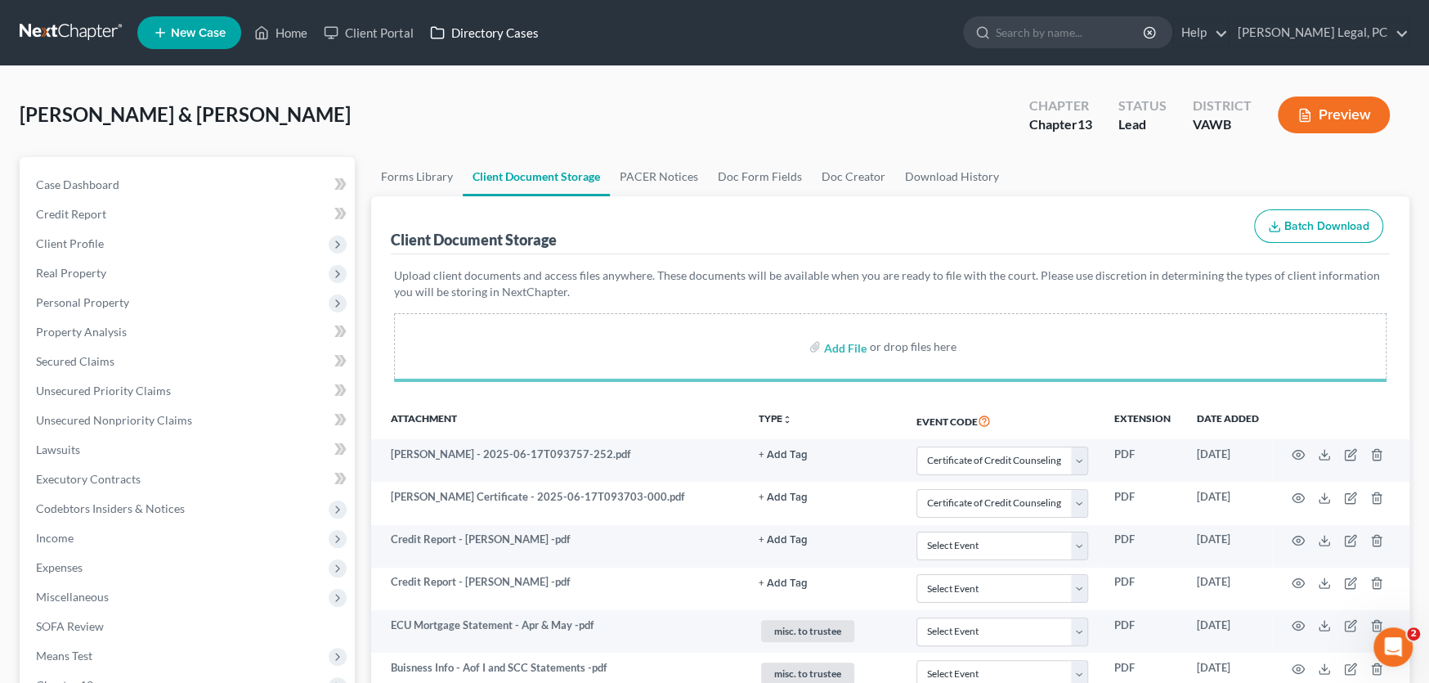
select select "0"
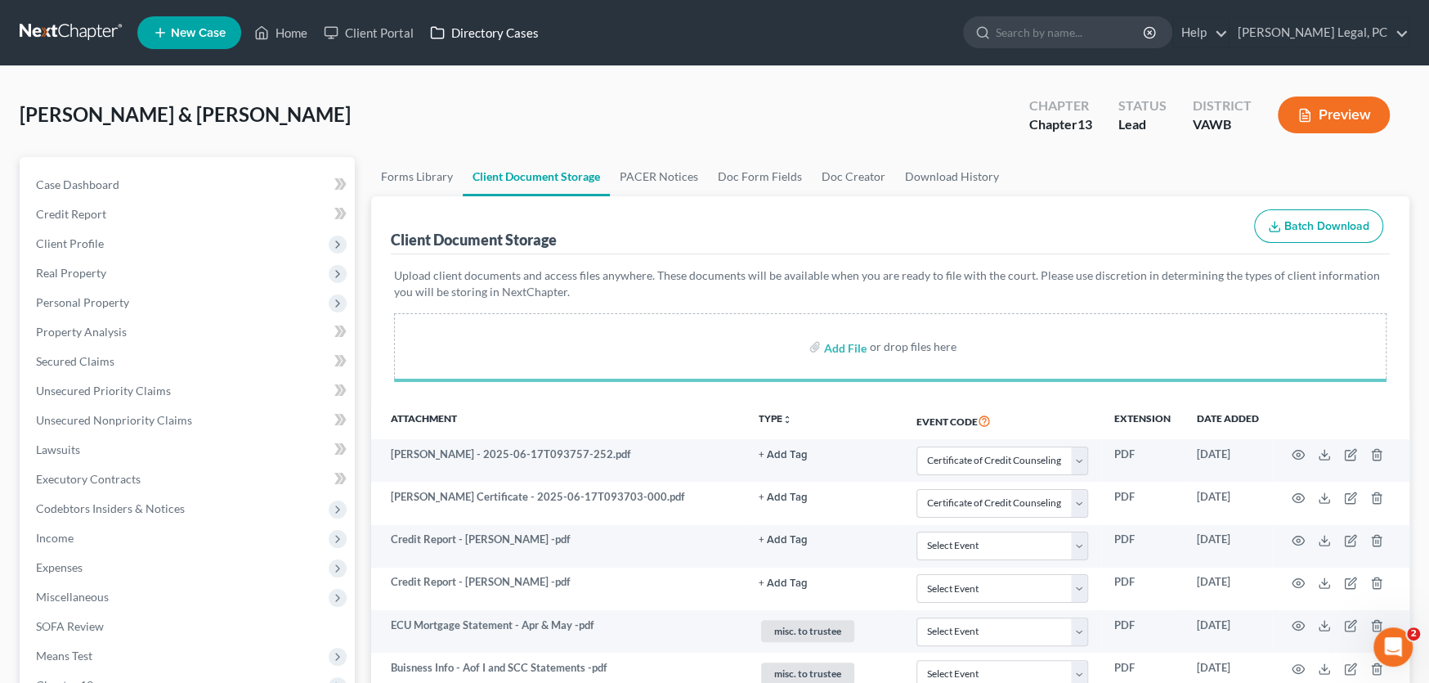
select select "0"
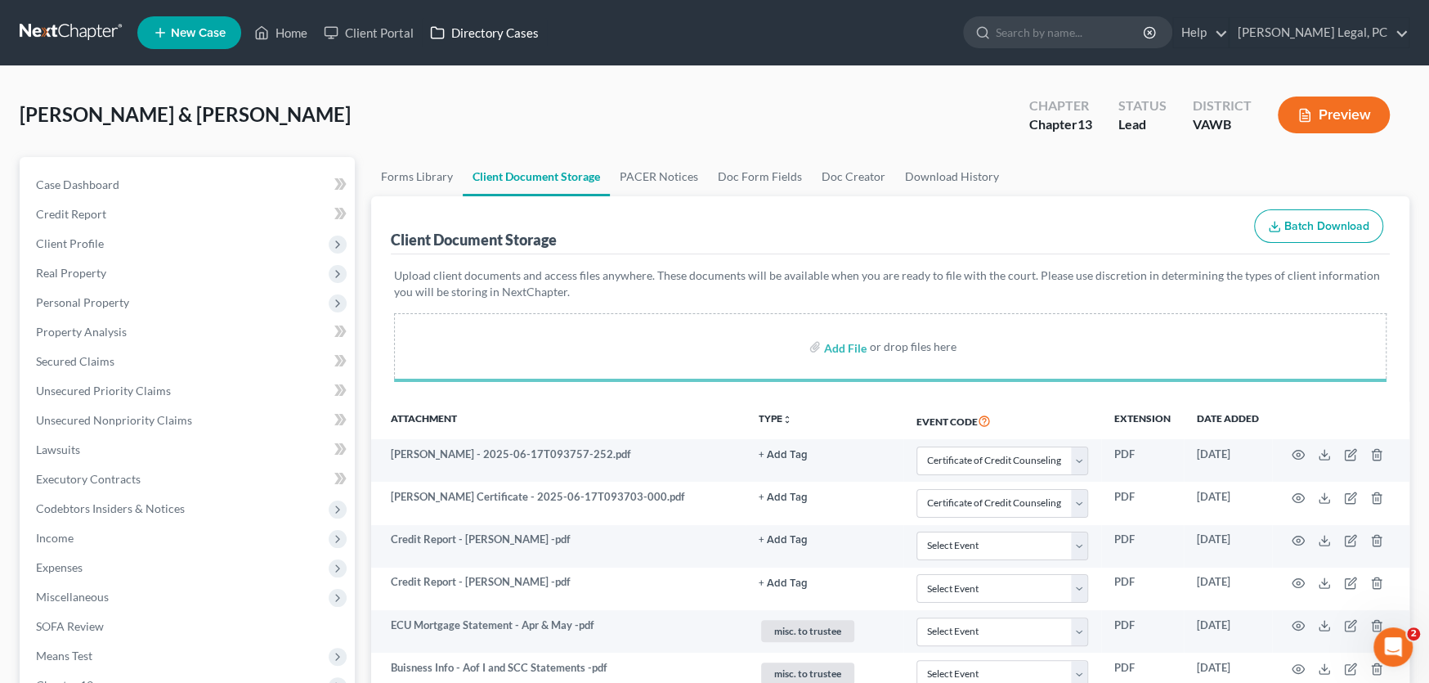
select select "0"
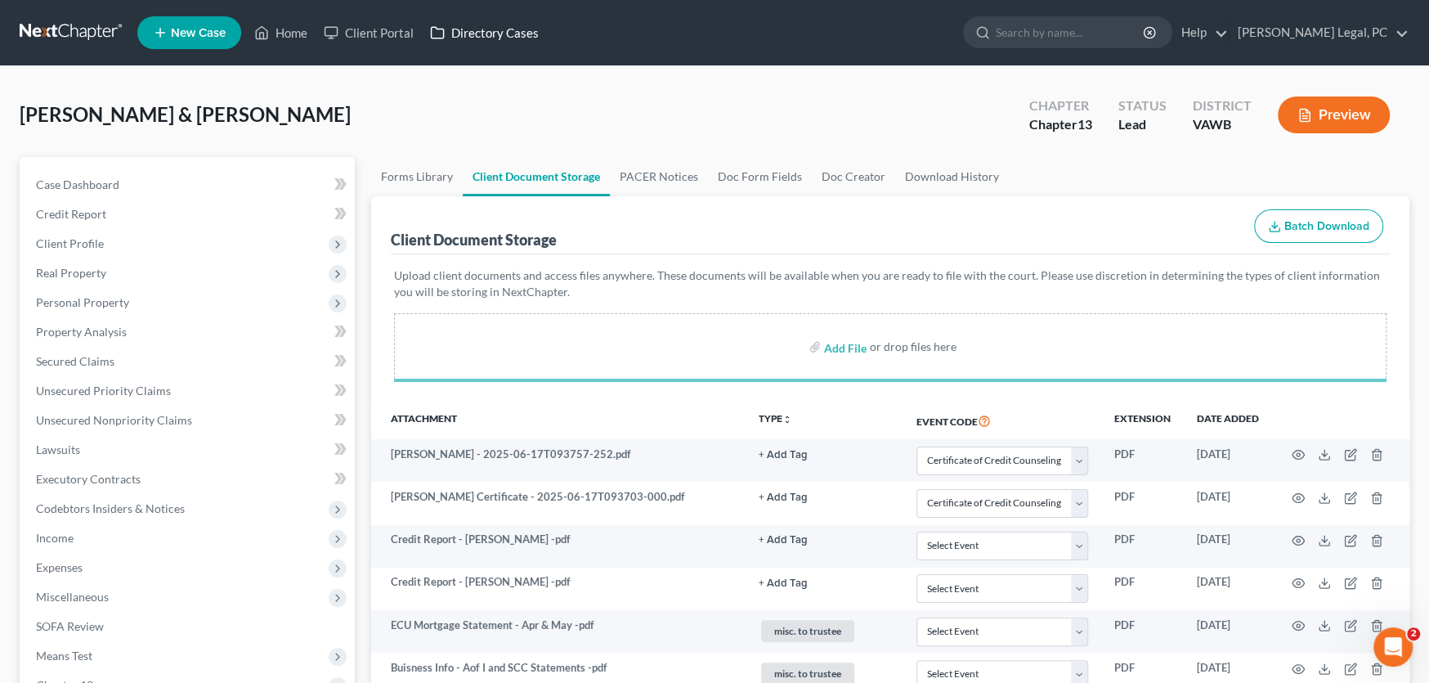
select select "0"
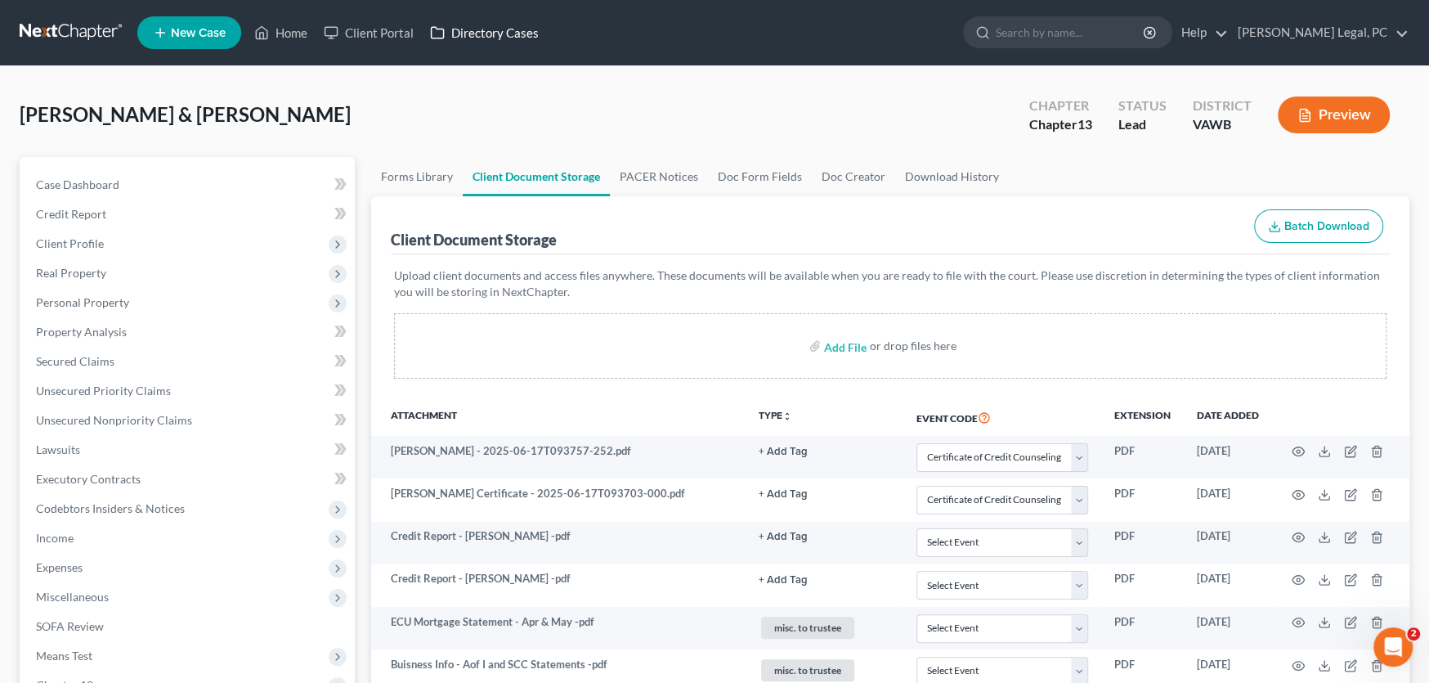
select select "0"
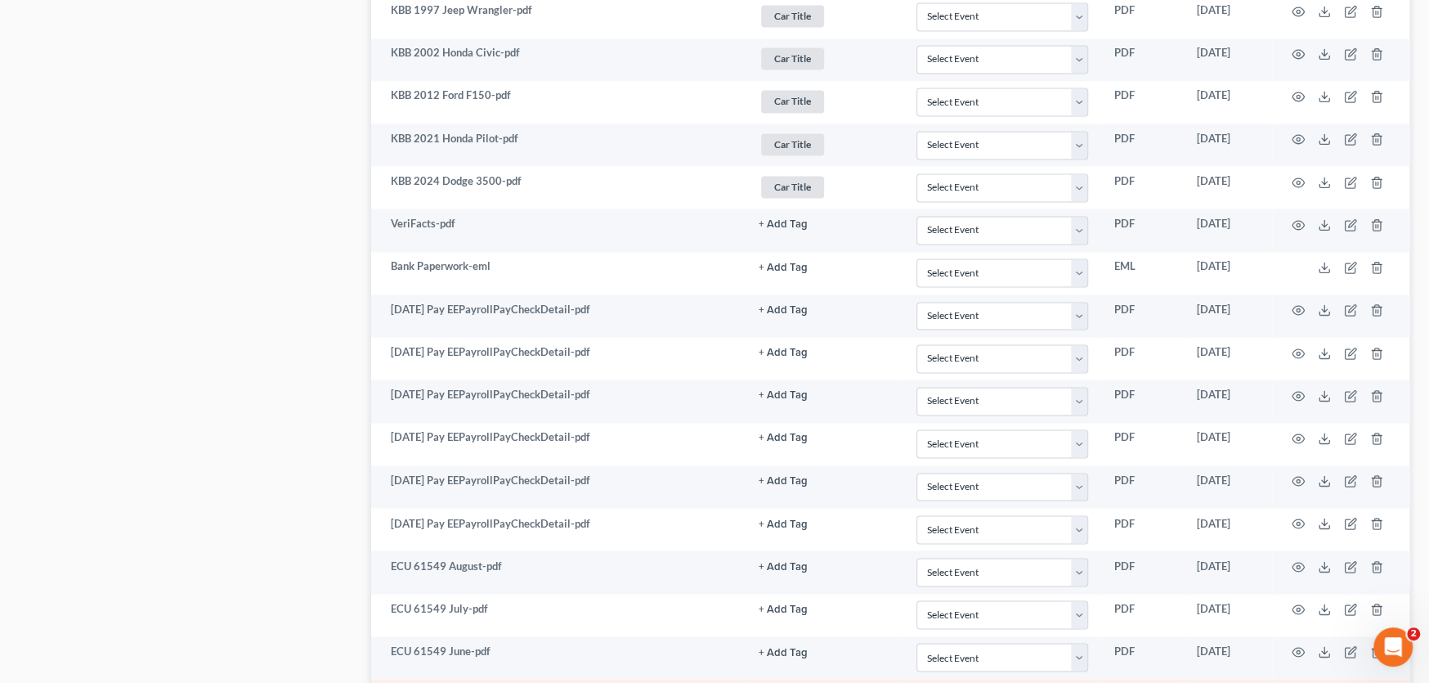
scroll to position [1891, 0]
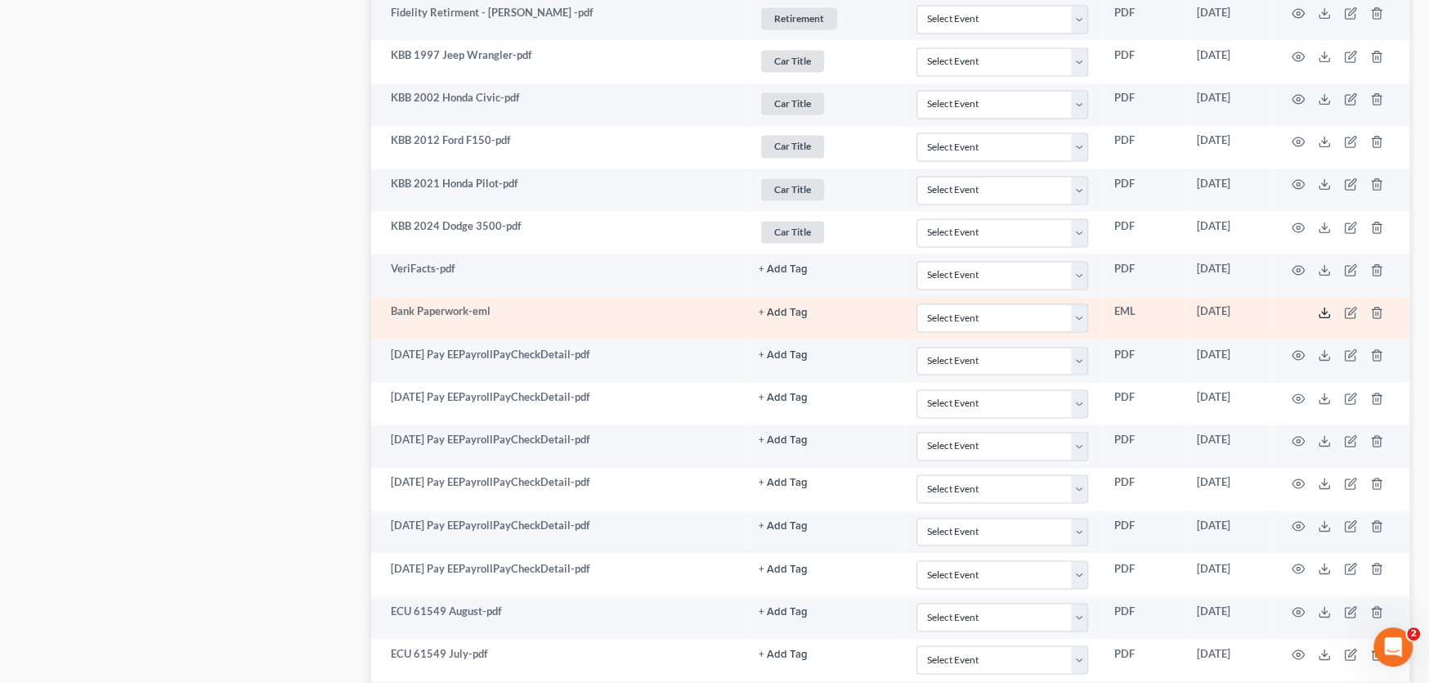
click at [1320, 306] on icon at bounding box center [1324, 312] width 13 height 13
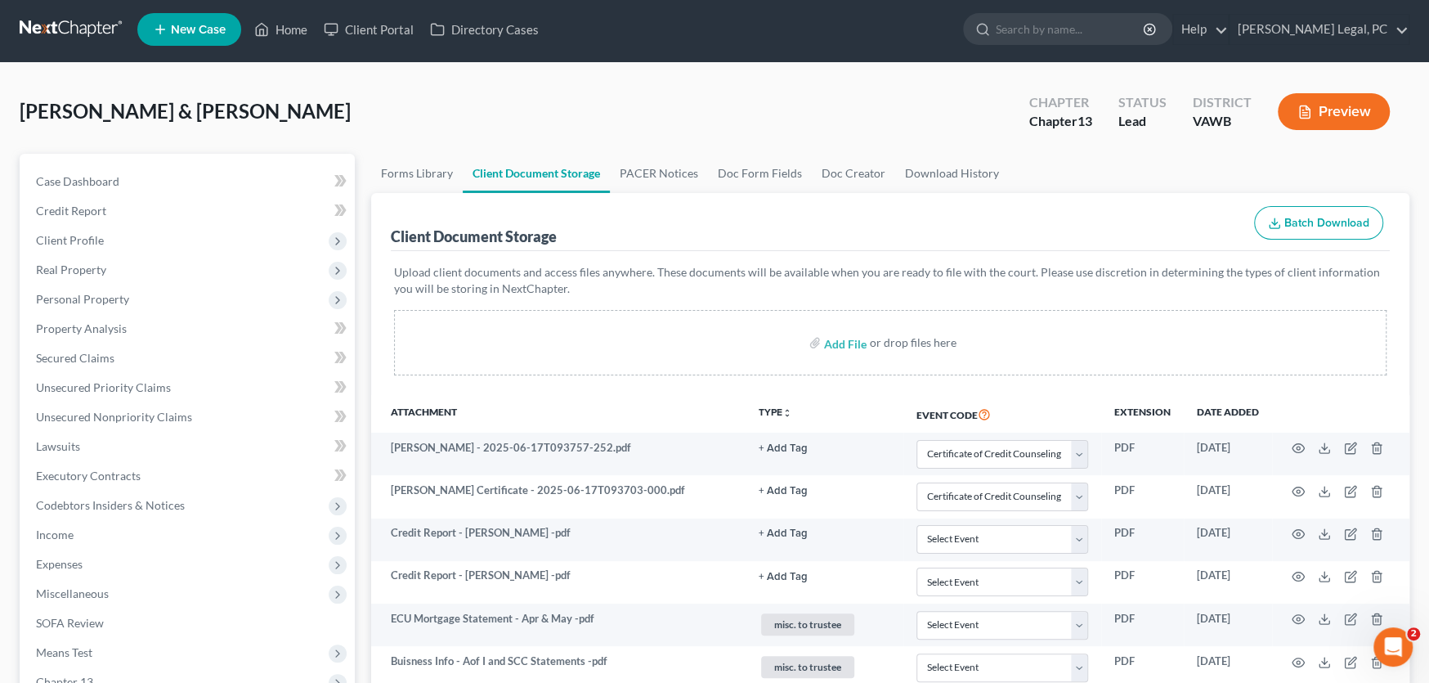
scroll to position [0, 0]
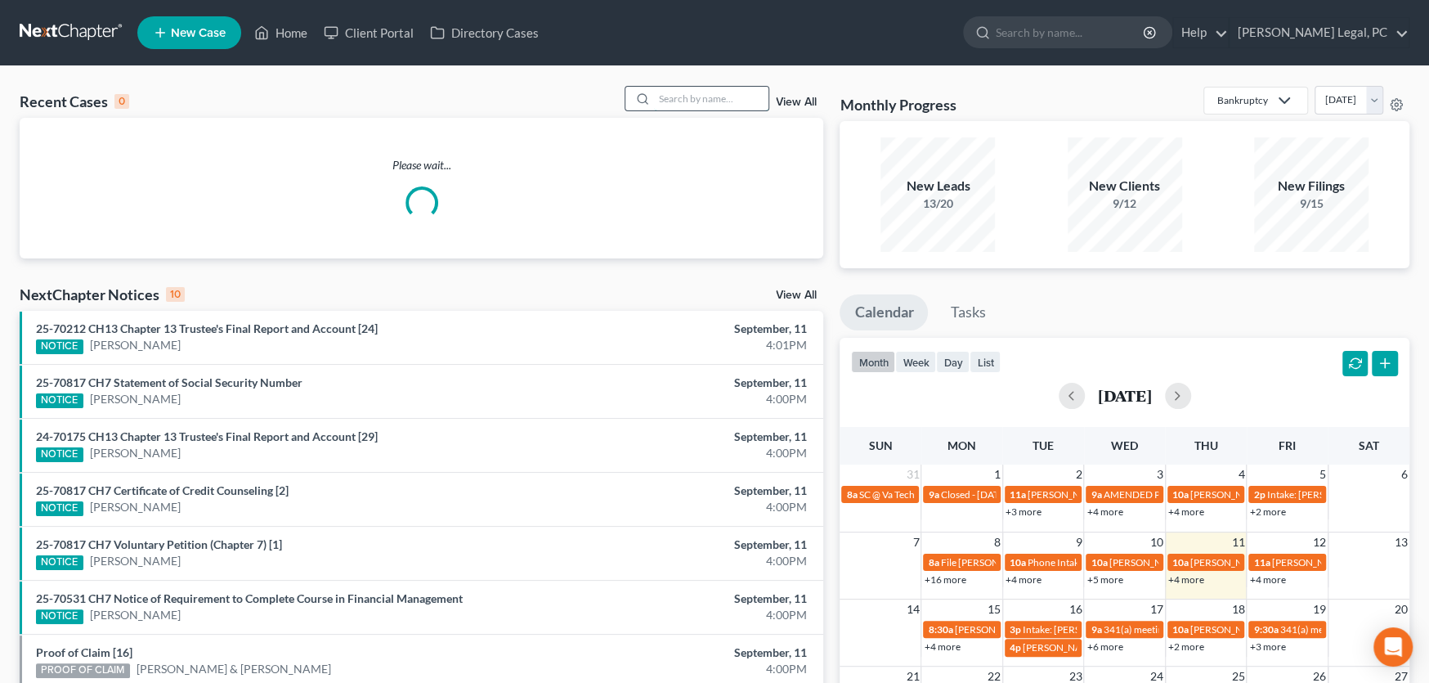
click at [671, 97] on input "search" at bounding box center [711, 99] width 114 height 24
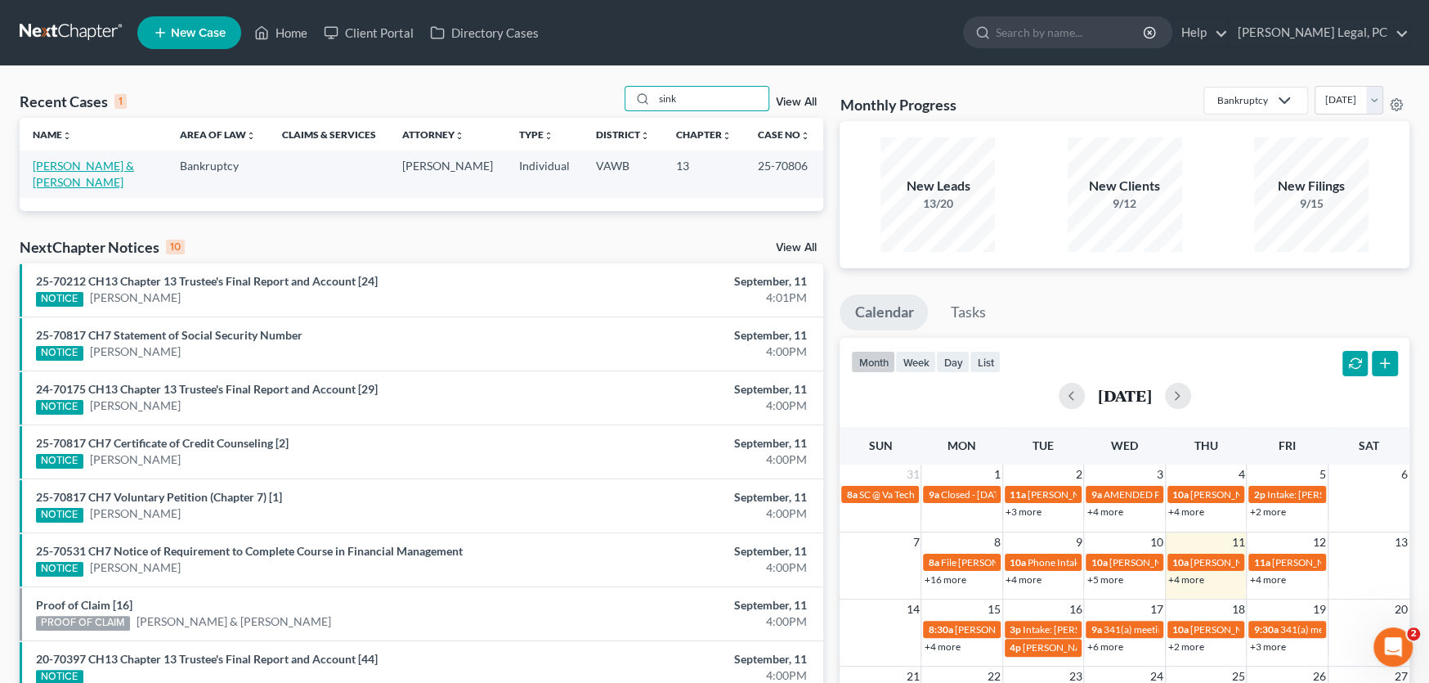
type input "sink"
click at [102, 169] on link "[PERSON_NAME] & [PERSON_NAME]" at bounding box center [83, 174] width 101 height 30
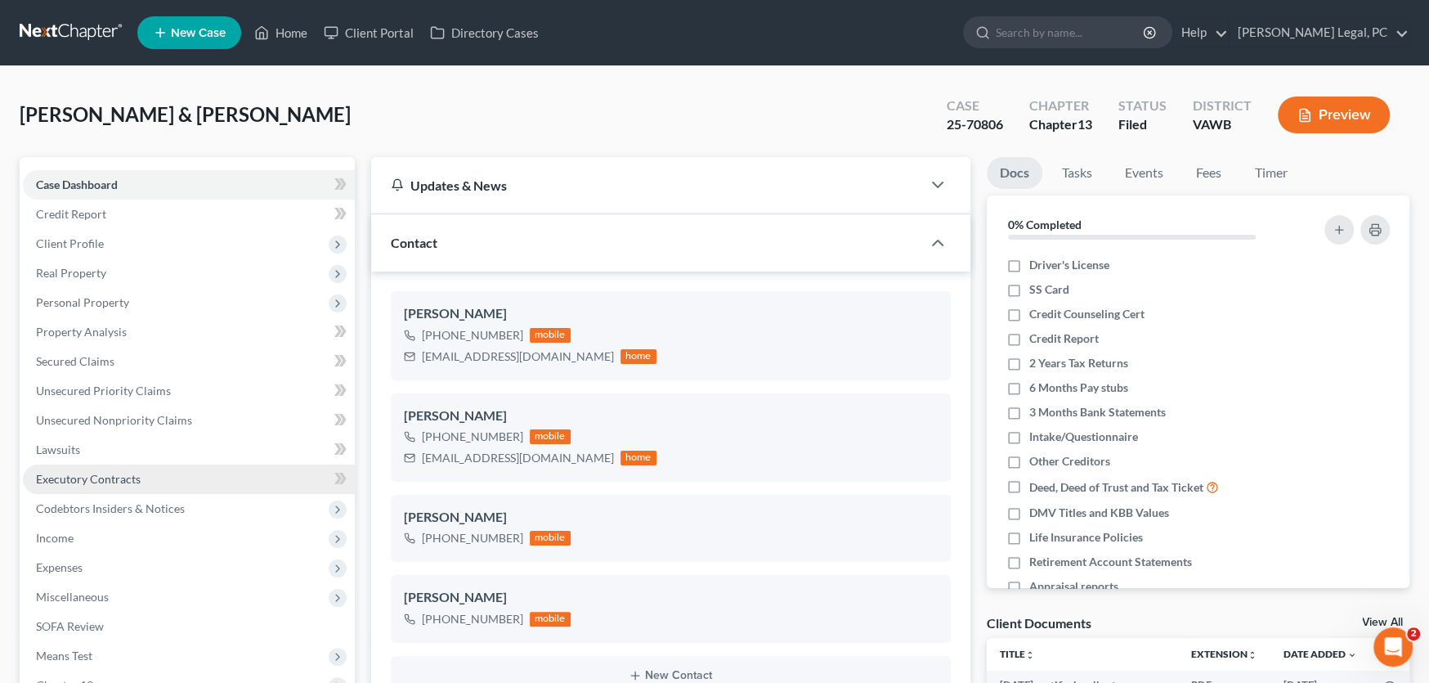
scroll to position [711, 0]
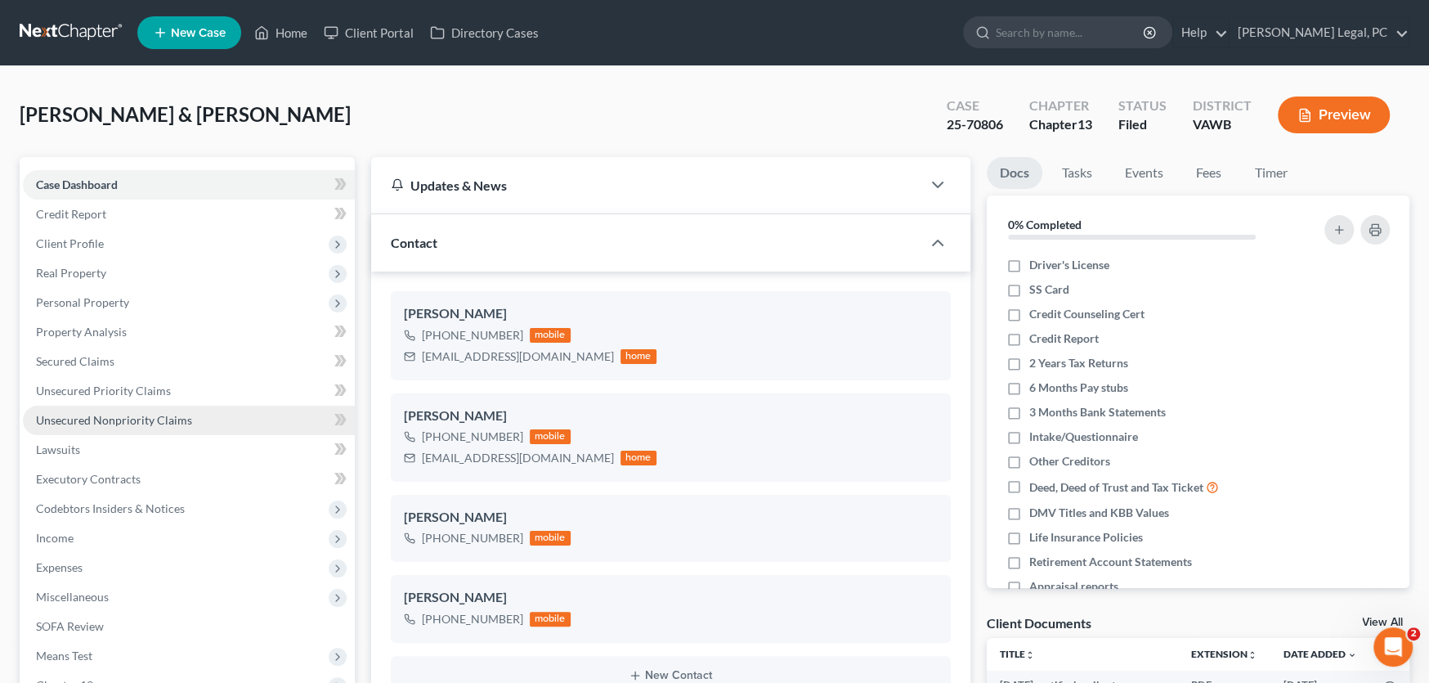
click at [142, 419] on span "Unsecured Nonpriority Claims" at bounding box center [114, 420] width 156 height 14
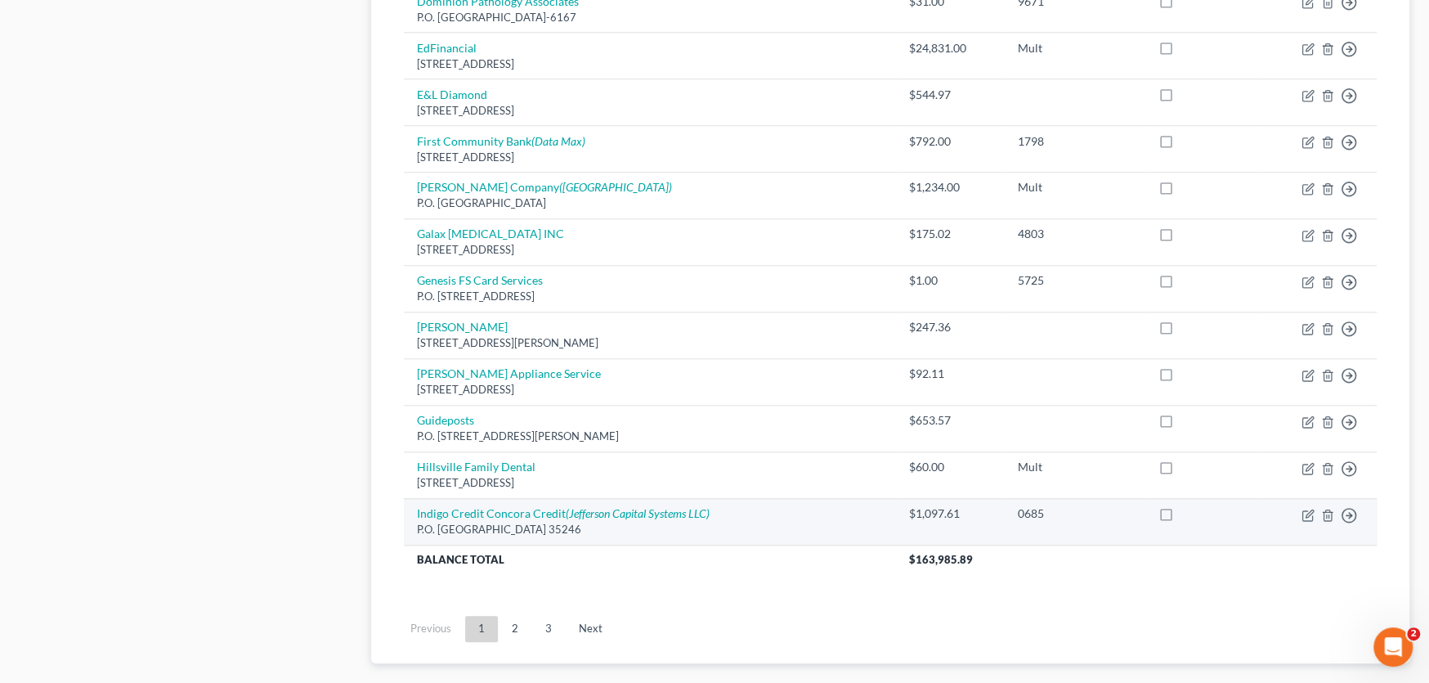
scroll to position [1145, 0]
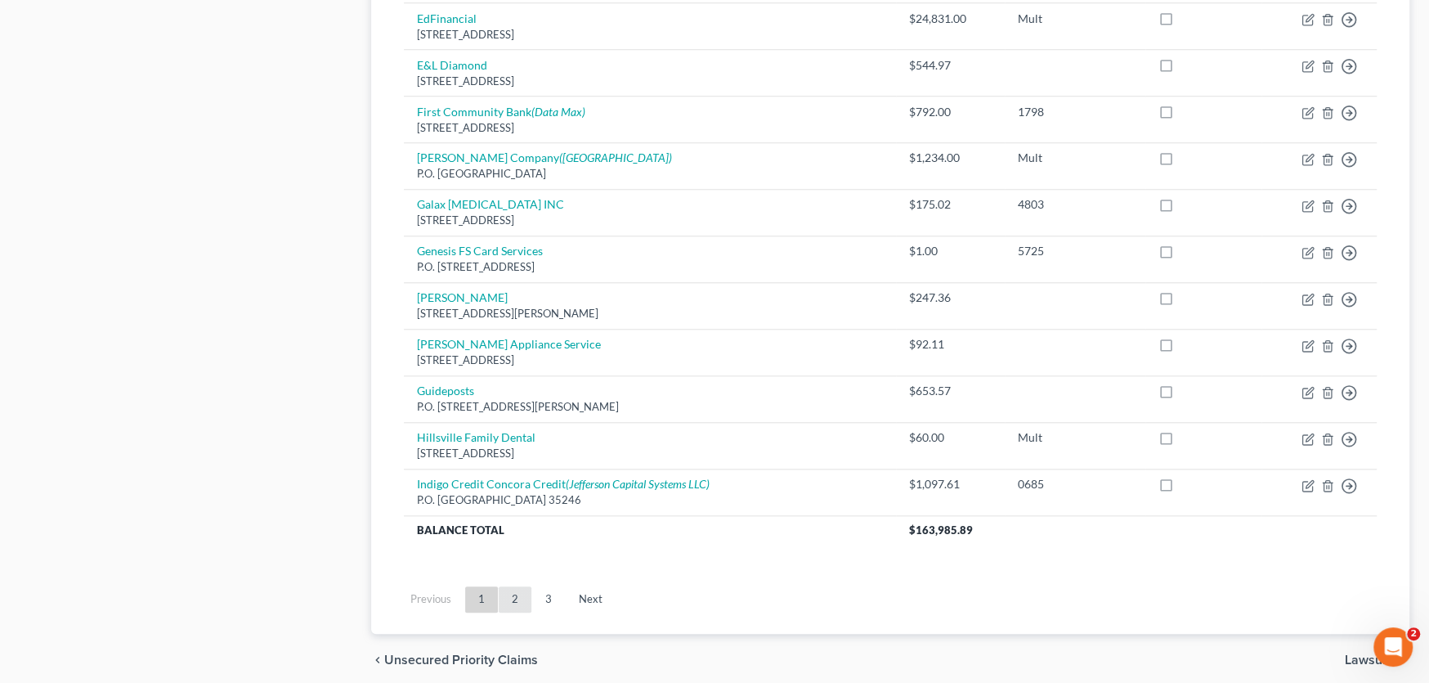
click at [516, 588] on link "2" at bounding box center [515, 599] width 33 height 26
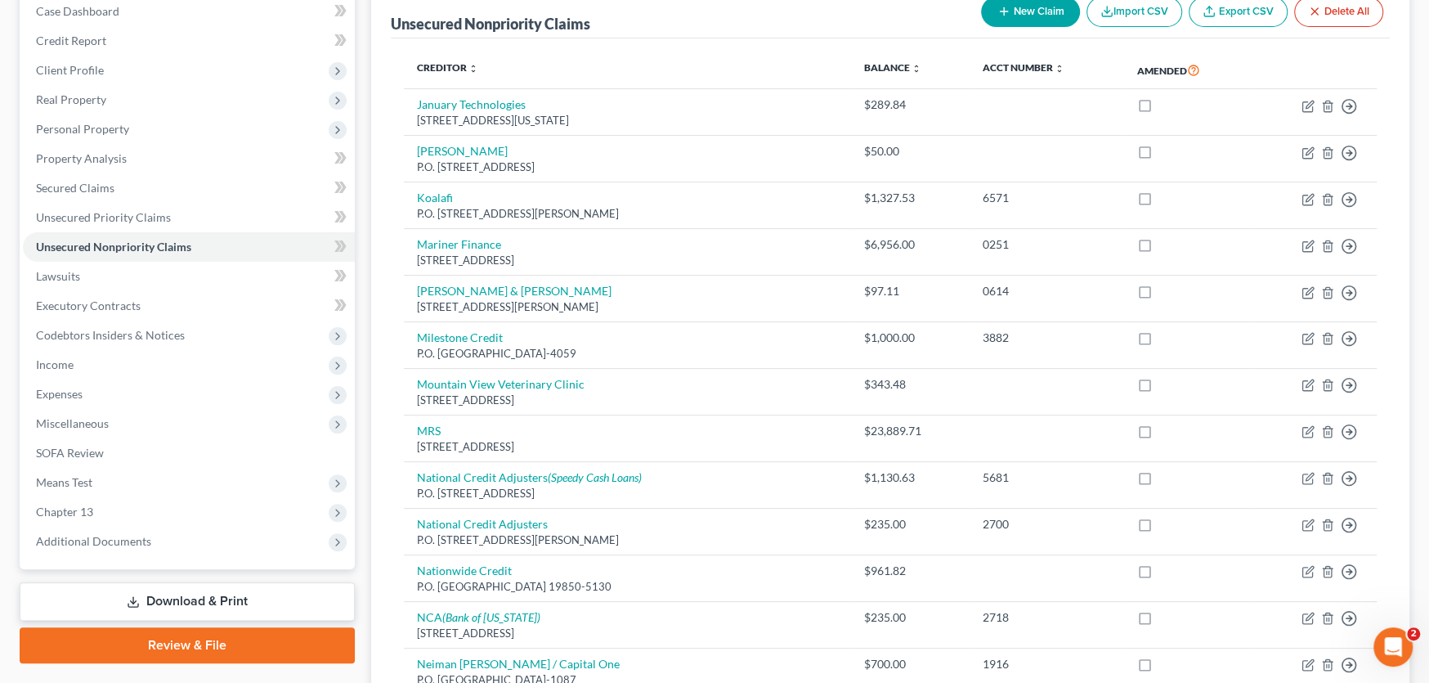
scroll to position [164, 0]
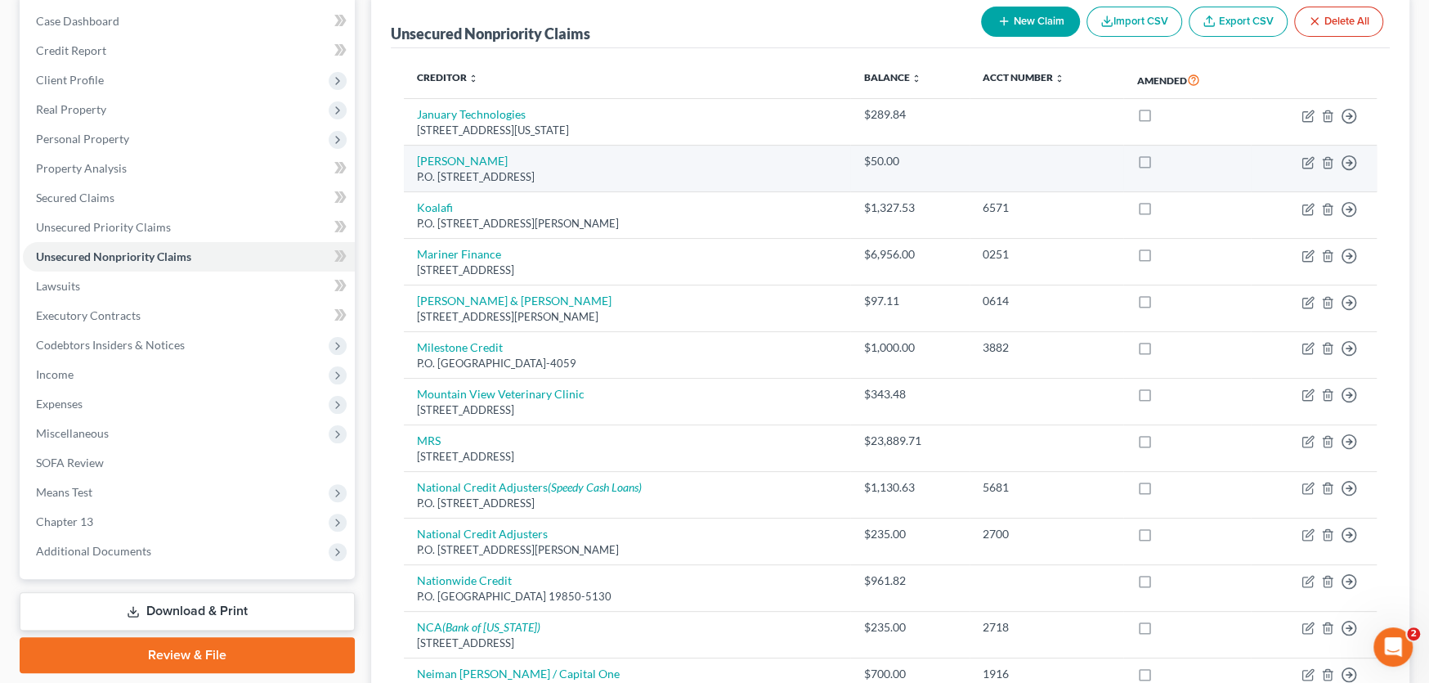
click at [651, 161] on td "John Spence P.O. Box 823, Hillsville, VA 24343" at bounding box center [627, 169] width 446 height 47
click at [649, 173] on div "P.O. Box 823, Hillsville, VA 24343" at bounding box center [627, 177] width 420 height 16
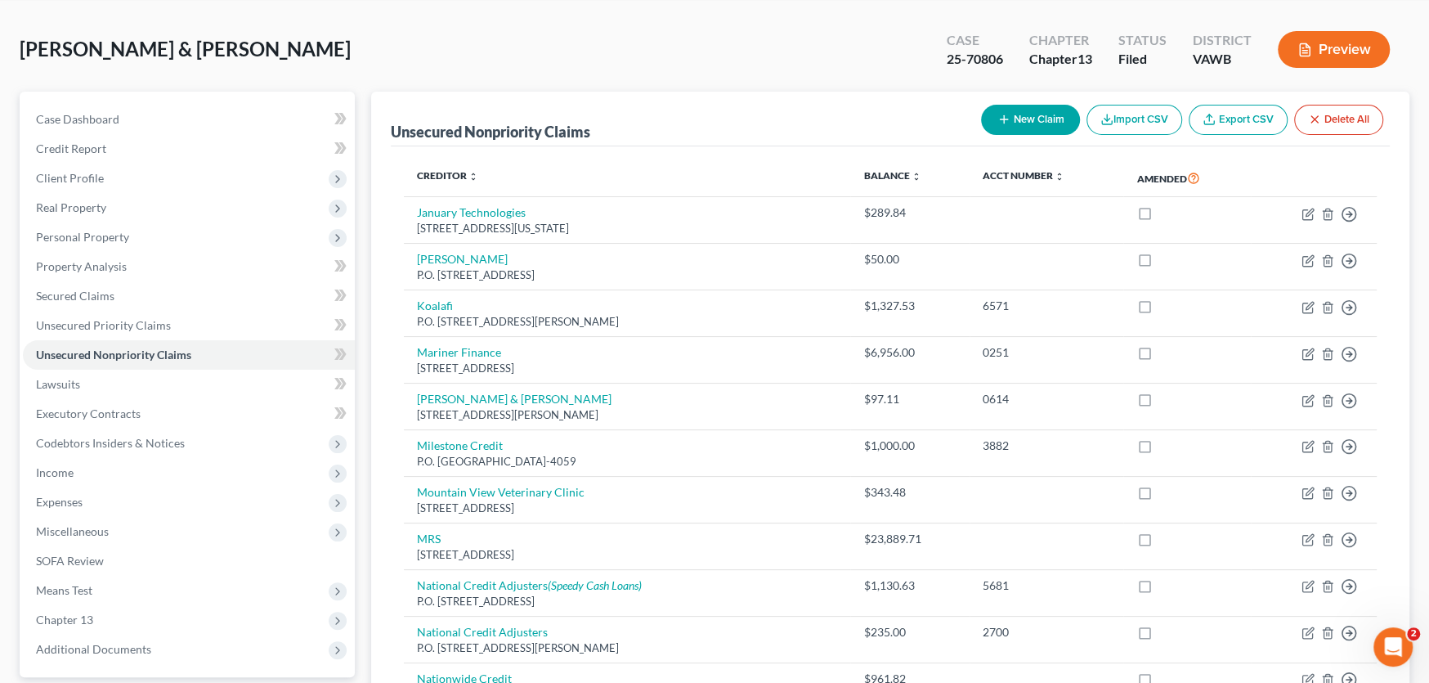
scroll to position [0, 0]
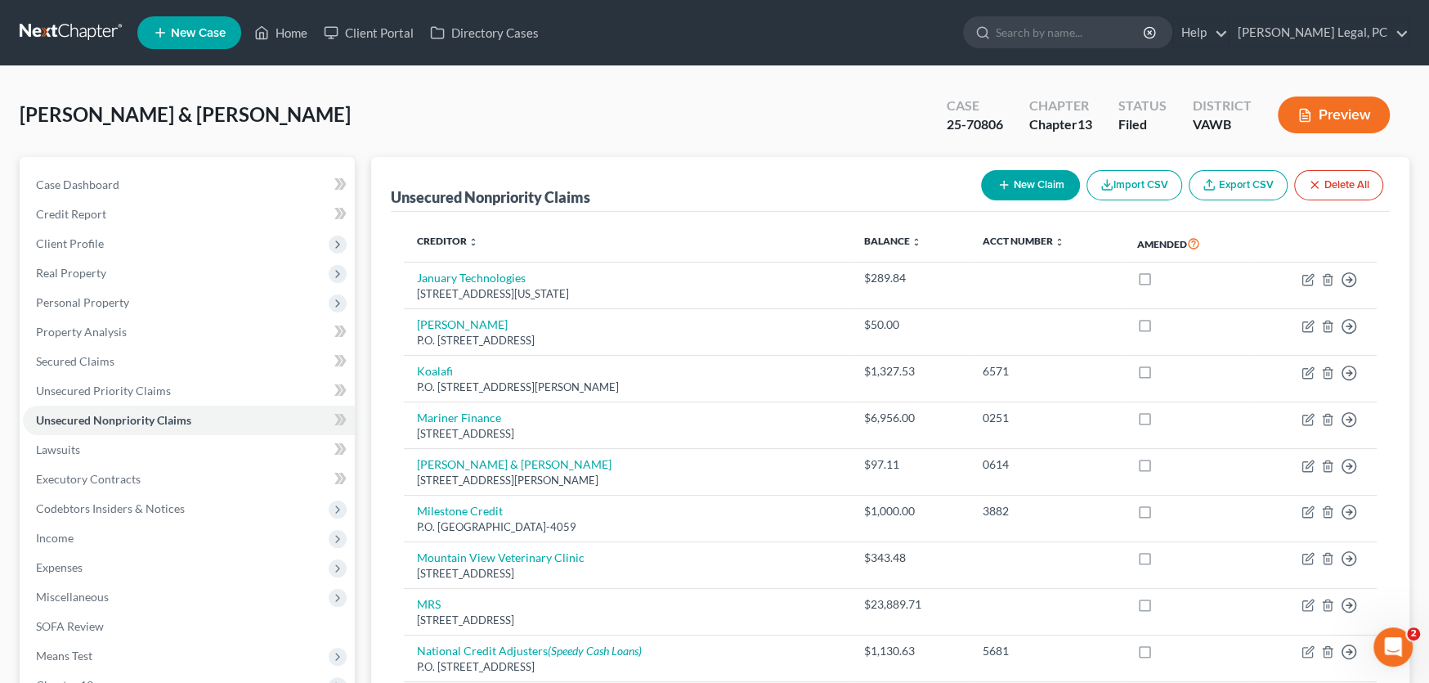
click at [65, 35] on link at bounding box center [72, 32] width 105 height 29
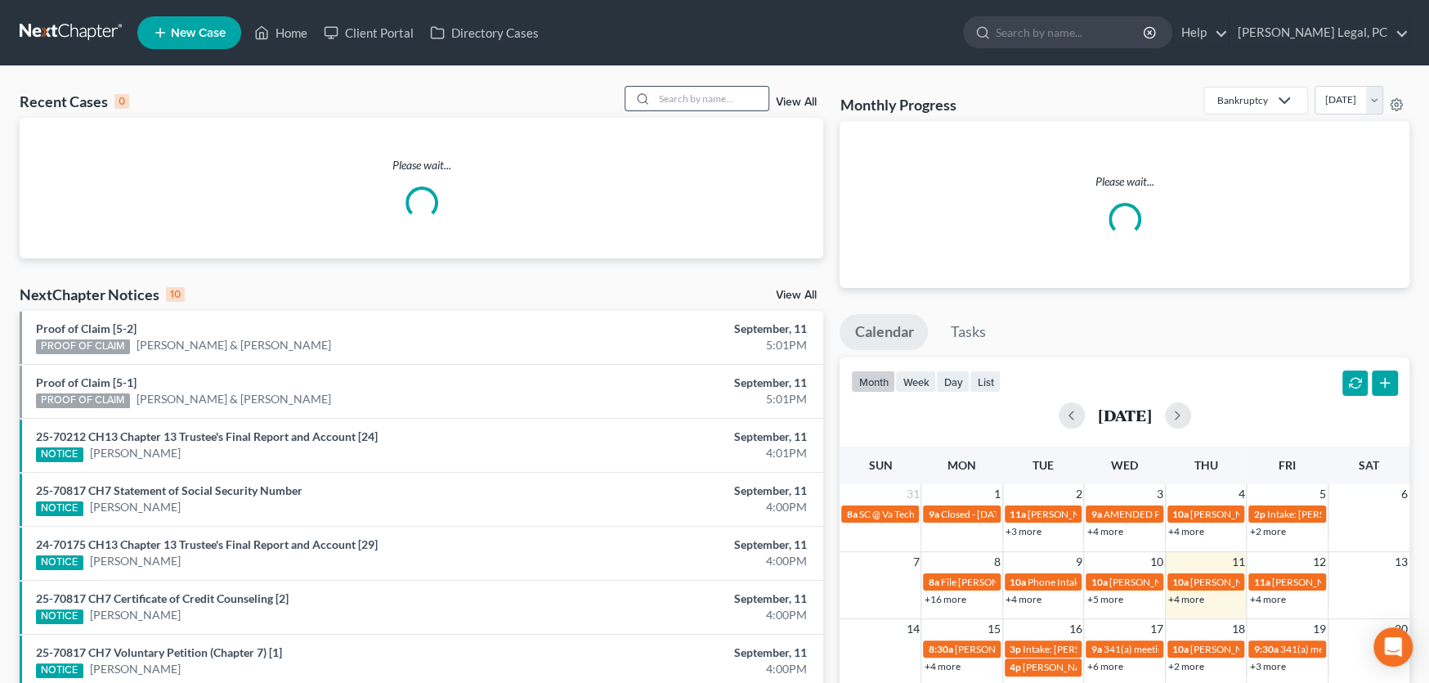
click at [679, 101] on input "search" at bounding box center [711, 99] width 114 height 24
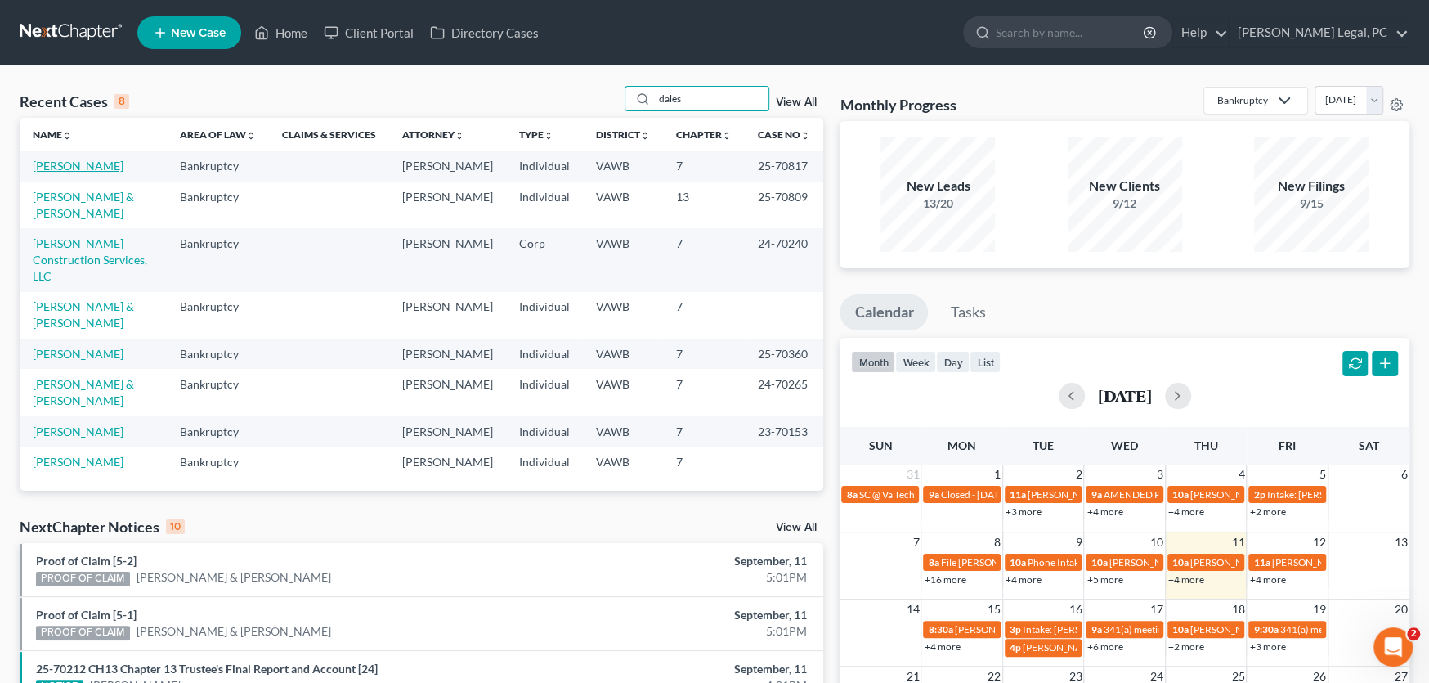
type input "dales"
click at [63, 164] on link "[PERSON_NAME]" at bounding box center [78, 166] width 91 height 14
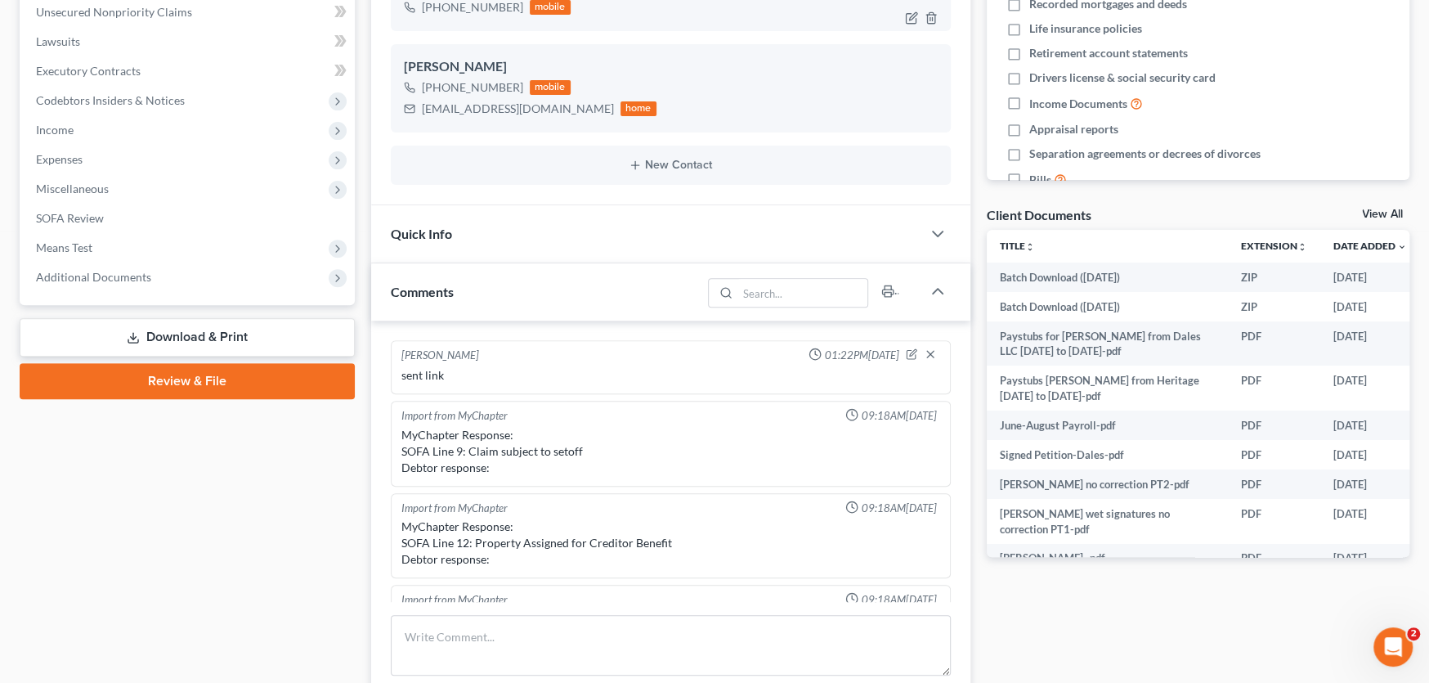
scroll to position [1804, 0]
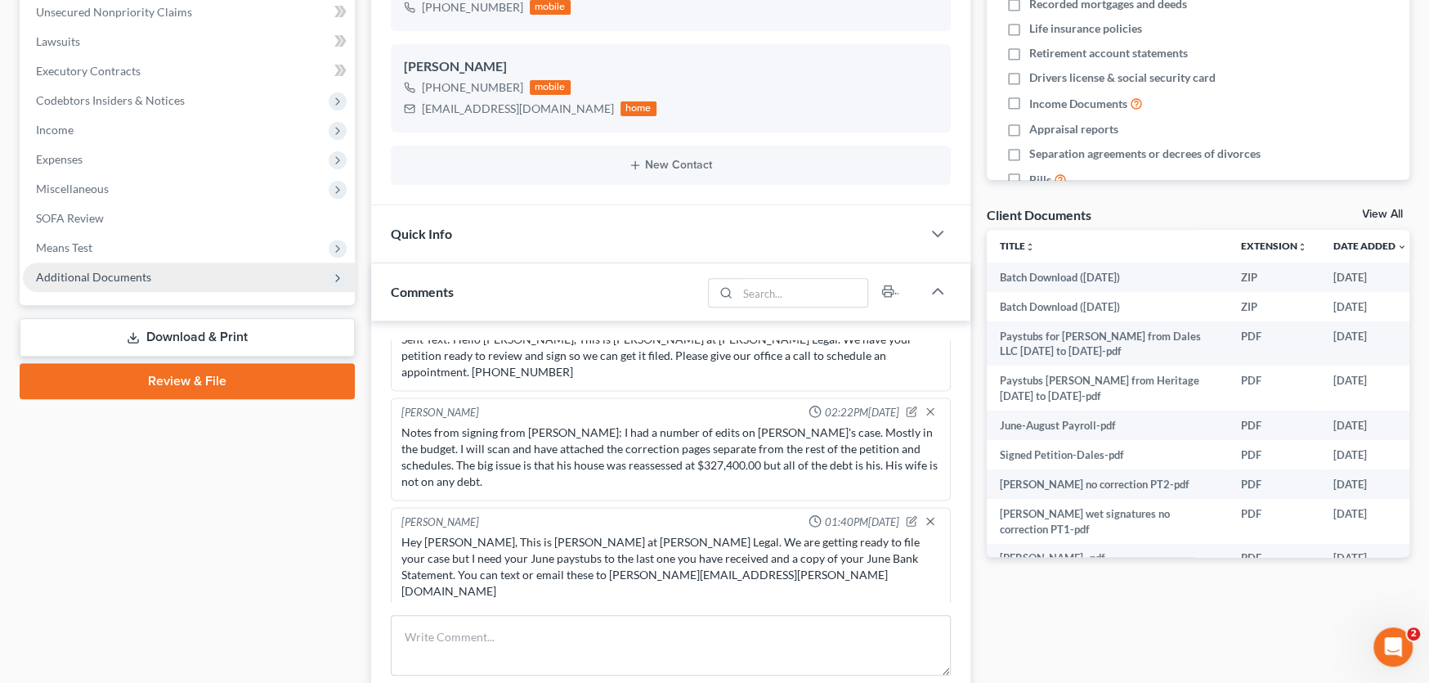
click at [84, 272] on span "Additional Documents" at bounding box center [93, 277] width 115 height 14
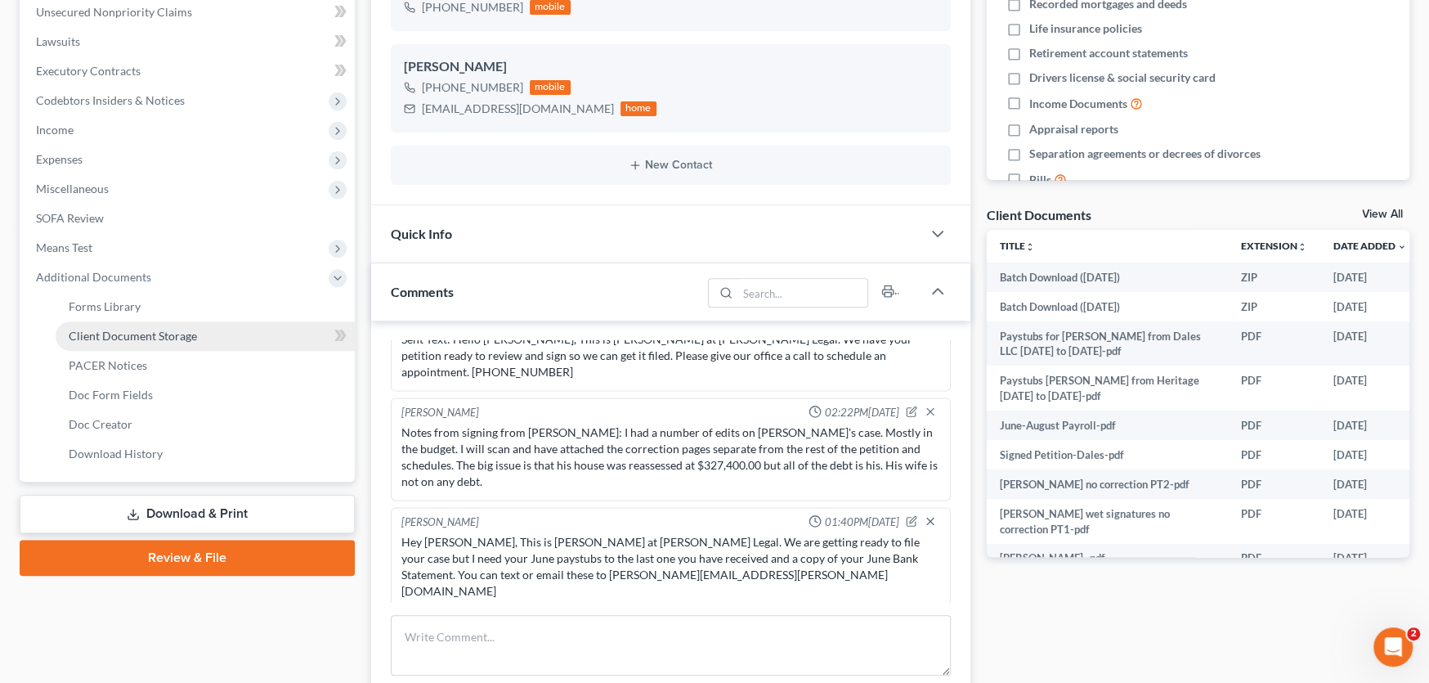
click at [106, 329] on span "Client Document Storage" at bounding box center [133, 336] width 128 height 14
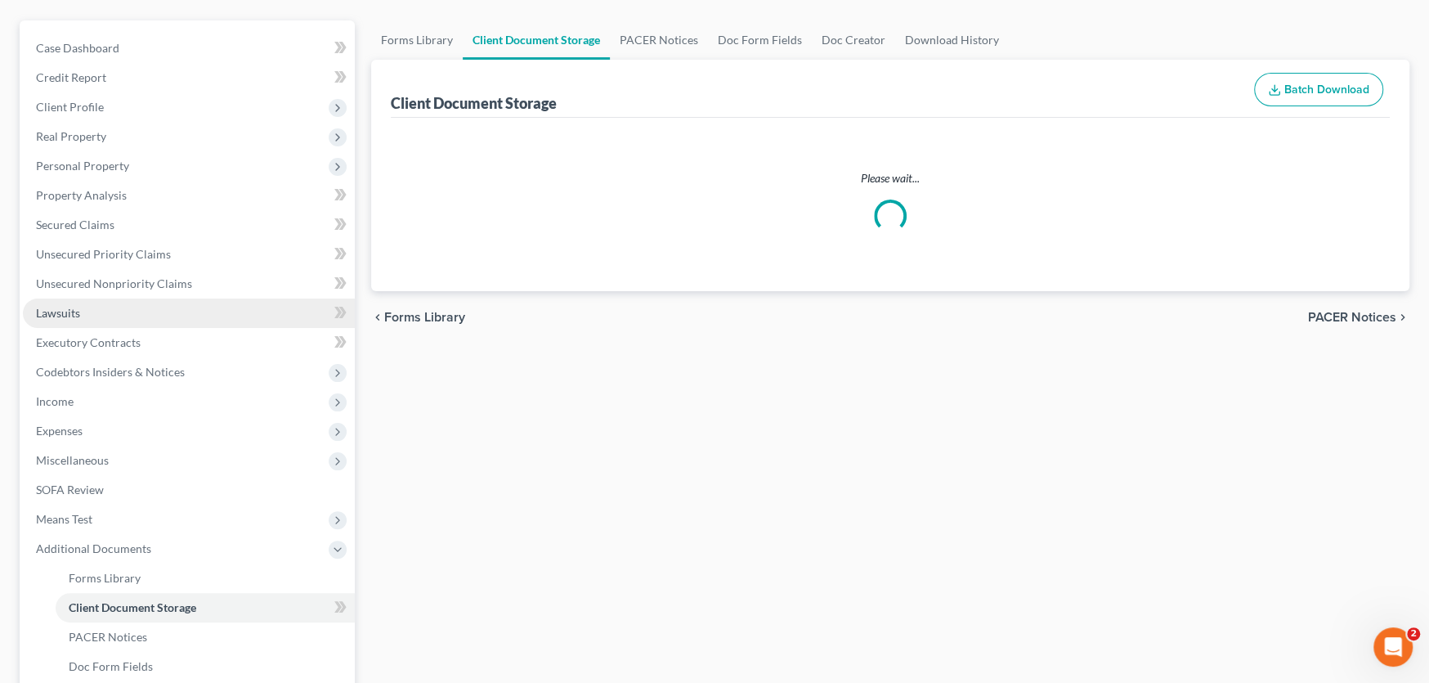
scroll to position [49, 0]
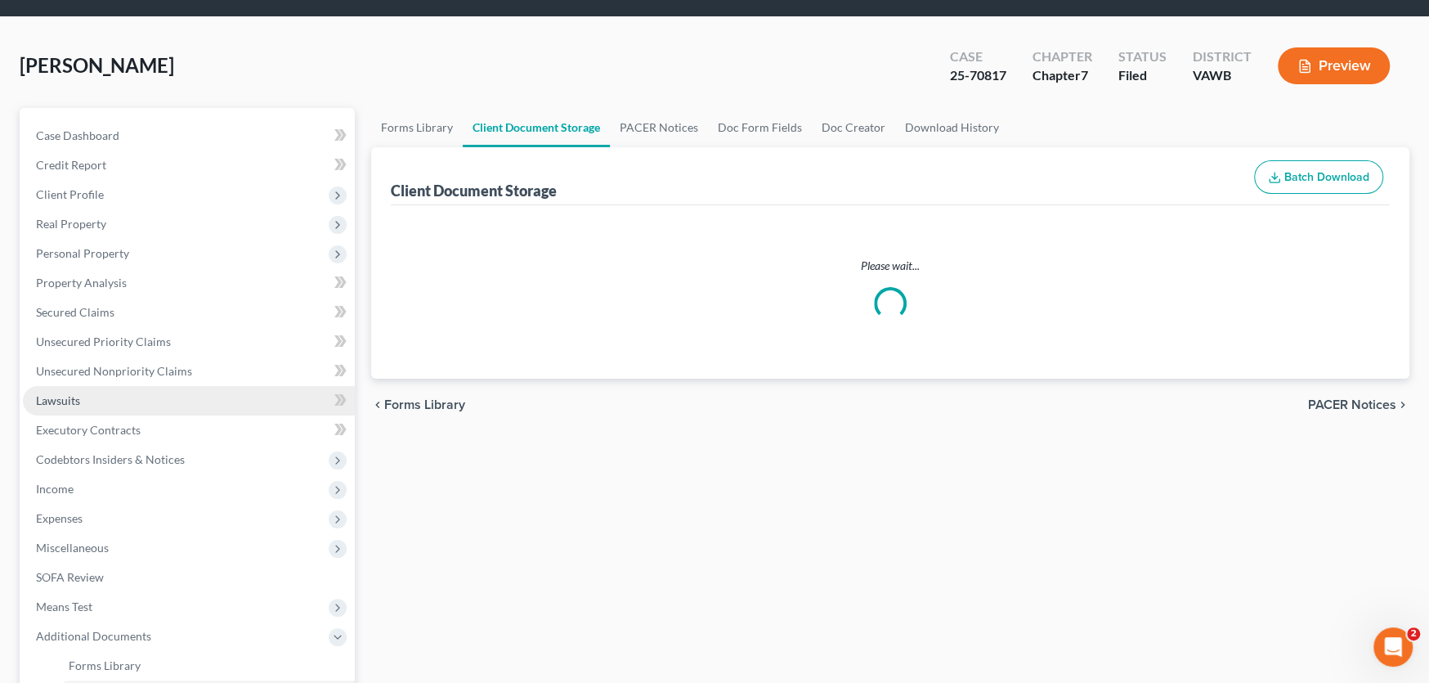
select select "0"
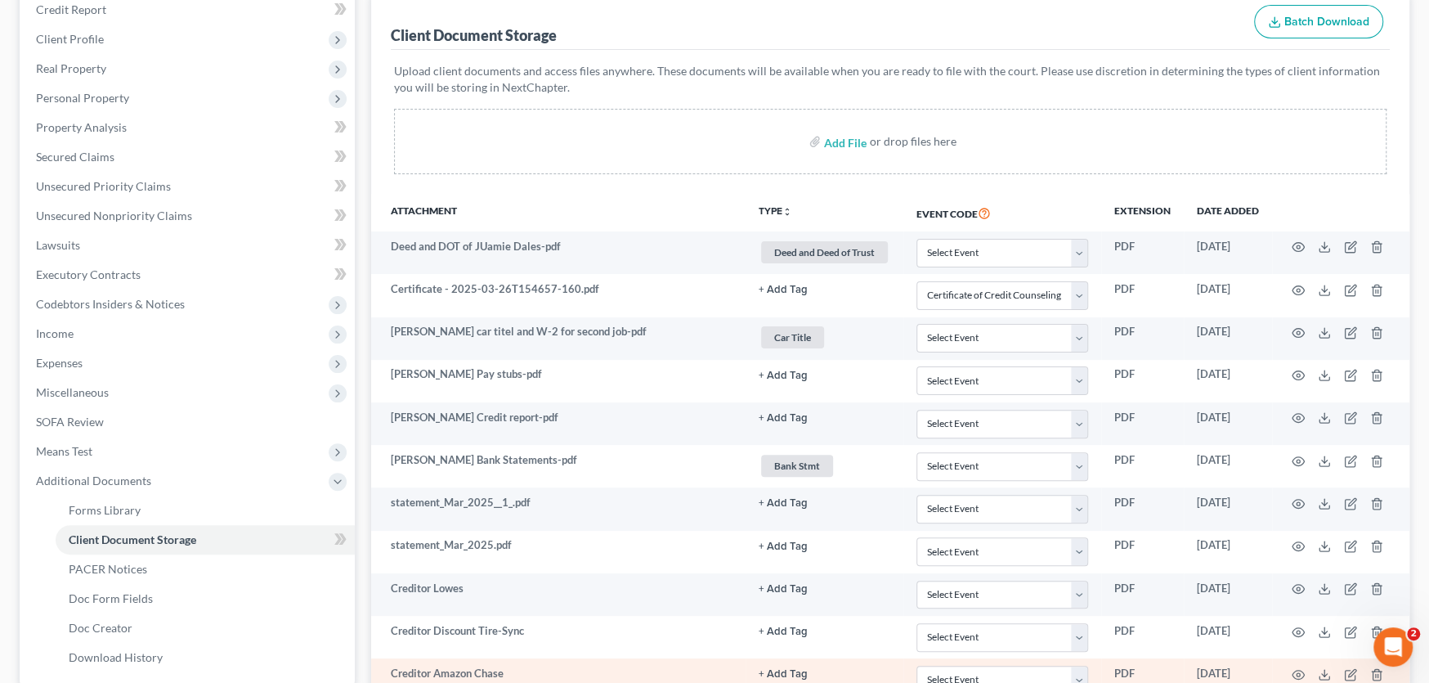
scroll to position [17, 0]
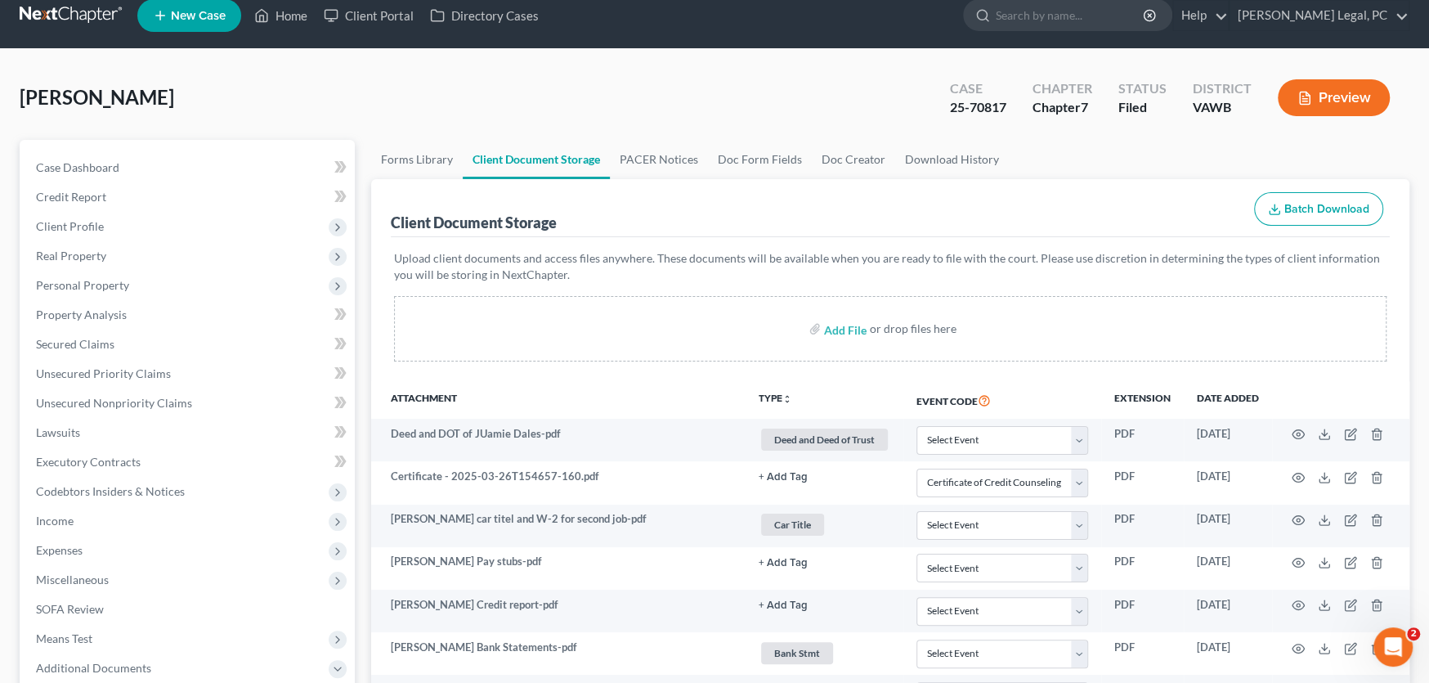
select select "0"
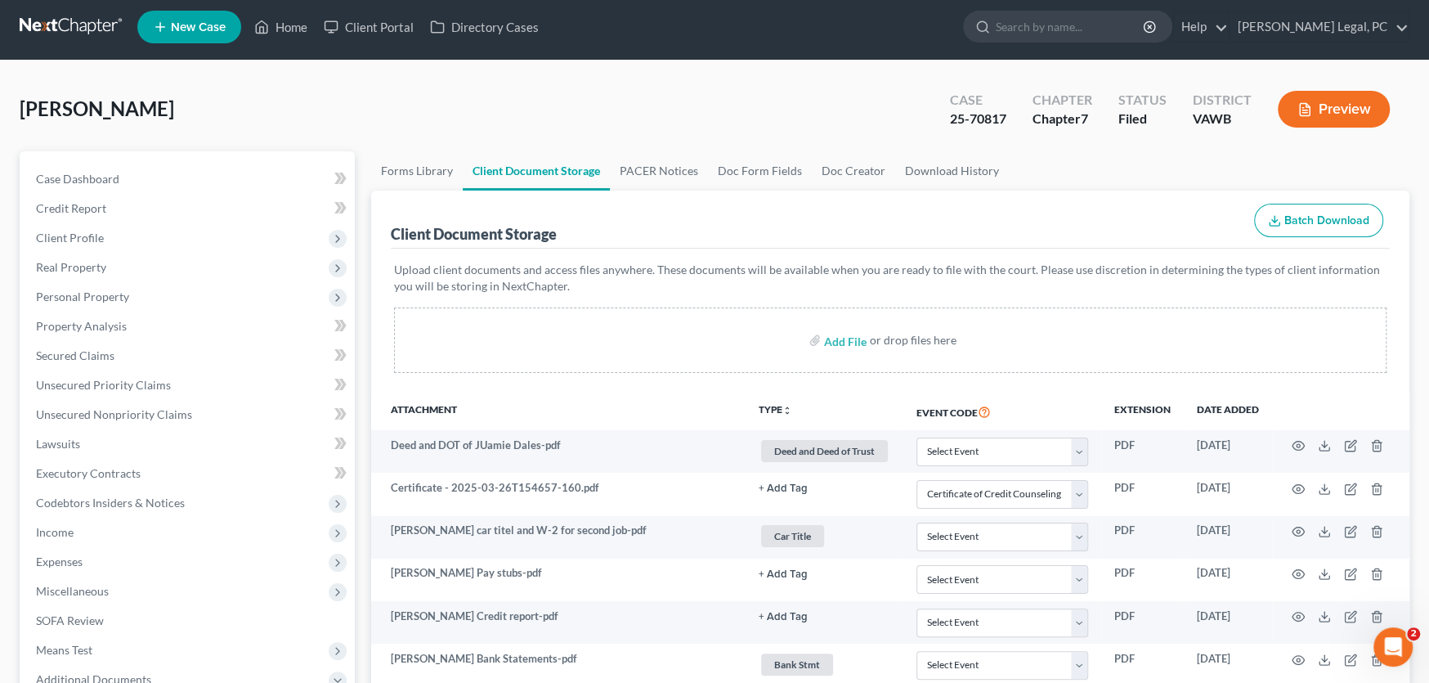
scroll to position [0, 0]
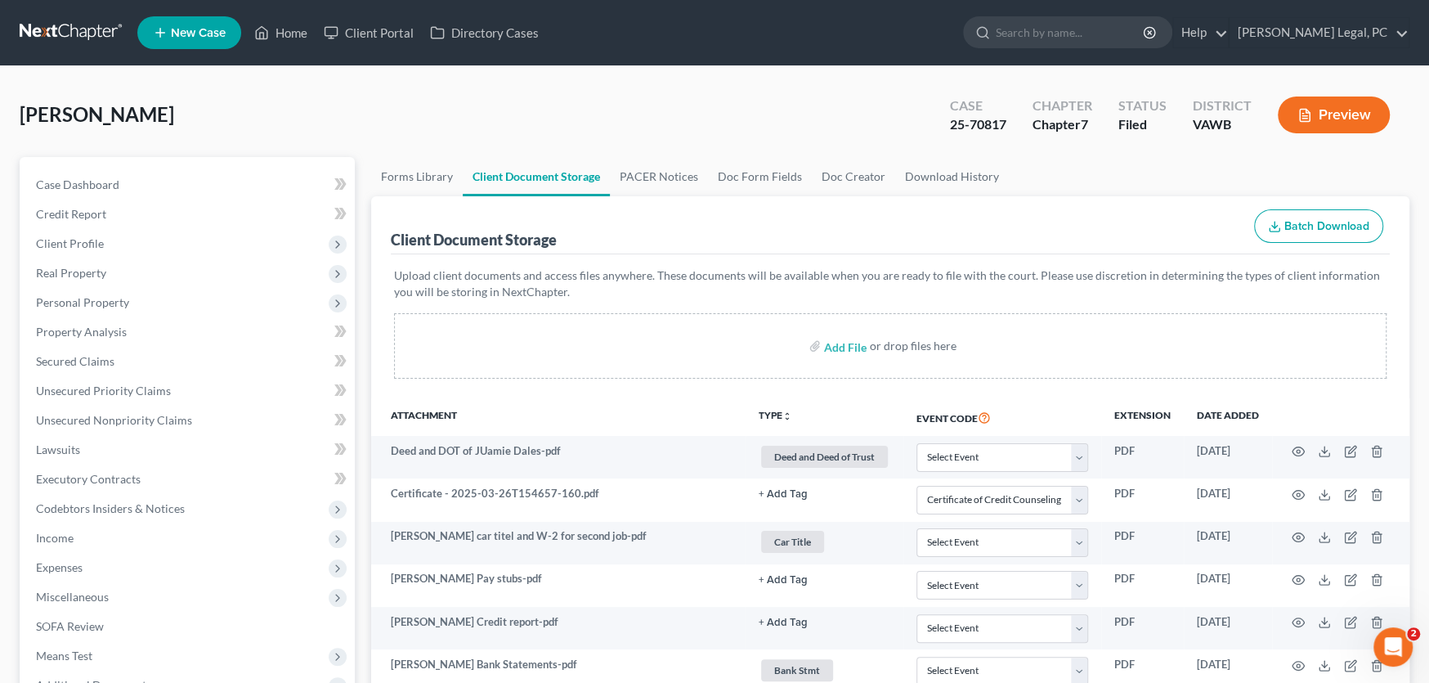
click at [84, 38] on link at bounding box center [72, 32] width 105 height 29
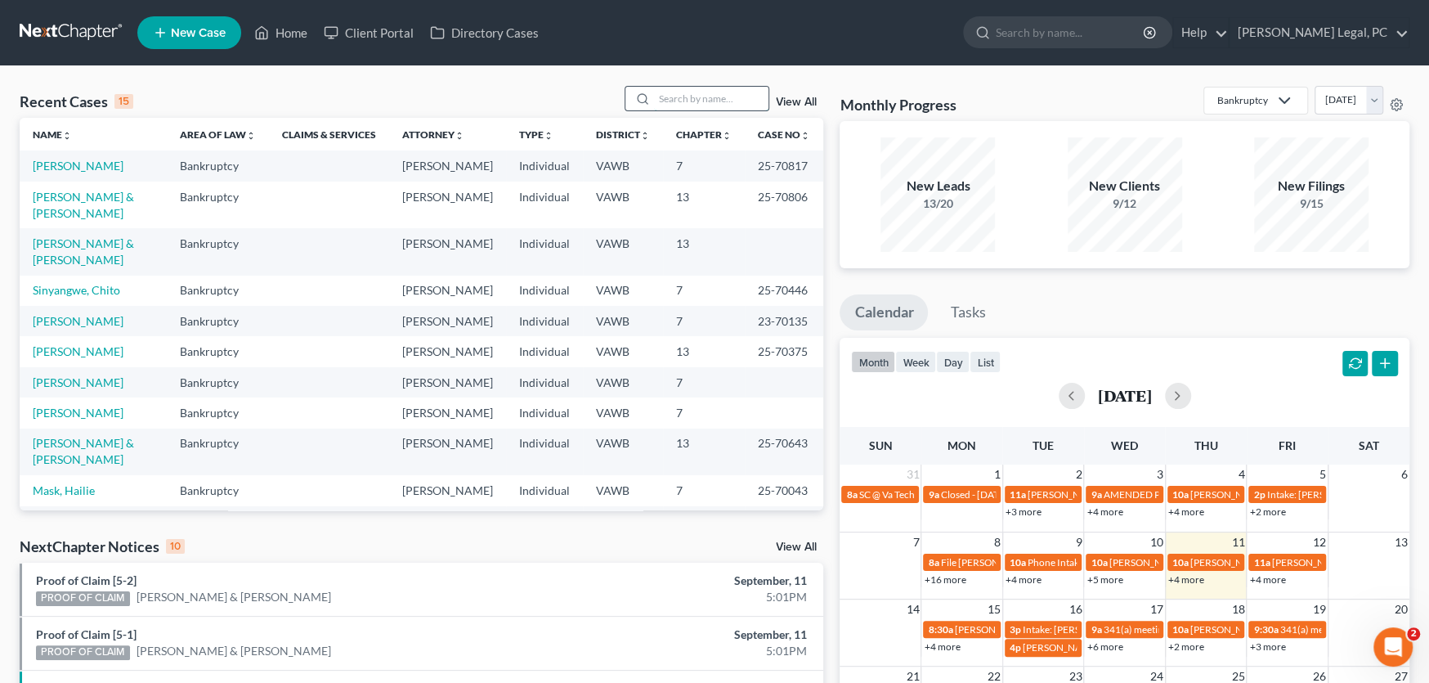
click at [669, 105] on input "search" at bounding box center [711, 99] width 114 height 24
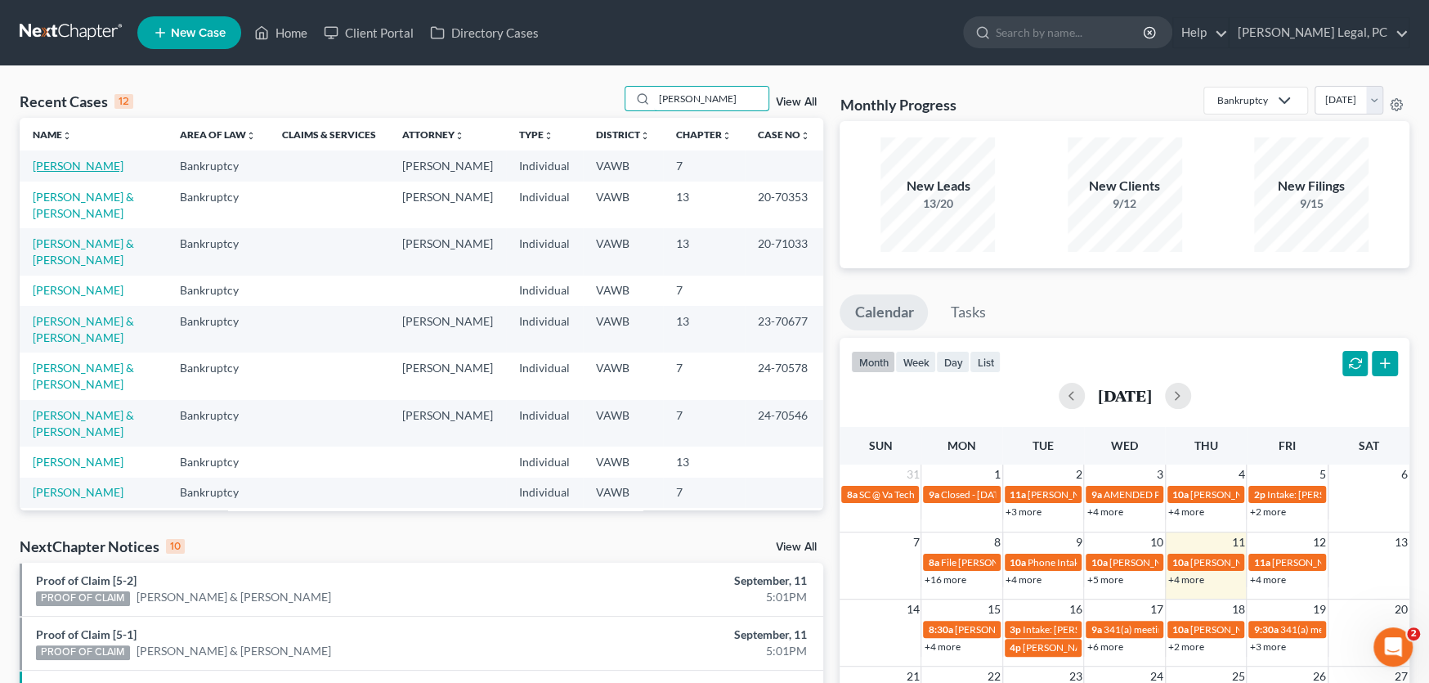
type input "[PERSON_NAME]"
click at [84, 168] on link "[PERSON_NAME]" at bounding box center [78, 166] width 91 height 14
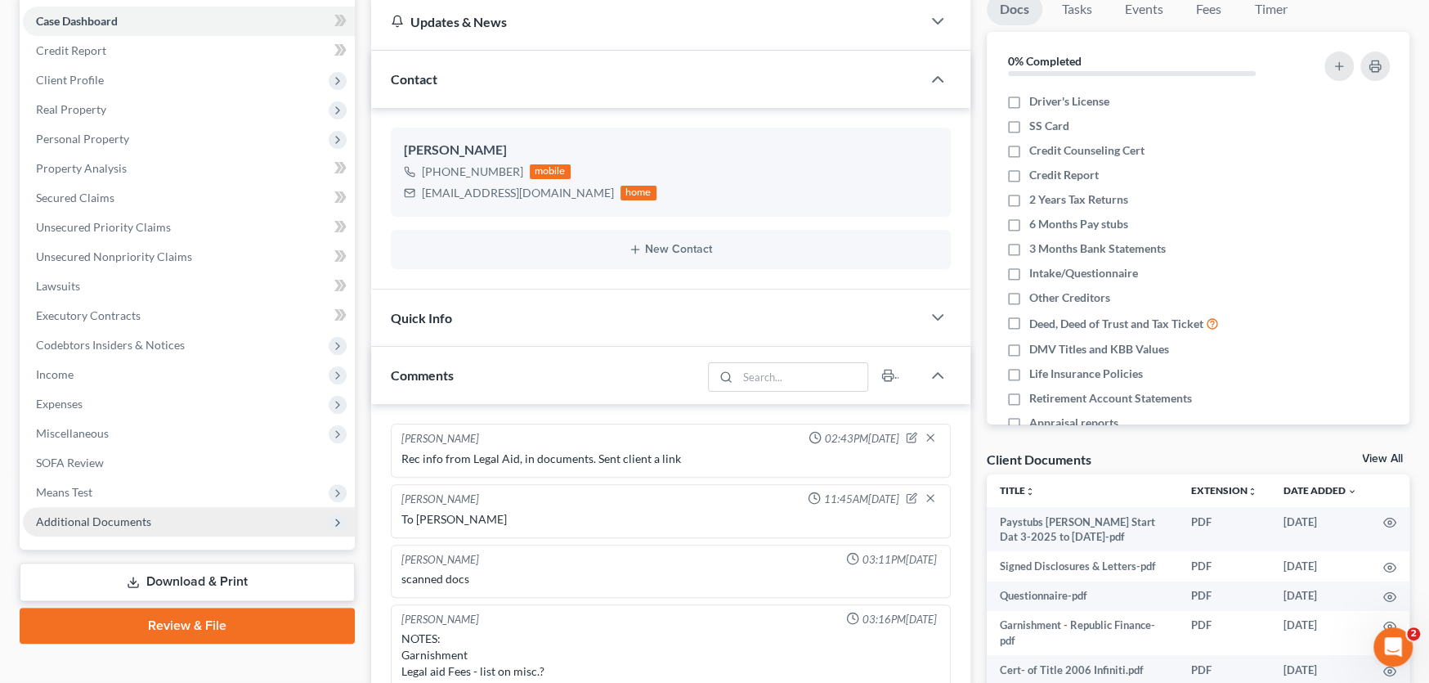
scroll to position [172, 0]
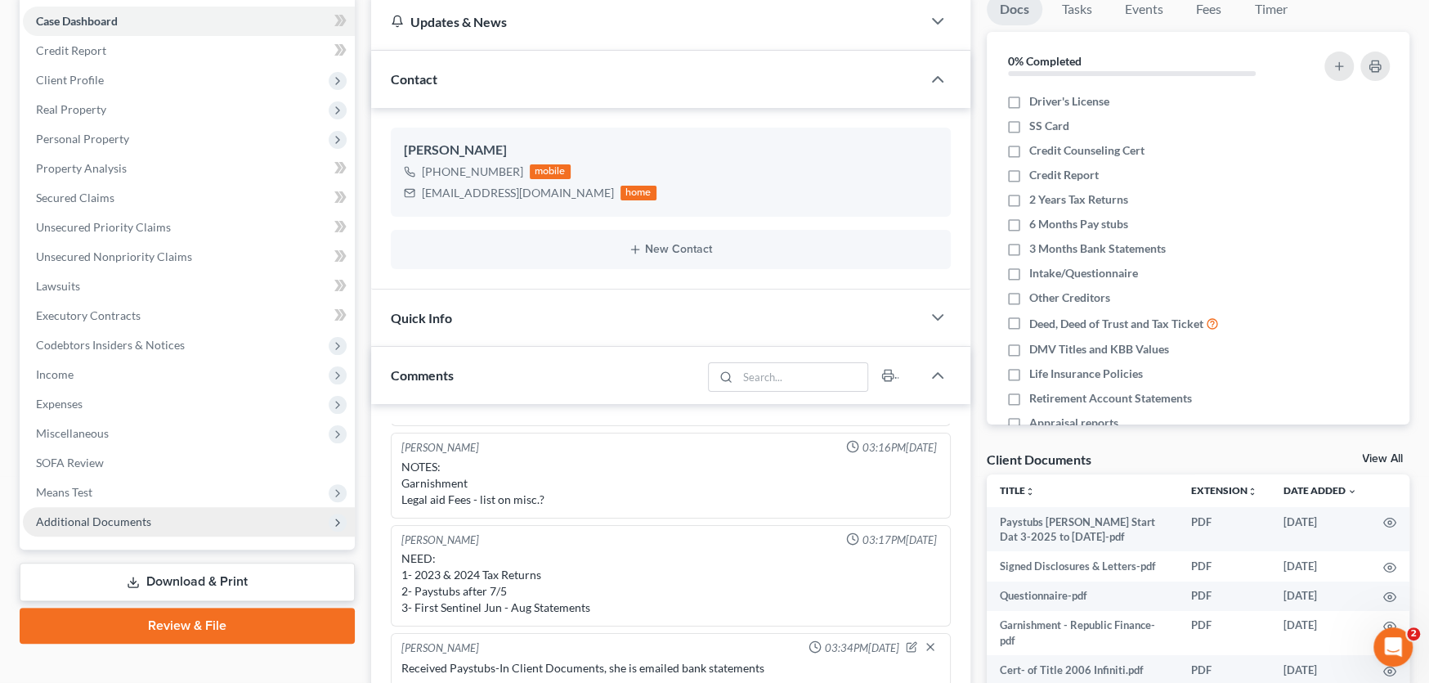
click at [95, 523] on span "Additional Documents" at bounding box center [93, 521] width 115 height 14
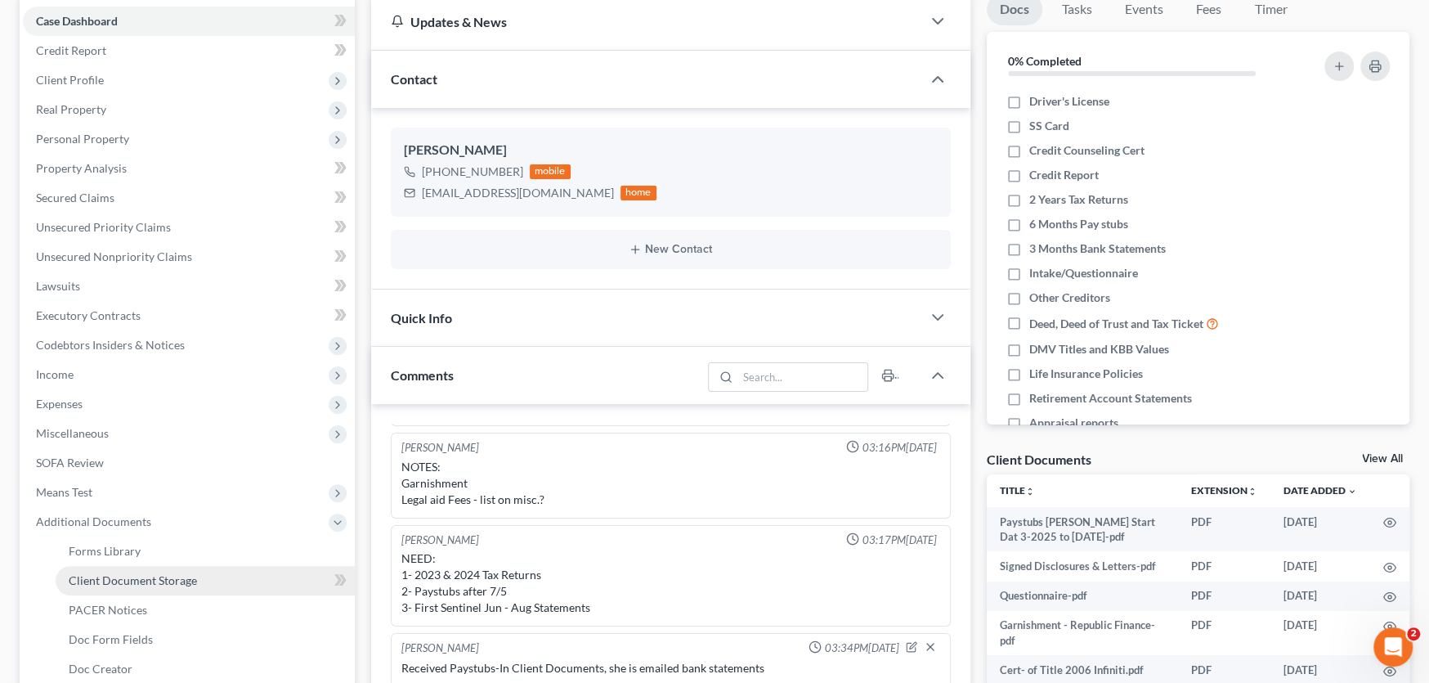
click at [154, 578] on span "Client Document Storage" at bounding box center [133, 580] width 128 height 14
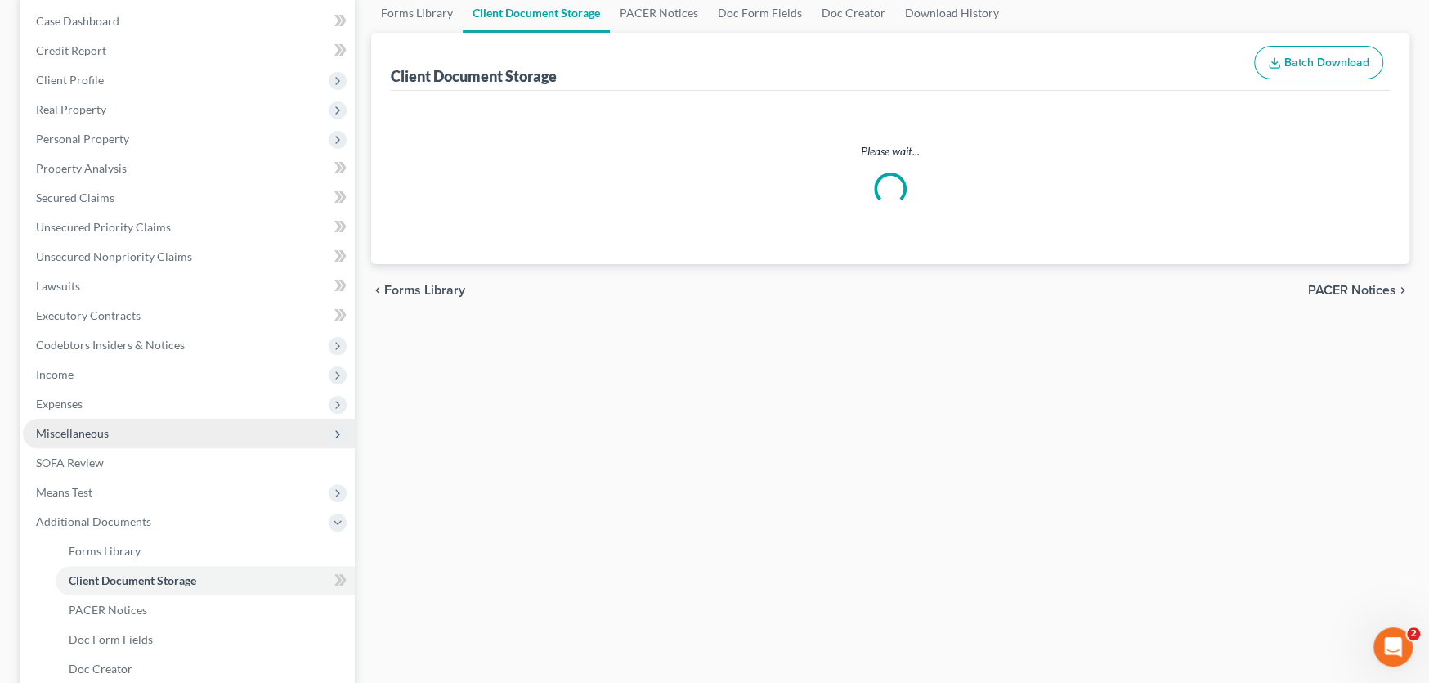
scroll to position [26, 0]
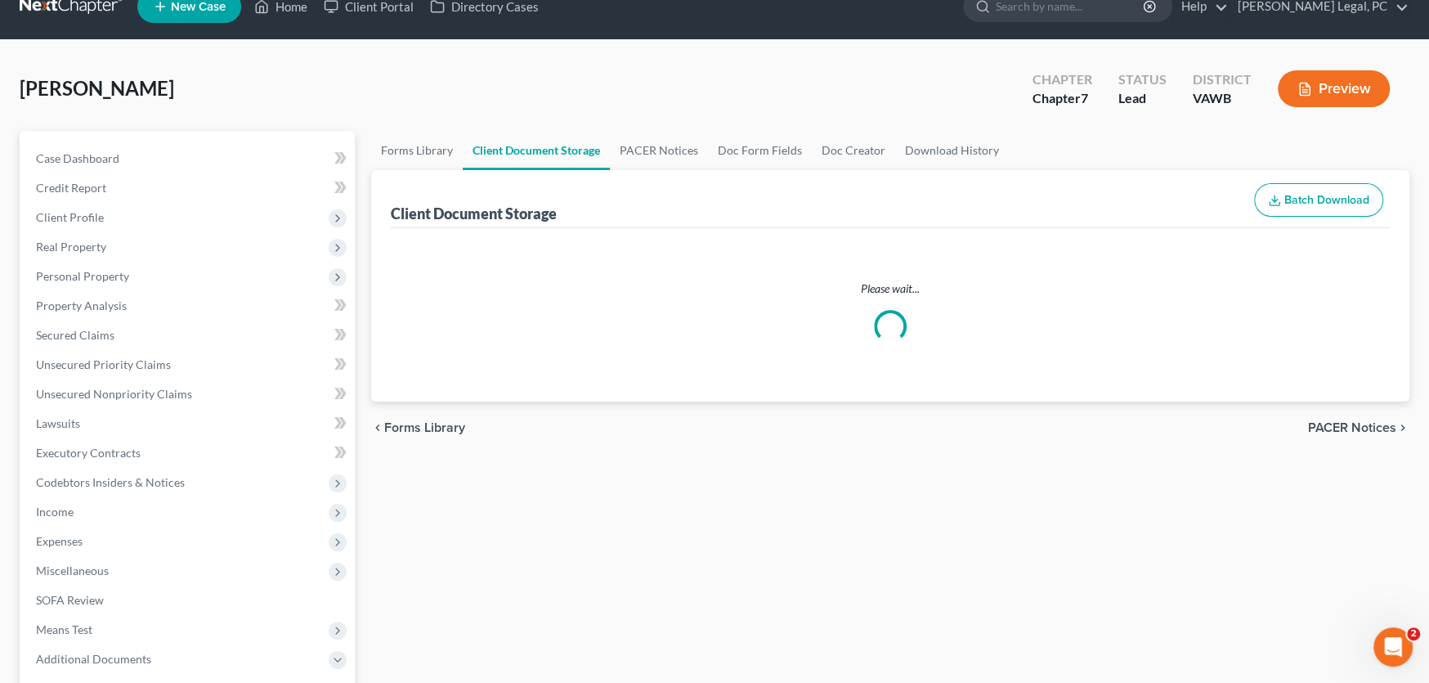
select select "0"
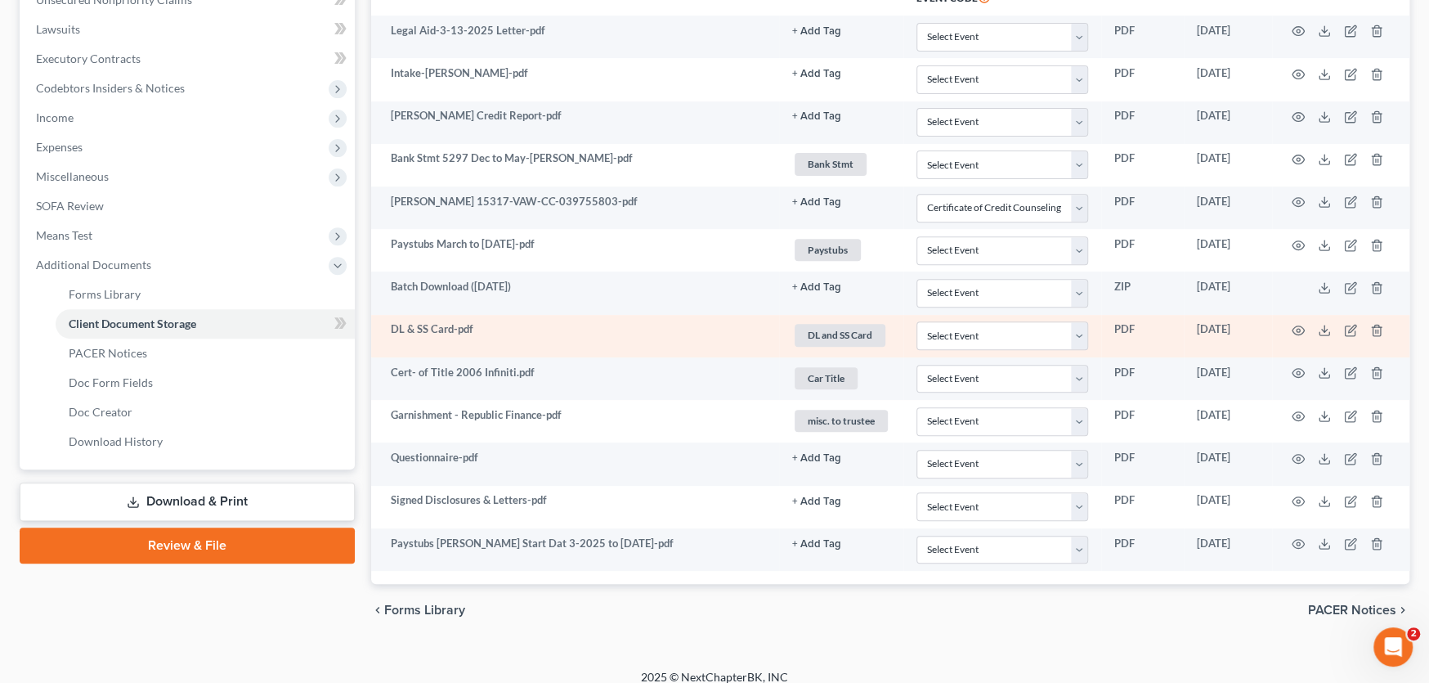
scroll to position [433, 0]
